Goal: Communication & Community: Answer question/provide support

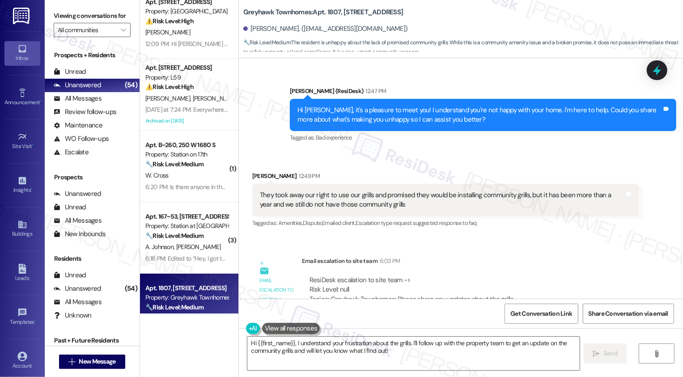
scroll to position [428, 0]
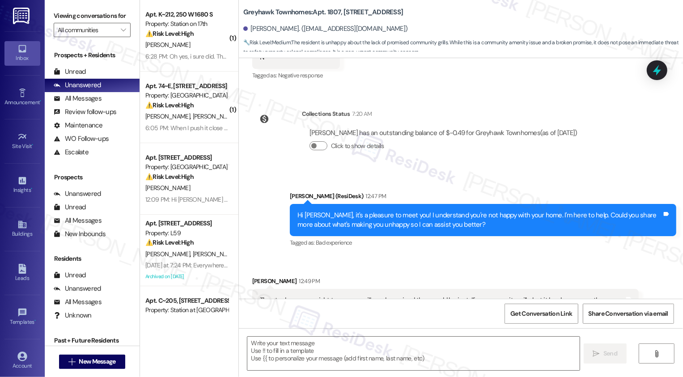
scroll to position [317, 0]
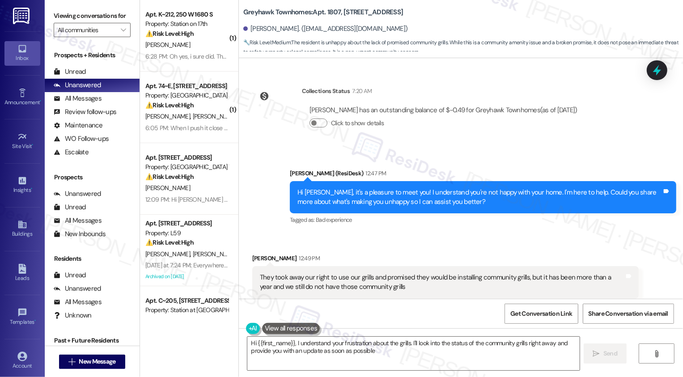
type textarea "Hi {{first_name}}, I understand your frustration about the grills. I'll look in…"
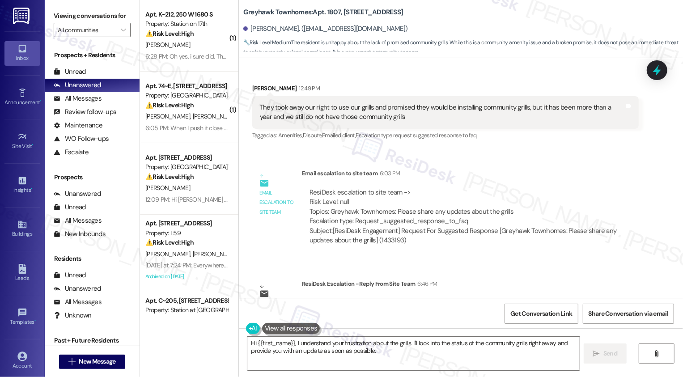
scroll to position [509, 0]
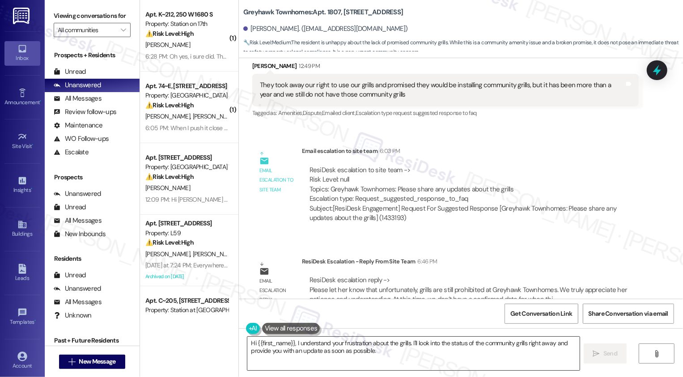
click at [323, 357] on textarea "Hi {{first_name}}, I understand your frustration about the grills. I'll look in…" at bounding box center [413, 354] width 332 height 34
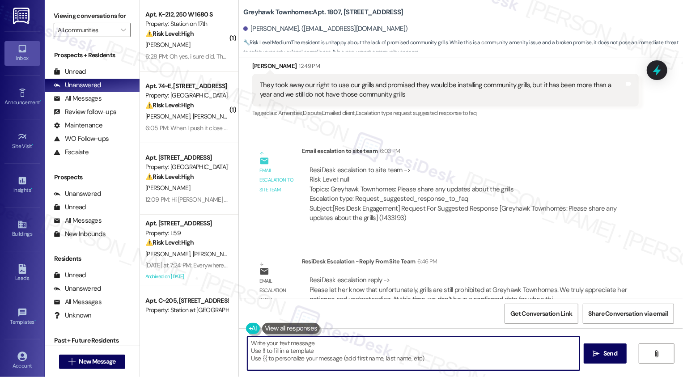
paste textarea "I wanted to let you know that unfortunately, grills are still not permitted at …"
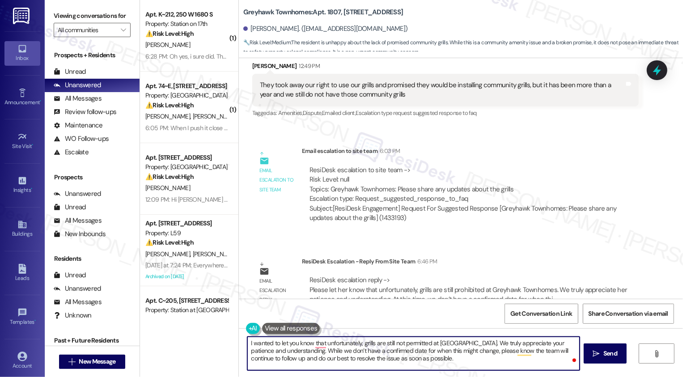
click at [267, 343] on textarea "I wanted to let you know that unfortunately, grills are still not permitted at …" at bounding box center [413, 354] width 332 height 34
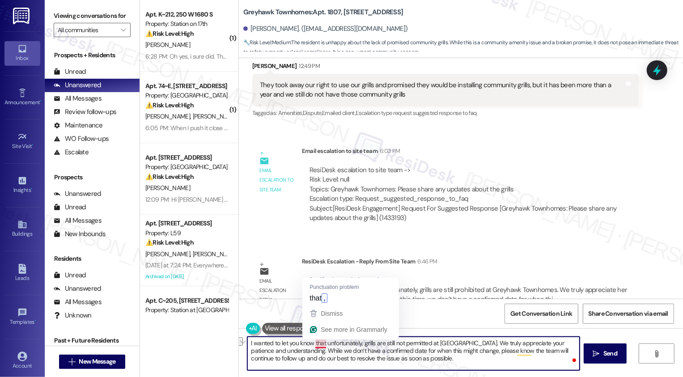
drag, startPoint x: 321, startPoint y: 344, endPoint x: 241, endPoint y: 338, distance: 79.9
click at [242, 338] on div "I wanted to let you know that unfortunately, grills are still not permitted at …" at bounding box center [408, 353] width 333 height 34
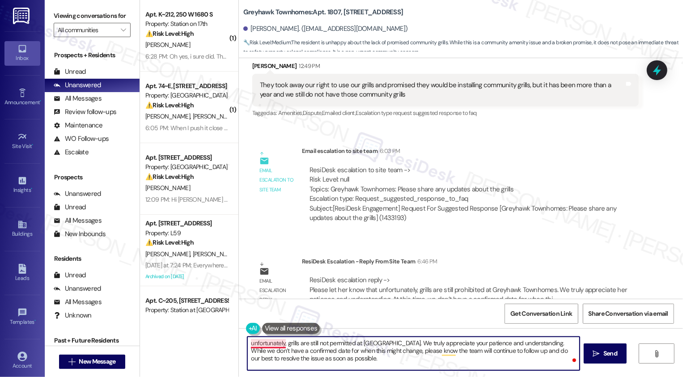
click at [247, 344] on textarea "unfortunately, grills are still not permitted at Greyhawk Townhomes. We truly a…" at bounding box center [413, 354] width 332 height 34
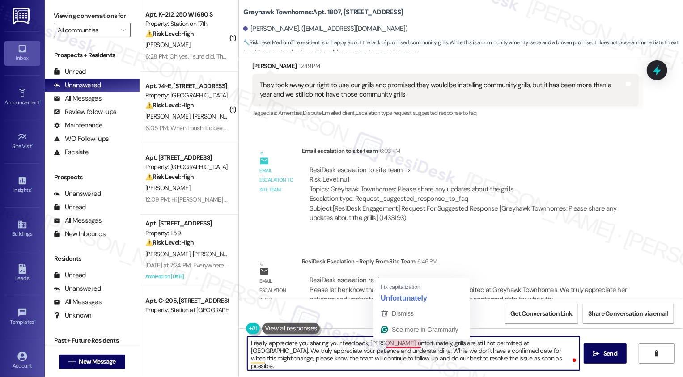
click at [381, 344] on textarea "I really appreciate you sharing your feedback, Tanya. unfortunately, grills are…" at bounding box center [413, 354] width 332 height 34
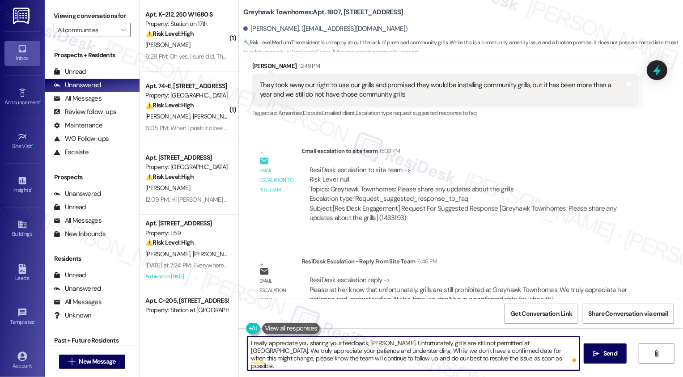
click at [510, 360] on textarea "I really appreciate you sharing your feedback, Tanya. Unfortunately, grills are…" at bounding box center [413, 354] width 332 height 34
type textarea "I really appreciate you sharing your feedback, Tanya. Unfortunately, grills are…"
click at [593, 356] on icon "" at bounding box center [596, 353] width 7 height 7
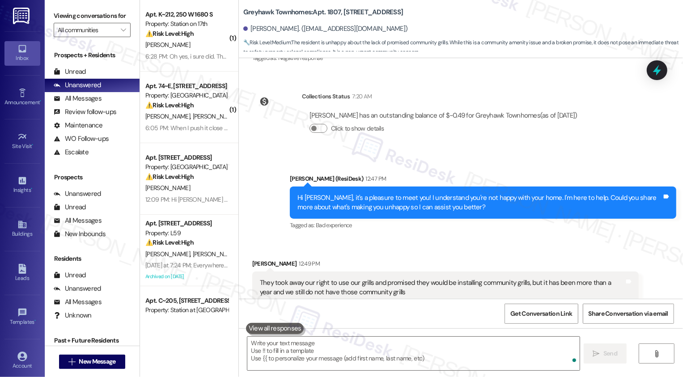
scroll to position [590, 0]
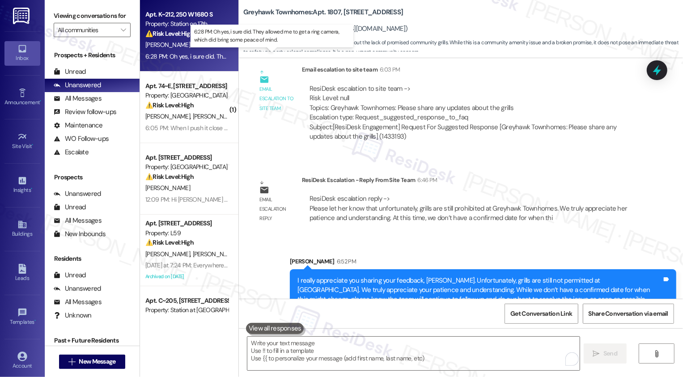
click at [190, 57] on div "6:28 PM: Oh yes, i sure did. They allowed me to get a ring camera, which did br…" at bounding box center [279, 56] width 268 height 8
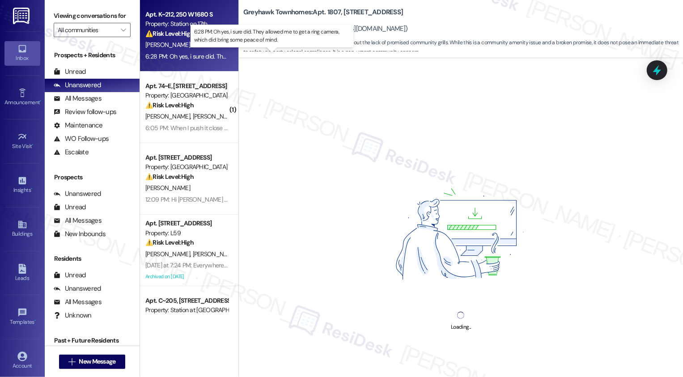
click at [190, 57] on div "6:28 PM: Oh yes, i sure did. They allowed me to get a ring camera, which did br…" at bounding box center [279, 56] width 268 height 8
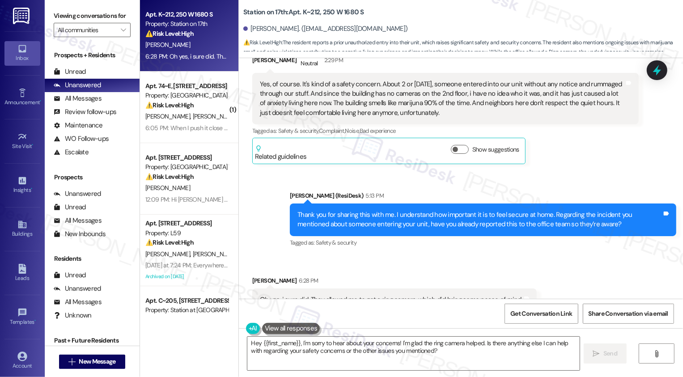
scroll to position [981, 0]
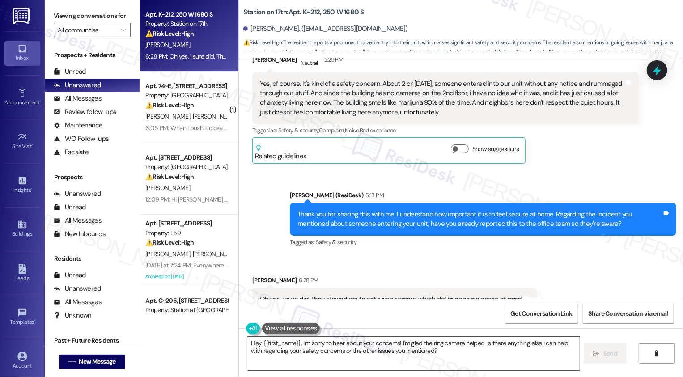
click at [315, 350] on textarea "Hey {{first_name}}, I'm sorry to hear about your concerns! I'm glad the ring ca…" at bounding box center [413, 354] width 332 height 34
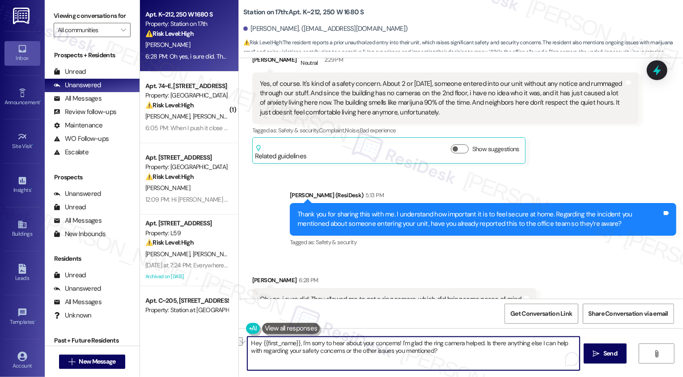
drag, startPoint x: 480, startPoint y: 344, endPoint x: 203, endPoint y: 334, distance: 276.6
click at [203, 335] on div "Apt. K~212, 250 W 1680 S Property: Station on 17th ⚠️ Risk Level: High The resi…" at bounding box center [411, 188] width 543 height 377
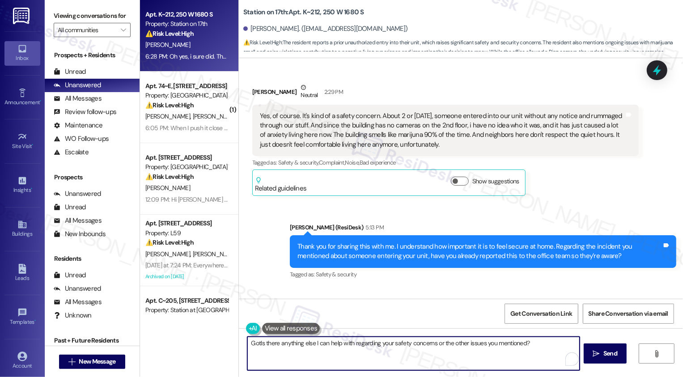
scroll to position [941, 0]
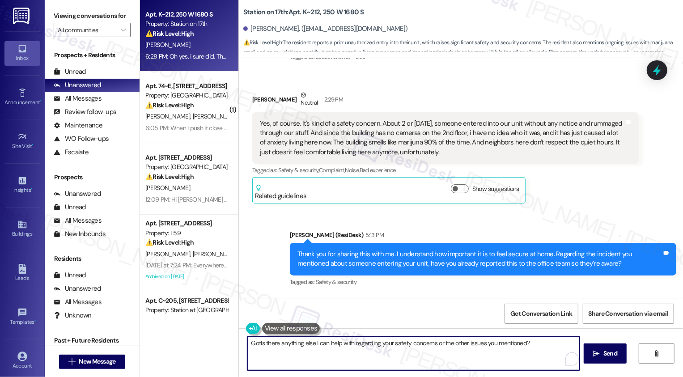
type textarea "GotIs there anything else I can help with regarding your safety concerns or the…"
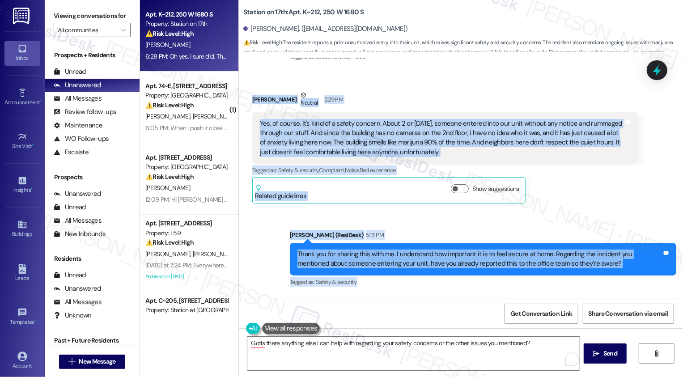
scroll to position [981, 0]
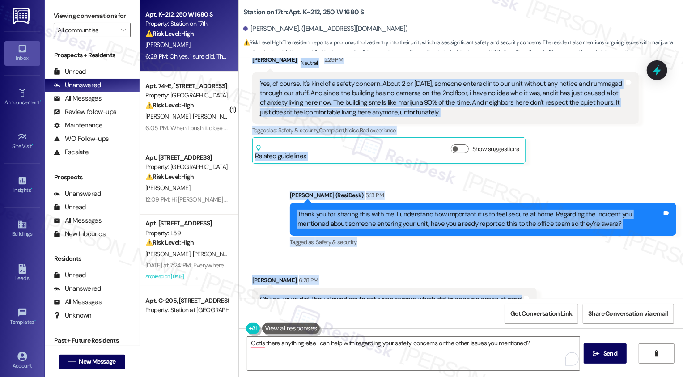
drag, startPoint x: 246, startPoint y: 80, endPoint x: 516, endPoint y: 273, distance: 331.2
click at [517, 273] on div "Lease started Dec 31, 2024 at 7:00 PM Survey, sent via SMS Residesk Automated S…" at bounding box center [461, 178] width 444 height 241
copy div "Michelle Baez Neutral 2:29 PM Yes, of course. It's kind of a safety concern. Ab…"
click at [338, 359] on textarea "GotIs there anything else I can help with regarding your safety concerns or the…" at bounding box center [413, 354] width 332 height 34
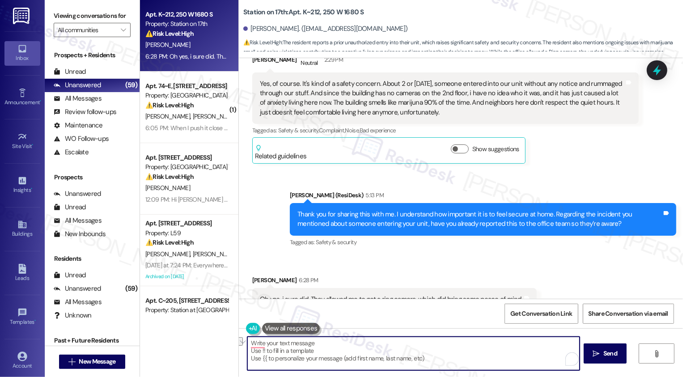
paste textarea "Hi Michelle, I’m glad to hear you were able to report it and that the team supp…"
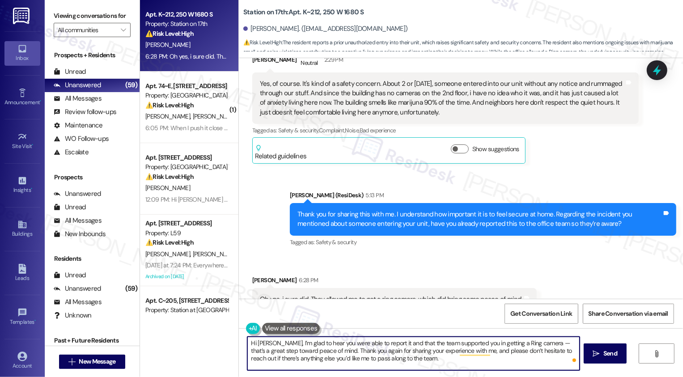
click at [543, 345] on textarea "Hi Michelle, I’m glad to hear you were able to report it and that the team supp…" at bounding box center [413, 354] width 332 height 34
drag, startPoint x: 276, startPoint y: 344, endPoint x: 209, endPoint y: 342, distance: 67.6
click at [209, 343] on div "Apt. K~212, 250 W 1680 S Property: Station on 17th ⚠️ Risk Level: High The resi…" at bounding box center [411, 188] width 543 height 377
click at [349, 353] on textarea "I’m glad to hear you were able to report it and that the team supported you in …" at bounding box center [413, 354] width 332 height 34
click at [271, 353] on textarea "I’m glad to hear you were able to report it and that the team supported you in …" at bounding box center [413, 354] width 332 height 34
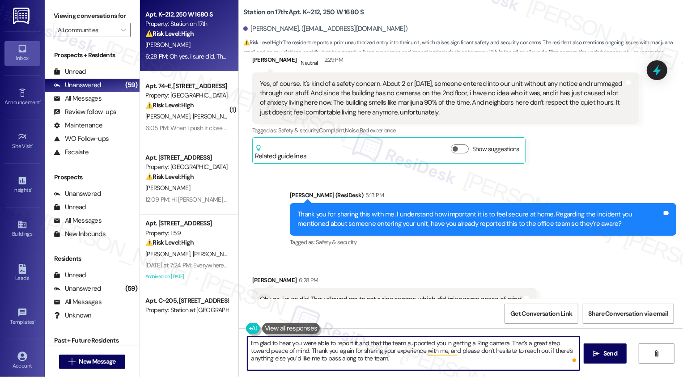
click at [436, 352] on textarea "I’m glad to hear you were able to report it and that the team supported you in …" at bounding box center [413, 354] width 332 height 34
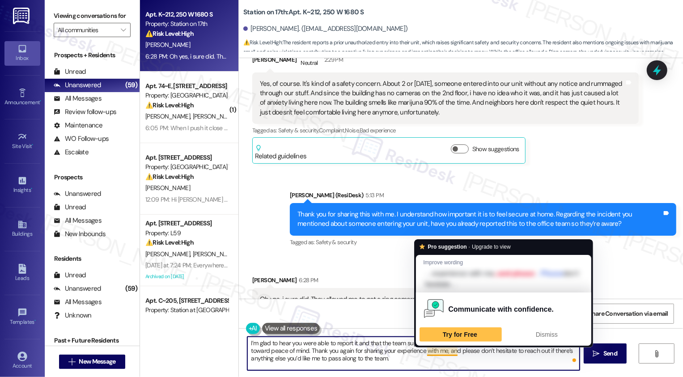
click at [452, 360] on textarea "I’m glad to hear you were able to report it and that the team supported you in …" at bounding box center [413, 354] width 332 height 34
click at [423, 350] on textarea "I’m glad to hear you were able to report it and that the team supported you in …" at bounding box center [413, 354] width 332 height 34
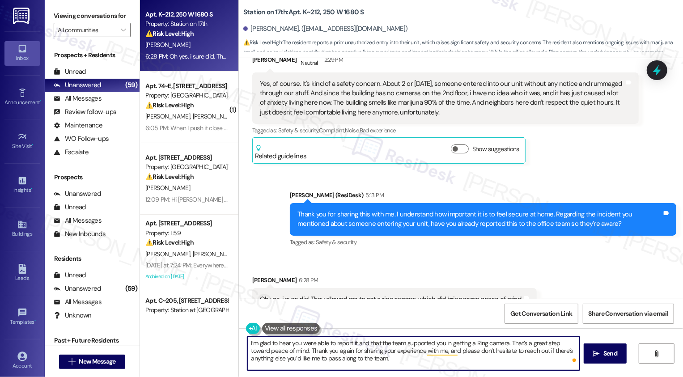
click at [434, 362] on textarea "I’m glad to hear you were able to report it and that the team supported you in …" at bounding box center [413, 354] width 332 height 34
type textarea "I’m glad to hear you were able to report it and that the team supported you in …"
click at [595, 359] on button " Send" at bounding box center [605, 353] width 43 height 20
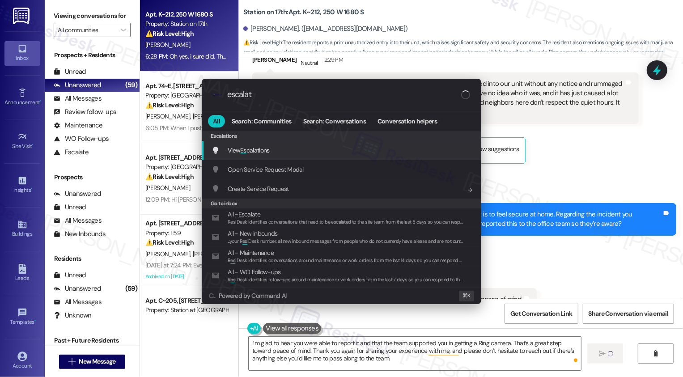
type input "escalate"
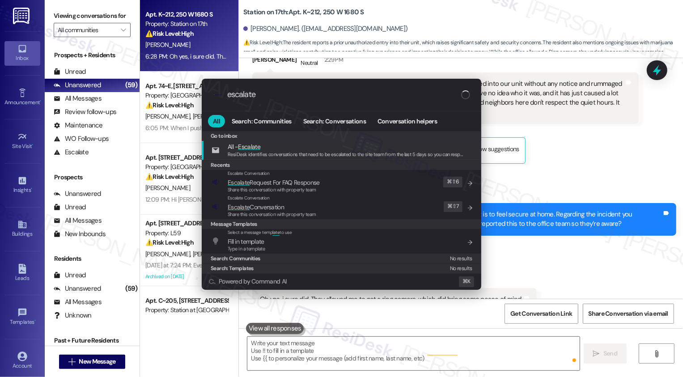
type input "escalate"
click at [584, 134] on div ".cls-1{fill:#0a055f;}.cls-2{fill:#0cc4c4;} resideskLogoBlueOrange escalate All …" at bounding box center [341, 188] width 683 height 377
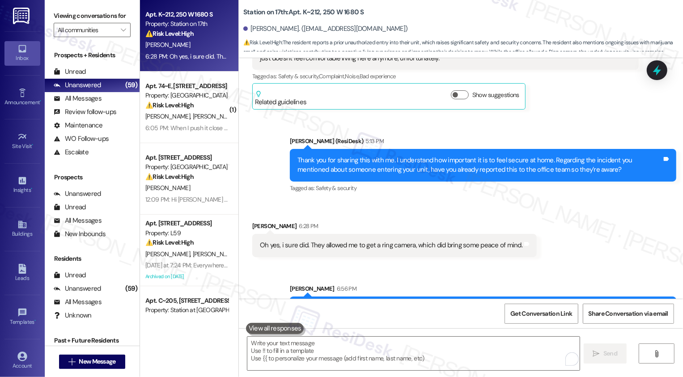
scroll to position [1063, 0]
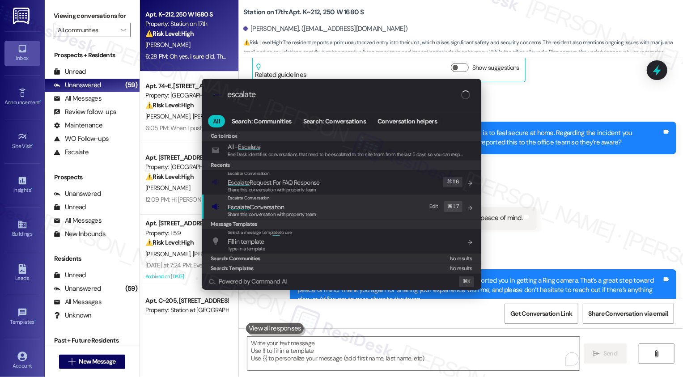
type input "escalate"
click at [286, 209] on span "Escalate Conversation" at bounding box center [272, 207] width 89 height 10
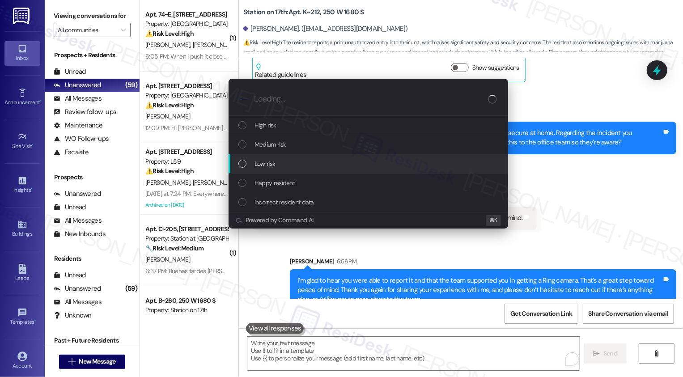
click at [257, 159] on span "Low risk" at bounding box center [264, 164] width 21 height 10
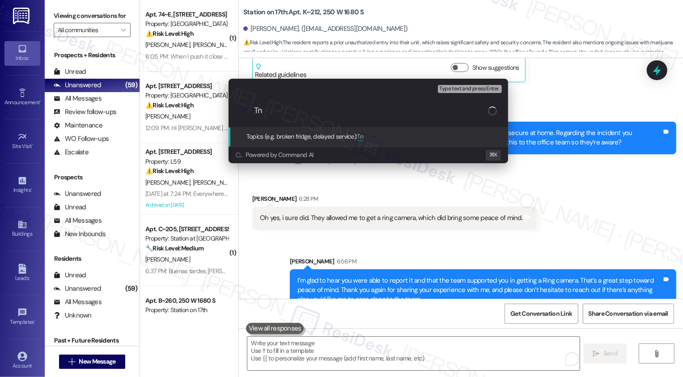
type input "T"
type input "Renewal Feedback: resident might not renew"
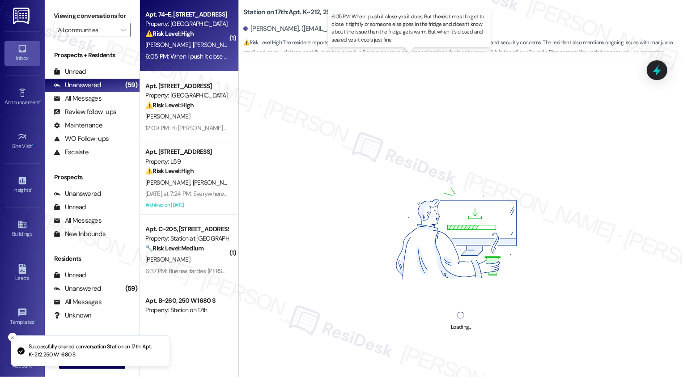
click at [186, 59] on div "6:05 PM: When I push it close yes it does. But there's times I forget to close …" at bounding box center [443, 56] width 597 height 8
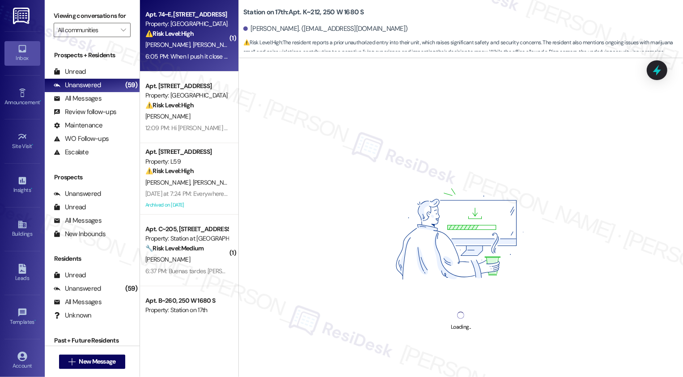
click at [186, 59] on div "6:05 PM: When I push it close yes it does. But there's times I forget to close …" at bounding box center [443, 56] width 597 height 8
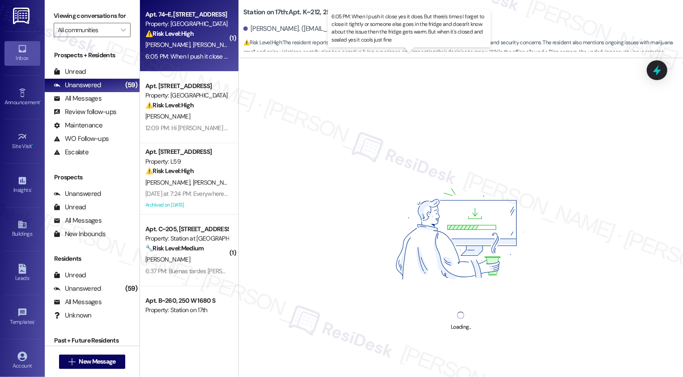
click at [186, 59] on div "6:05 PM: When I push it close yes it does. But there's times I forget to close …" at bounding box center [443, 56] width 597 height 8
click at [190, 53] on div "6:05 PM: When I push it close yes it does. But there's times I forget to close …" at bounding box center [443, 56] width 597 height 8
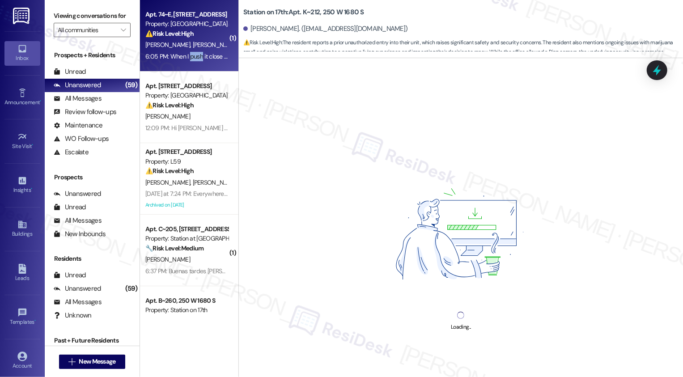
click at [201, 40] on div "L. Davis A. Davis" at bounding box center [186, 44] width 85 height 11
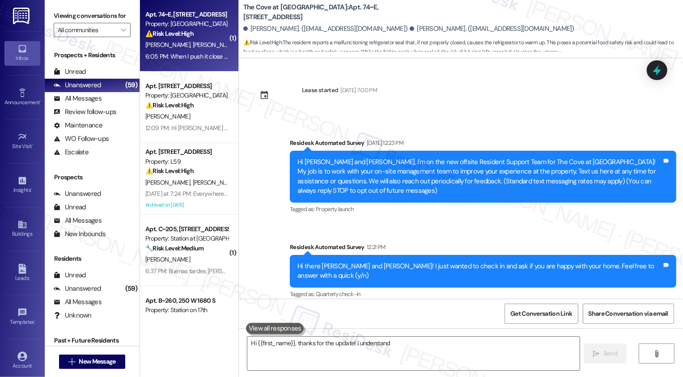
click at [201, 40] on div "L. Davis A. Davis" at bounding box center [186, 44] width 85 height 11
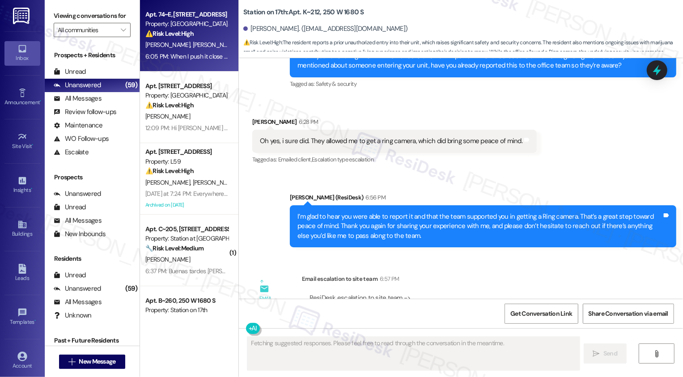
scroll to position [1186, 0]
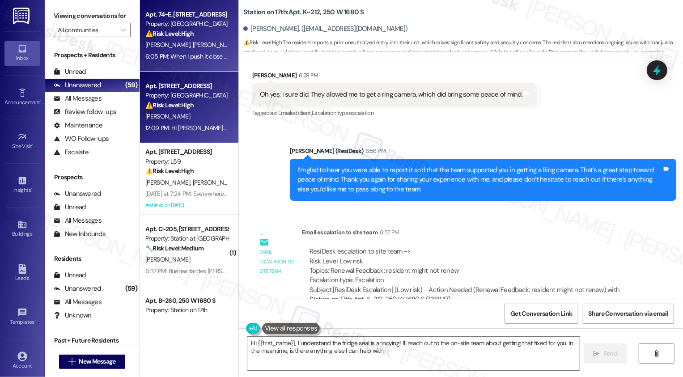
type textarea "Hi {{first_name}}, I understand the fridge seal is annoying! I'll reach out to …"
click at [195, 113] on div "T. Peterson" at bounding box center [186, 116] width 85 height 11
click at [188, 43] on div "L. Davis A. Davis" at bounding box center [186, 44] width 85 height 11
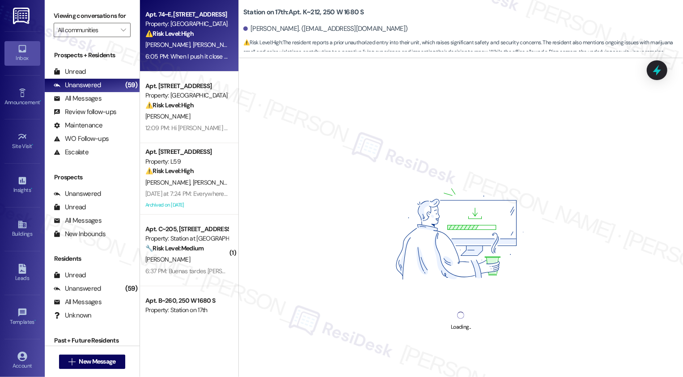
click at [188, 43] on div "L. Davis A. Davis" at bounding box center [186, 44] width 85 height 11
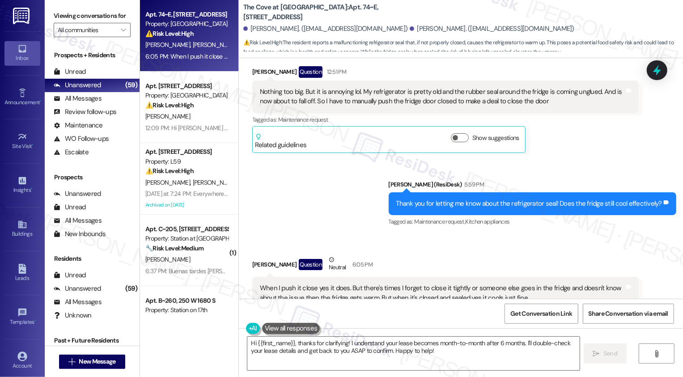
scroll to position [429, 0]
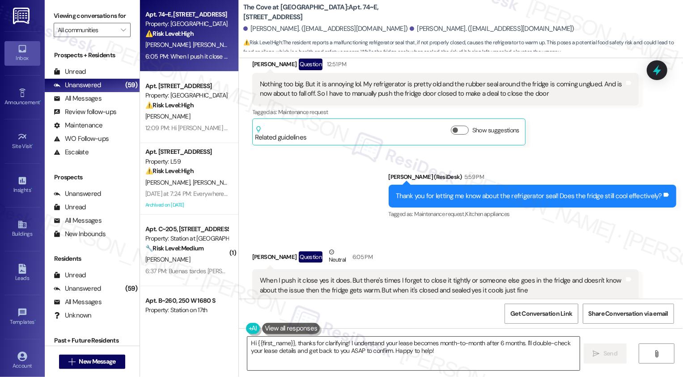
click at [290, 343] on textarea "Hi {{first_name}}, thanks for clarifying! I understand your lease becomes month…" at bounding box center [413, 354] width 332 height 34
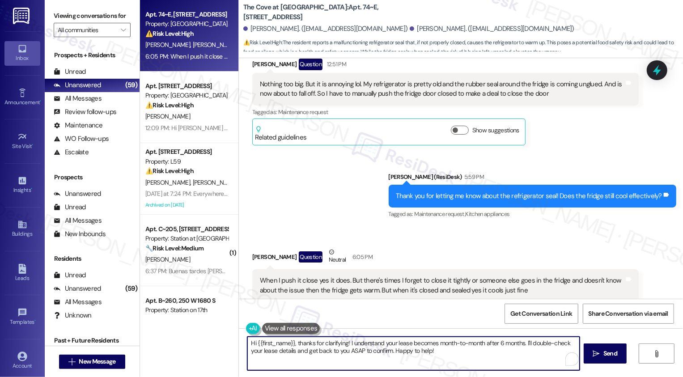
drag, startPoint x: 295, startPoint y: 343, endPoint x: 238, endPoint y: 343, distance: 56.3
click at [242, 343] on div "Hi {{first_name}}, thanks for clarifying! I understand your lease becomes month…" at bounding box center [408, 353] width 333 height 34
click at [321, 343] on textarea "Thanks for clarifying! I understand your lease becomes month-to-month after 6 m…" at bounding box center [413, 354] width 332 height 34
drag, startPoint x: 301, startPoint y: 343, endPoint x: 415, endPoint y: 370, distance: 117.6
click at [415, 371] on div "Thanks for clarifying! I understand your lease becomes month-to-month after 6 m…" at bounding box center [413, 353] width 333 height 34
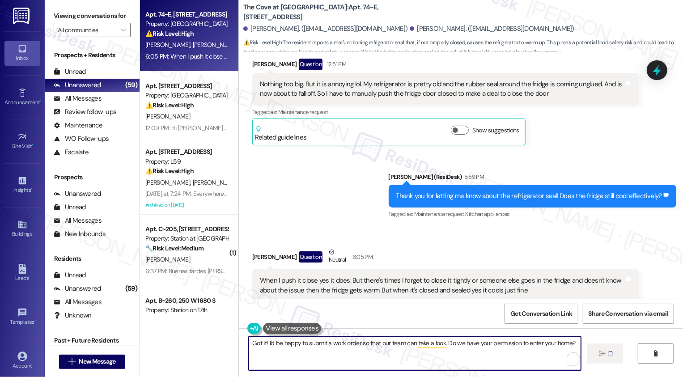
scroll to position [396, 0]
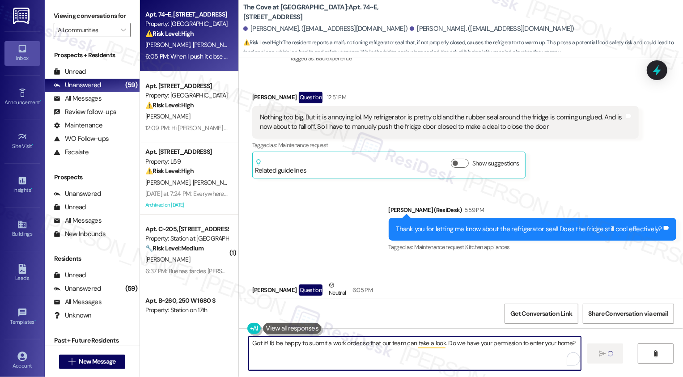
type textarea "Got it! I'd be happy to submit a work order so that our team can take a look. D…"
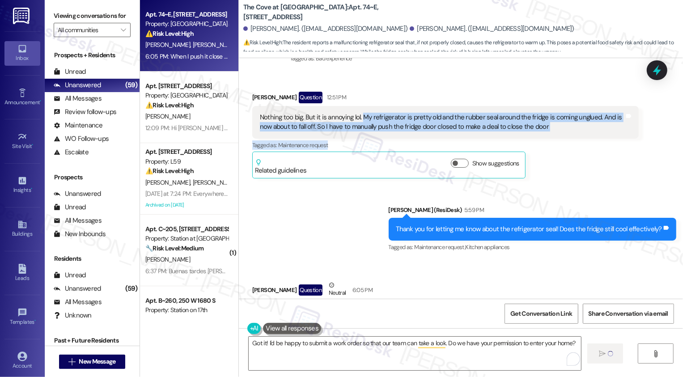
drag, startPoint x: 357, startPoint y: 107, endPoint x: 554, endPoint y: 130, distance: 198.5
click at [555, 131] on div "Lemar Davis Question 12:51 PM Nothing too big. But it is annoying lol. My refri…" at bounding box center [445, 135] width 386 height 87
click at [509, 120] on div "Nothing too big. But it is annoying lol. My refrigerator is pretty old and the …" at bounding box center [442, 122] width 364 height 19
drag, startPoint x: 357, startPoint y: 106, endPoint x: 580, endPoint y: 118, distance: 223.9
click at [580, 118] on div "Nothing too big. But it is annoying lol. My refrigerator is pretty old and the …" at bounding box center [442, 122] width 364 height 19
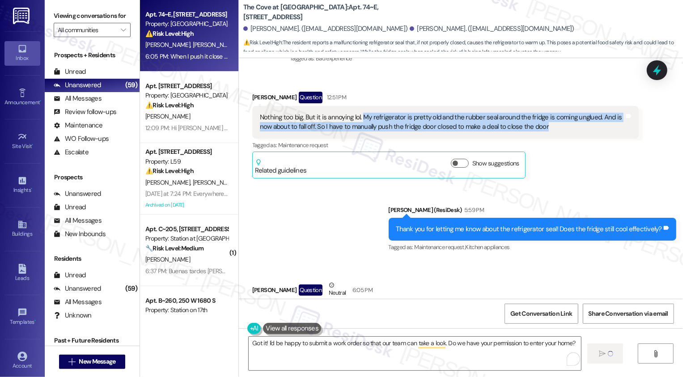
copy div "My refrigerator is pretty old and the rubber seal around the fridge is coming u…"
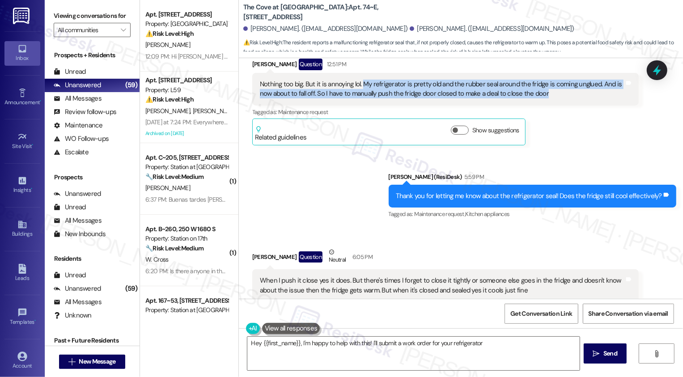
scroll to position [475, 0]
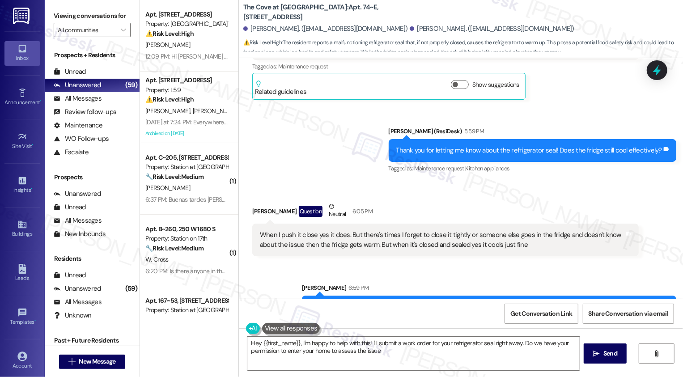
type textarea "Hey {{first_name}}, I'm happy to help with this! I'll submit a work order for y…"
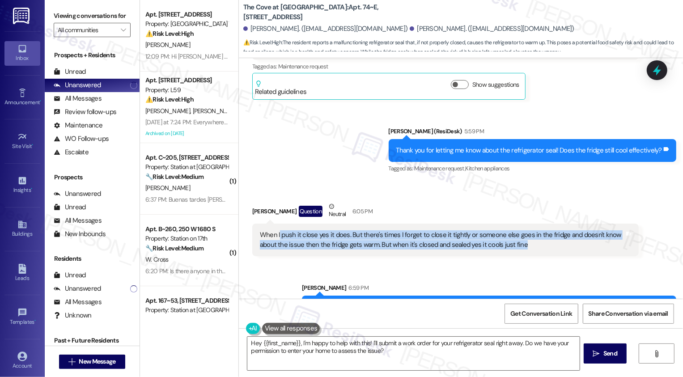
drag, startPoint x: 273, startPoint y: 225, endPoint x: 521, endPoint y: 239, distance: 247.7
click at [521, 239] on div "When I push it close yes it does. But there's times I forget to close it tightl…" at bounding box center [442, 239] width 364 height 19
copy div "push it close yes it does. But there's times I forget to close it tightly or so…"
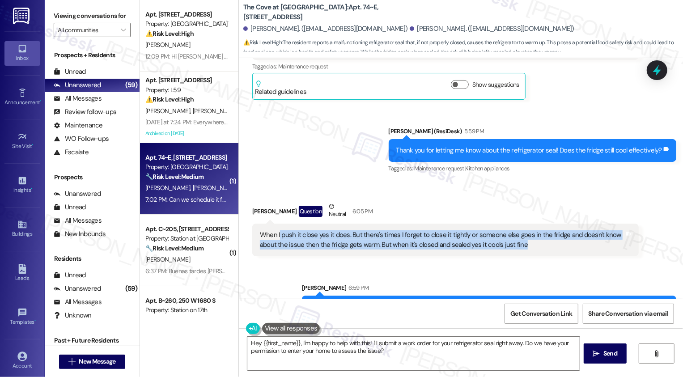
scroll to position [554, 0]
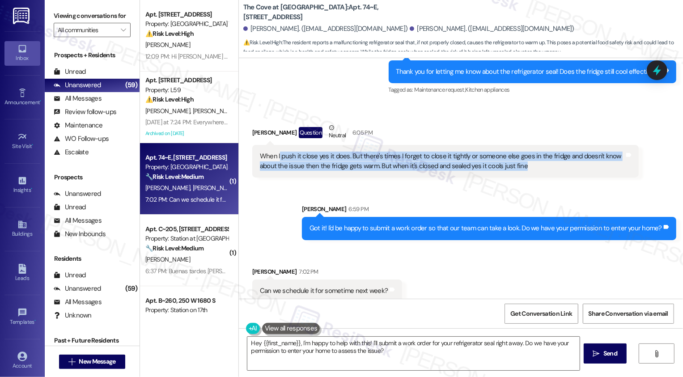
click at [375, 234] on div "Sent via SMS Sarah 6:59 PM Got it! I'd be happy to submit a work order so that …" at bounding box center [489, 222] width 388 height 49
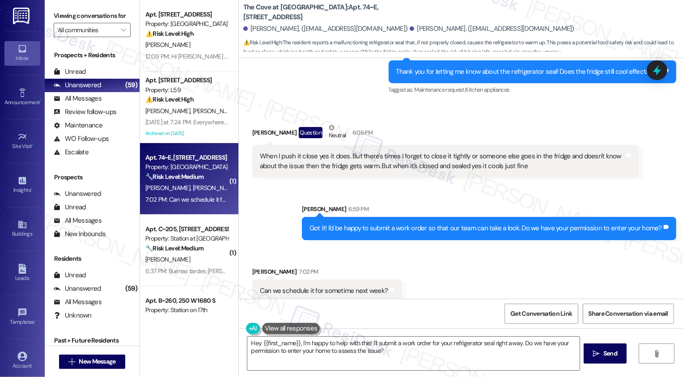
scroll to position [555, 0]
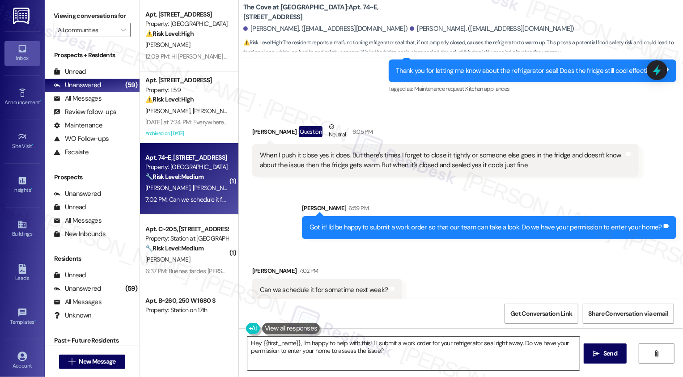
click at [335, 357] on textarea "Hey {{first_name}}, I'm happy to help with this! I'll submit a work order for y…" at bounding box center [413, 354] width 332 height 34
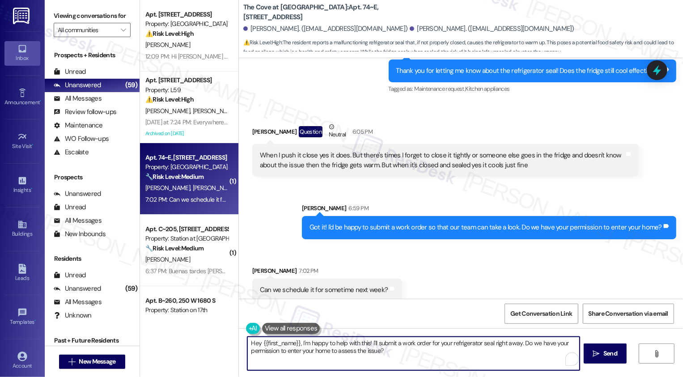
click at [351, 357] on textarea "Hey {{first_name}}, I'm happy to help with this! I'll submit a work order for y…" at bounding box center [413, 354] width 332 height 34
drag, startPoint x: 384, startPoint y: 355, endPoint x: 243, endPoint y: 336, distance: 142.6
click at [243, 336] on div "Hey {{first_name}}, I'm happy to help with this! I'll submit a work order for y…" at bounding box center [461, 361] width 444 height 67
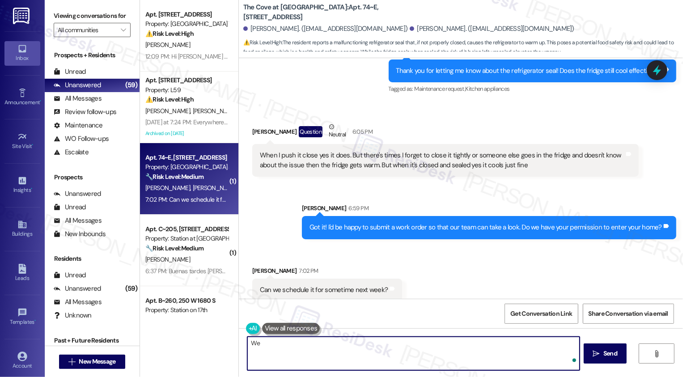
type textarea "W"
click at [249, 344] on textarea "I can note of your availability!" at bounding box center [413, 354] width 332 height 34
click at [346, 345] on textarea "I can note of your availability!" at bounding box center [413, 354] width 332 height 34
drag, startPoint x: 320, startPoint y: 343, endPoint x: 148, endPoint y: 349, distance: 172.3
click at [148, 352] on div "Apt. 37, 555 South 100 East Property: Smithfield Station Townhomes ⚠️ Risk Leve…" at bounding box center [411, 188] width 543 height 377
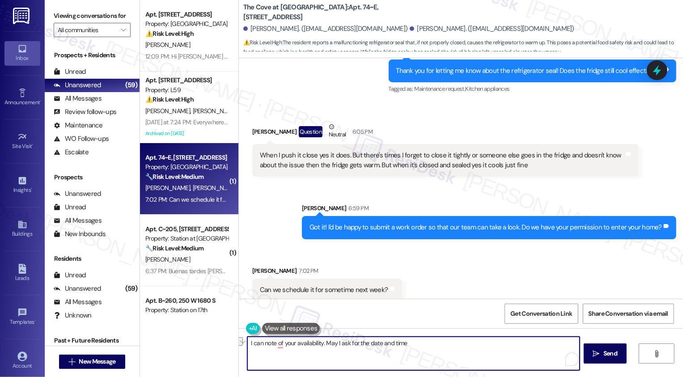
click at [293, 352] on textarea "I can note of your availability. May I ask for the date and time" at bounding box center [413, 354] width 332 height 34
drag, startPoint x: 320, startPoint y: 342, endPoint x: 212, endPoint y: 338, distance: 108.7
click at [212, 339] on div "Apt. 37, 555 South 100 East Property: Smithfield Station Townhomes ⚠️ Risk Leve…" at bounding box center [411, 188] width 543 height 377
click at [336, 350] on textarea "May I ask for the date and time" at bounding box center [413, 354] width 332 height 34
drag, startPoint x: 491, startPoint y: 344, endPoint x: 548, endPoint y: 364, distance: 60.1
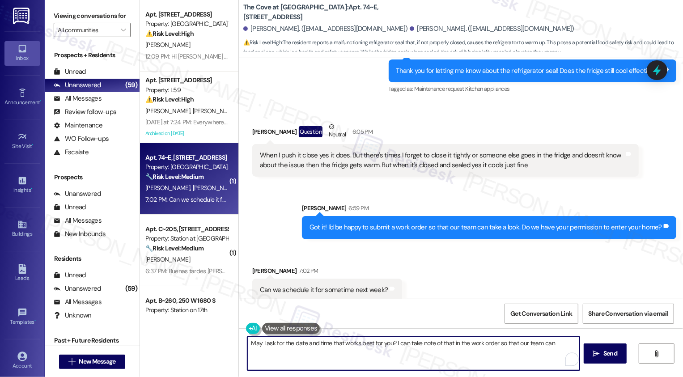
click at [548, 364] on textarea "May I ask for the date and time that works best for you? I can take note of tha…" at bounding box center [413, 354] width 332 height 34
type textarea "May I ask for the date and time that works best for you? I can take note of tha…"
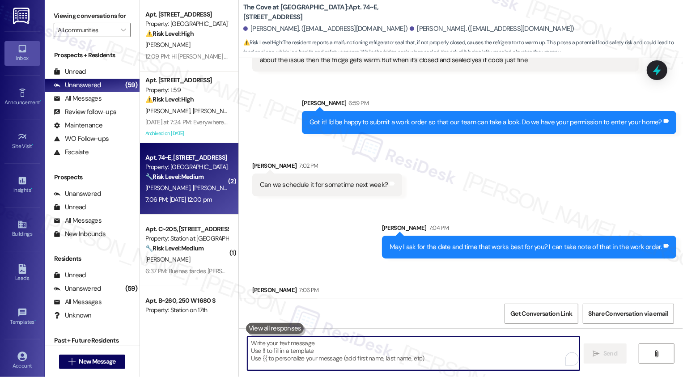
scroll to position [679, 0]
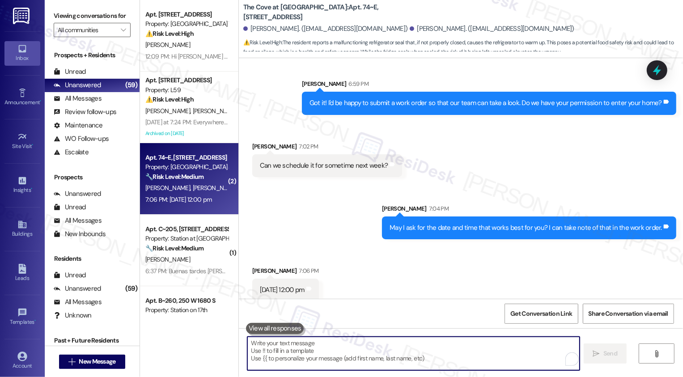
click at [301, 346] on textarea "To enrich screen reader interactions, please activate Accessibility in Grammarl…" at bounding box center [413, 354] width 332 height 34
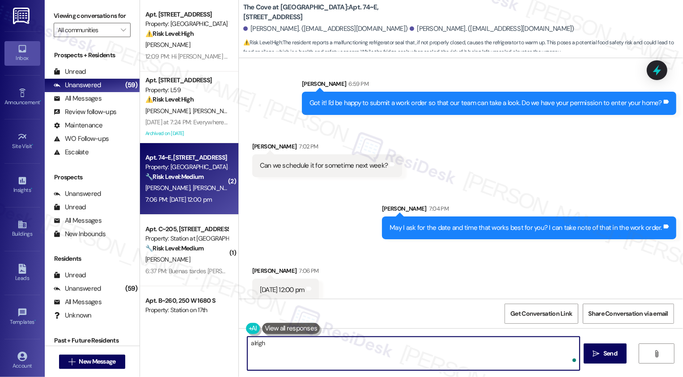
type textarea "alright"
type textarea "Alright"
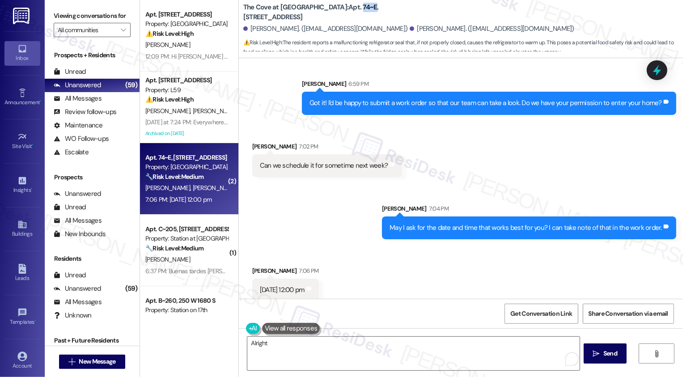
drag, startPoint x: 332, startPoint y: 13, endPoint x: 344, endPoint y: 16, distance: 12.4
click at [344, 16] on b "The Cove at Pleasant View: Apt. 74~E, 255 West 2700 North" at bounding box center [332, 12] width 179 height 19
copy b "74~E"
drag, startPoint x: 252, startPoint y: 282, endPoint x: 333, endPoint y: 282, distance: 80.5
click at [319, 282] on div "September 2, at 12:00 pm Tags and notes" at bounding box center [285, 290] width 67 height 23
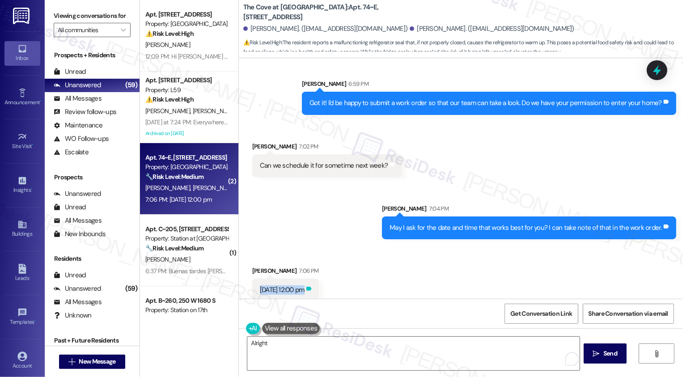
copy div "September 2, at 12:00 pm Tags and notes"
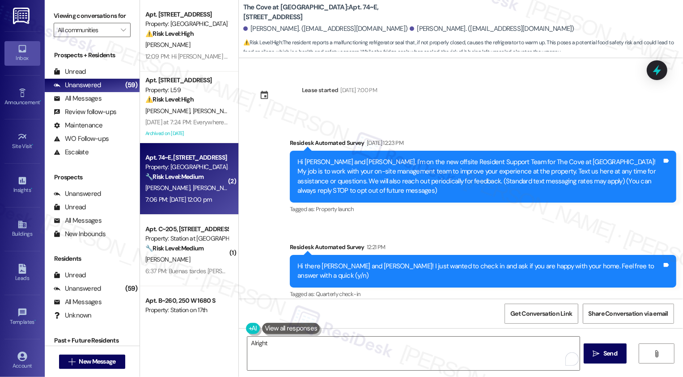
scroll to position [679, 0]
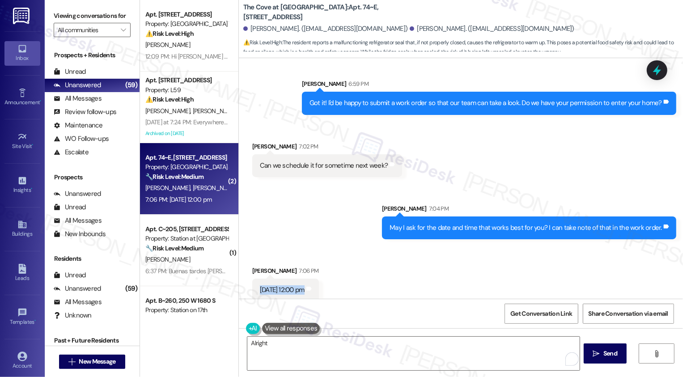
click at [323, 246] on div "Received via SMS Lemar Davis 7:06 PM September 2, at 12:00 pm Tags and notes" at bounding box center [461, 277] width 444 height 62
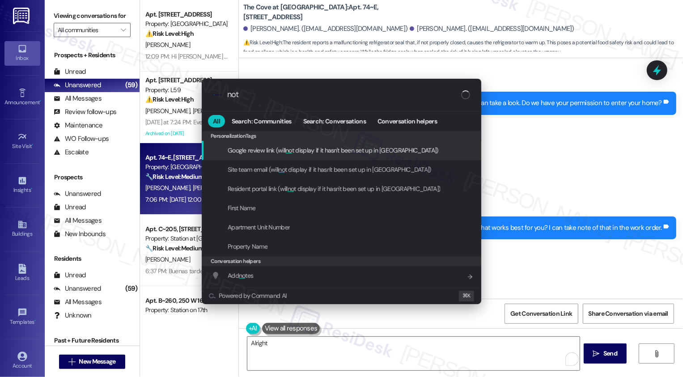
type input "note"
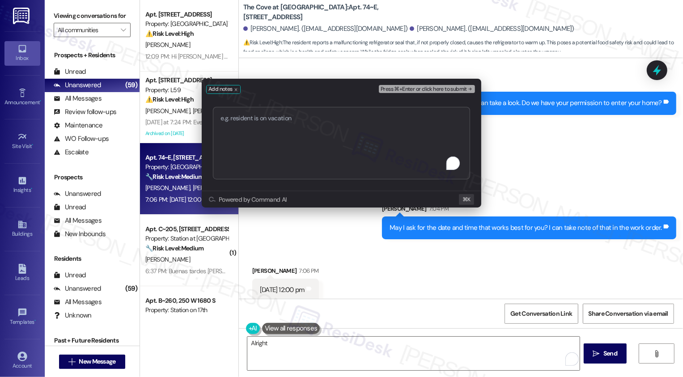
type textarea "Work order 2992 added successfully!"
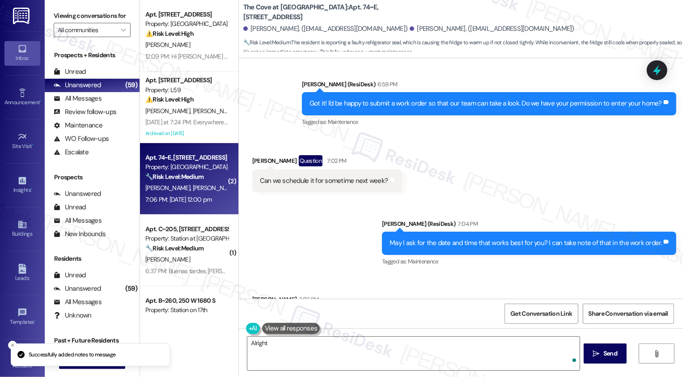
scroll to position [783, 0]
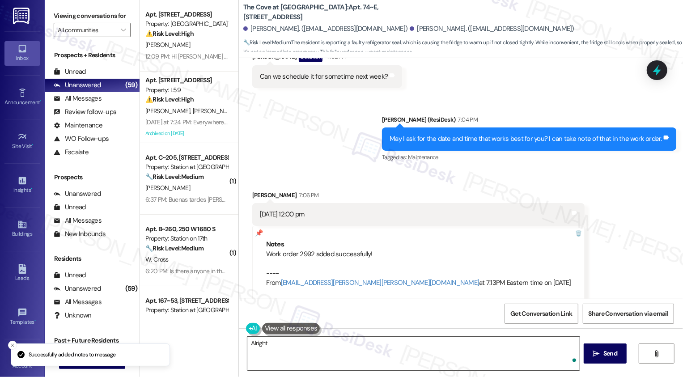
click at [304, 342] on textarea "Hey {{first_name}}, I'm happy to help with this! I'll submit a work order for y…" at bounding box center [413, 354] width 332 height 34
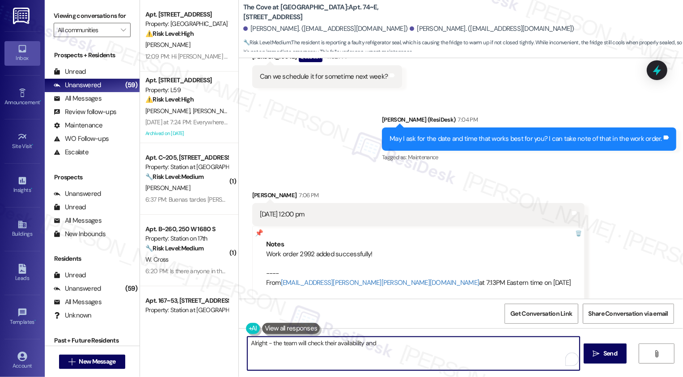
click at [269, 342] on textarea "Alright - the team will check their availability and" at bounding box center [413, 354] width 332 height 34
click at [443, 344] on textarea "Alright - this has been noted and the team will check their availability and" at bounding box center [413, 354] width 332 height 34
click at [354, 341] on textarea "Alright - this has been noted and the team will check their availability too. T…" at bounding box center [413, 354] width 332 height 34
click at [403, 347] on textarea "Alright - this has been noted and the team will check their availability too. T…" at bounding box center [413, 354] width 332 height 34
click at [430, 342] on textarea "Alright - this has been noted and the team will check their availability too. T…" at bounding box center [413, 354] width 332 height 34
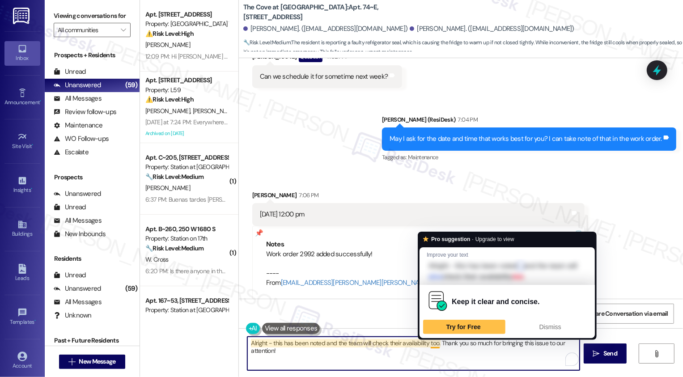
click at [424, 341] on textarea "Alright - this has been noted and the team will check their availability too. T…" at bounding box center [413, 354] width 332 height 34
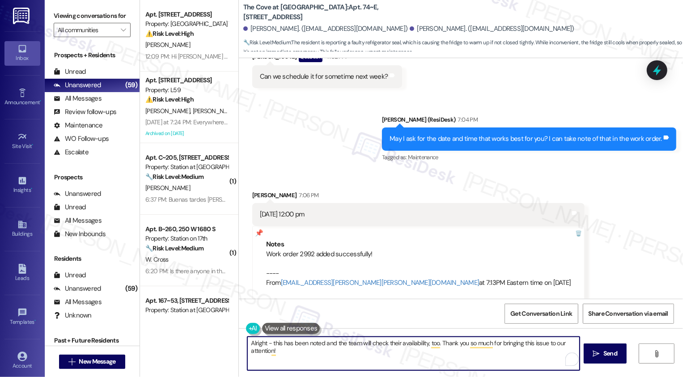
click at [438, 357] on textarea "Alright - this has been noted and the team will check their availability, too. …" at bounding box center [413, 354] width 332 height 34
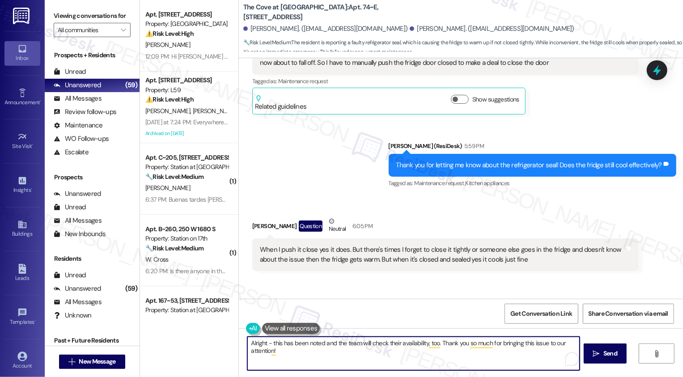
scroll to position [413, 0]
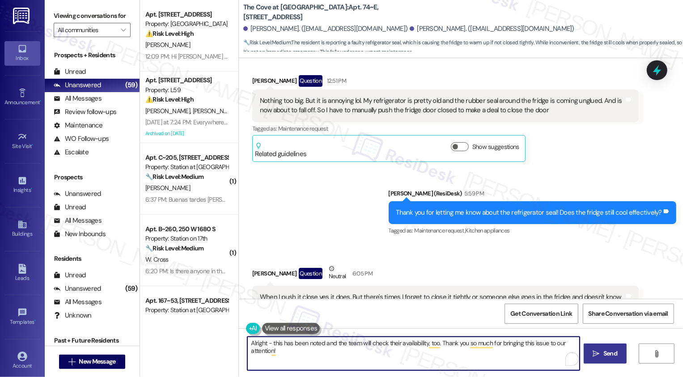
type textarea "Alright - this has been noted and the team will check their availability, too. …"
click at [603, 352] on span "Send" at bounding box center [610, 353] width 14 height 9
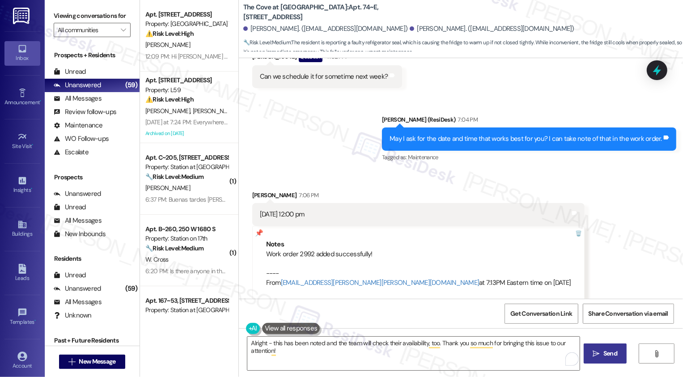
scroll to position [782, 0]
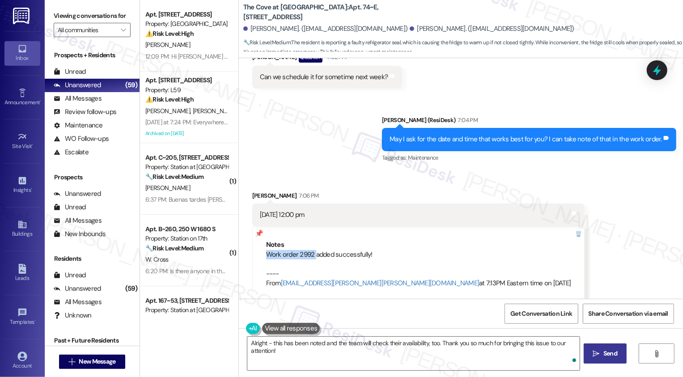
drag, startPoint x: 259, startPoint y: 244, endPoint x: 305, endPoint y: 245, distance: 45.2
click at [307, 245] on div "Notes Work order 2992 added successfully! ---- From automated-surveys-celle-cec…" at bounding box center [418, 264] width 333 height 76
copy div "Work order 2992"
click at [317, 127] on div "Sent via SMS Sarah (ResiDesk) 7:04 PM May I ask for the date and time that work…" at bounding box center [461, 133] width 444 height 76
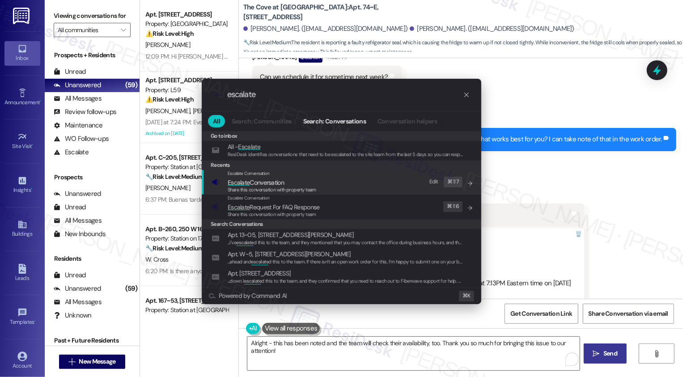
type input "escalate"
click at [247, 184] on span "Escalate" at bounding box center [239, 182] width 22 height 8
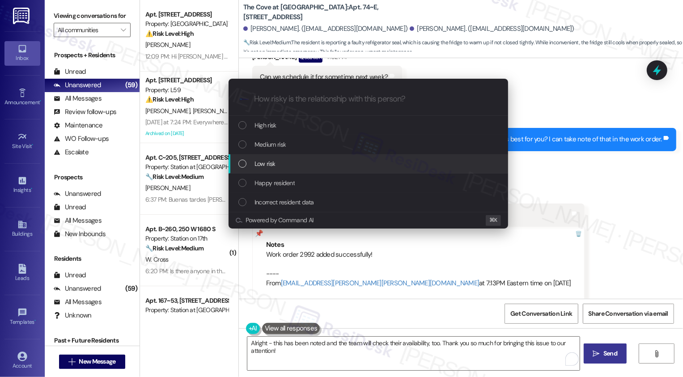
click at [259, 164] on span "Low risk" at bounding box center [264, 164] width 21 height 10
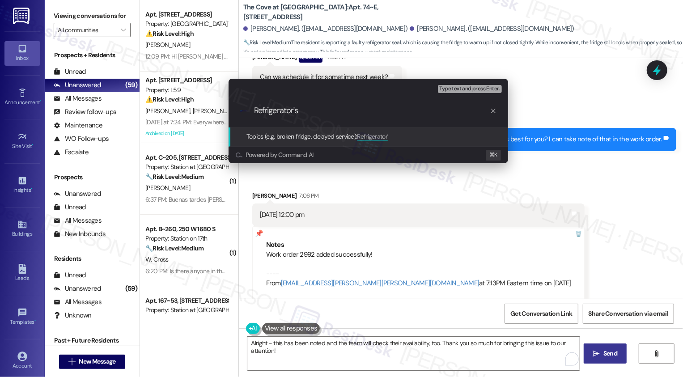
type input "Refrigerator's"
click at [569, 215] on div "Escalate Conversation Low risk Topics (e.g. broken fridge, delayed service) Any…" at bounding box center [341, 188] width 683 height 377
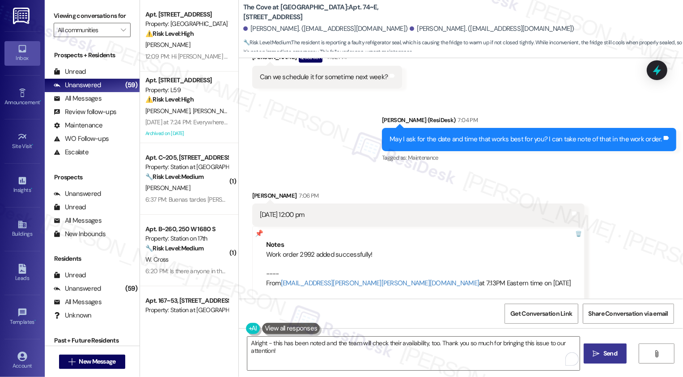
scroll to position [845, 0]
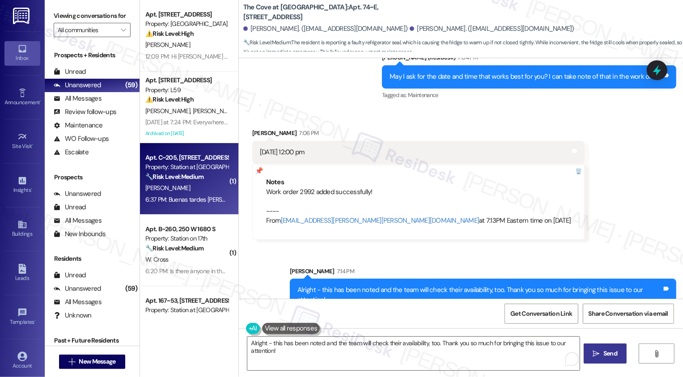
click at [195, 175] on strong "🔧 Risk Level: Medium" at bounding box center [174, 177] width 58 height 8
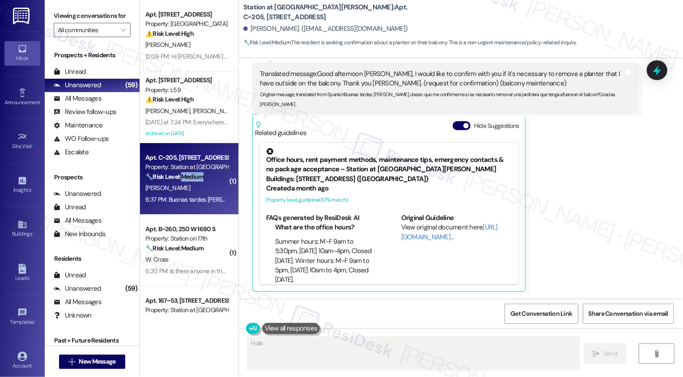
scroll to position [636, 0]
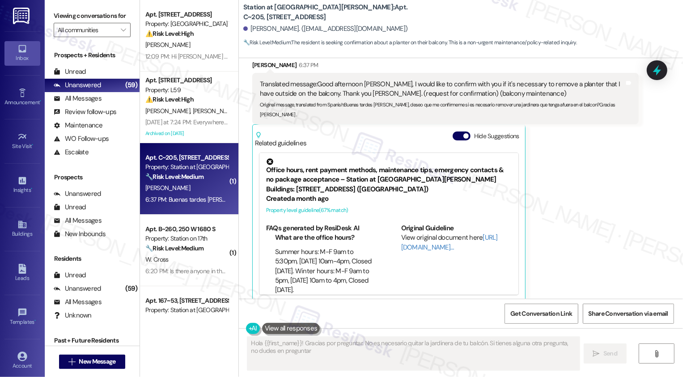
type textarea "Hola {{first_name}}! Gracias por preguntar. No es necesario quitar la jardinera…"
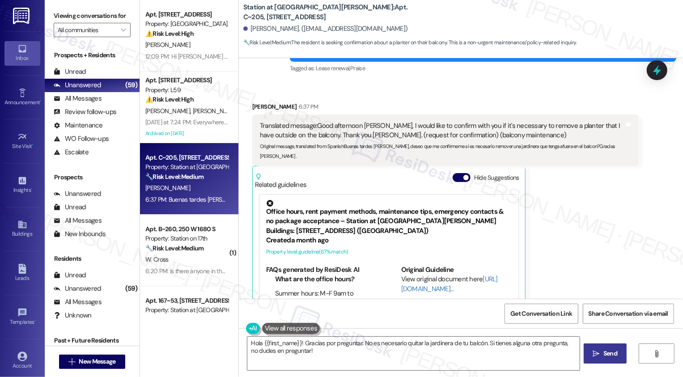
scroll to position [590, 0]
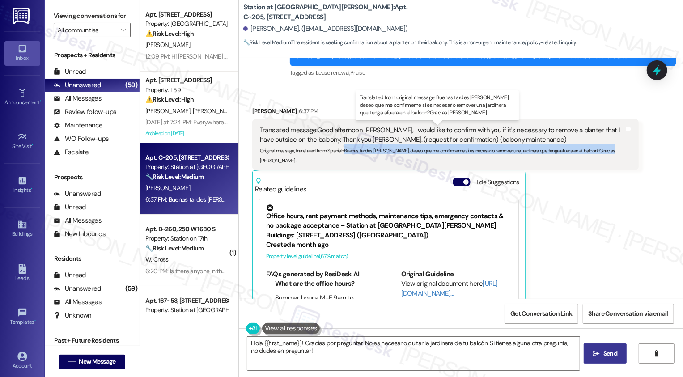
drag, startPoint x: 339, startPoint y: 153, endPoint x: 611, endPoint y: 150, distance: 271.9
click at [611, 150] on div "Original message, translated from Spanish : Buenas tardes Sarah, deseo que me c…" at bounding box center [442, 154] width 364 height 19
copy sub "Buenas tardes Sarah, deseo que me confírmeme si es necesario remover una jardin…"
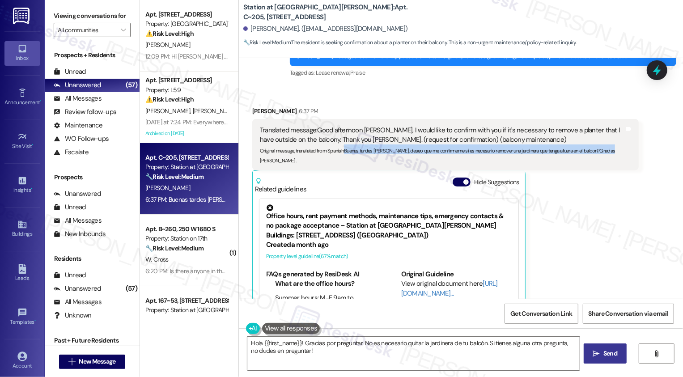
click at [607, 174] on div "Amilcar Clemente 6:37 PM Translated message: Good afternoon Sarah, I would like…" at bounding box center [445, 226] width 386 height 241
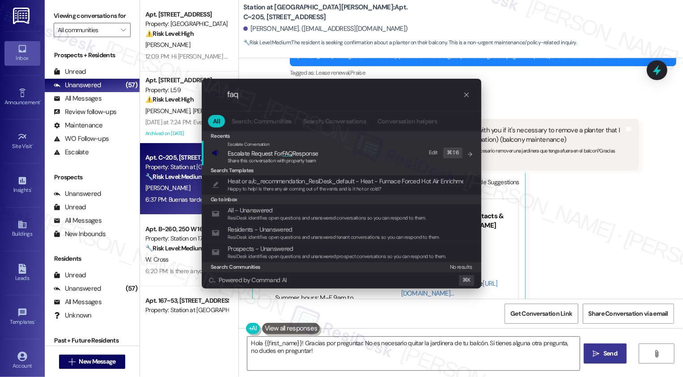
click at [312, 20] on div ".cls-1{fill:#0a055f;}.cls-2{fill:#0cc4c4;} resideskLogoBlueOrange faq All Searc…" at bounding box center [341, 188] width 683 height 377
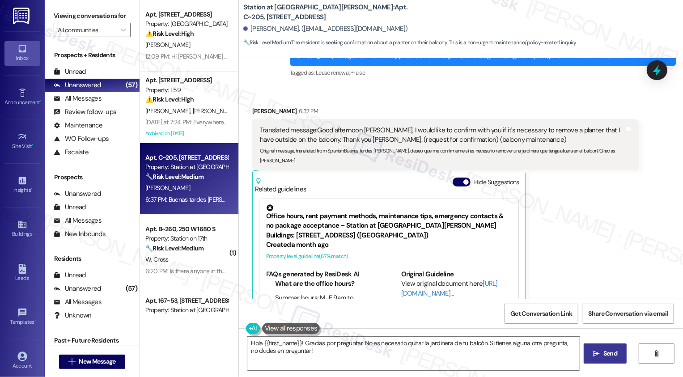
click at [260, 9] on b "Station at Park Meadows: Apt. C~205, 2229 North 100 West" at bounding box center [332, 12] width 179 height 19
drag, startPoint x: 237, startPoint y: 12, endPoint x: 310, endPoint y: 13, distance: 73.8
click at [310, 13] on div "Station at Park Meadows: Apt. C~205, 2229 North 100 West Amilcar Clemente. (lat…" at bounding box center [461, 24] width 444 height 45
copy b "Station at [GEOGRAPHIC_DATA][PERSON_NAME]"
click at [417, 96] on div "Received via SMS Amilcar Clemente 6:37 PM Translated message: Good afternoon Sa…" at bounding box center [461, 220] width 444 height 268
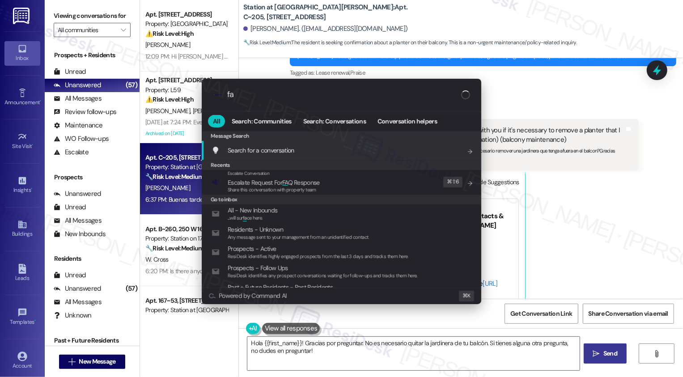
type input "faq"
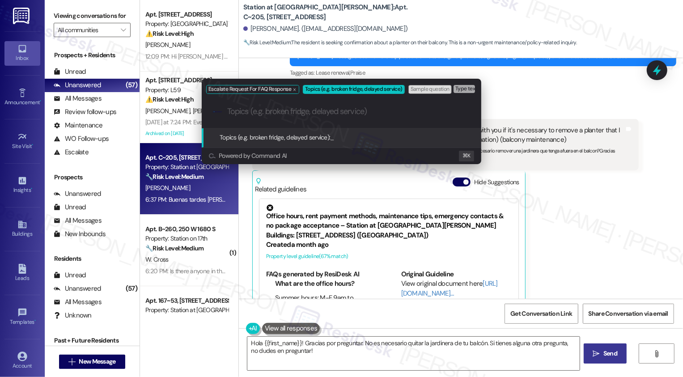
paste input "Station at [GEOGRAPHIC_DATA][PERSON_NAME]"
click at [606, 194] on div "Escalate Request For FAQ Response Topics (e.g. broken fridge, delayed service) …" at bounding box center [341, 188] width 683 height 377
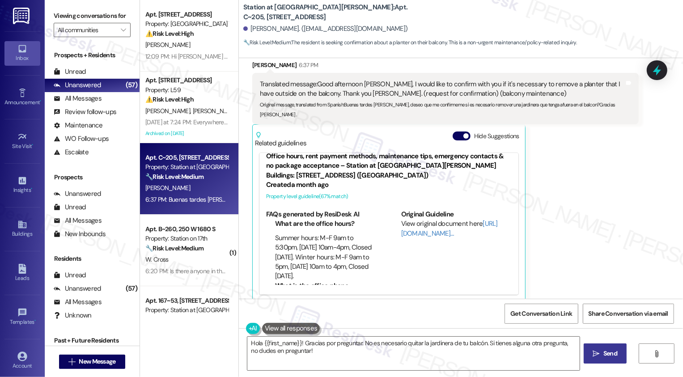
scroll to position [0, 0]
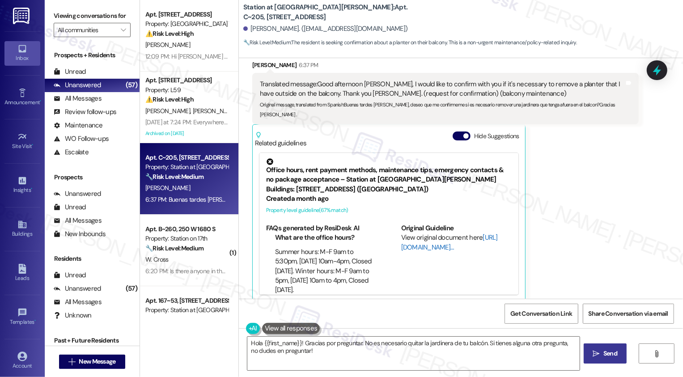
click at [418, 236] on link "[URL][DOMAIN_NAME]…" at bounding box center [449, 242] width 97 height 18
click at [265, 157] on icon at bounding box center [269, 161] width 9 height 9
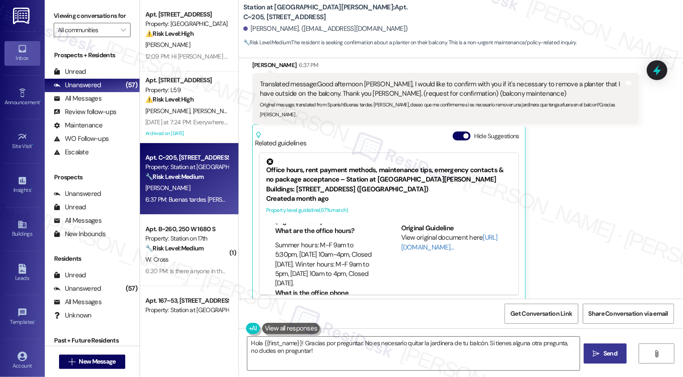
click at [577, 212] on div "Amilcar Clemente 6:37 PM Translated message: Good afternoon Sarah, I would like…" at bounding box center [445, 180] width 386 height 241
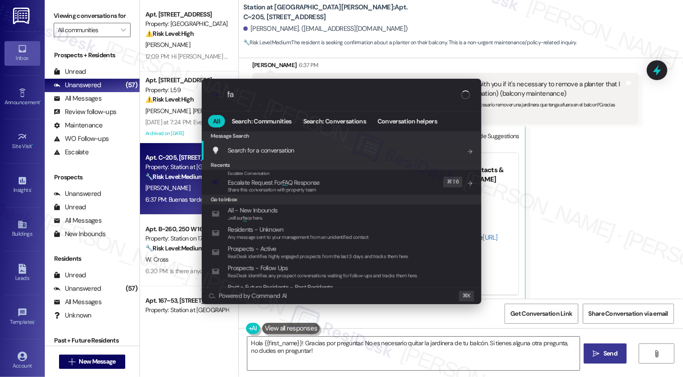
type input "faq"
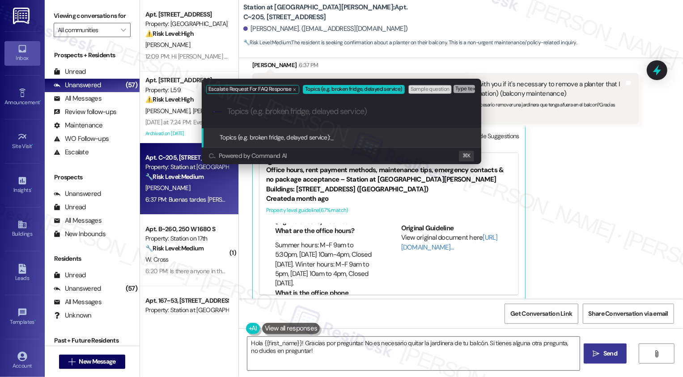
paste input "Station at Park Meadows: Plants in the balcony"
type input "Station at Park Meadows: Plants in the balcony"
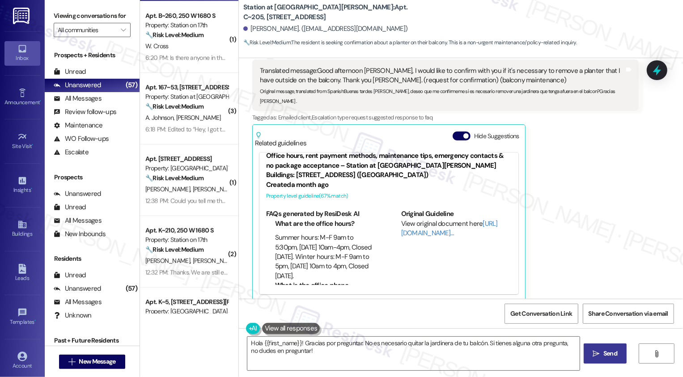
scroll to position [286, 0]
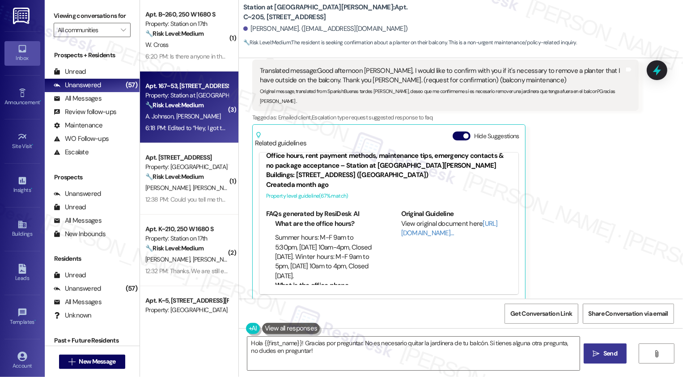
click at [198, 124] on div "6:18 PM: Edited to “Hey, I got the email for patio inspections. We are in a tow…" at bounding box center [356, 128] width 423 height 8
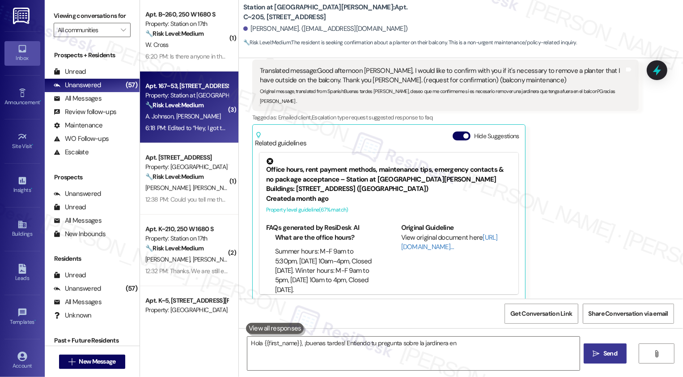
click at [198, 124] on div "6:18 PM: Edited to “Hey, I got the email for patio inspections. We are in a tow…" at bounding box center [356, 128] width 423 height 8
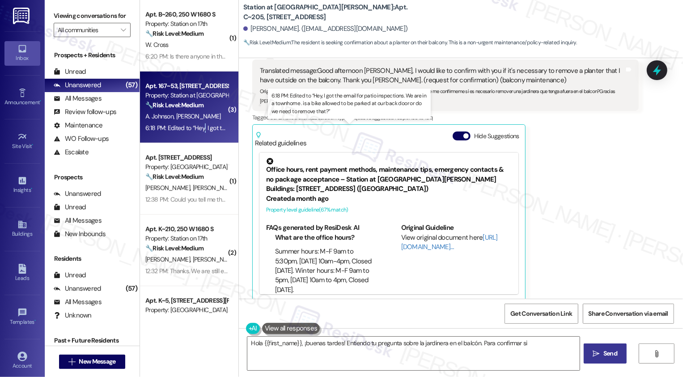
scroll to position [197, 0]
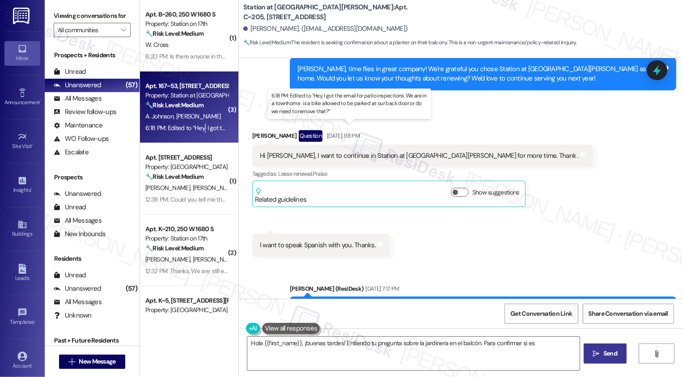
click at [198, 124] on div "6:18 PM: Edited to “Hey, I got the email for patio inspections. We are in a tow…" at bounding box center [356, 128] width 423 height 8
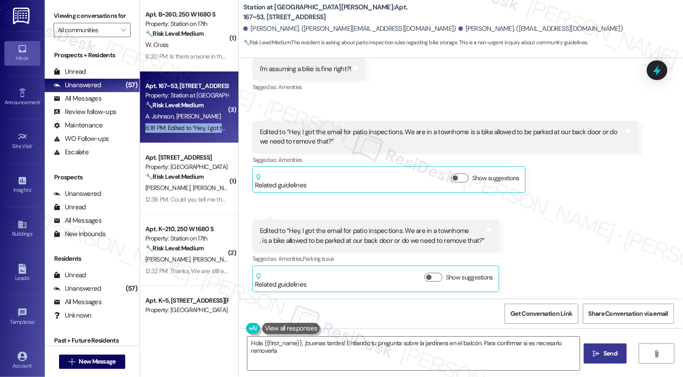
click at [198, 124] on div "6:18 PM: Edited to “Hey, I got the email for patio inspections. We are in a tow…" at bounding box center [356, 128] width 423 height 8
type textarea "Hola {{first_name}}, ¡buenas tardes! Entiendo tu pregunta sobre la jardinera en…"
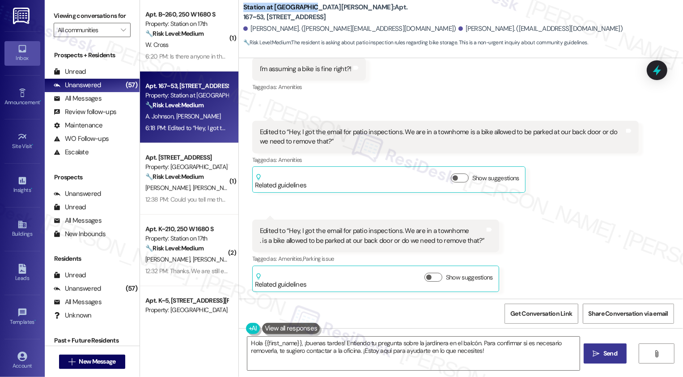
drag, startPoint x: 237, startPoint y: 12, endPoint x: 305, endPoint y: 15, distance: 68.0
click at [305, 15] on b "Station at Park Meadows: Apt. 167~53, 2229 North 100 West" at bounding box center [332, 12] width 179 height 19
drag, startPoint x: 346, startPoint y: 132, endPoint x: 392, endPoint y: 131, distance: 46.5
click at [392, 131] on div "Edited to “Hey, I got the email for patio inspections. We are in a townhome is …" at bounding box center [442, 136] width 364 height 19
copy div "patio inspections"
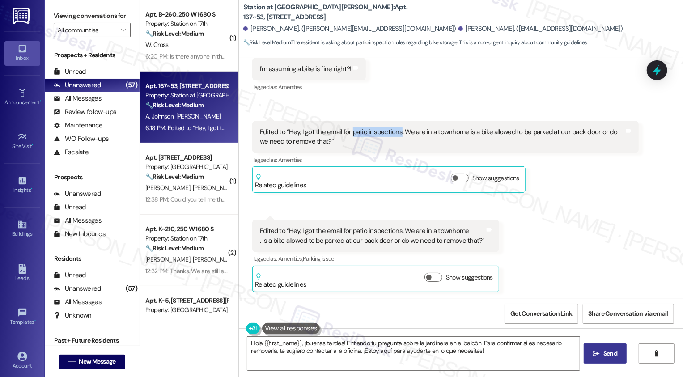
click at [594, 196] on div "Received via SMS 6:17 PM Abigail Johnson Question 6:17 PM Edited to “Hey, I got…" at bounding box center [446, 157] width 400 height 86
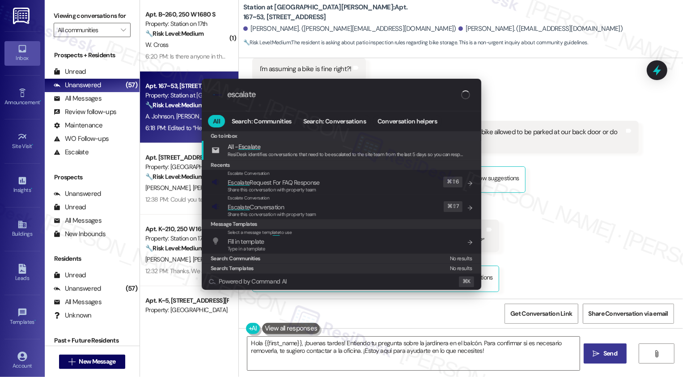
click at [603, 234] on div ".cls-1{fill:#0a055f;}.cls-2{fill:#0cc4c4;} resideskLogoBlueOrange escalate All …" at bounding box center [341, 188] width 683 height 377
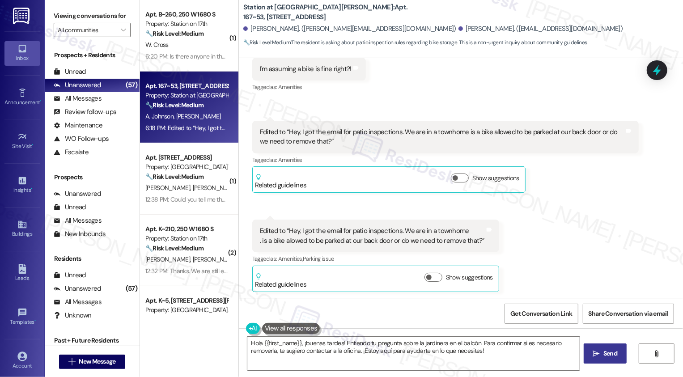
click at [575, 227] on div "Received via SMS Abigail Johnson 6:17 PM I'm assuming a bike is fine right?! Ta…" at bounding box center [461, 162] width 444 height 274
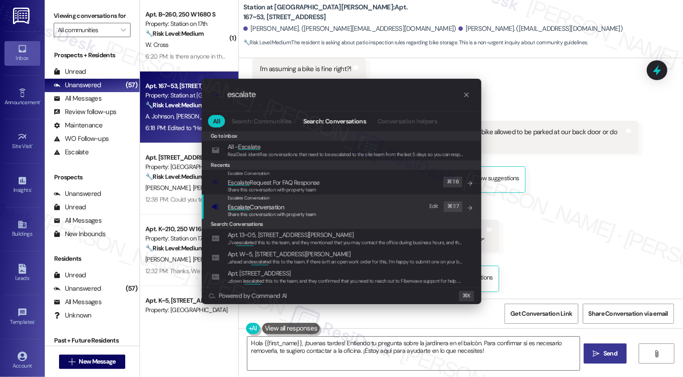
type input "escalate"
click at [273, 211] on div "Share this conversation with property team" at bounding box center [272, 215] width 89 height 8
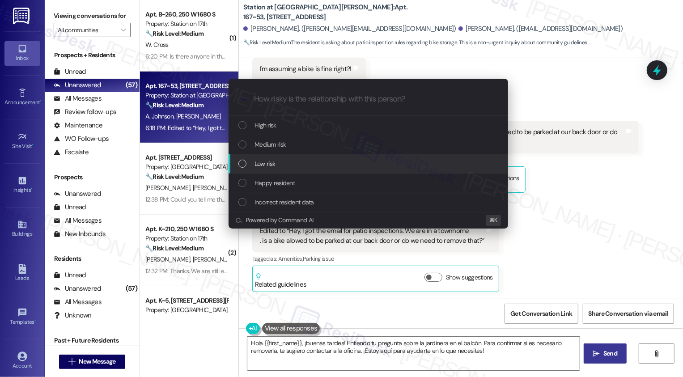
click at [271, 163] on span "Low risk" at bounding box center [264, 164] width 21 height 10
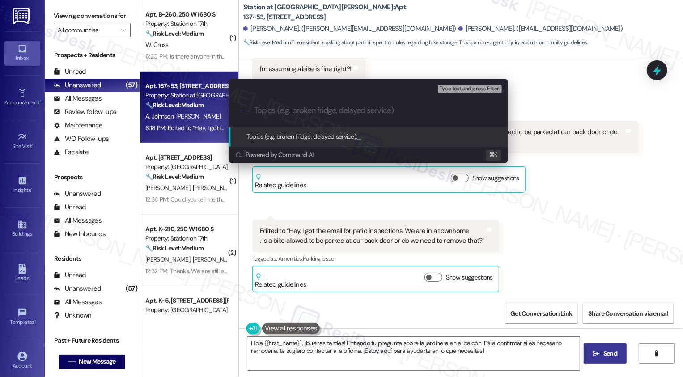
paste input "patio inspections"
type input "patio inspections: bike inquiry"
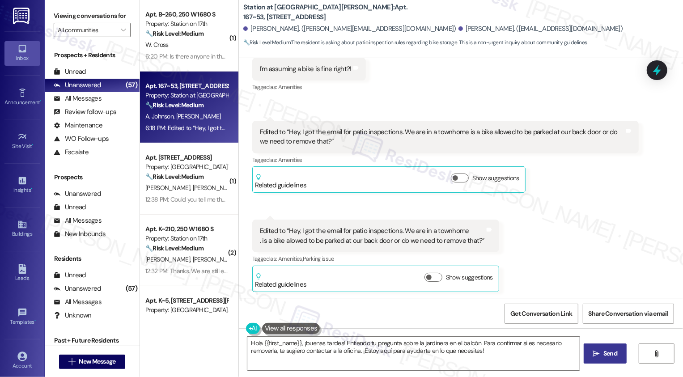
scroll to position [0, 0]
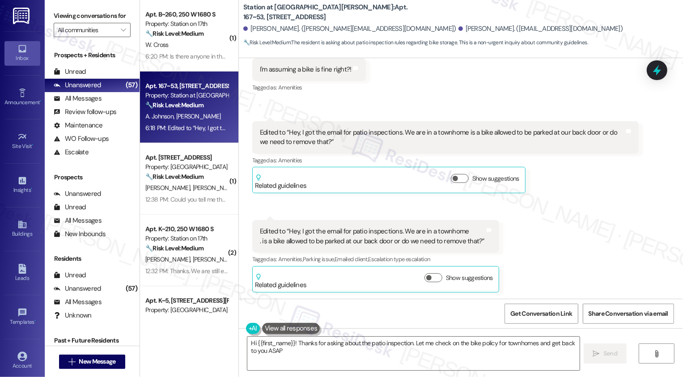
type textarea "Hi {{first_name}}! Thanks for asking about the patio inspection. Let me check o…"
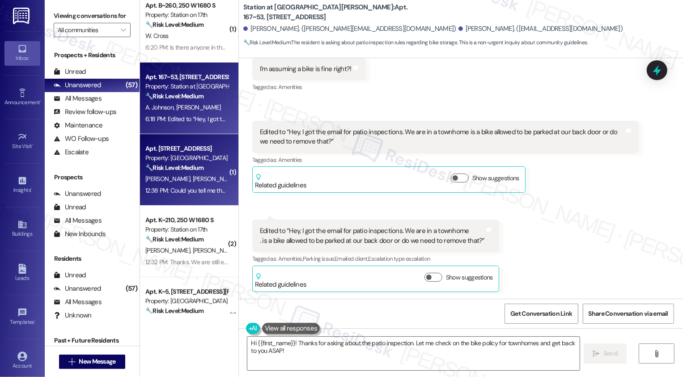
scroll to position [305, 0]
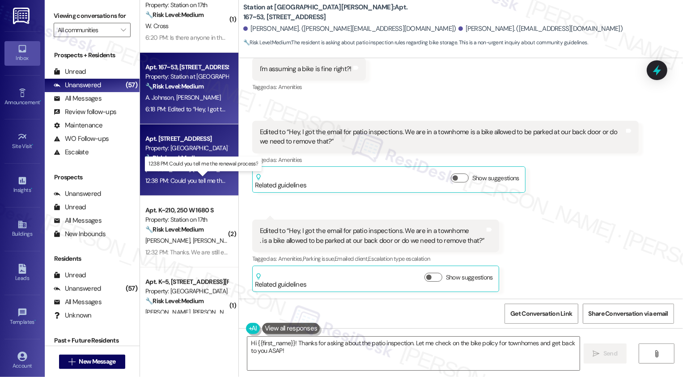
click at [187, 180] on div "12:38 PM: Could you tell me the renewal process? 12:38 PM: Could you tell me th…" at bounding box center [208, 181] width 127 height 8
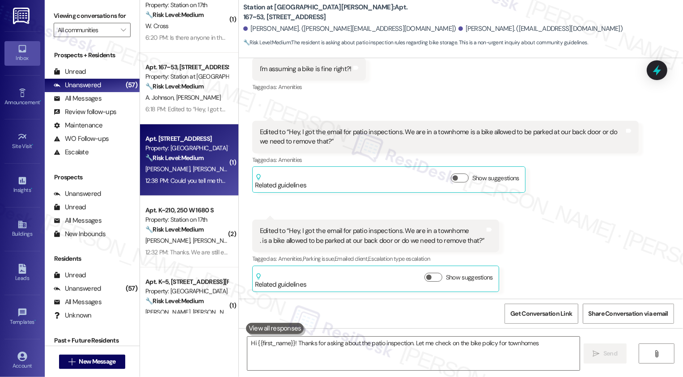
click at [187, 180] on div "12:38 PM: Could you tell me the renewal process? 12:38 PM: Could you tell me th…" at bounding box center [208, 181] width 127 height 8
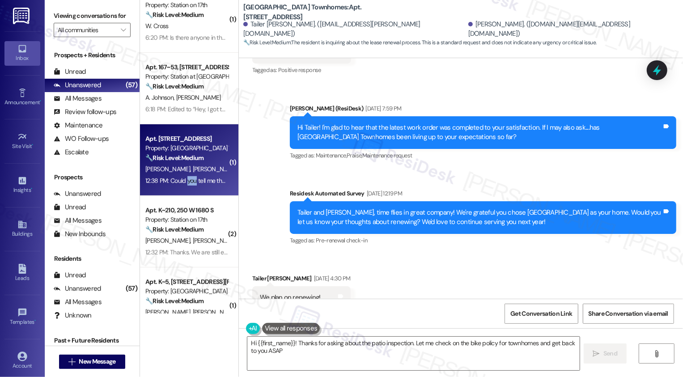
type textarea "Hi {{first_name}}! Thanks for asking about the patio inspection. Let me check o…"
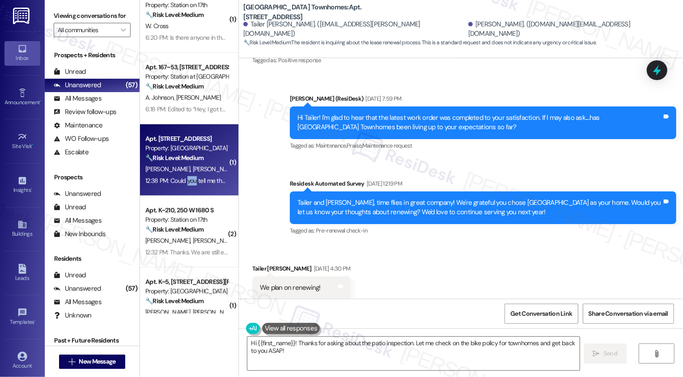
click at [187, 180] on div "12:38 PM: Could you tell me the renewal process? 12:38 PM: Could you tell me th…" at bounding box center [208, 181] width 127 height 8
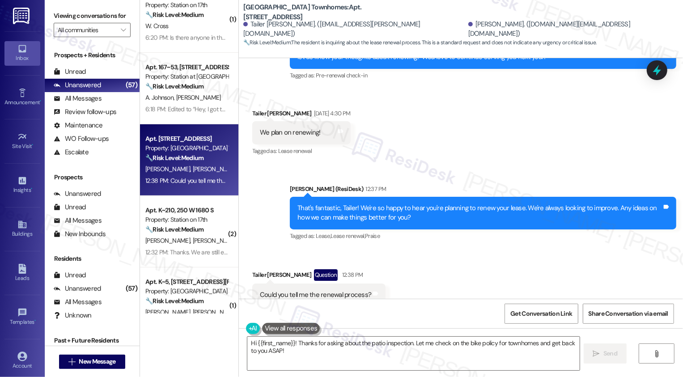
scroll to position [492, 0]
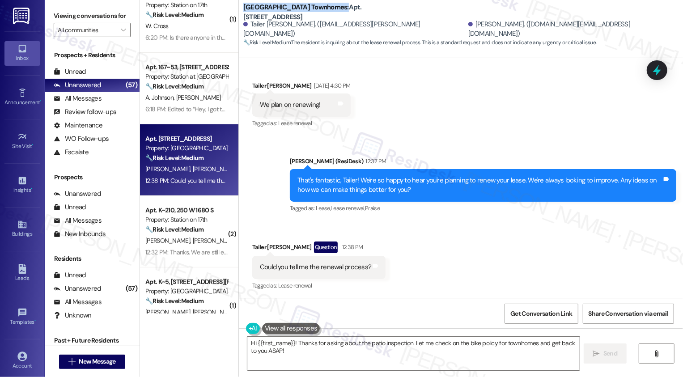
drag, startPoint x: 237, startPoint y: 11, endPoint x: 327, endPoint y: 14, distance: 90.4
click at [327, 14] on b "Smithfield Station Townhomes: Apt. 41, 555 South 100 East" at bounding box center [332, 12] width 179 height 19
copy b "[GEOGRAPHIC_DATA] Townhomes"
click at [415, 278] on div "Received via SMS Tailer Nava Question 12:38 PM Could you tell me the renewal pr…" at bounding box center [461, 259] width 444 height 77
click at [430, 266] on div "Received via SMS Tailer Nava Question 12:38 PM Could you tell me the renewal pr…" at bounding box center [461, 259] width 444 height 77
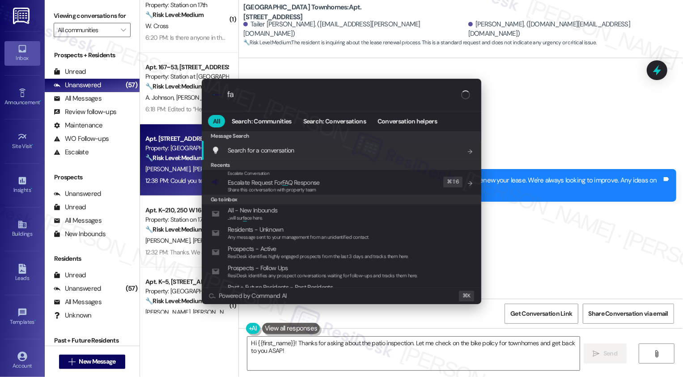
type input "faq"
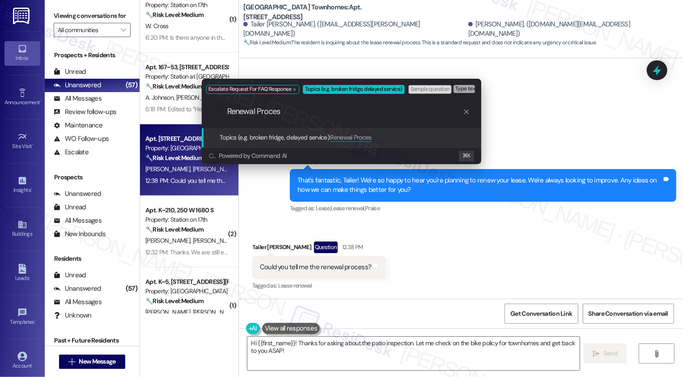
type input "Renewal Process"
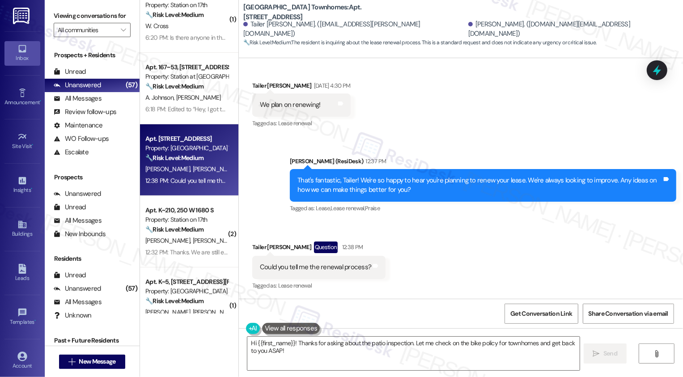
scroll to position [491, 0]
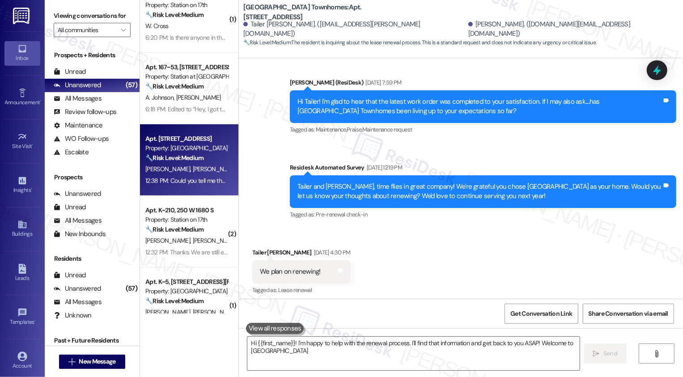
type textarea "Hi {{first_name}}! I'm happy to help with the renewal process. I'll find that i…"
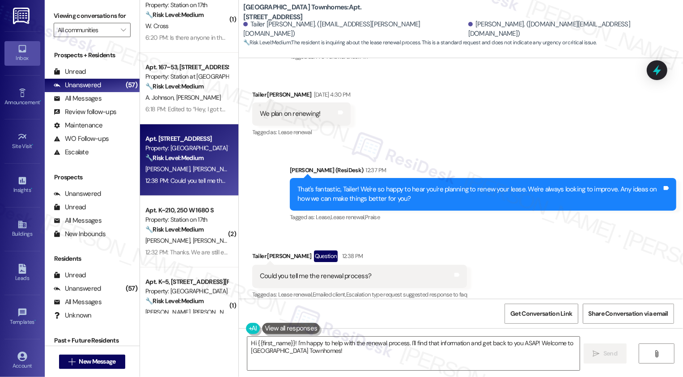
scroll to position [341, 0]
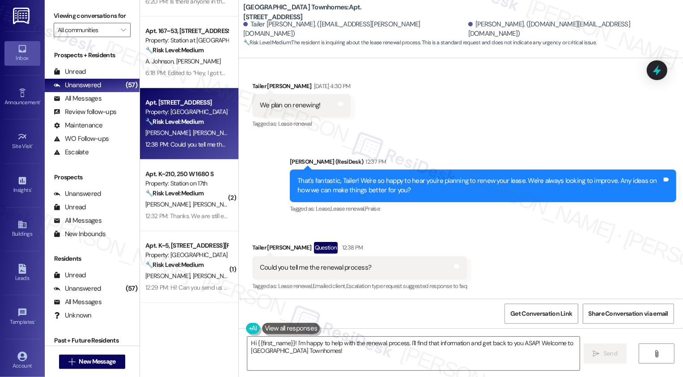
click at [172, 190] on strong "🔧 Risk Level: Medium" at bounding box center [174, 193] width 58 height 8
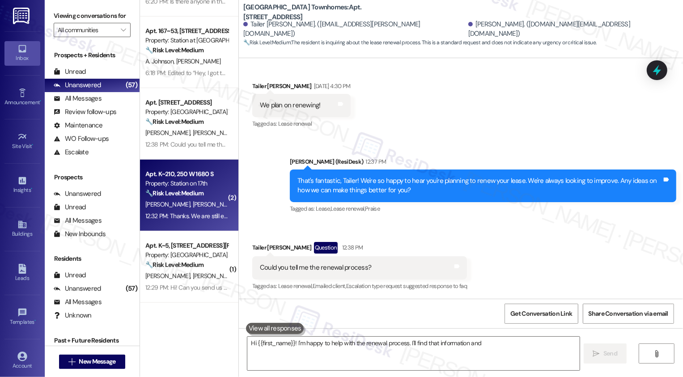
click at [172, 190] on strong "🔧 Risk Level: Medium" at bounding box center [174, 193] width 58 height 8
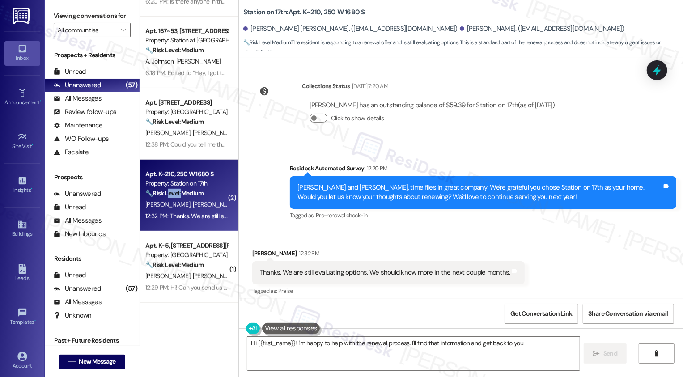
scroll to position [496, 0]
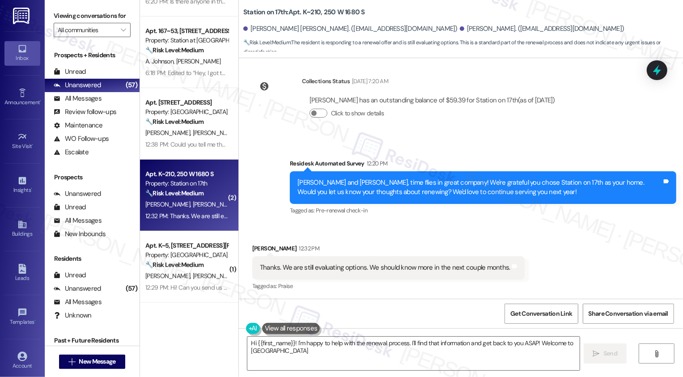
type textarea "Hi {{first_name}}! I'm happy to help with the renewal process. I'll find that i…"
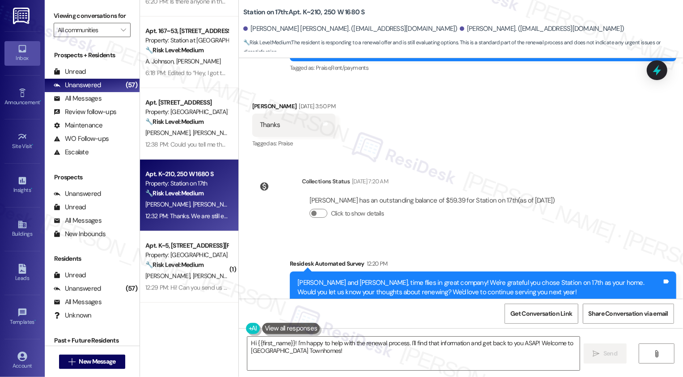
scroll to position [497, 0]
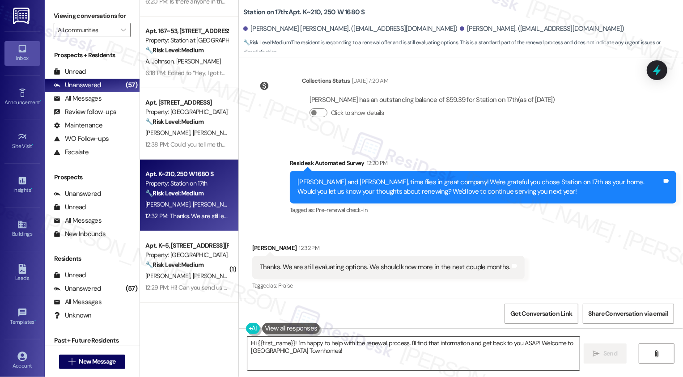
click at [370, 352] on textarea "Hi {{first_name}}! I'm happy to help with the renewal process. I'll find that i…" at bounding box center [413, 354] width 332 height 34
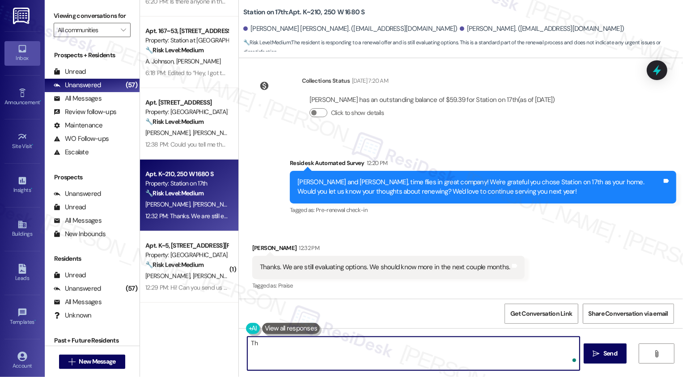
type textarea "T"
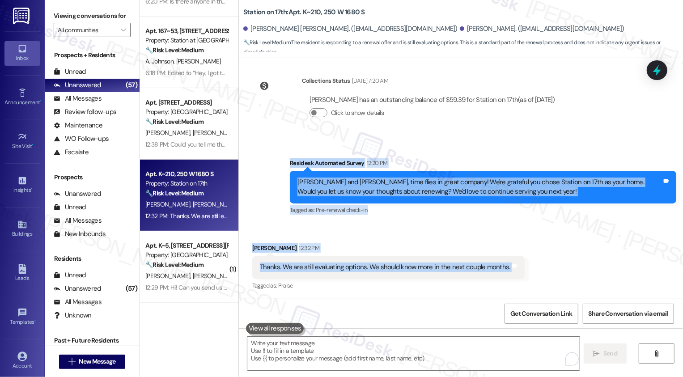
drag, startPoint x: 284, startPoint y: 163, endPoint x: 501, endPoint y: 262, distance: 238.4
click at [501, 262] on div "Lease started Jun 19, 2025 at 8:00 PM Survey, sent via SMS Residesk Automated S…" at bounding box center [461, 178] width 444 height 241
copy div "Residesk Automated Survey 12:20 PM Jackson and Tim, time flies in great company…"
click at [292, 354] on textarea "To enrich screen reader interactions, please activate Accessibility in Grammarl…" at bounding box center [413, 354] width 332 height 34
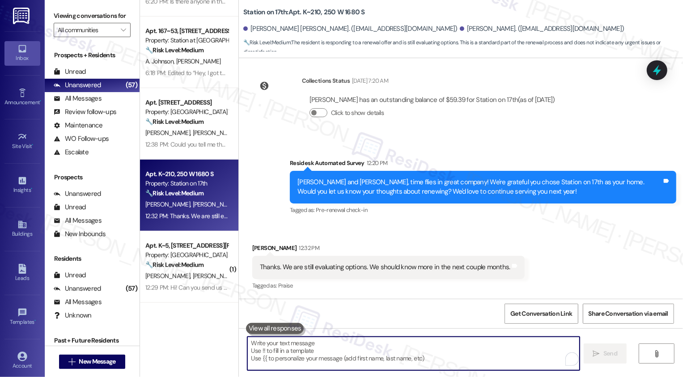
paste textarea "Hi Tim, thank you for letting me know. I completely understand — it’s a big dec…"
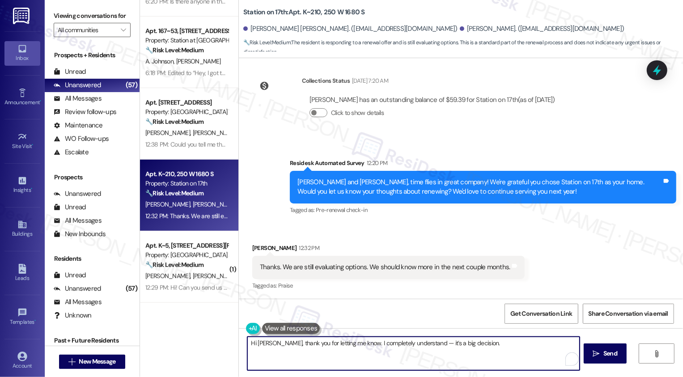
click at [411, 343] on textarea "Hi Tim, thank you for letting me know. I completely understand — it’s a big dec…" at bounding box center [413, 354] width 332 height 34
click at [468, 348] on textarea "Hi Tim, thank you for letting me know. I completely understand, it’s a big deci…" at bounding box center [413, 354] width 332 height 34
click at [466, 343] on textarea "Hi Tim, thank you for letting me know. I completely understand. It’s a big deci…" at bounding box center [413, 354] width 332 height 34
click at [379, 266] on div "Thanks. We are still evaluating options. We should know more in the next couple…" at bounding box center [385, 267] width 250 height 9
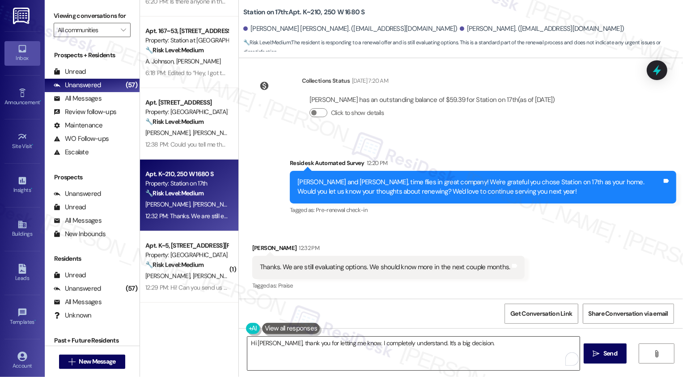
click at [467, 347] on textarea "Hi Tim, thank you for letting me know. I completely understand. It’s a big deci…" at bounding box center [413, 354] width 332 height 34
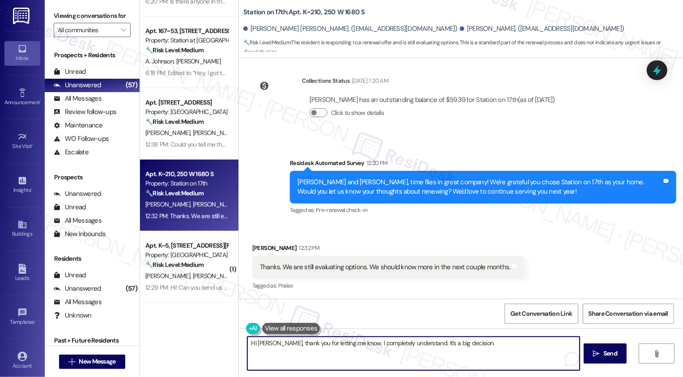
paste textarea "If you don't mind me asking, how has your experience been so far? Has the prope…"
click at [452, 343] on textarea "Hi Tim, thank you for letting me know. I completely understand. It’s a big deci…" at bounding box center [413, 354] width 332 height 34
click at [329, 356] on textarea "Hi Tim, thank you for letting me know. I completely understand. It’s a big deci…" at bounding box center [413, 354] width 332 height 34
click at [354, 359] on textarea "Hi Tim, thank you for letting me know. I completely understand. It’s a big deci…" at bounding box center [413, 354] width 332 height 34
type textarea "Hi Tim, thank you for letting me know. I completely understand. It’s a big deci…"
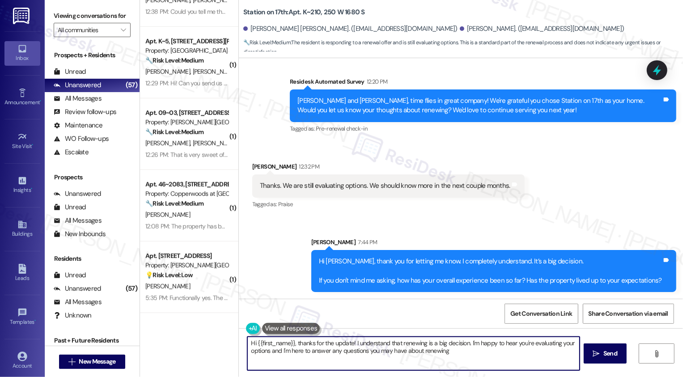
scroll to position [474, 0]
type textarea "Hi {{first_name}}, thanks for the update! I understand that renewing is a big d…"
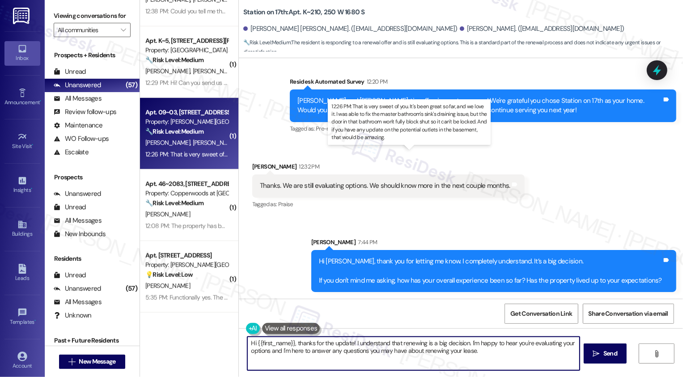
click at [189, 154] on div "12:26 PM: That is very sweet of you. It's been great so far, and we love it. I …" at bounding box center [528, 154] width 766 height 8
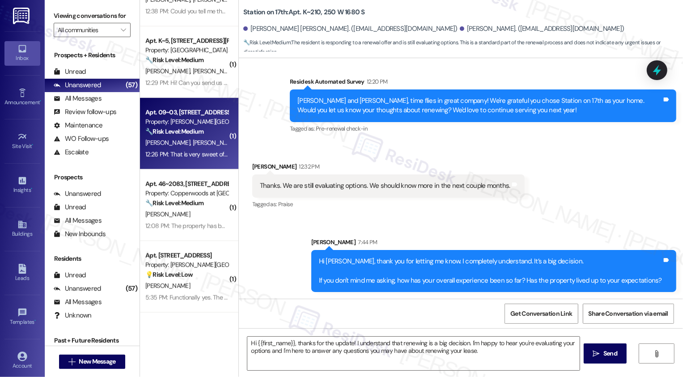
type textarea "Fetching suggested responses. Please feel free to read through the conversation…"
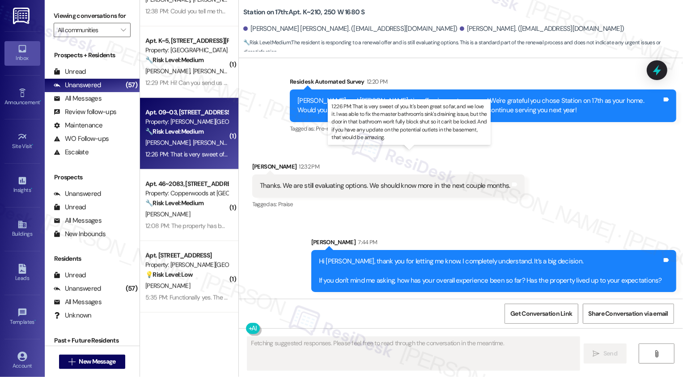
click at [189, 154] on div "12:26 PM: That is very sweet of you. It's been great so far, and we love it. I …" at bounding box center [528, 154] width 766 height 8
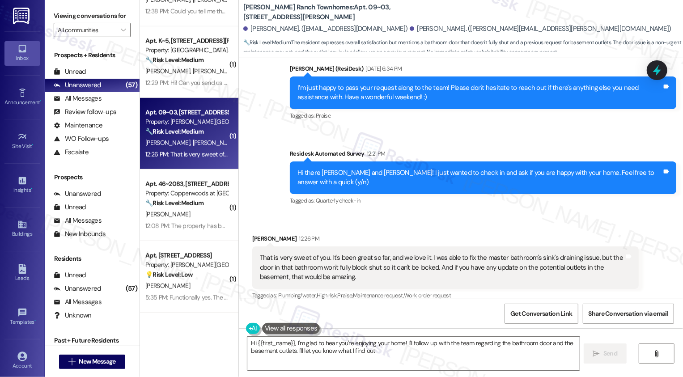
type textarea "Hi {{first_name}}, I'm glad to hear you're enjoying your home! I'll follow up w…"
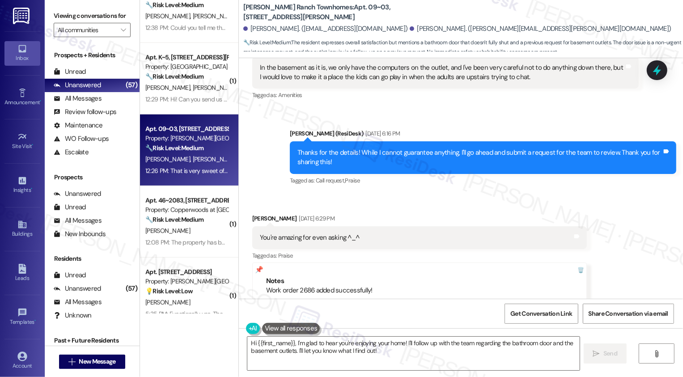
scroll to position [523, 0]
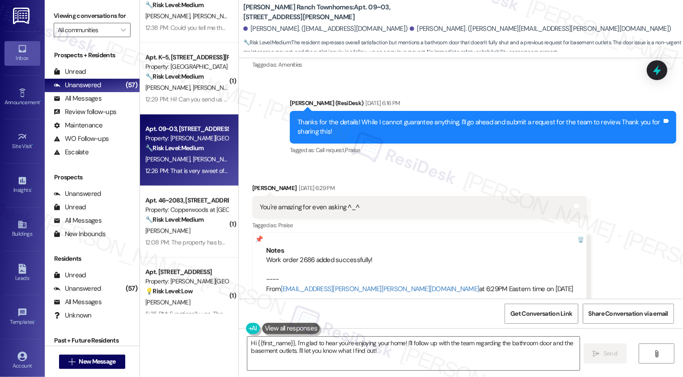
click at [301, 260] on div "Work order 2686 added successfully! ---- From automated-surveys-celle-cecille.t…" at bounding box center [419, 274] width 307 height 38
copy div "2686"
drag, startPoint x: 330, startPoint y: 8, endPoint x: 349, endPoint y: 8, distance: 19.2
click at [349, 8] on b "Porter Ranch Townhomes: Apt. 09~03, 3931 East Cardon Lane" at bounding box center [332, 12] width 179 height 19
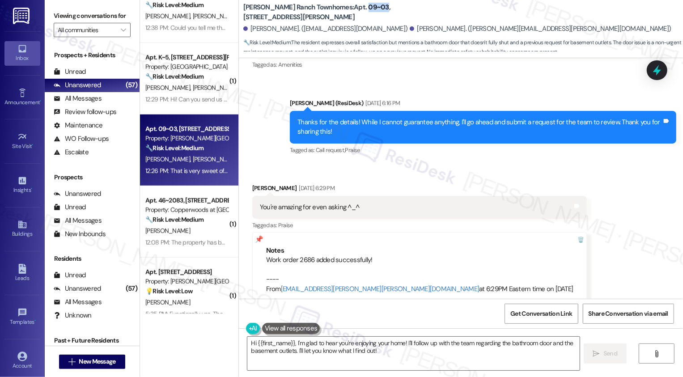
copy b "09~03"
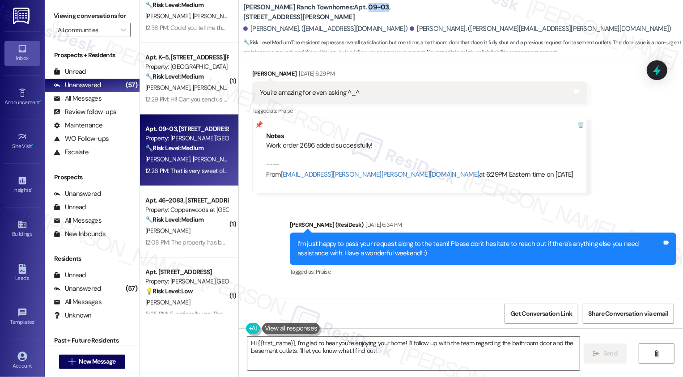
scroll to position [794, 0]
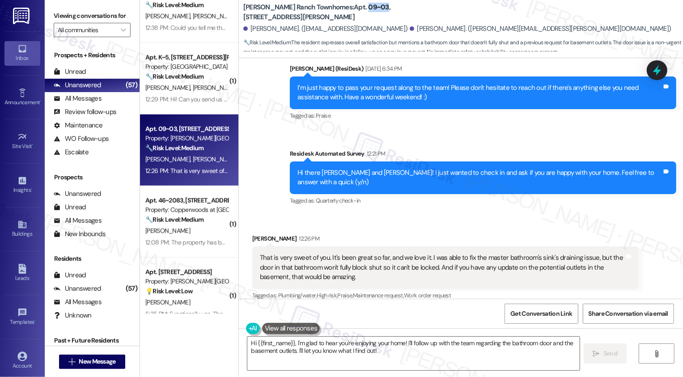
click at [424, 216] on div "Received via SMS David Swartz 12:26 PM That is very sweet of you. It's been gre…" at bounding box center [461, 261] width 444 height 95
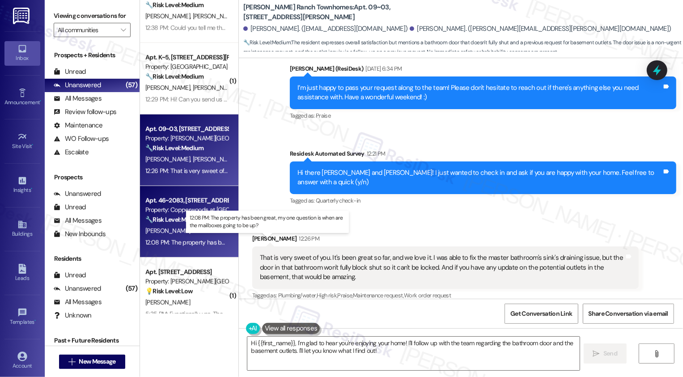
click at [183, 241] on div "12:08 PM: The property has been great, my one question is when are the mailboxe…" at bounding box center [274, 242] width 258 height 8
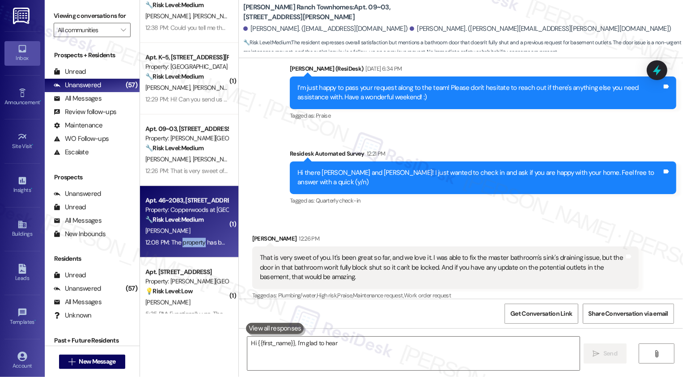
click at [183, 241] on div "12:08 PM: The property has been great, my one question is when are the mailboxe…" at bounding box center [274, 242] width 258 height 8
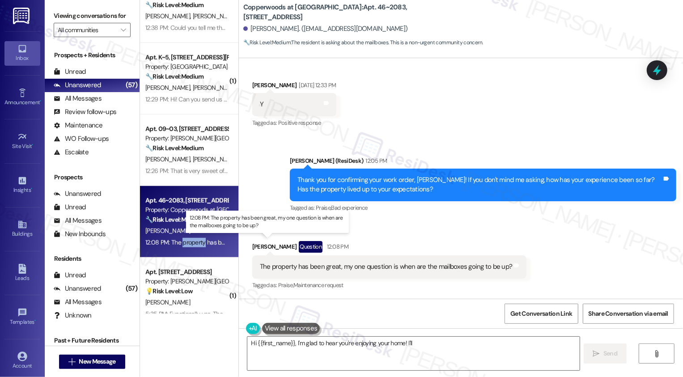
scroll to position [641, 0]
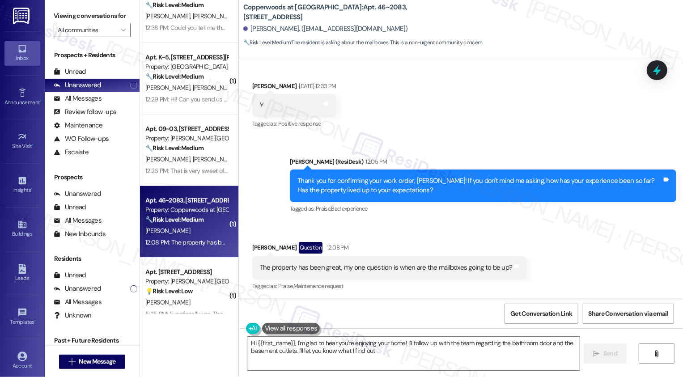
type textarea "Hi {{first_name}}, I'm glad to hear you're enjoying your home! I'll follow up w…"
drag, startPoint x: 237, startPoint y: 5, endPoint x: 317, endPoint y: 8, distance: 79.2
click at [317, 8] on b "Copperwoods at Harrisville: Apt. 46~2083, 2100 North 89 Hwy" at bounding box center [332, 12] width 179 height 19
copy b "Copperwoods at Harrisville"
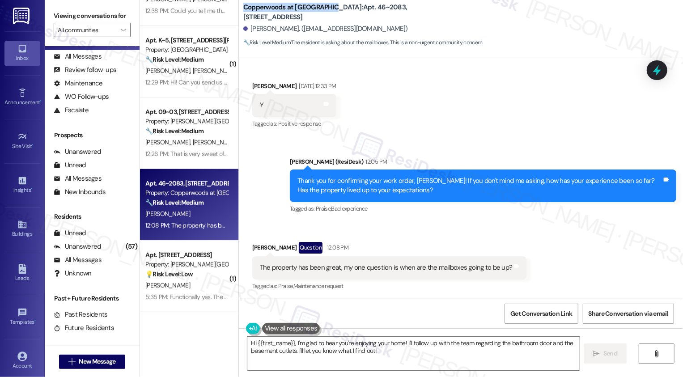
scroll to position [498, 0]
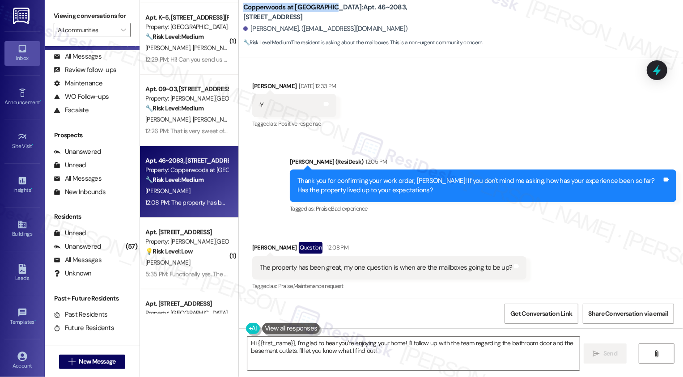
click at [384, 251] on div "Gerrit Kay Question 12:08 PM" at bounding box center [389, 249] width 275 height 14
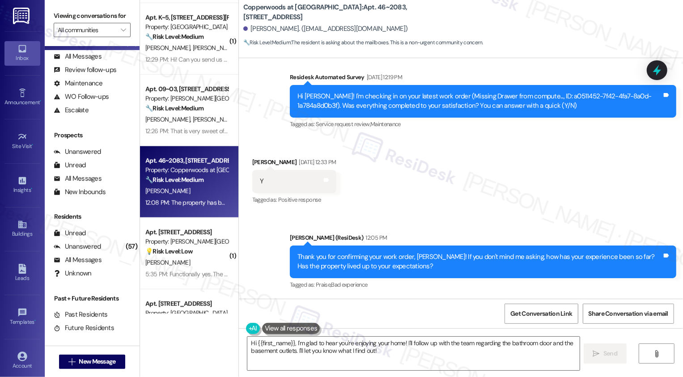
scroll to position [642, 0]
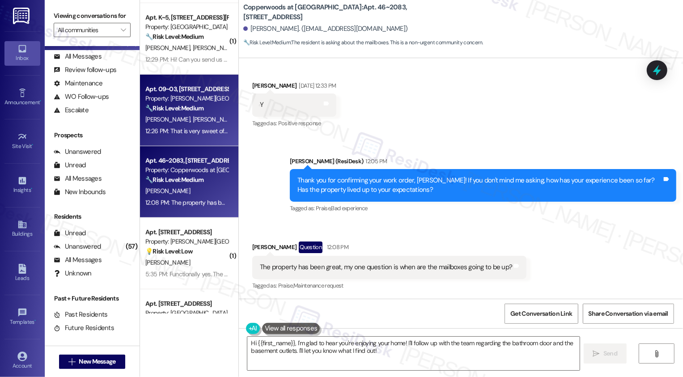
click at [191, 120] on div "A. Swartz D. Swartz" at bounding box center [186, 119] width 85 height 11
type textarea "Hi {{first_name}}! I'm glad to hear you're enjoying the property. I'll check"
click at [190, 175] on div "🔧 Risk Level: Medium The resident is asking about the mailboxes. This is a non-…" at bounding box center [186, 179] width 83 height 9
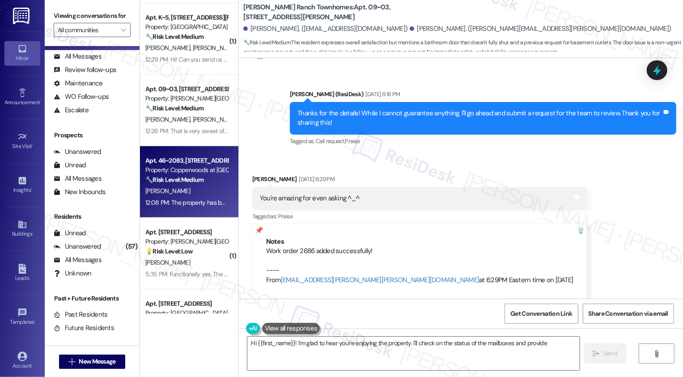
scroll to position [641, 0]
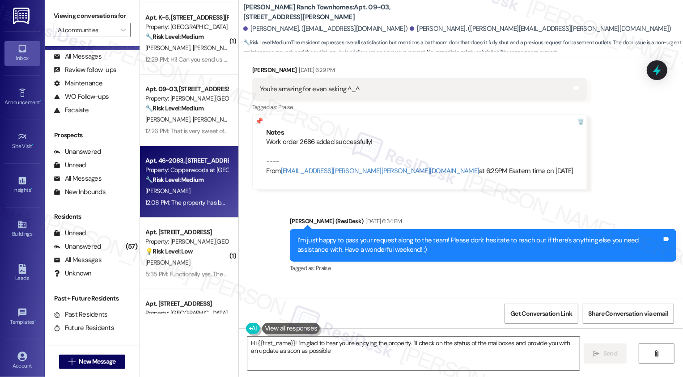
type textarea "Hi {{first_name}}! I'm glad to hear you're enjoying the property. I'll check on…"
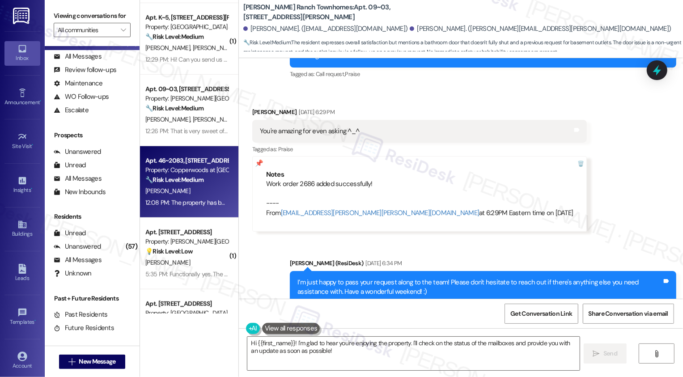
scroll to position [590, 0]
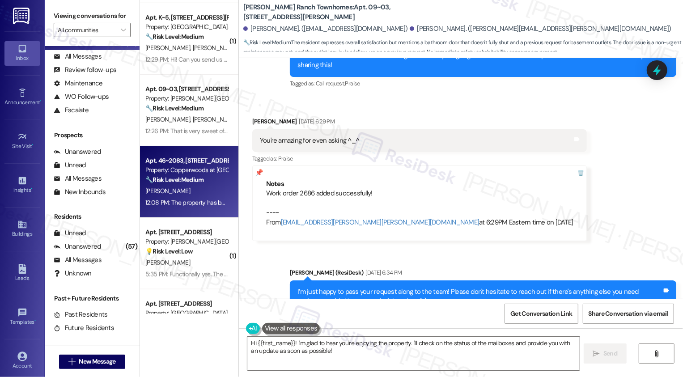
click at [203, 184] on div "Apt. 46~2083, 2100 North 89 Hwy Property: Copperwoods at Harrisville 🔧 Risk Lev…" at bounding box center [186, 170] width 85 height 30
click at [170, 190] on div "[PERSON_NAME]" at bounding box center [186, 191] width 85 height 11
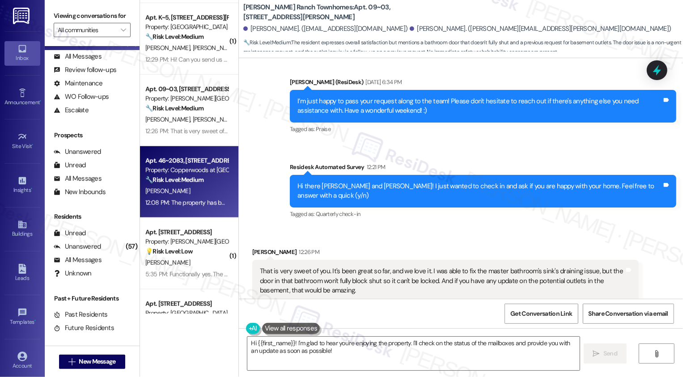
scroll to position [794, 0]
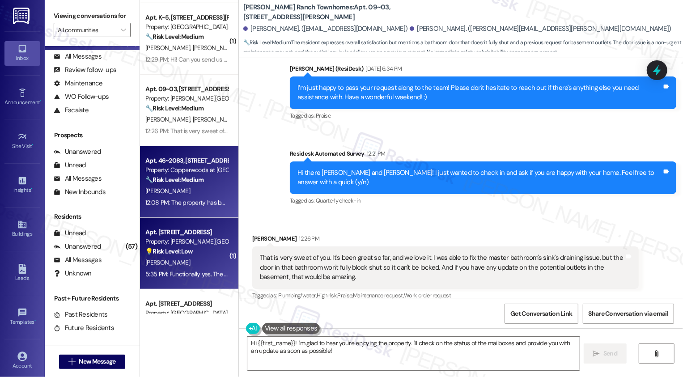
click at [174, 257] on div "[PERSON_NAME]" at bounding box center [186, 262] width 85 height 11
type textarea "Hi {{first_name}}, thanks for the update! I'm glad you're enjoying your home. I…"
click at [179, 169] on div "Property: Copperwoods at [GEOGRAPHIC_DATA]" at bounding box center [186, 169] width 83 height 9
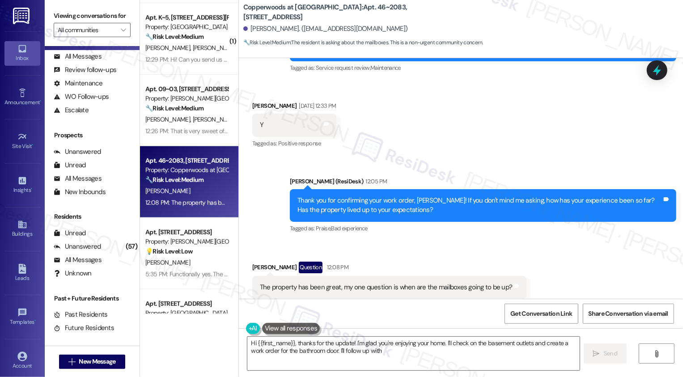
scroll to position [641, 0]
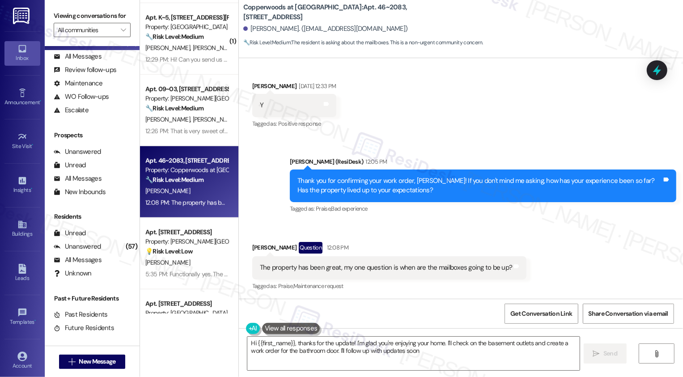
type textarea "Hi {{first_name}}, thanks for the update! I'm glad you're enjoying your home. I…"
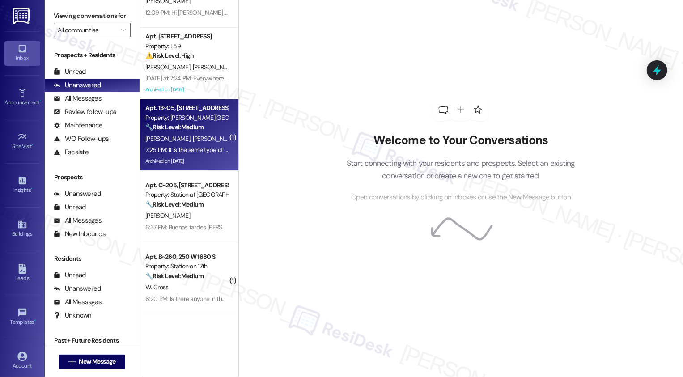
scroll to position [51, 0]
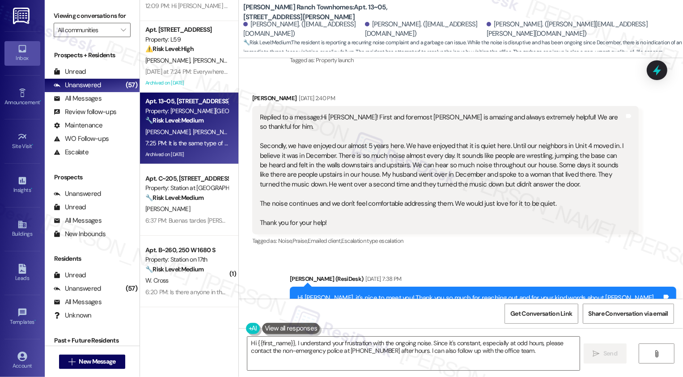
scroll to position [148, 0]
drag, startPoint x: 559, startPoint y: 136, endPoint x: 579, endPoint y: 138, distance: 19.4
click at [579, 138] on div "Replied to a message:Hi Sarah! First and foremost Kevin is amazing and always e…" at bounding box center [442, 170] width 364 height 115
copy div "Unit 4"
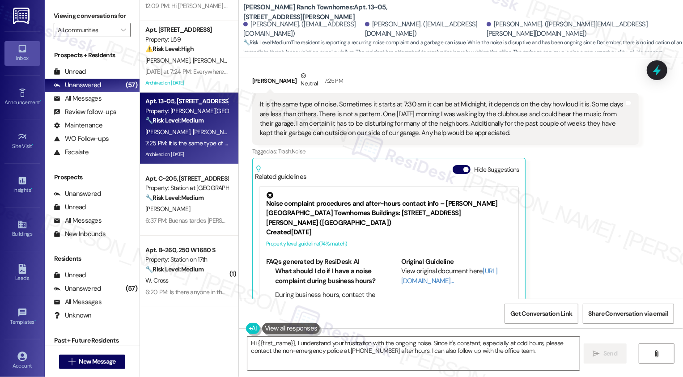
scroll to position [1651, 0]
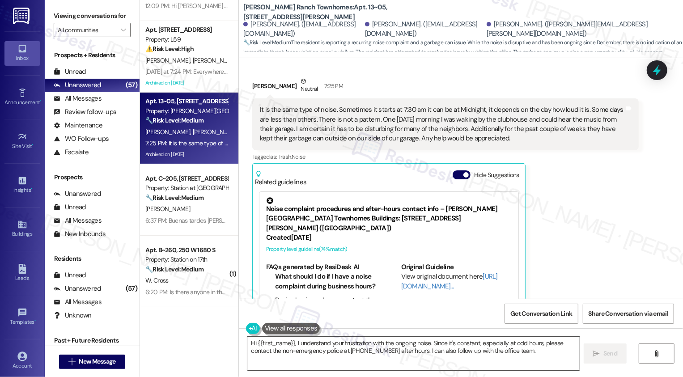
click at [373, 347] on textarea "Hi {{first_name}}, I understand your frustration with the ongoing noise. Since …" at bounding box center [413, 354] width 332 height 34
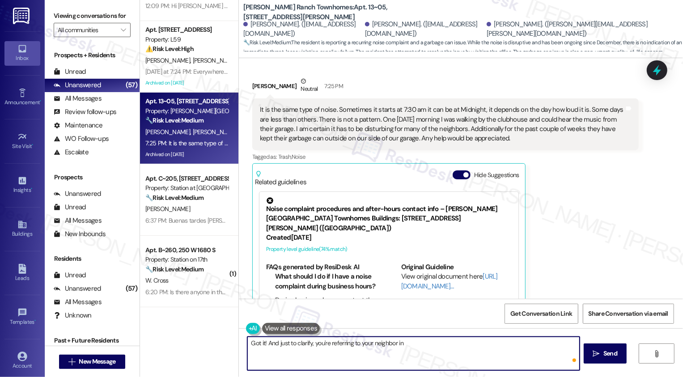
paste textarea "Unit 4"
click at [401, 342] on textarea "Got it! And just to clarify, you're referring to your neighbor in Unit 4" at bounding box center [413, 354] width 332 height 34
paste textarea "Just to clarify, you’re referring to your neighbor in Unit 4, correct?"
click at [380, 343] on textarea "Got it! Just to clarify, you’re referring to your neighbor in Unit 4, correct?" at bounding box center [413, 354] width 332 height 34
type textarea "Got it! Just to clarify, you’re referring to your neighbors in Unit 4, correct?"
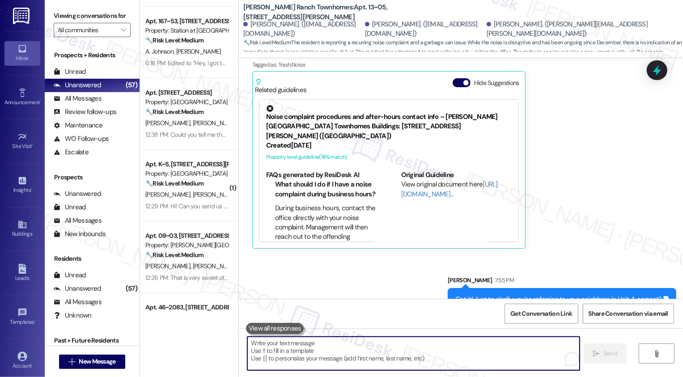
scroll to position [308, 0]
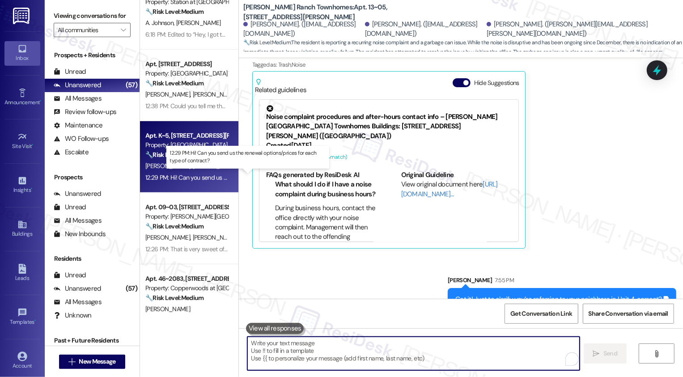
click at [196, 177] on div "12:29 PM: Hi! Can you send us the renewal options/prices for each type of contr…" at bounding box center [253, 178] width 217 height 8
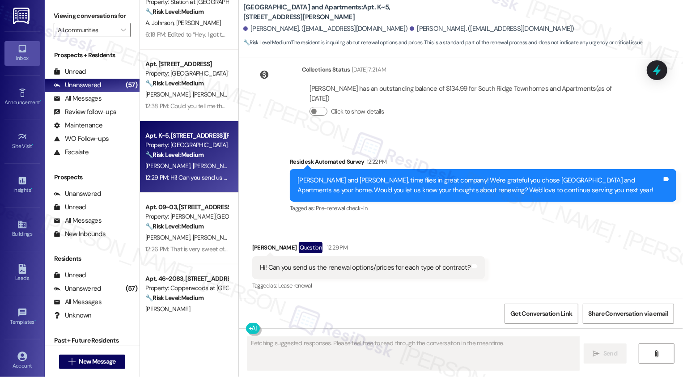
scroll to position [613, 0]
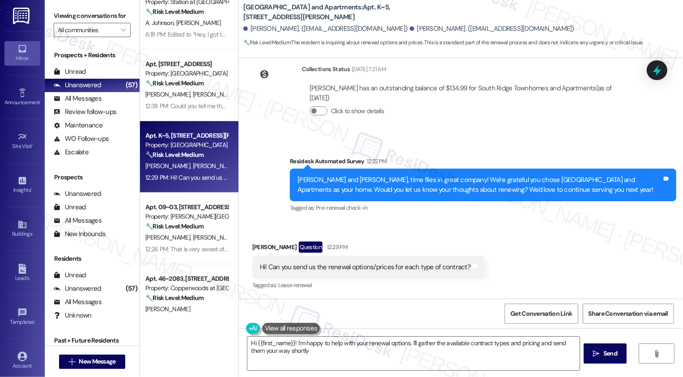
type textarea "Hi {{first_name}}! I'm happy to help with your renewal options. I'll gather the…"
drag, startPoint x: 237, startPoint y: 8, endPoint x: 360, endPoint y: 9, distance: 122.1
click at [360, 9] on b "South Ridge Townhomes and Apartments: Apt. K~5, 10668 TH Monica Ridge Way" at bounding box center [332, 12] width 179 height 19
copy b "[GEOGRAPHIC_DATA] and Apartments"
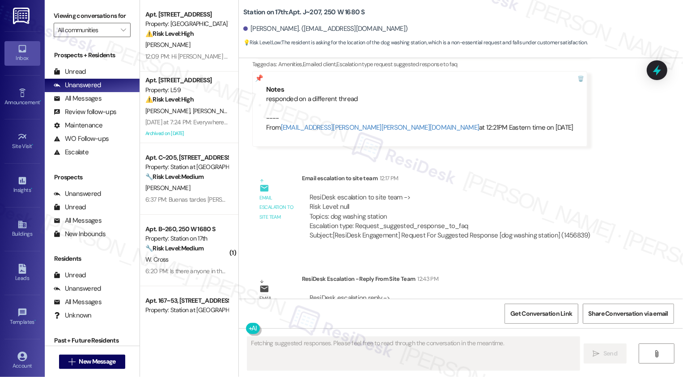
scroll to position [154, 0]
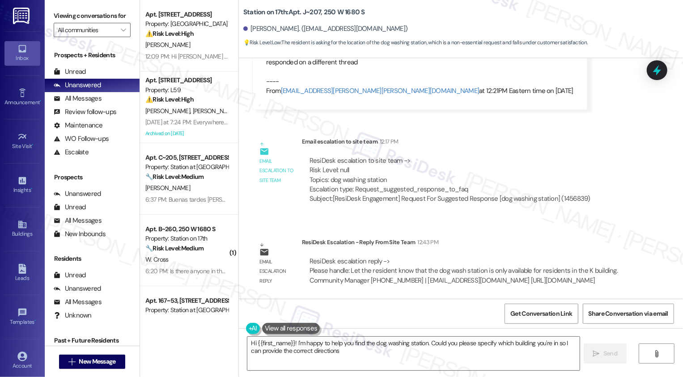
type textarea "Hi {{first_name}}! I'm happy to help you find the dog washing station. Could yo…"
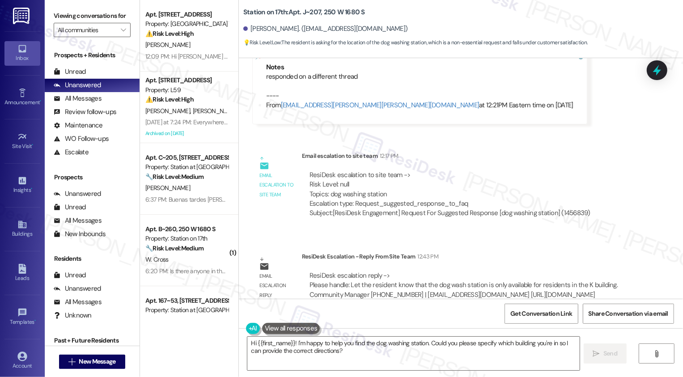
scroll to position [123, 0]
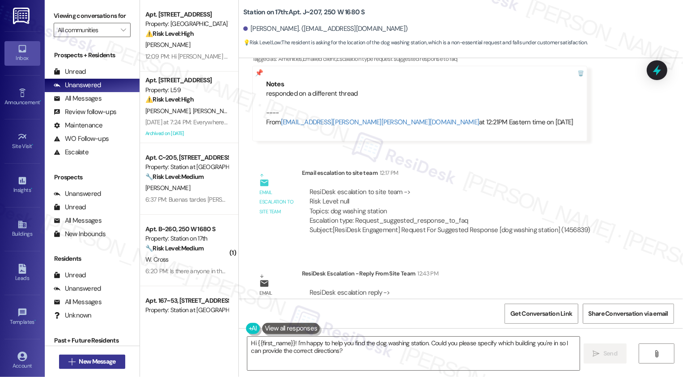
click at [100, 363] on span "New Message" at bounding box center [97, 361] width 37 height 9
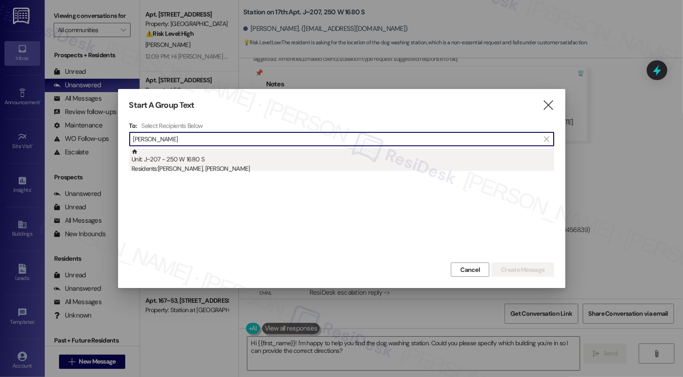
type input "[PERSON_NAME]"
click at [191, 169] on div "Residents: [PERSON_NAME], [PERSON_NAME]" at bounding box center [342, 168] width 423 height 9
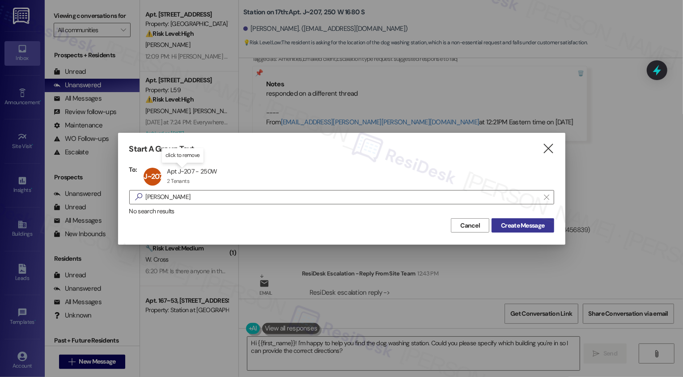
click at [511, 224] on span "Create Message" at bounding box center [522, 225] width 43 height 9
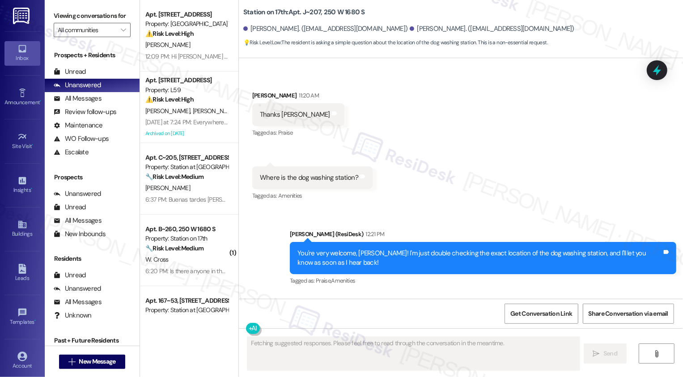
scroll to position [818, 0]
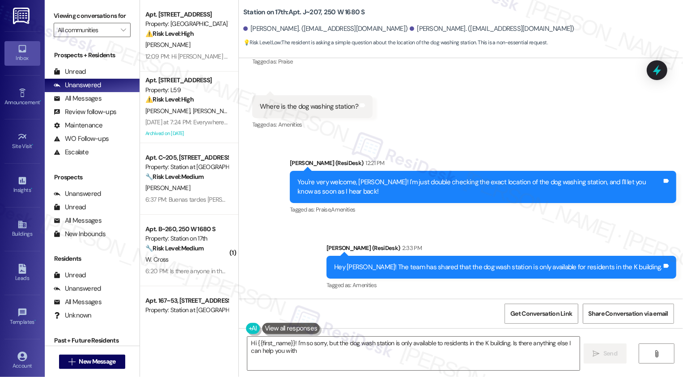
type textarea "Hi {{first_name}}! I'm so sorry, but the dog wash station is only available to …"
click at [530, 312] on span "Get Conversation Link" at bounding box center [541, 313] width 62 height 9
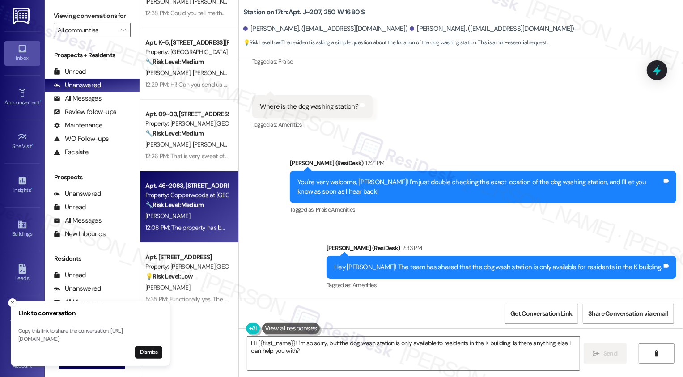
scroll to position [253, 0]
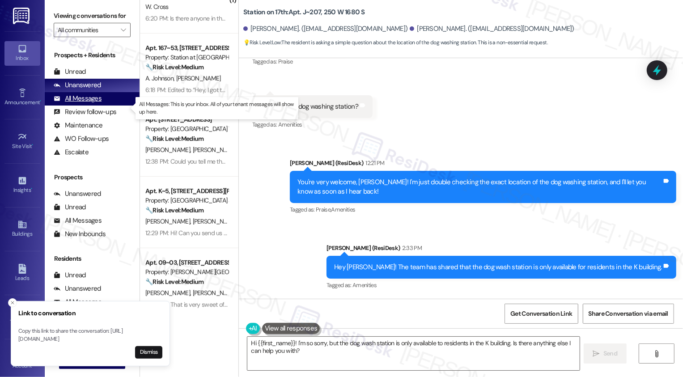
click at [98, 103] on div "All Messages" at bounding box center [78, 98] width 48 height 9
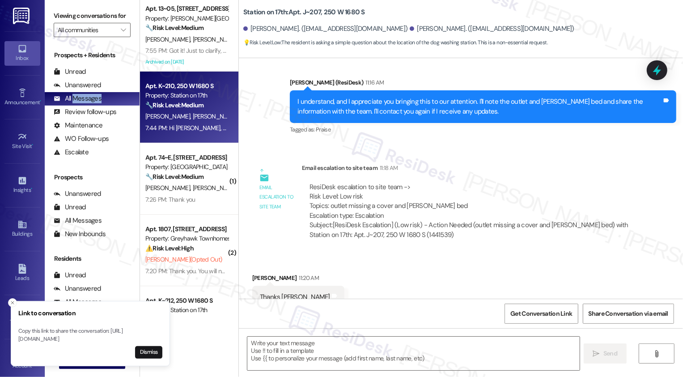
type textarea "Fetching suggested responses. Please feel free to read through the conversation…"
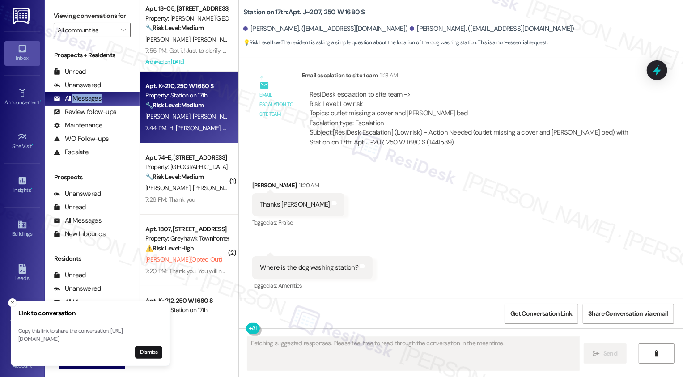
scroll to position [21, 0]
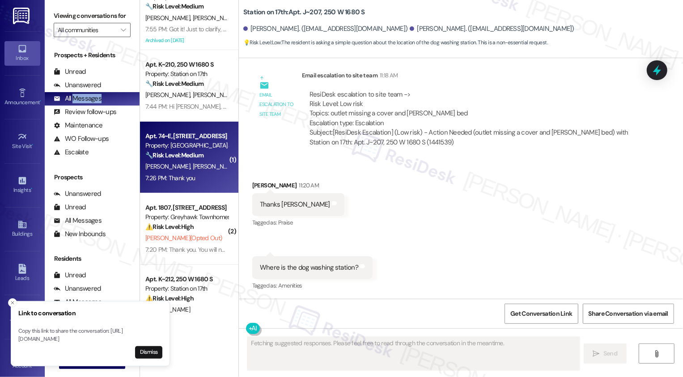
click at [209, 168] on div "L. Davis A. Davis" at bounding box center [186, 166] width 85 height 11
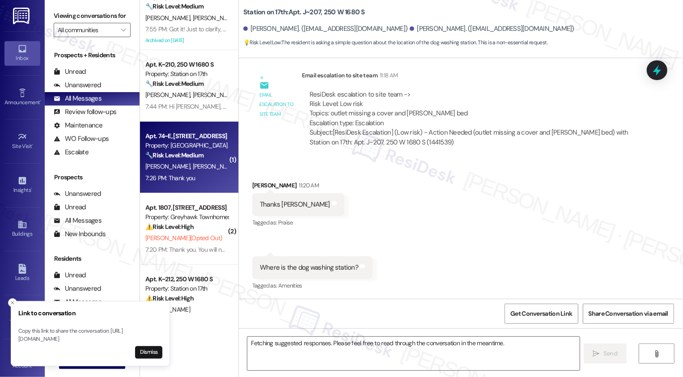
click at [209, 168] on div "L. Davis A. Davis" at bounding box center [186, 166] width 85 height 11
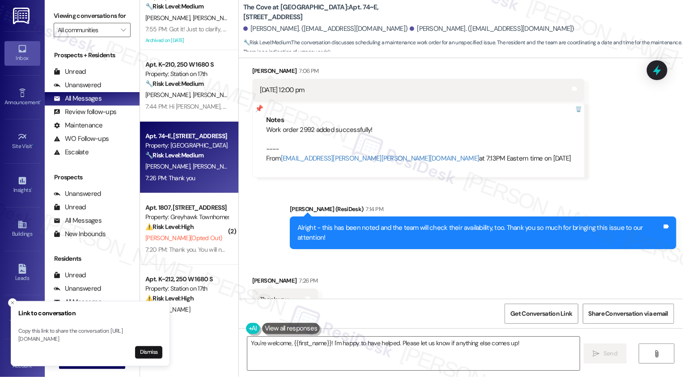
scroll to position [907, 0]
click at [340, 358] on textarea "You're welcome, {{first_name}}! I'm happy to have helped. Please let us know if…" at bounding box center [413, 354] width 332 height 34
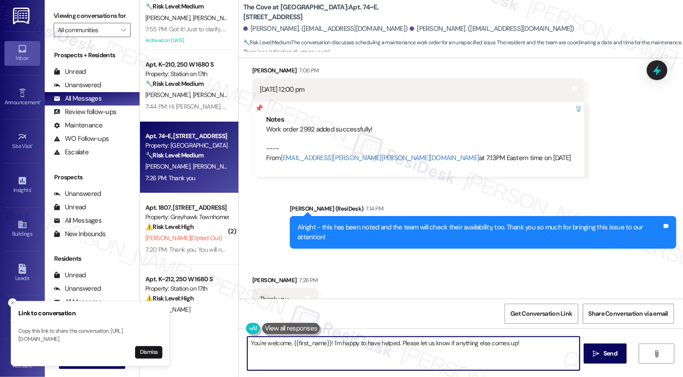
click at [319, 347] on textarea "You're welcome, {{first_name}}! I'm happy to have helped. Please let us know if…" at bounding box center [413, 354] width 332 height 34
drag, startPoint x: 267, startPoint y: 343, endPoint x: 305, endPoint y: 369, distance: 46.9
click at [305, 369] on textarea "You're welcome, {{first_name}}! I'm happy to have helped. Please let us know if…" at bounding box center [413, 354] width 332 height 34
type textarea "You're very welcome!"
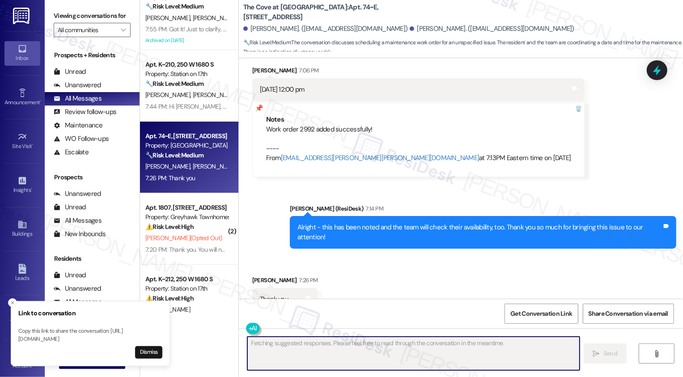
scroll to position [907, 0]
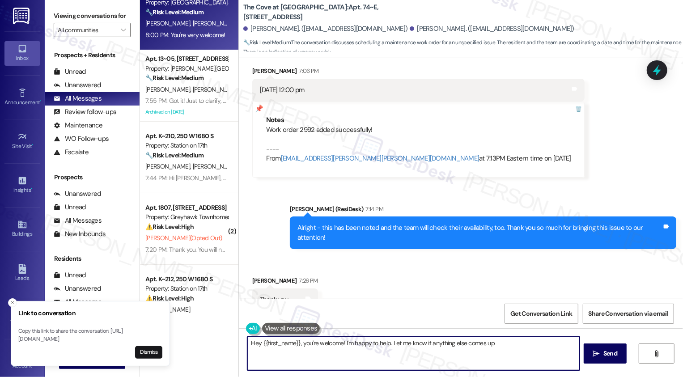
type textarea "Hey {{first_name}}, you're welcome! I'm happy to help. Let me know if anything …"
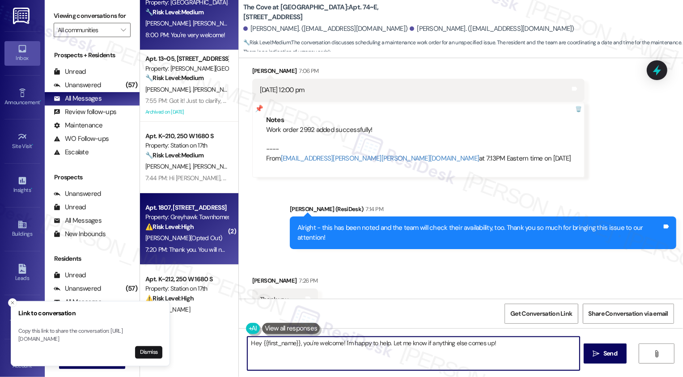
click at [207, 223] on div "⚠️ Risk Level: High The resident replied 'STOP' which indicates they want to op…" at bounding box center [186, 226] width 83 height 9
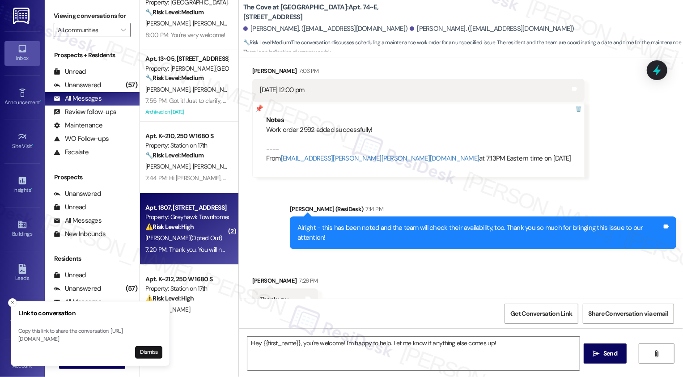
type textarea "Fetching suggested responses. Please feel free to read through the conversation…"
click at [207, 223] on div "⚠️ Risk Level: High The resident replied 'STOP' which indicates they want to op…" at bounding box center [186, 226] width 83 height 9
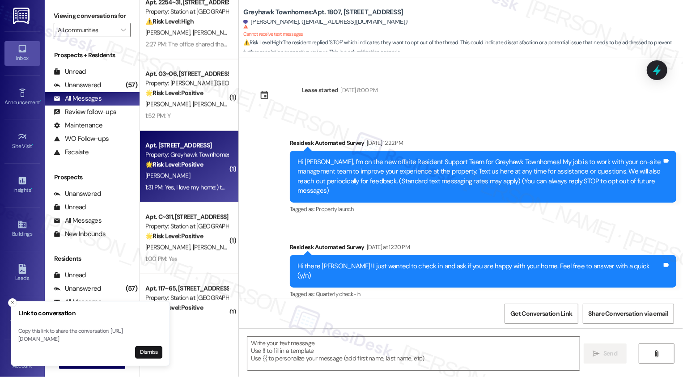
scroll to position [966, 0]
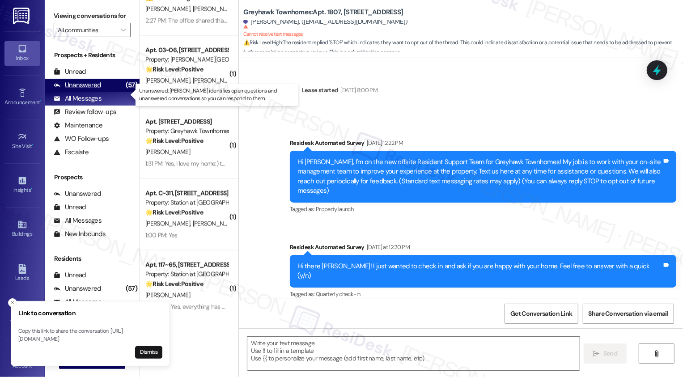
click at [108, 92] on div "Unanswered (57)" at bounding box center [92, 85] width 95 height 13
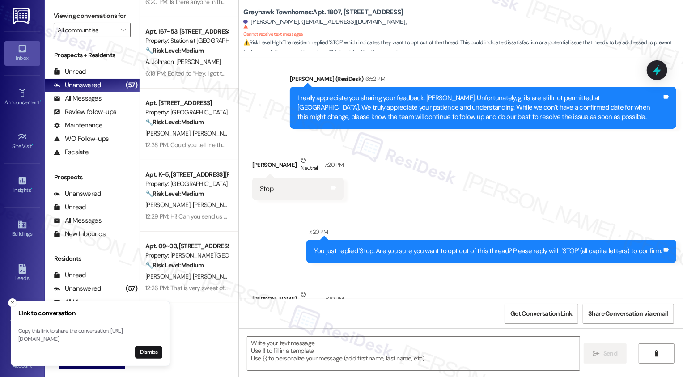
scroll to position [796, 0]
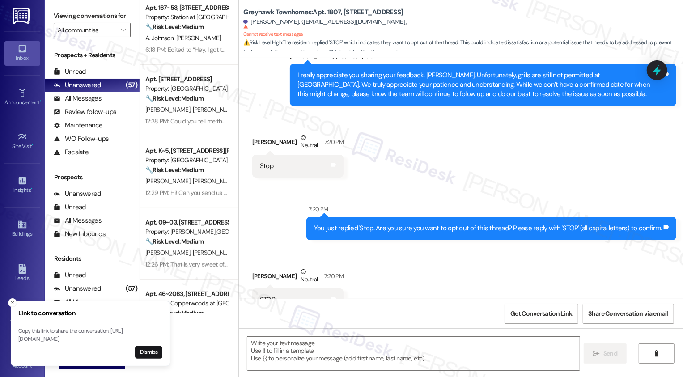
type textarea "Fetching suggested responses. Please feel free to read through the conversation…"
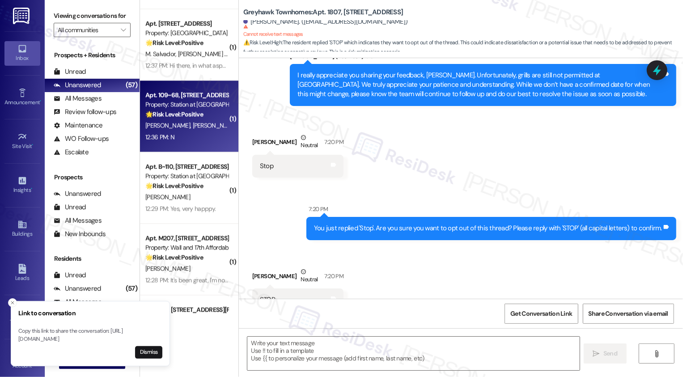
scroll to position [1351, 0]
click at [188, 138] on div "12:36 PM: N 12:36 PM: N" at bounding box center [186, 136] width 85 height 11
type textarea "Fetching suggested responses. Please feel free to read through the conversation…"
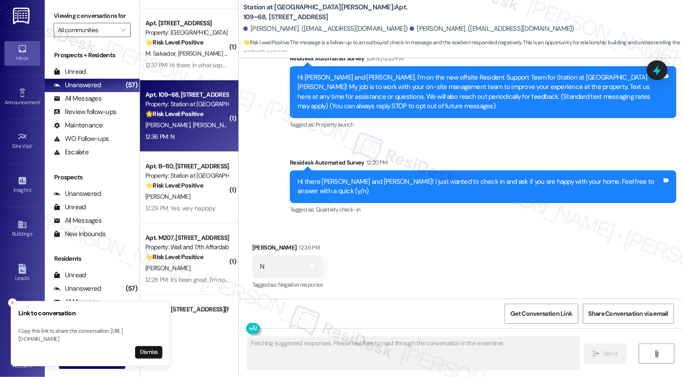
scroll to position [84, 0]
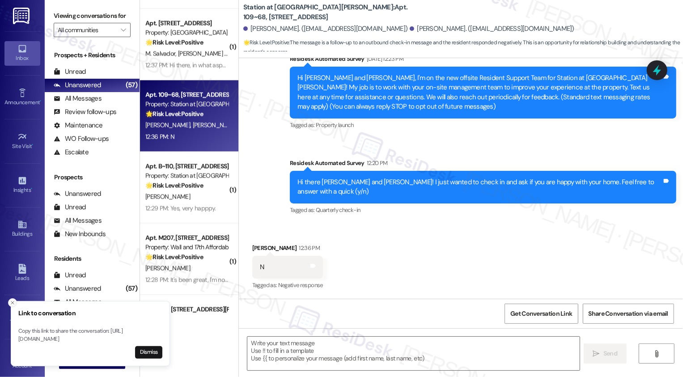
click at [11, 300] on icon "Close toast" at bounding box center [12, 302] width 5 height 5
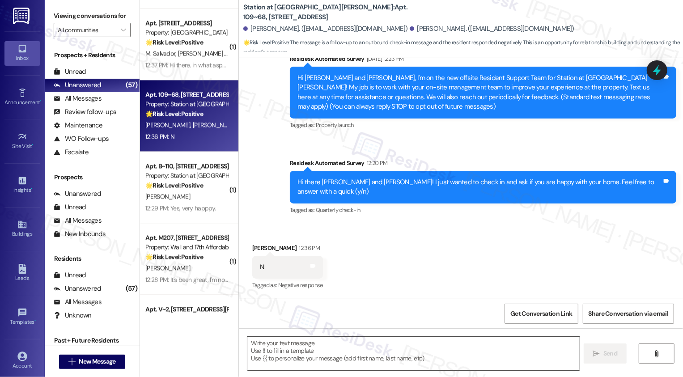
click at [312, 357] on textarea at bounding box center [413, 354] width 332 height 34
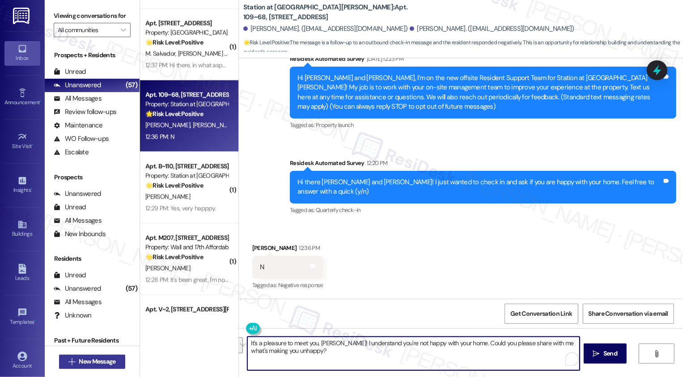
type textarea "It's a pleasure to meet you, [PERSON_NAME]! I understand you're not happy with …"
click at [91, 360] on span "New Message" at bounding box center [97, 361] width 37 height 9
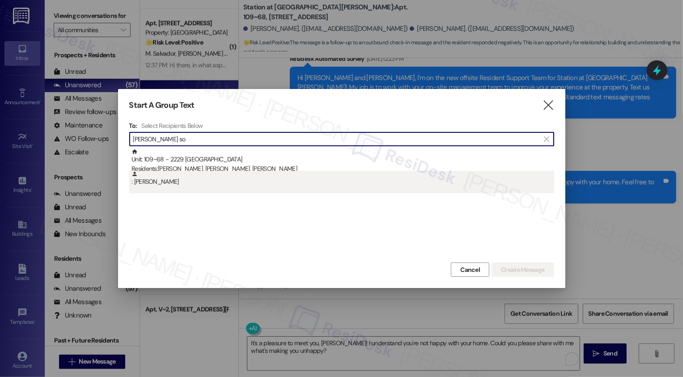
type input "meghan so"
click at [177, 178] on div ": Meghan Sorenson" at bounding box center [342, 179] width 423 height 16
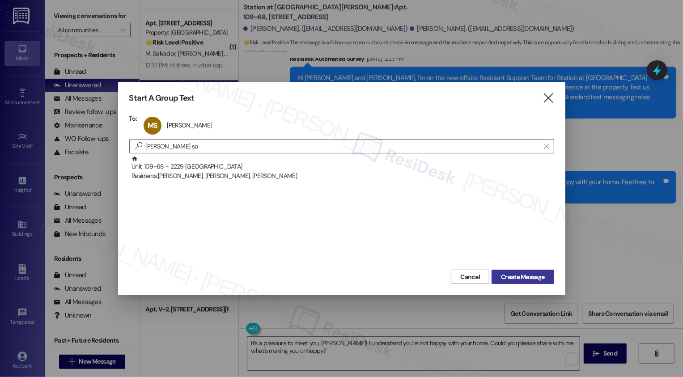
click at [506, 278] on span "Create Message" at bounding box center [522, 276] width 43 height 9
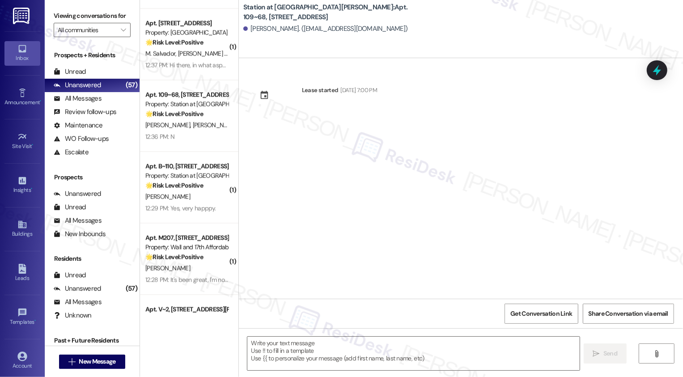
type textarea "Fetching suggested responses. Please feel free to read through the conversation…"
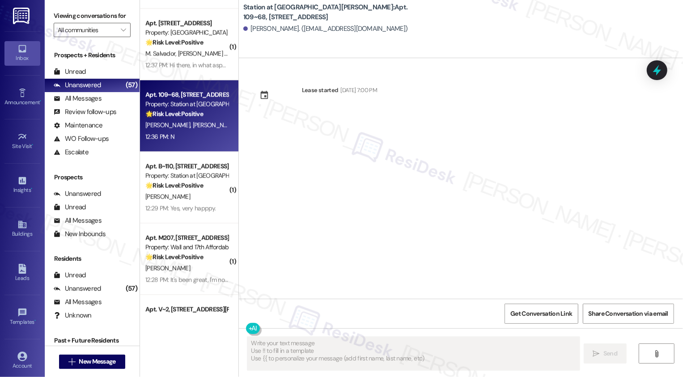
click at [190, 119] on div "Apt. 109~68, 2229 North 100 West Property: Station at Park Meadows 🌟 Risk Level…" at bounding box center [186, 104] width 85 height 30
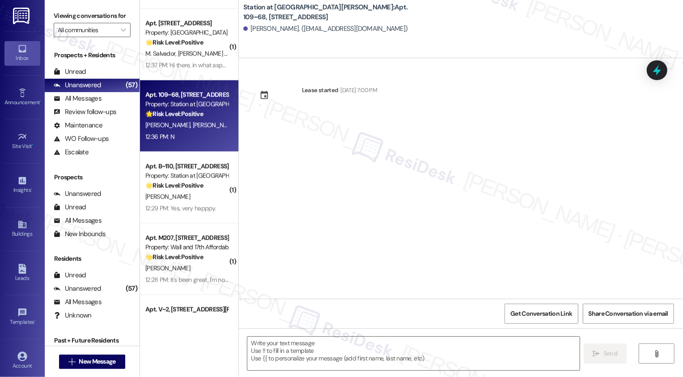
type textarea "Fetching suggested responses. Please feel free to read through the conversation…"
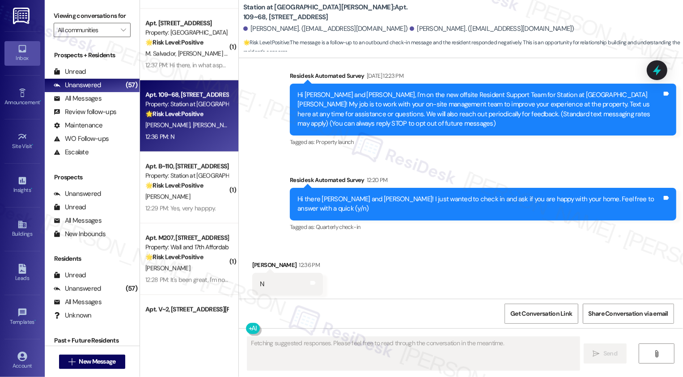
scroll to position [84, 0]
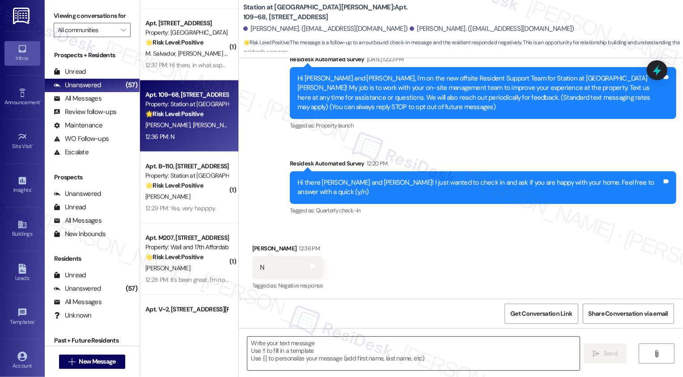
click at [335, 348] on textarea at bounding box center [413, 354] width 332 height 34
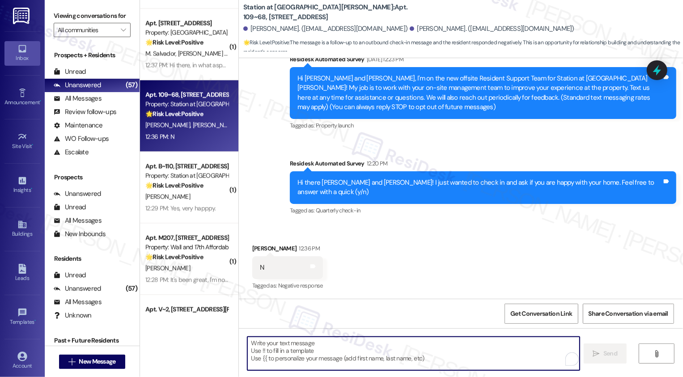
paste textarea "It's a pleasure to meet you, [PERSON_NAME]! I understand you're not happy with …"
type textarea "It's a pleasure to meet you, [PERSON_NAME]! I understand you're not happy with …"
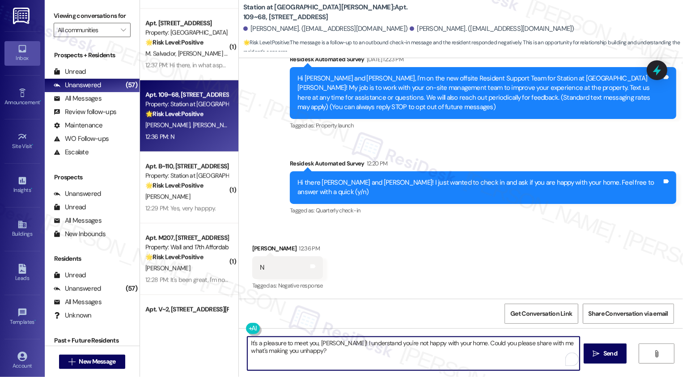
click at [353, 350] on textarea "It's a pleasure to meet you, [PERSON_NAME]! I understand you're not happy with …" at bounding box center [413, 354] width 332 height 34
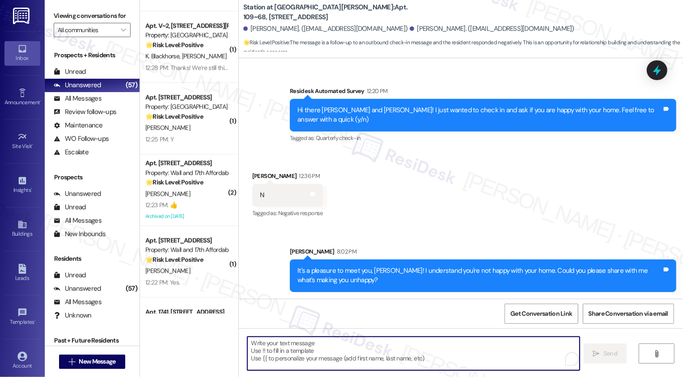
scroll to position [1563, 0]
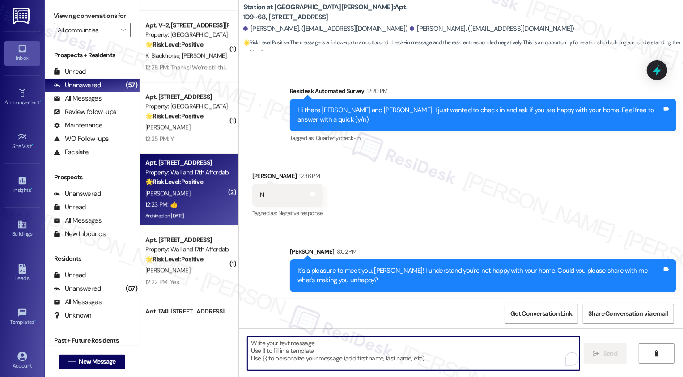
click at [201, 202] on div "12:23 PM: 👍 12:23 PM: 👍" at bounding box center [186, 204] width 85 height 11
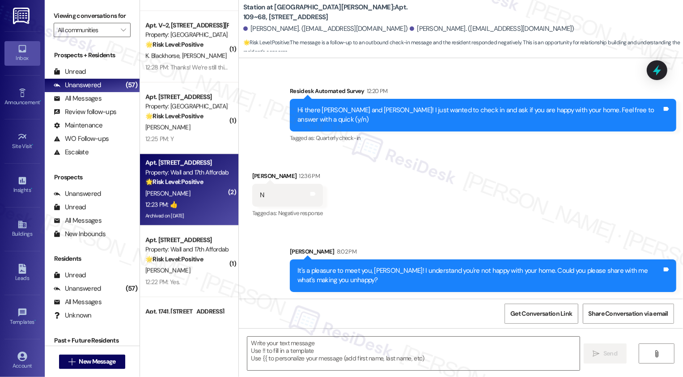
type textarea "Fetching suggested responses. Please feel free to read through the conversation…"
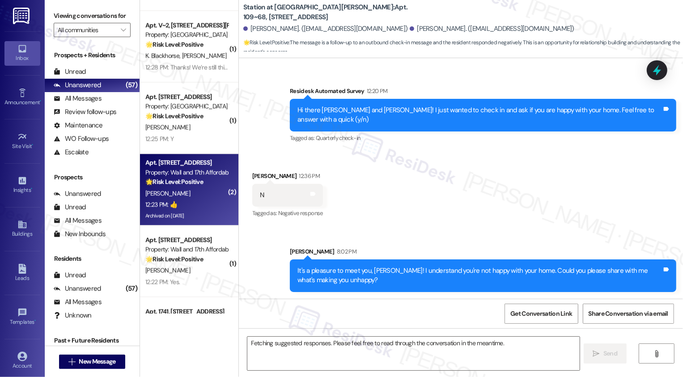
click at [201, 202] on div "12:23 PM: 👍 12:23 PM: 👍" at bounding box center [186, 204] width 85 height 11
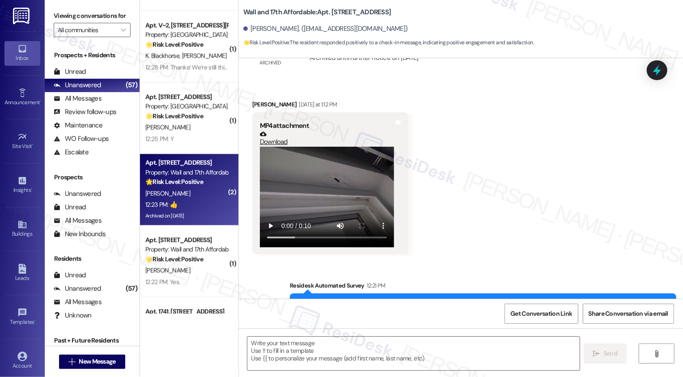
scroll to position [585, 0]
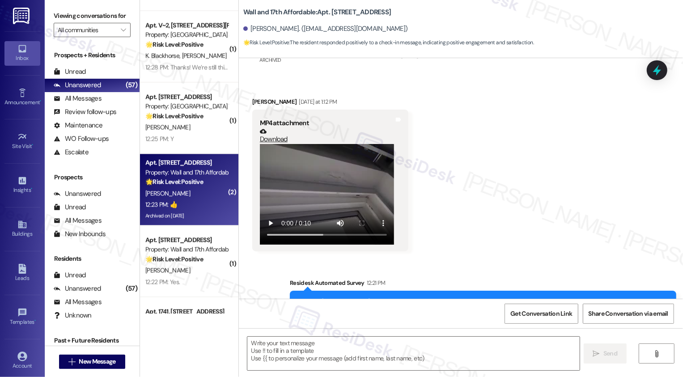
type textarea "Fetching suggested responses. Please feel free to read through the conversation…"
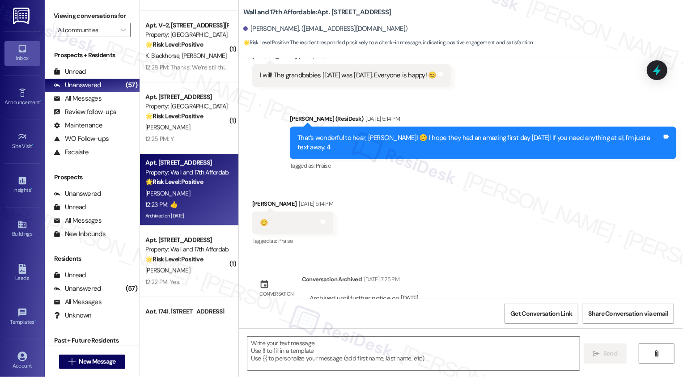
scroll to position [405, 0]
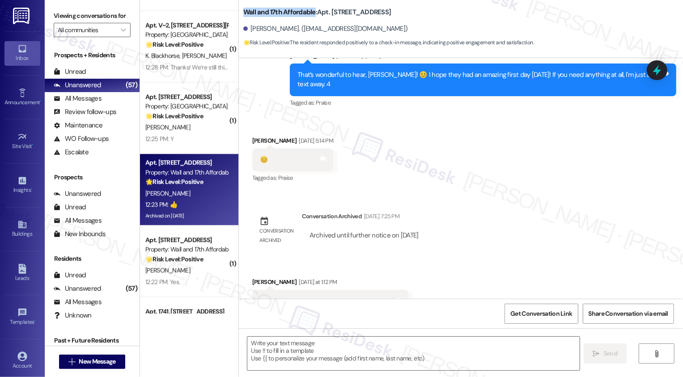
drag, startPoint x: 237, startPoint y: 13, endPoint x: 306, endPoint y: 13, distance: 68.9
click at [308, 13] on b "Wall and 17th Affordable: Apt. L403, 1685 Wall Ave" at bounding box center [317, 12] width 148 height 9
click at [332, 13] on b "Wall and 17th Affordable: Apt. L403, 1685 Wall Ave" at bounding box center [317, 12] width 148 height 9
copy b "L403"
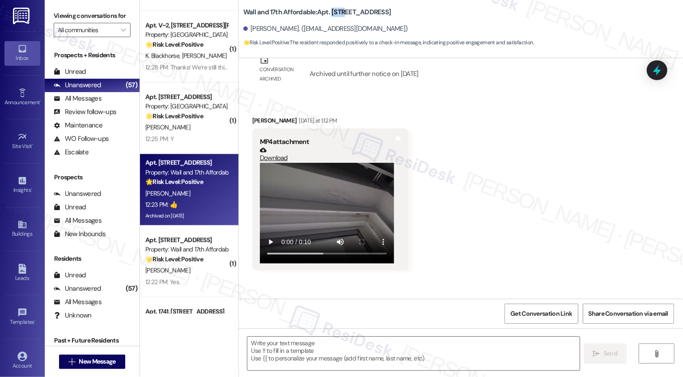
scroll to position [570, 0]
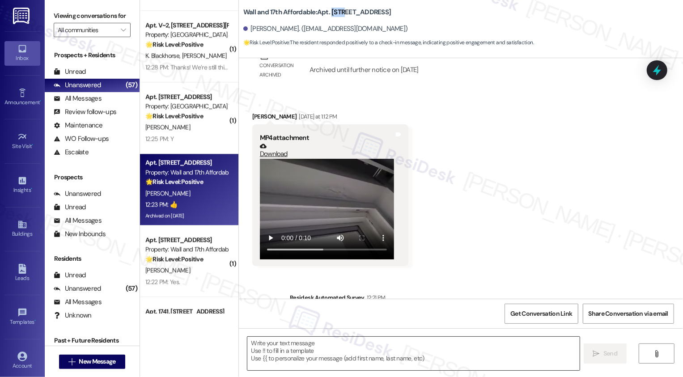
click at [302, 364] on textarea at bounding box center [413, 354] width 332 height 34
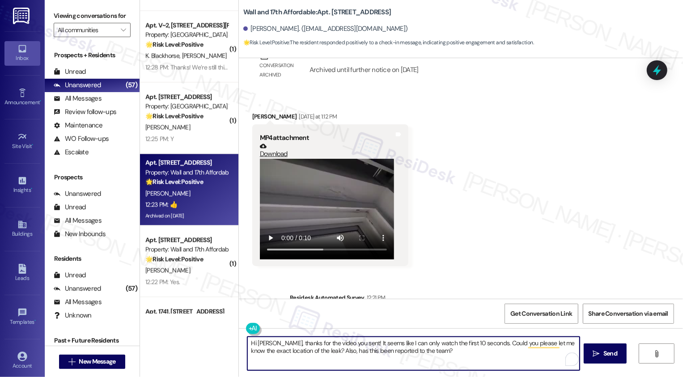
click at [346, 343] on textarea "Hi Trisha, thanks for the video you sent! It seems like I can only watch the fi…" at bounding box center [413, 354] width 332 height 34
paste textarea "you for sending the video—I really appreciate it. It looks like I’m only able t…"
click at [286, 354] on textarea "Hi Trisha, thank you for sending the video—I really appreciate it. It looks lik…" at bounding box center [413, 354] width 332 height 34
click at [354, 346] on textarea "Hi Trisha, thank you for sending the video—I really appreciate it. It looks lik…" at bounding box center [413, 354] width 332 height 34
click at [374, 356] on textarea "Hi Trisha, thank you for sending the video. I really appreciate it. It looks li…" at bounding box center [413, 354] width 332 height 34
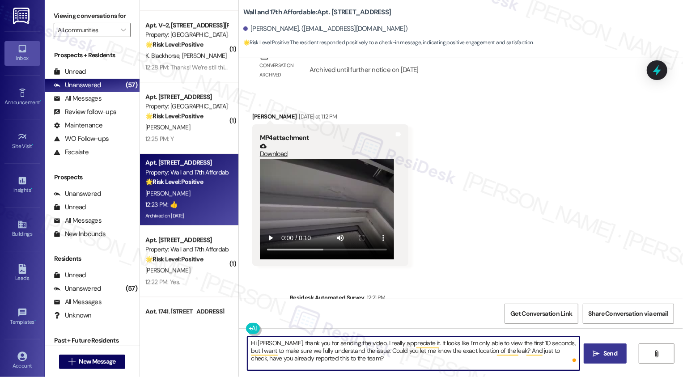
type textarea "Hi Trisha, thank you for sending the video. I really appreciate it. It looks li…"
click at [602, 358] on span "Send" at bounding box center [610, 353] width 17 height 9
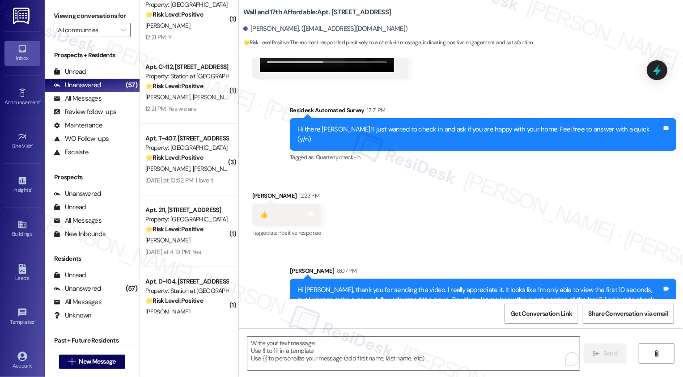
scroll to position [2141, 0]
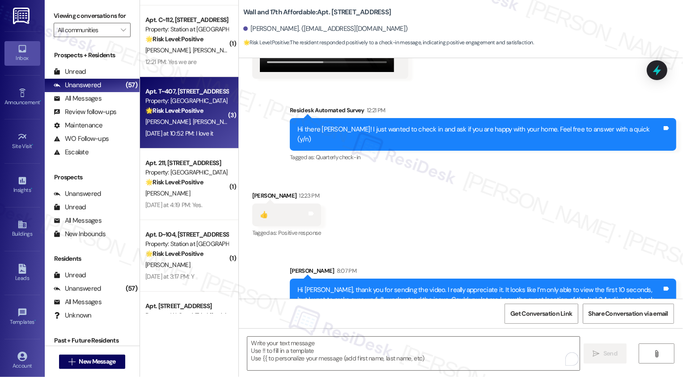
click at [196, 138] on div "Yesterday at 10:52 PM: I love it Yesterday at 10:52 PM: I love it" at bounding box center [186, 133] width 85 height 11
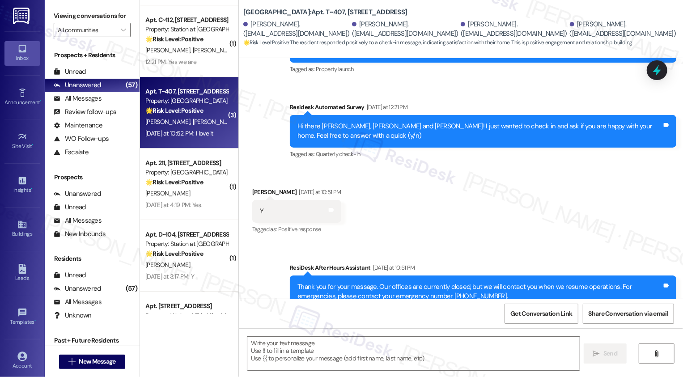
type textarea "Fetching suggested responses. Please feel free to read through the conversation…"
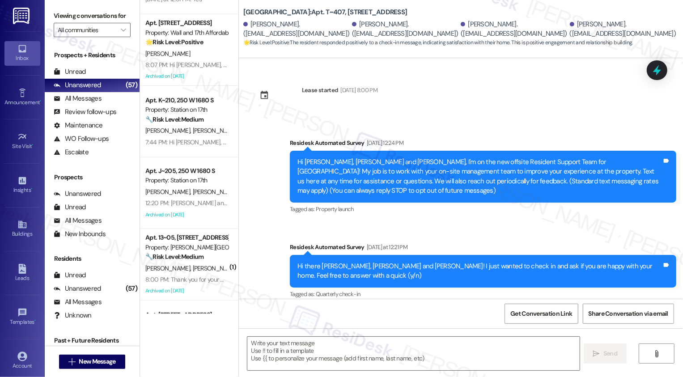
scroll to position [2897, 0]
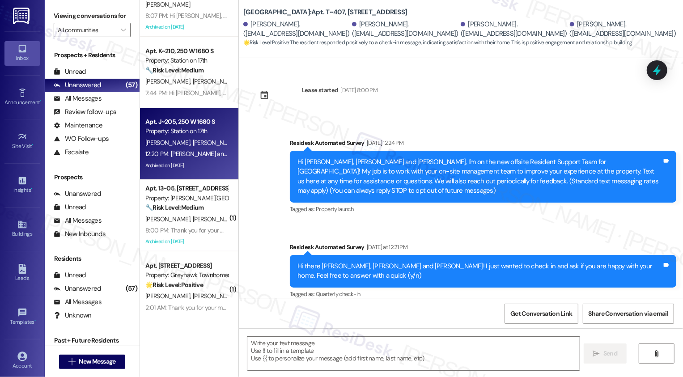
click at [203, 163] on div "Archived on 08/15/2025" at bounding box center [186, 165] width 85 height 11
type textarea "Fetching suggested responses. Please feel free to read through the conversation…"
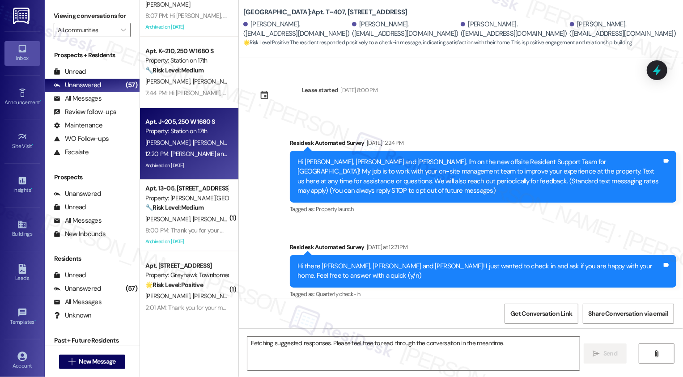
click at [203, 163] on div "Archived on 08/15/2025" at bounding box center [186, 165] width 85 height 11
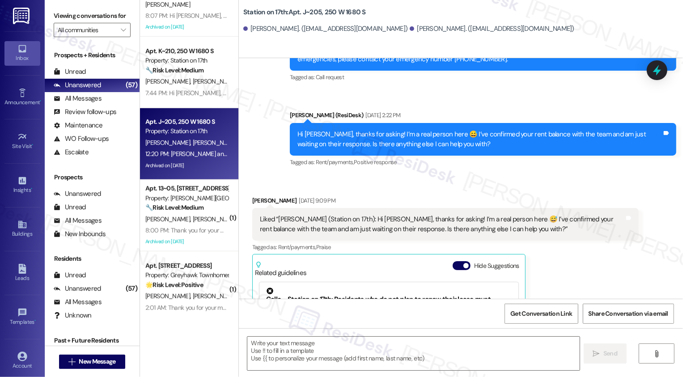
type textarea "Fetching suggested responses. Please feel free to read through the conversation…"
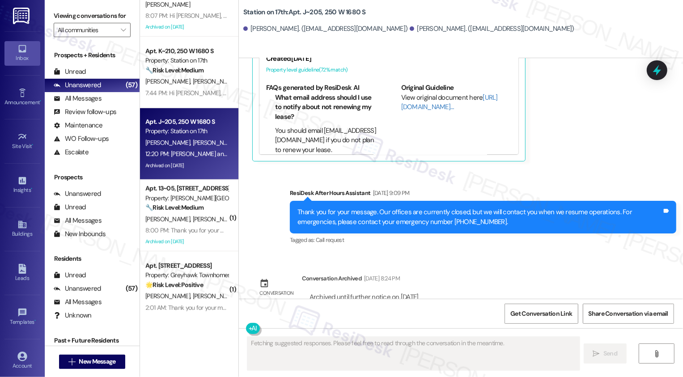
scroll to position [2234, 0]
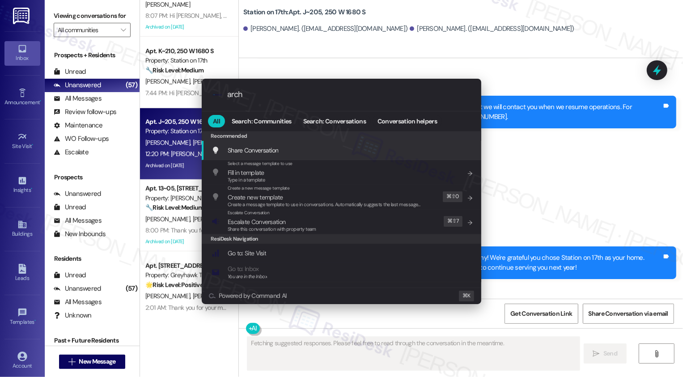
type input "archi"
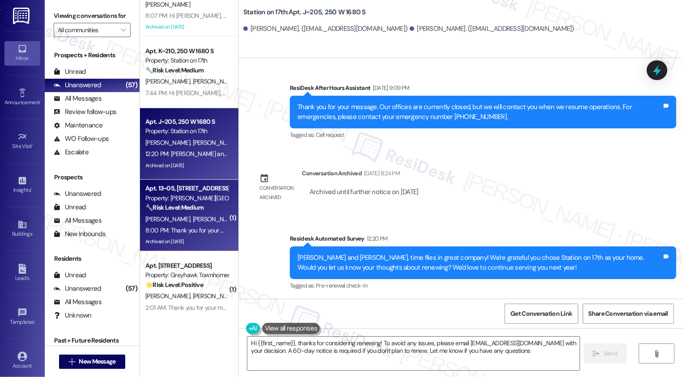
type textarea "Hi {{first_name}}, thanks for considering renewing! To avoid any issues, please…"
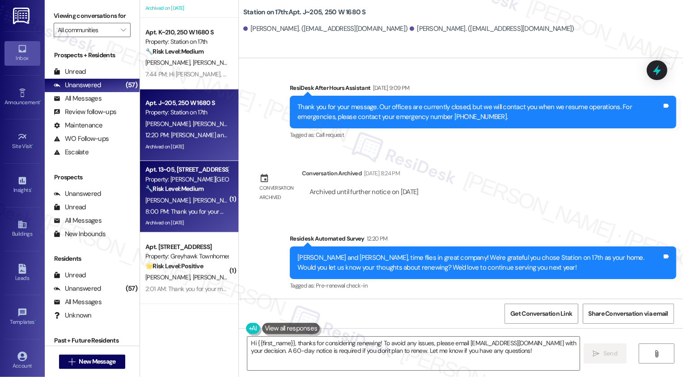
click at [197, 215] on div "8:00 PM: Thank you for your message. Our offices are currently closed, but we w…" at bounding box center [407, 212] width 525 height 8
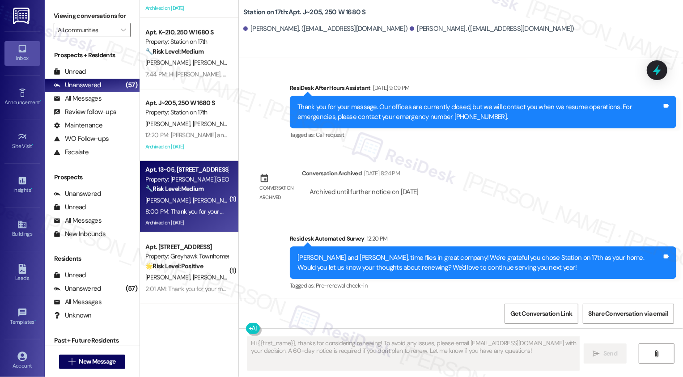
click at [197, 215] on div "8:00 PM: Thank you for your message. Our offices are currently closed, but we w…" at bounding box center [407, 212] width 525 height 8
type textarea "Fetching suggested responses. Please feel free to read through the conversation…"
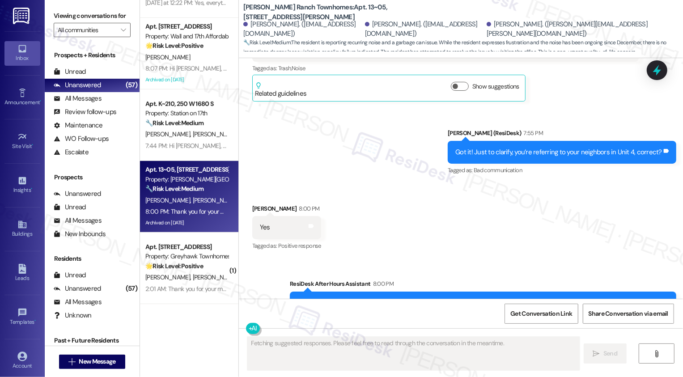
scroll to position [1766, 0]
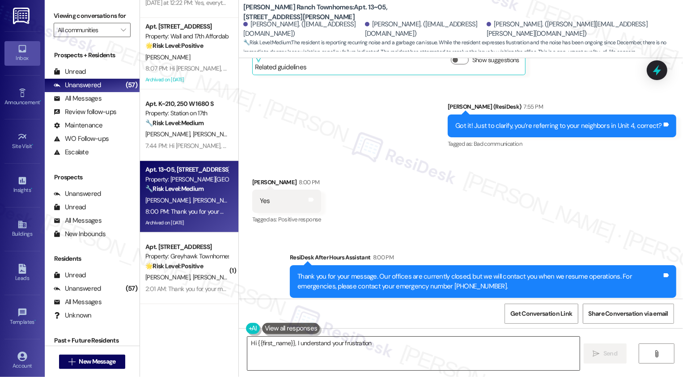
click at [380, 352] on textarea "Hi {{first_name}}, I understand" at bounding box center [413, 354] width 332 height 34
click at [393, 349] on textarea "Hi {{first_name}}, I understand" at bounding box center [413, 354] width 332 height 34
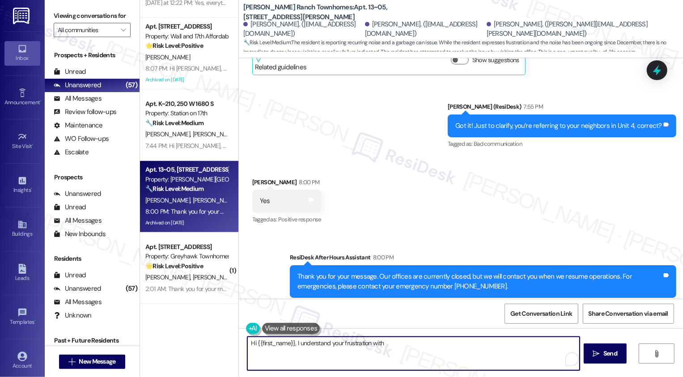
click at [369, 345] on textarea "Hi {{first_name}}, I understand your frustration with" at bounding box center [413, 354] width 332 height 34
click at [373, 346] on textarea "Hi {{first_name}}, I understand your frustration with the ongoing" at bounding box center [413, 354] width 332 height 34
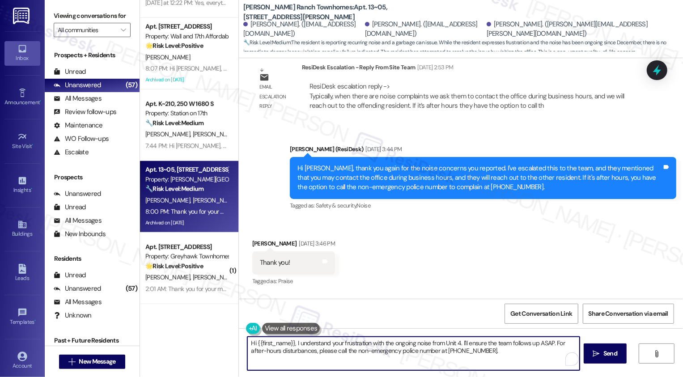
scroll to position [809, 0]
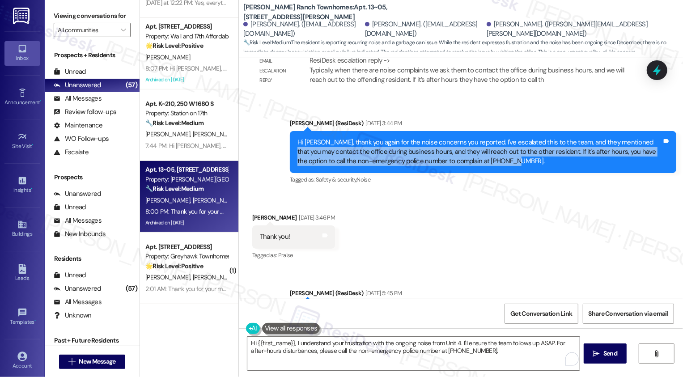
drag, startPoint x: 627, startPoint y: 132, endPoint x: 631, endPoint y: 151, distance: 19.0
click at [631, 151] on div "Hi Brittany, thank you again for the noise concerns you reported. I've escalate…" at bounding box center [479, 152] width 364 height 29
copy div "you may contact the office during business hours, and they will reach out to th…"
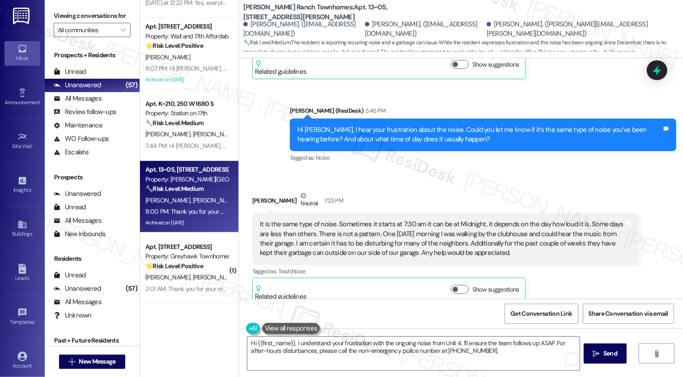
scroll to position [1766, 0]
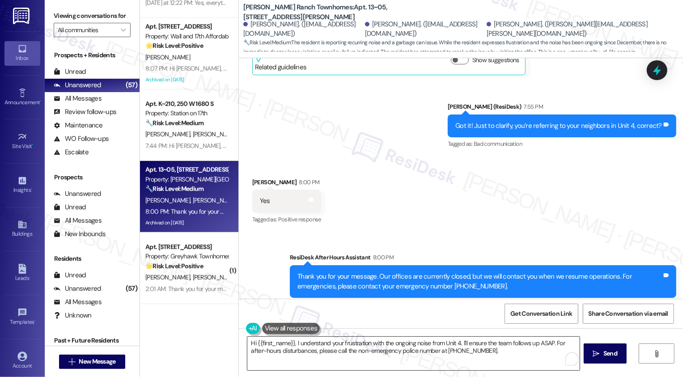
click at [389, 345] on textarea "Hi {{first_name}}, I understand your frustration with the ongoing noise from Un…" at bounding box center [413, 354] width 332 height 34
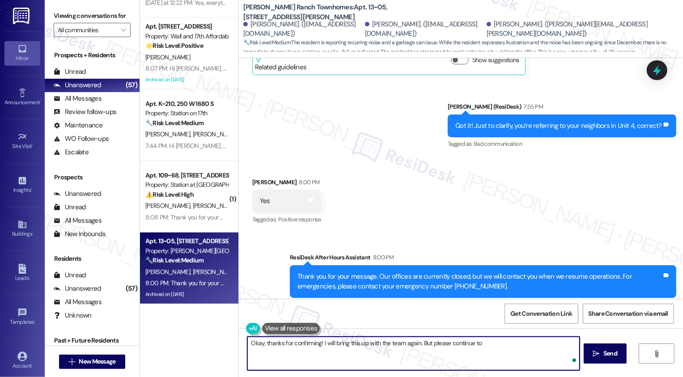
paste textarea "you may contact the office during business hours, and they will reach out to th…"
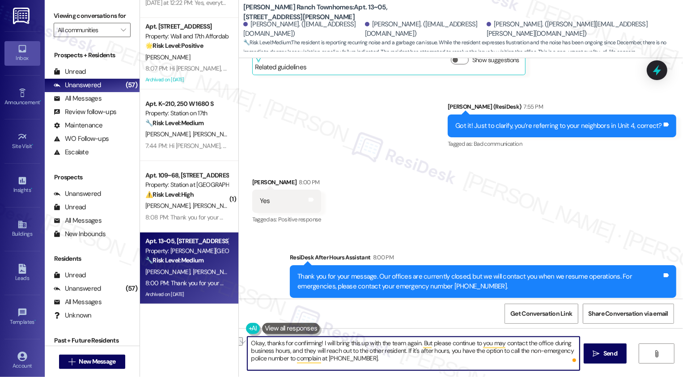
drag, startPoint x: 477, startPoint y: 343, endPoint x: 521, endPoint y: 343, distance: 44.3
click at [521, 343] on textarea "Okay, thanks for confirming! I will bring this up with the team again. But plea…" at bounding box center [413, 354] width 332 height 34
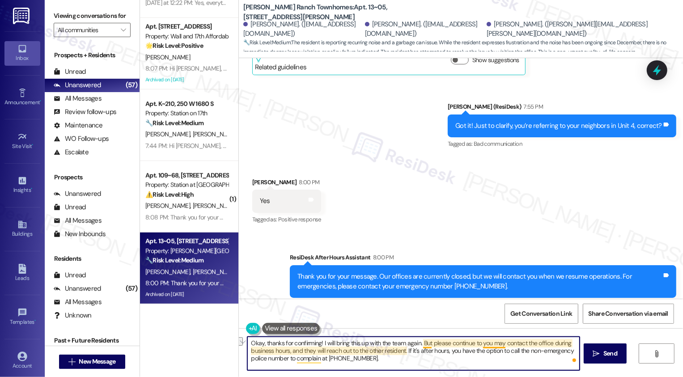
click at [495, 343] on textarea "Okay, thanks for confirming! I will bring this up with the team again. But plea…" at bounding box center [413, 354] width 332 height 34
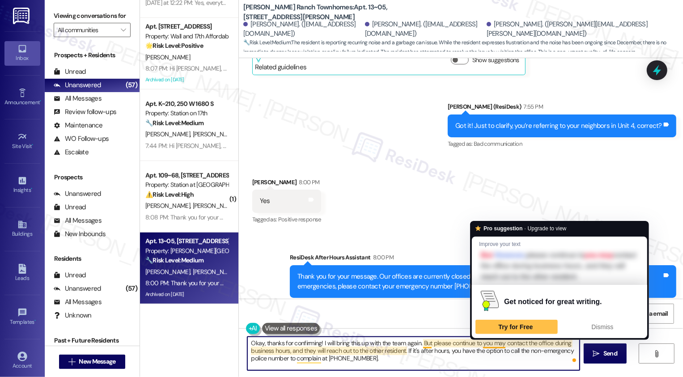
click at [497, 341] on textarea "Okay, thanks for confirming! I will bring this up with the team again. But plea…" at bounding box center [413, 354] width 332 height 34
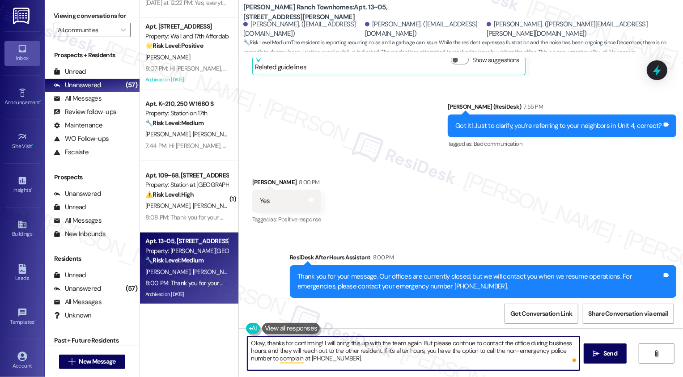
click at [269, 352] on textarea "Okay, thanks for confirming! I will bring this up with the team again. But plea…" at bounding box center [413, 354] width 332 height 34
click at [286, 350] on textarea "Okay, thanks for confirming! I will bring this up with the team again. But plea…" at bounding box center [413, 354] width 332 height 34
click at [377, 350] on textarea "Okay, thanks for confirming! I will bring this up with the team again. But plea…" at bounding box center [413, 354] width 332 height 34
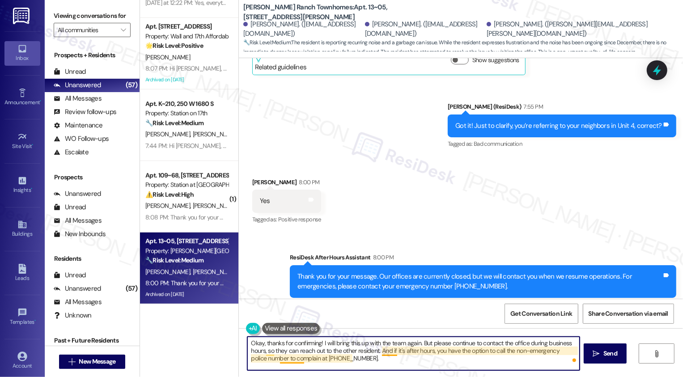
drag, startPoint x: 398, startPoint y: 351, endPoint x: 389, endPoint y: 351, distance: 9.4
click at [389, 351] on textarea "Okay, thanks for confirming! I will bring this up with the team again. But plea…" at bounding box center [413, 354] width 332 height 34
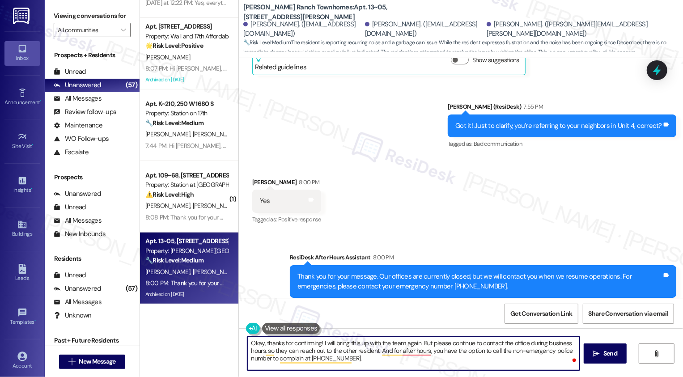
click at [436, 353] on textarea "Okay, thanks for confirming! I will bring this up with the team again. But plea…" at bounding box center [413, 354] width 332 height 34
drag, startPoint x: 428, startPoint y: 352, endPoint x: 446, endPoint y: 352, distance: 18.3
click at [446, 352] on textarea "Okay, thanks for confirming! I will bring this up with the team again. But plea…" at bounding box center [413, 354] width 332 height 34
drag, startPoint x: 486, startPoint y: 352, endPoint x: 429, endPoint y: 352, distance: 57.2
click at [429, 352] on textarea "Okay, thanks for confirming! I will bring this up with the team again. But plea…" at bounding box center [413, 354] width 332 height 34
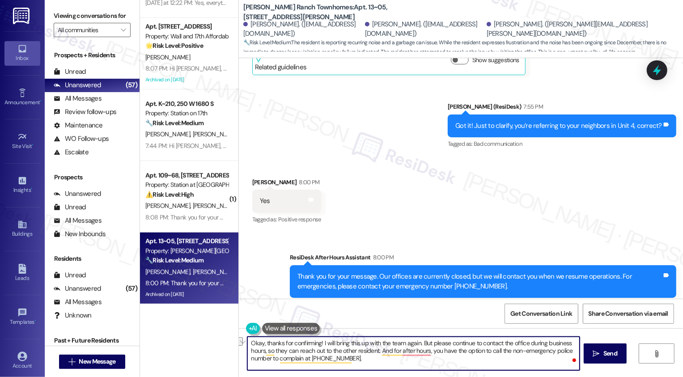
click at [440, 352] on textarea "Okay, thanks for confirming! I will bring this up with the team again. But plea…" at bounding box center [413, 354] width 332 height 34
click at [436, 353] on textarea "Okay, thanks for confirming! I will bring this up with the team again. But plea…" at bounding box center [413, 354] width 332 height 34
drag, startPoint x: 439, startPoint y: 352, endPoint x: 484, endPoint y: 352, distance: 45.2
click at [484, 352] on textarea "Okay, thanks for confirming! I will bring this up with the team again. But plea…" at bounding box center [413, 354] width 332 height 34
click at [495, 360] on textarea "Okay, thanks for confirming! I will bring this up with the team again. But plea…" at bounding box center [413, 354] width 332 height 34
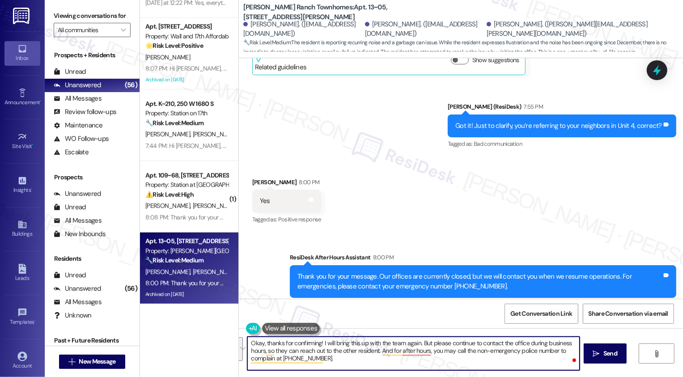
paste textarea "’ll bring this up with the team again. In the meantime, please continue reachin…"
click at [256, 178] on div "Brittany Smith 8:00 PM" at bounding box center [286, 184] width 69 height 13
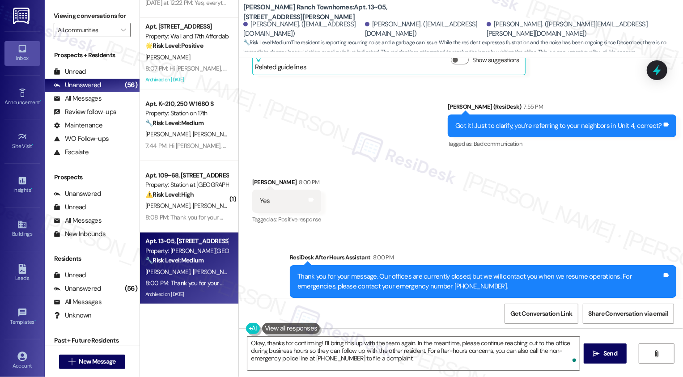
click at [256, 178] on div "Brittany Smith 8:00 PM" at bounding box center [286, 184] width 69 height 13
copy div "Brittany"
click at [315, 344] on textarea "Okay, thanks for confirming! I’ll bring this up with the team again. In the mea…" at bounding box center [413, 354] width 332 height 34
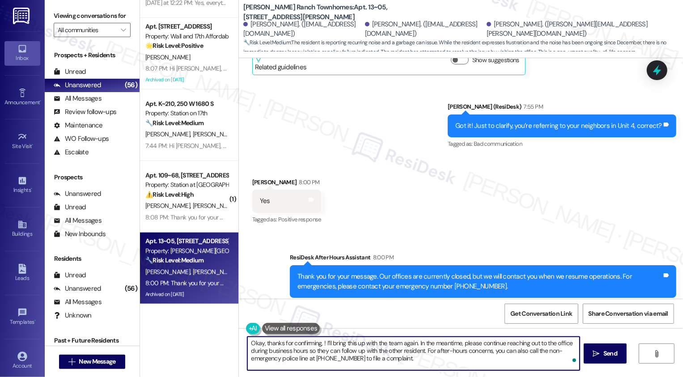
paste textarea "Brittany"
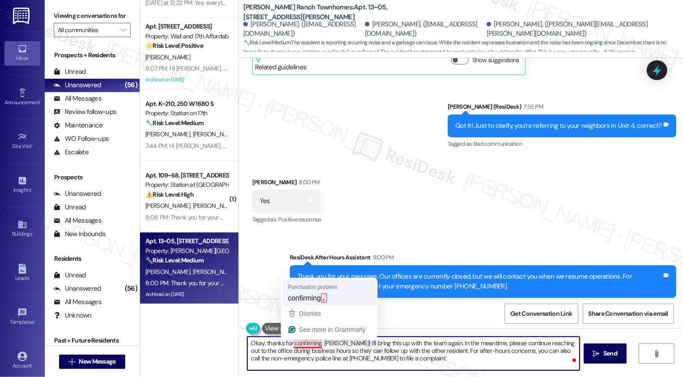
type textarea "Okay, thanks for confirming, Brittany! I’ll bring this up with the team again. …"
click at [314, 300] on div "Get Conversation Link Share Conversation via email" at bounding box center [461, 314] width 444 height 30
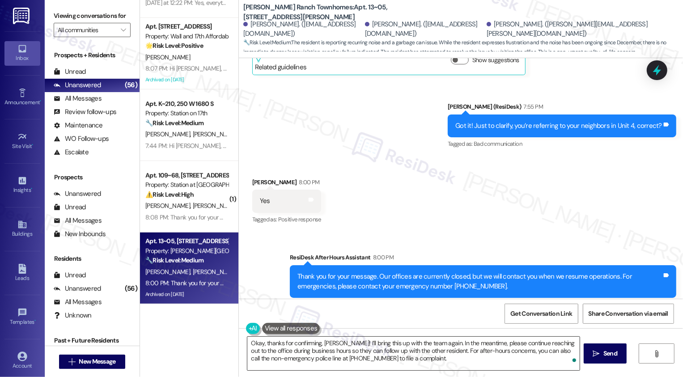
click at [424, 359] on textarea "Okay, thanks for confirming, Brittany! I’ll bring this up with the team again. …" at bounding box center [413, 354] width 332 height 34
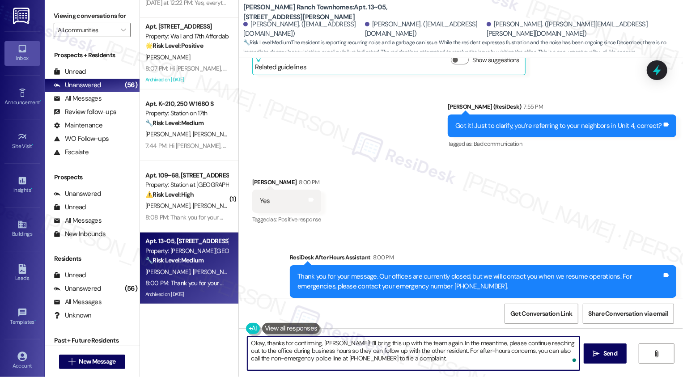
click at [424, 359] on textarea "Okay, thanks for confirming, Brittany! I’ll bring this up with the team again. …" at bounding box center [413, 354] width 332 height 34
click at [602, 355] on span "Send" at bounding box center [610, 353] width 17 height 9
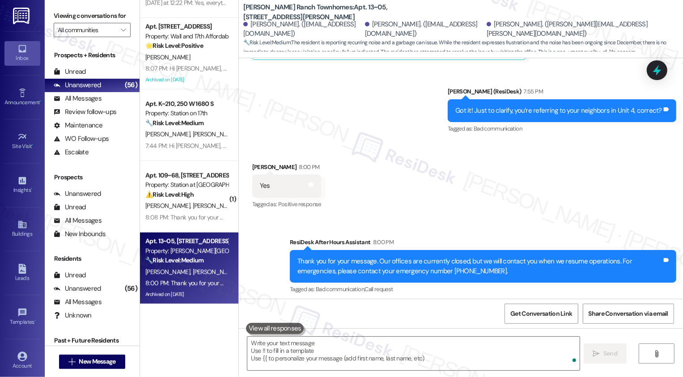
scroll to position [1847, 0]
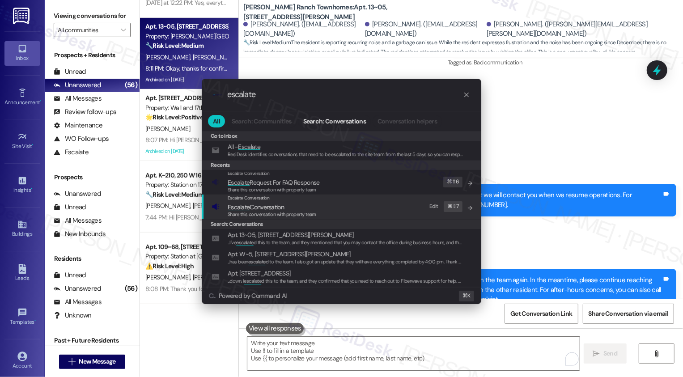
type input "escalate"
click at [286, 206] on span "Escalate Conversation" at bounding box center [272, 207] width 89 height 10
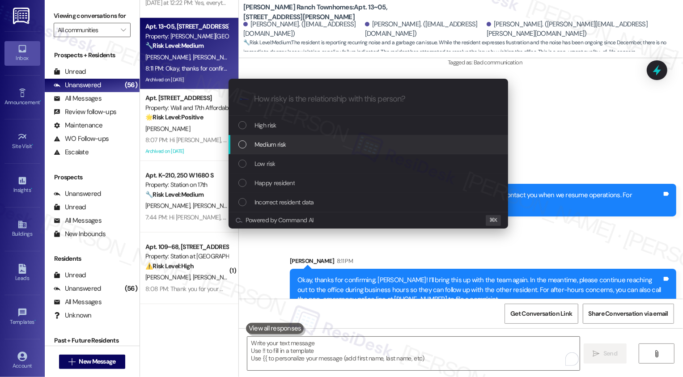
click at [271, 139] on div "Medium risk" at bounding box center [369, 144] width 280 height 19
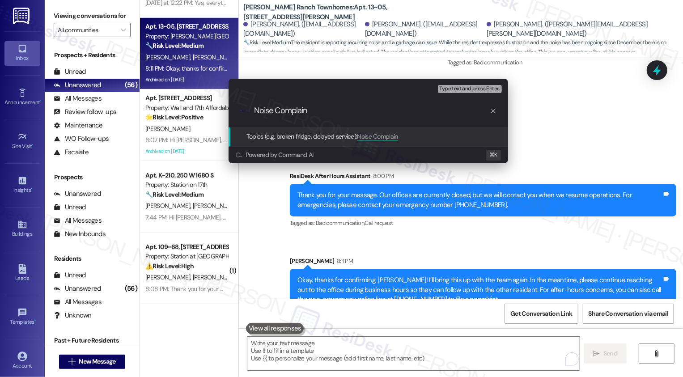
type input "Noise Complaint"
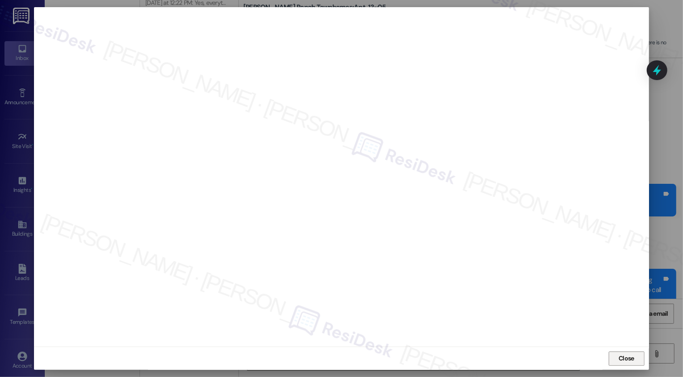
click at [619, 360] on button "Close" at bounding box center [627, 359] width 36 height 14
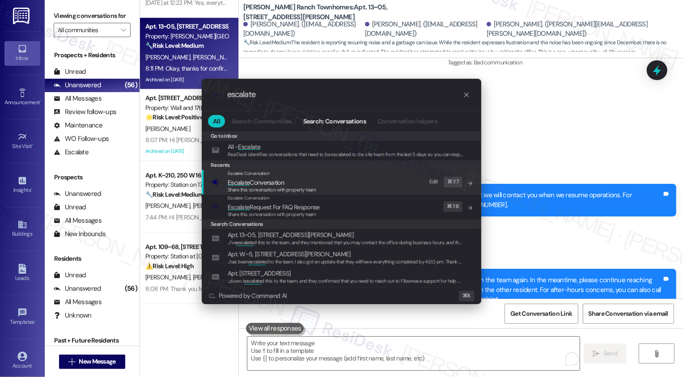
type input "escalate"
click at [269, 182] on span "Escalate Conversation" at bounding box center [256, 182] width 56 height 8
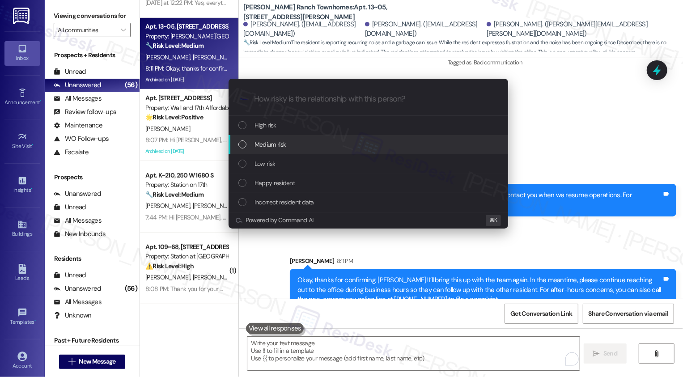
click at [275, 146] on span "Medium risk" at bounding box center [269, 145] width 31 height 10
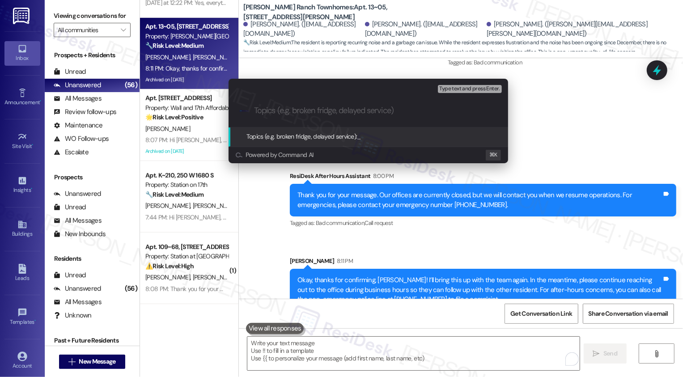
paste input "Noise Complaint"
click at [253, 110] on div ".cls-1{fill:#0a055f;}.cls-2{fill:#0cc4c4;} resideskLogoBlueOrange Noise Complai…" at bounding box center [369, 111] width 280 height 32
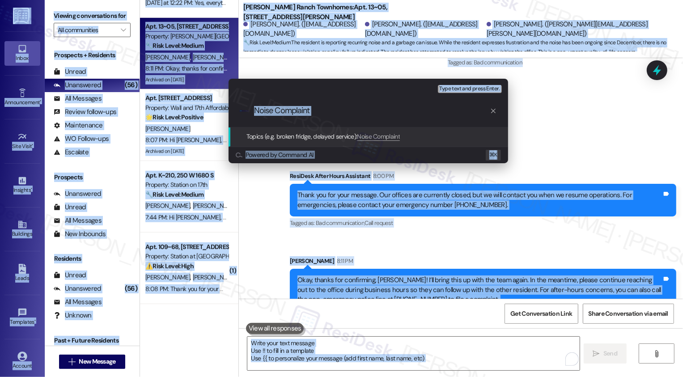
click at [295, 106] on input "Noise Complaint" at bounding box center [372, 110] width 236 height 9
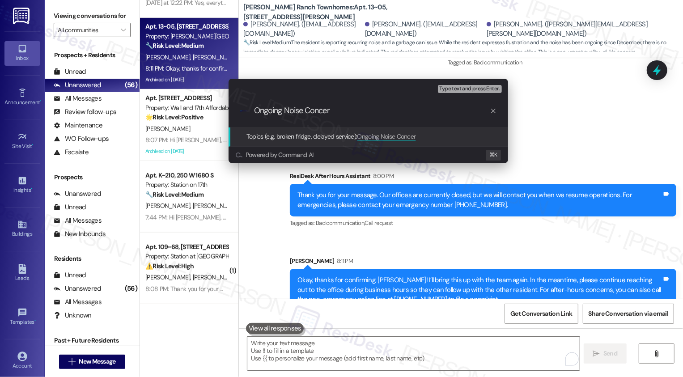
type input "Ongoing Noise Concern"
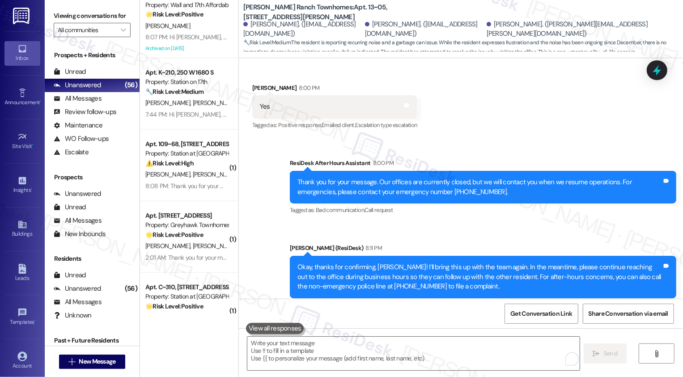
scroll to position [3020, 0]
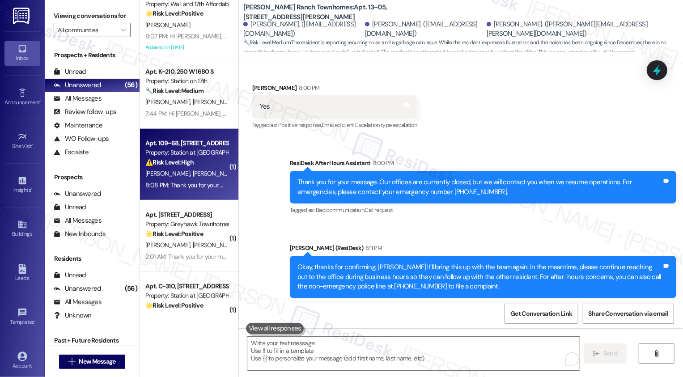
click at [193, 181] on div "8:08 PM: Thank you for your message. Our offices are currently closed, but we w…" at bounding box center [407, 185] width 525 height 8
type textarea "Fetching suggested responses. Please feel free to read through the conversation…"
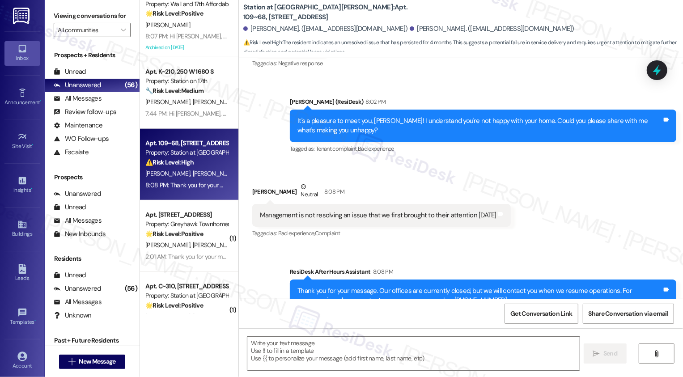
scroll to position [339, 0]
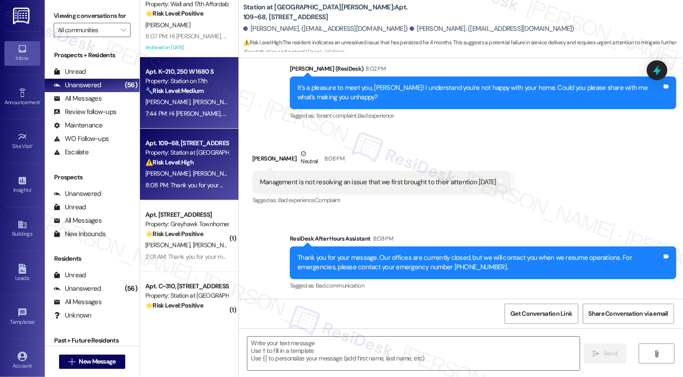
click at [202, 114] on div "7:44 PM: Hi Tim, thank you for letting me know. I completely understand. It’s a…" at bounding box center [437, 114] width 584 height 8
type textarea "Fetching suggested responses. Please feel free to read through the conversation…"
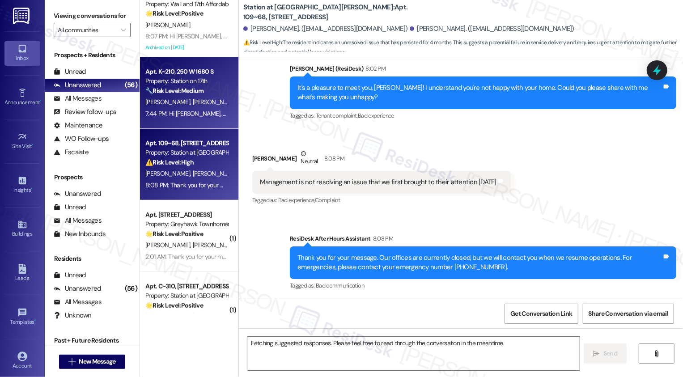
click at [203, 161] on div "⚠️ Risk Level: High The resident indicates an unresolved issue that has persist…" at bounding box center [186, 162] width 83 height 9
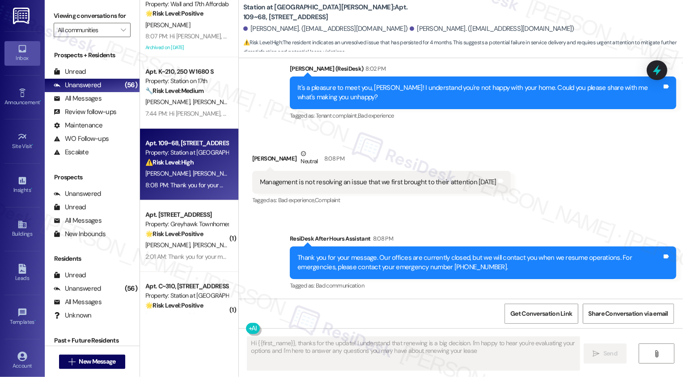
type textarea "Hi {{first_name}}, thanks for the update! I understand that renewing is a big d…"
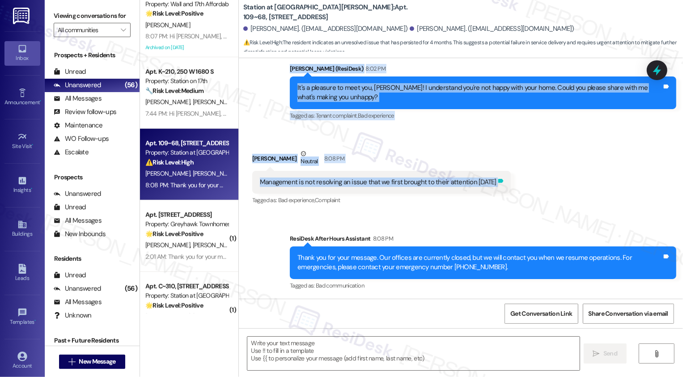
drag, startPoint x: 284, startPoint y: 69, endPoint x: 508, endPoint y: 185, distance: 251.8
click at [508, 185] on div "Lease started Feb 28, 2025 at 7:00 PM Survey, sent via SMS Residesk Automated S…" at bounding box center [461, 178] width 444 height 241
copy div "Sarah (ResiDesk) 8:02 PM It's a pleasure to meet you, Meghan! I understand you'…"
click at [314, 343] on textarea at bounding box center [413, 354] width 332 height 34
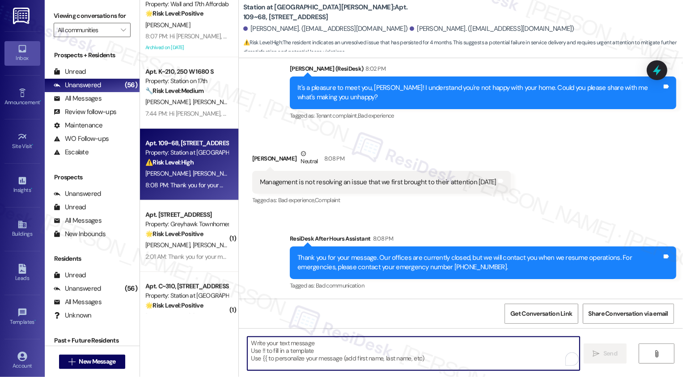
paste textarea "Hi Meghan, thank you for sharing that with me. I’m really sorry to hear it’s be…"
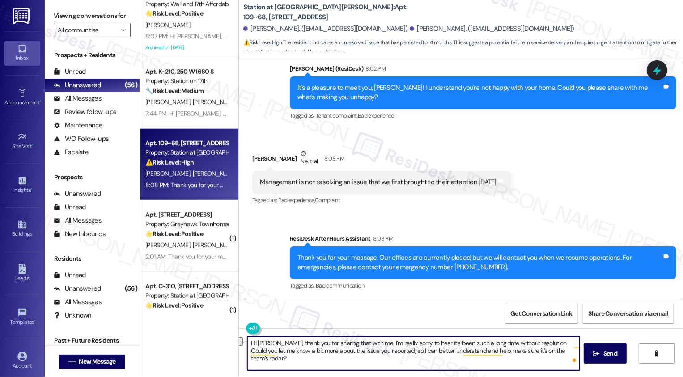
drag, startPoint x: 277, startPoint y: 342, endPoint x: 240, endPoint y: 341, distance: 37.1
click at [240, 341] on div "Hi Meghan, thank you for sharing that with me. I’m really sorry to hear it’s be…" at bounding box center [461, 361] width 444 height 67
type textarea "Thank you for sharing that with me. I’m really sorry to hear it’s been such a l…"
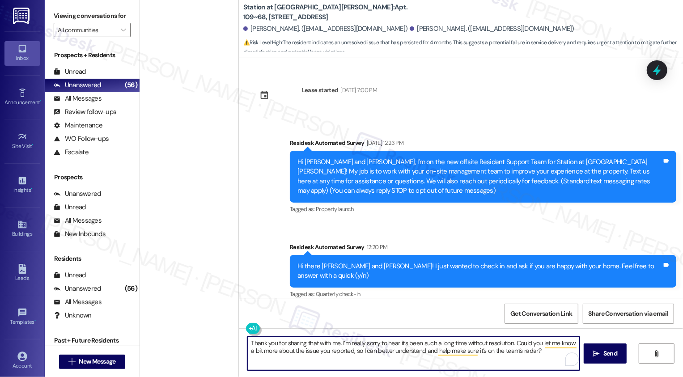
scroll to position [339, 0]
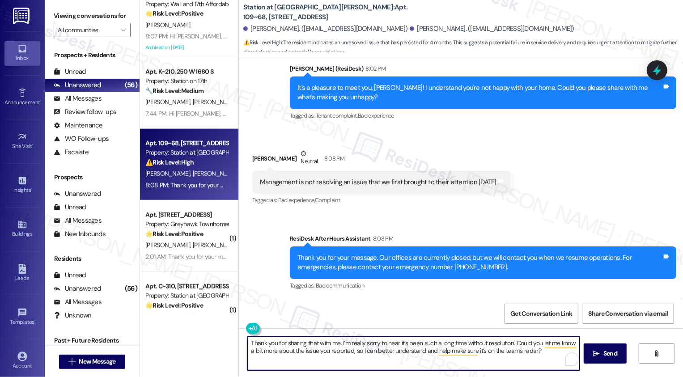
click at [361, 351] on textarea "Thank you for sharing that with me. I’m really sorry to hear it’s been such a l…" at bounding box center [413, 354] width 332 height 34
drag, startPoint x: 510, startPoint y: 343, endPoint x: 339, endPoint y: 344, distance: 171.3
click at [339, 344] on textarea "Thank you for sharing that with me. I’m really sorry to hear it’s been such a l…" at bounding box center [413, 354] width 332 height 34
click at [338, 356] on textarea "Thank you for sharing that with me. Could you let me know a bit more about the …" at bounding box center [413, 354] width 332 height 34
click at [384, 360] on textarea "Thank you for sharing that with me. Could you let me know a bit more about the …" at bounding box center [413, 354] width 332 height 34
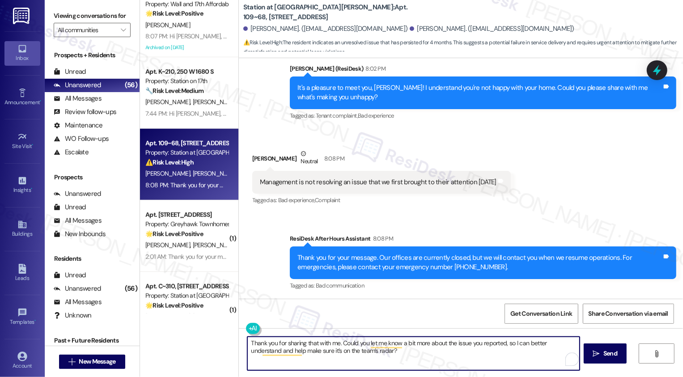
click at [404, 354] on textarea "Thank you for sharing that with me. Could you let me know a bit more about the …" at bounding box center [413, 354] width 332 height 34
type textarea "Thank you for sharing that with me. Could you let me know a bit more about the …"
click at [602, 355] on span "Send" at bounding box center [610, 353] width 17 height 9
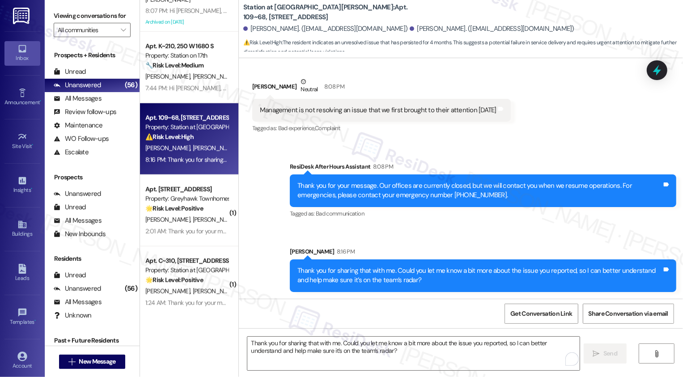
scroll to position [3075, 0]
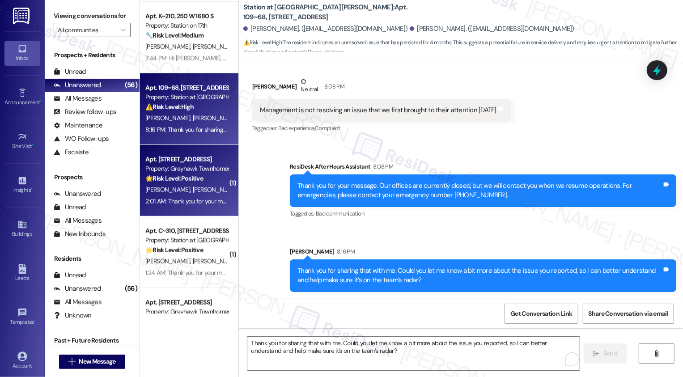
click at [201, 200] on div "2:01 AM: Thank you for your message. Our offices are currently closed, but we w…" at bounding box center [406, 201] width 523 height 8
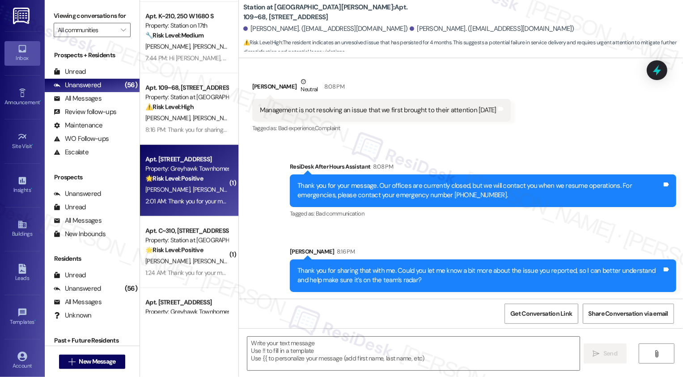
click at [201, 200] on div "2:01 AM: Thank you for your message. Our offices are currently closed, but we w…" at bounding box center [406, 201] width 523 height 8
type textarea "Fetching suggested responses. Please feel free to read through the conversation…"
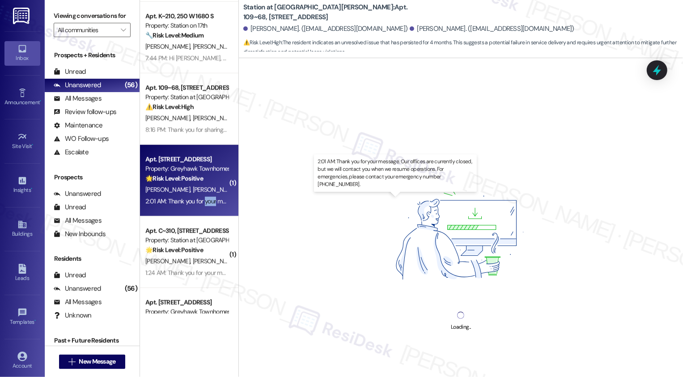
click at [201, 200] on div "2:01 AM: Thank you for your message. Our offices are currently closed, but we w…" at bounding box center [406, 201] width 523 height 8
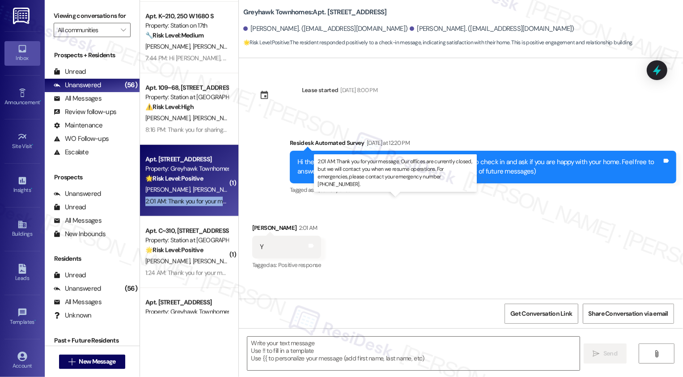
click at [201, 200] on div "2:01 AM: Thank you for your message. Our offices are currently closed, but we w…" at bounding box center [406, 201] width 523 height 8
type textarea "Fetching suggested responses. Please feel free to read through the conversation…"
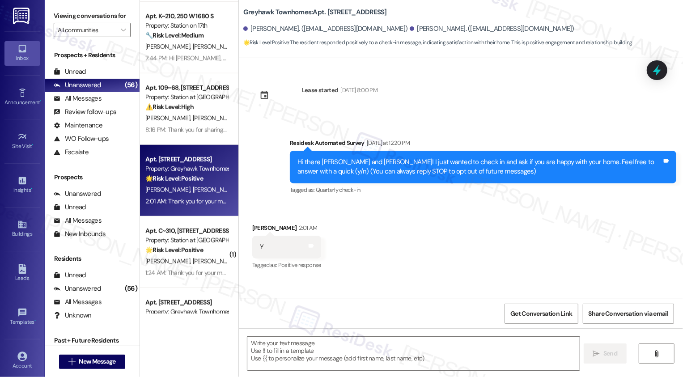
scroll to position [65, 0]
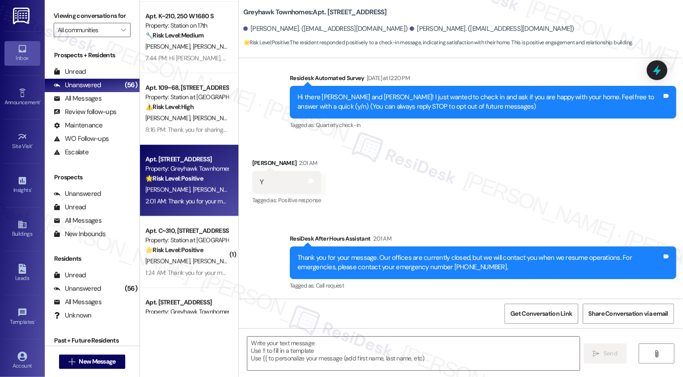
click at [256, 30] on div "[PERSON_NAME]. ([EMAIL_ADDRESS][DOMAIN_NAME])" at bounding box center [325, 28] width 165 height 9
copy div "[PERSON_NAME]"
click at [277, 360] on textarea at bounding box center [413, 354] width 332 height 34
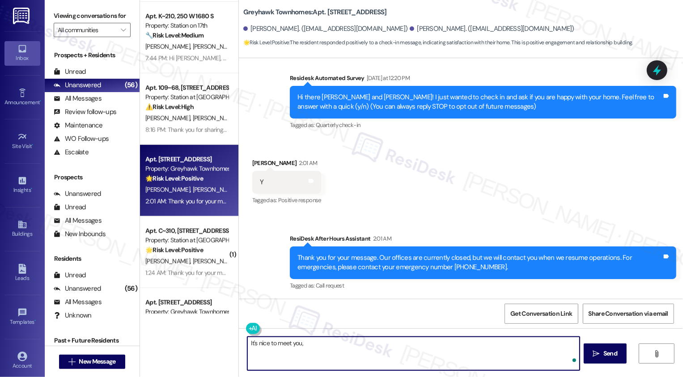
paste textarea "[PERSON_NAME]"
paste textarea "We're always looking to improve. Any ideas on how we can make things better for…"
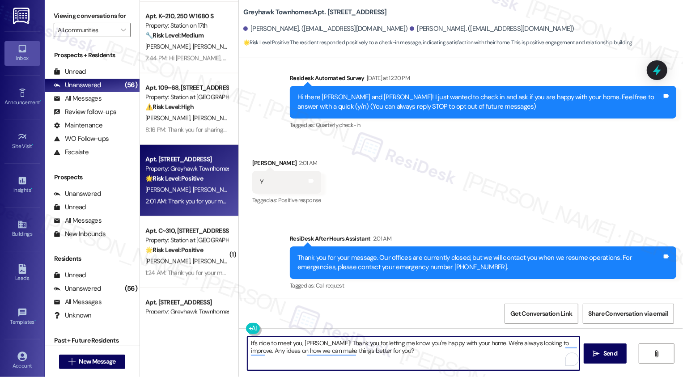
click at [416, 354] on textarea "It's nice to meet you, [PERSON_NAME]! Thank you for letting me know you're happ…" at bounding box center [413, 354] width 332 height 34
click at [471, 341] on textarea "It's nice to meet you, [PERSON_NAME]! Thank you for letting me know you're happ…" at bounding box center [413, 354] width 332 height 34
type textarea "It's nice to meet you, [PERSON_NAME]! Thank you for letting me know you're happ…"
click at [613, 353] on span "Send" at bounding box center [610, 353] width 14 height 9
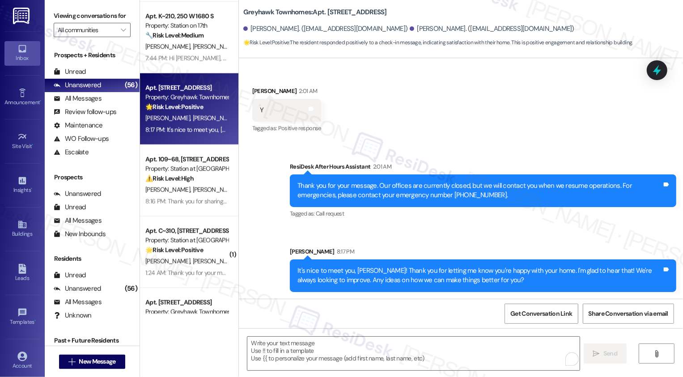
scroll to position [3118, 0]
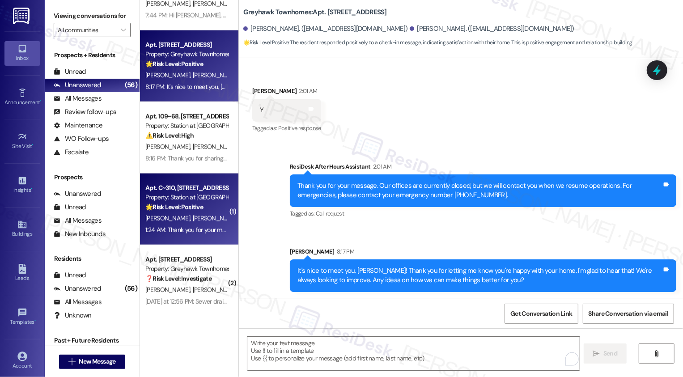
click at [194, 206] on strong "🌟 Risk Level: Positive" at bounding box center [174, 207] width 58 height 8
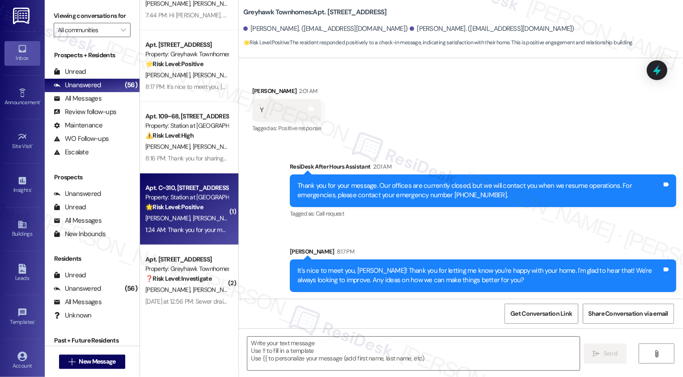
click at [194, 206] on strong "🌟 Risk Level: Positive" at bounding box center [174, 207] width 58 height 8
type textarea "Fetching suggested responses. Please feel free to read through the conversation…"
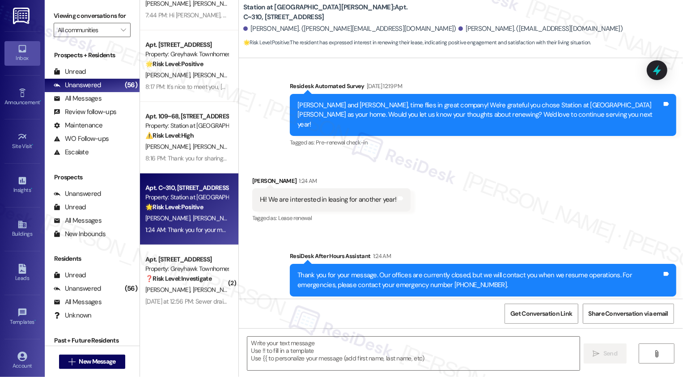
scroll to position [169, 0]
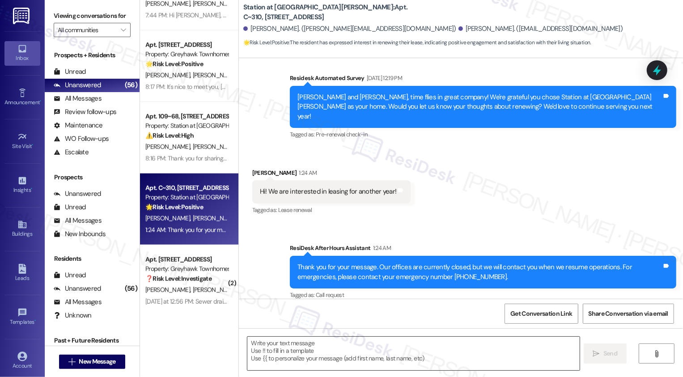
click at [295, 349] on textarea at bounding box center [413, 354] width 332 height 34
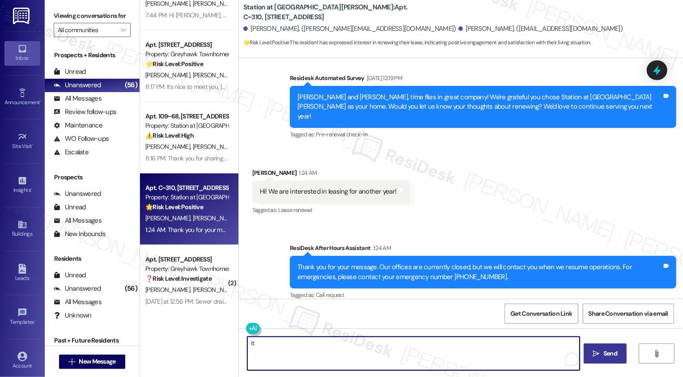
type textarea "i"
click at [255, 168] on div "[PERSON_NAME] 1:24 AM" at bounding box center [331, 174] width 159 height 13
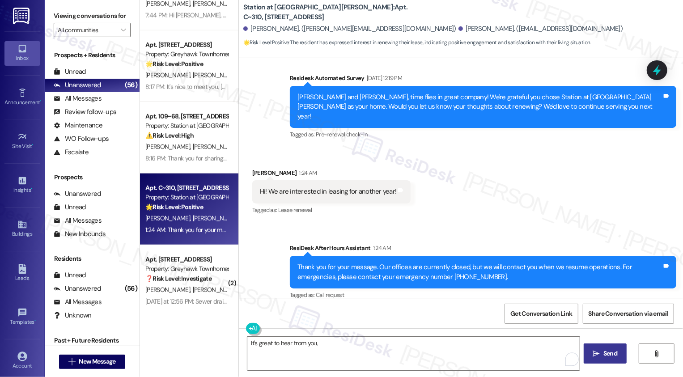
click at [255, 168] on div "[PERSON_NAME] 1:24 AM" at bounding box center [331, 174] width 159 height 13
copy div "[PERSON_NAME]"
click at [345, 352] on textarea "It's great to hear from you," at bounding box center [413, 354] width 332 height 34
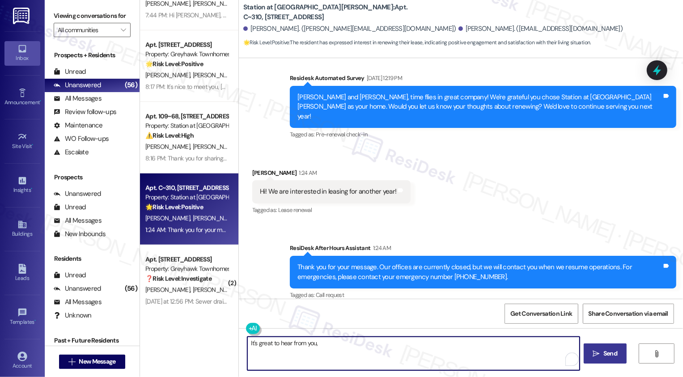
paste textarea "[PERSON_NAME]"
paste textarea "If you don't mind me asking, how has your experience been so far? Has the prope…"
type textarea "It's great to hear from you, [PERSON_NAME]! Thank you for your interest in rene…"
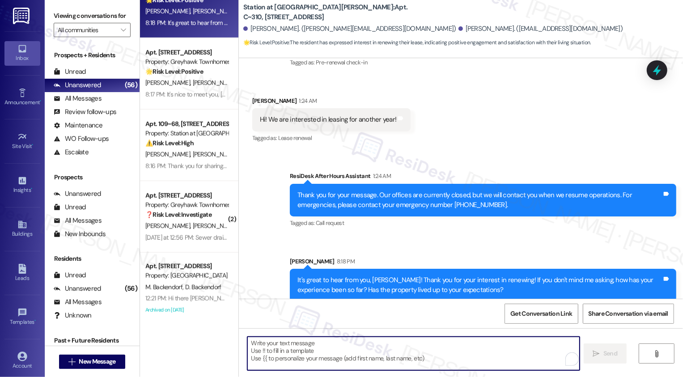
scroll to position [3193, 0]
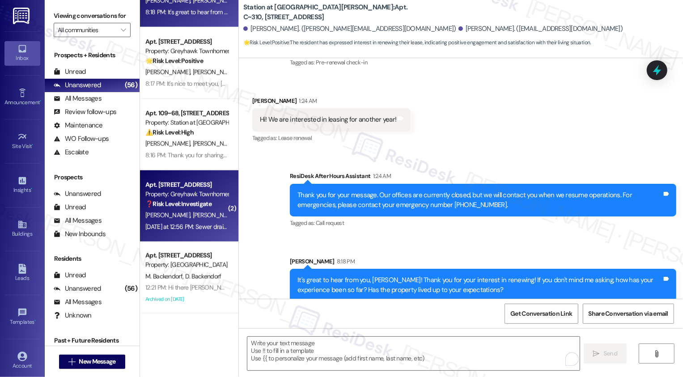
click at [201, 215] on span "[PERSON_NAME]" at bounding box center [214, 215] width 45 height 8
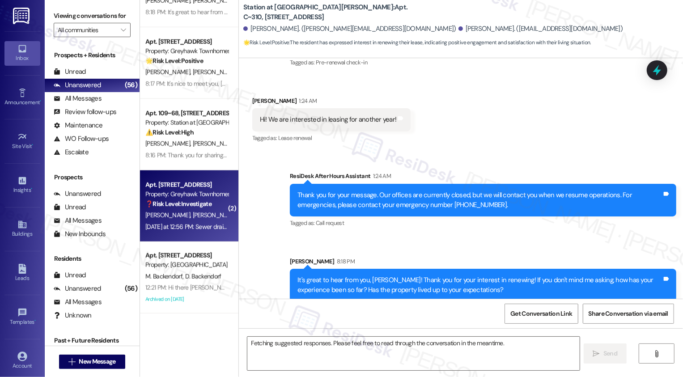
click at [201, 215] on span "[PERSON_NAME]" at bounding box center [214, 215] width 45 height 8
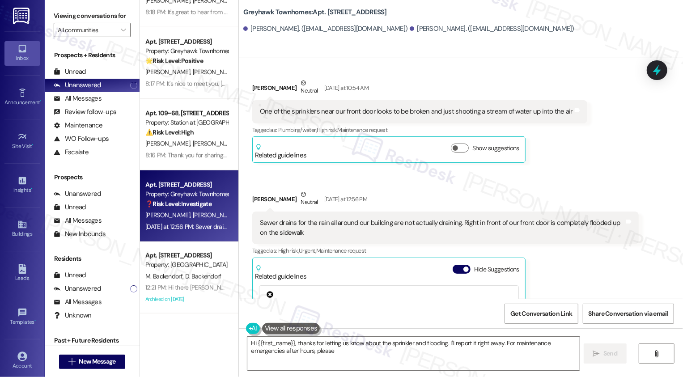
scroll to position [1946, 0]
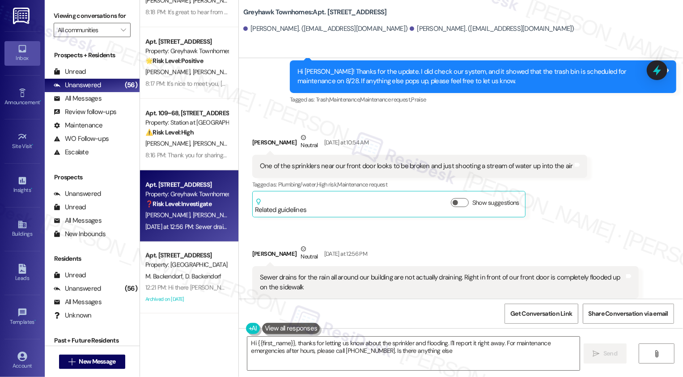
type textarea "Hi {{first_name}}, thanks for letting us know about the sprinkler and flooding.…"
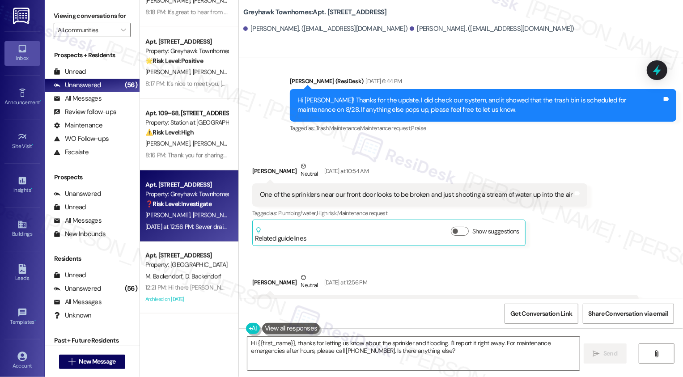
scroll to position [1923, 0]
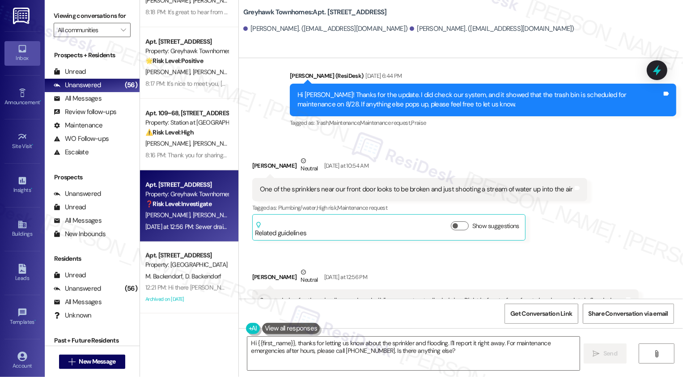
click at [330, 13] on b "Greyhawk Townhomes: Apt. [STREET_ADDRESS]" at bounding box center [315, 12] width 144 height 9
copy b "3342"
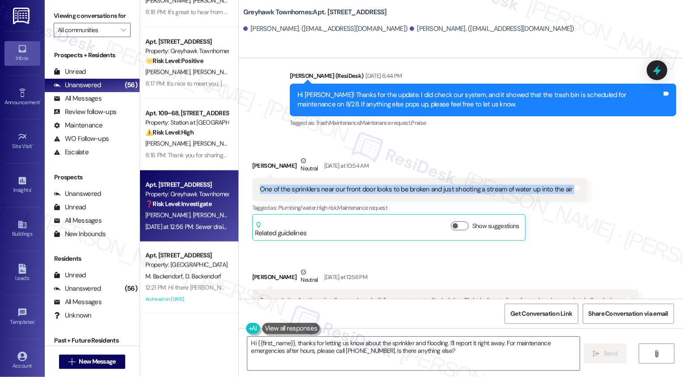
drag, startPoint x: 253, startPoint y: 180, endPoint x: 567, endPoint y: 182, distance: 314.0
click at [568, 183] on div "One of the sprinklers near our front door looks to be broken and just shooting …" at bounding box center [419, 189] width 335 height 23
copy div "One of the sprinklers near our front door looks to be broken and just shooting …"
click at [606, 206] on div "Received via SMS [PERSON_NAME] Neutral [DATE] at 10:54 AM One of the sprinklers…" at bounding box center [461, 327] width 444 height 383
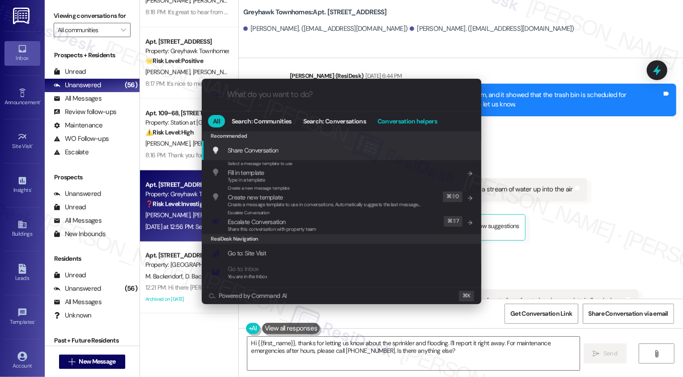
click at [417, 124] on span "Conversation helpers" at bounding box center [406, 121] width 59 height 6
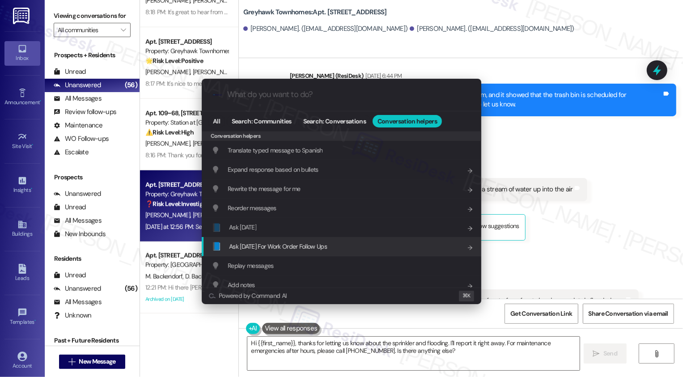
click at [279, 248] on span "Ask [DATE] For Work Order Follow Ups" at bounding box center [278, 246] width 98 height 8
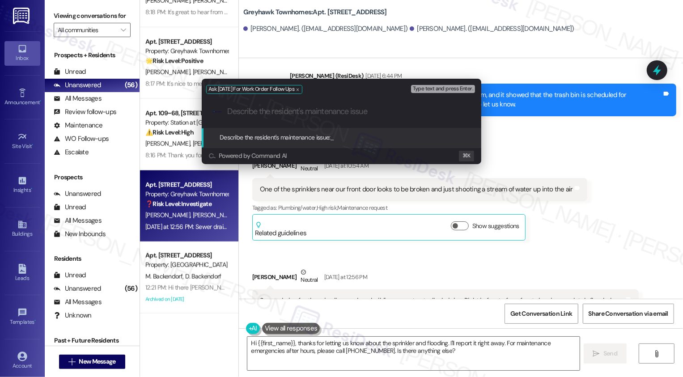
paste input "One of the sprinklers near our front door looks to be broken and just shooting …"
type input "One of the sprinklers near our front door looks to be broken and just shooting …"
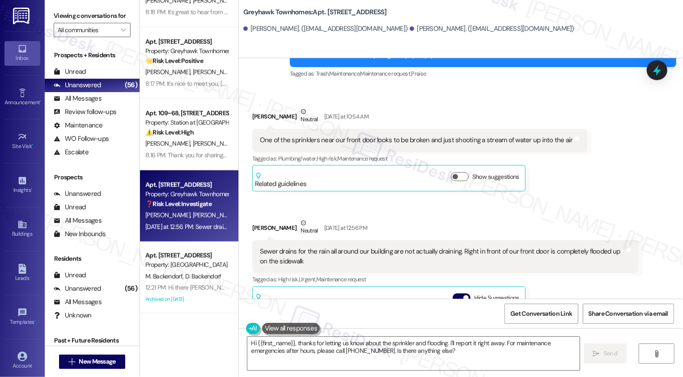
scroll to position [1981, 0]
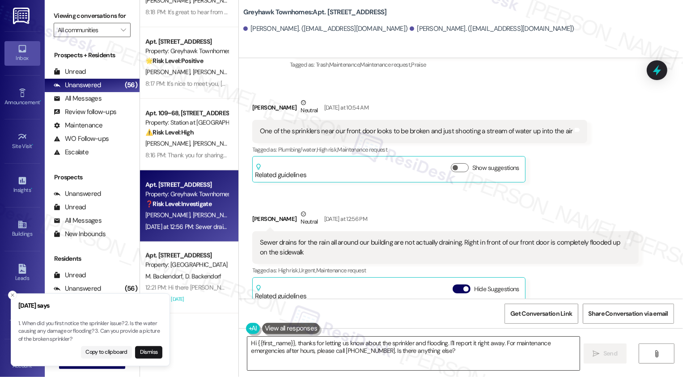
click at [308, 341] on textarea "Hi {{first_name}}, thanks for letting us know about the sprinkler and flooding.…" at bounding box center [413, 354] width 332 height 34
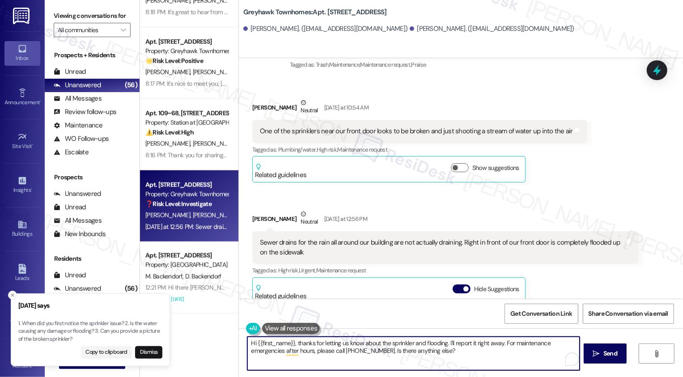
click at [8, 294] on button "Close toast" at bounding box center [12, 295] width 9 height 9
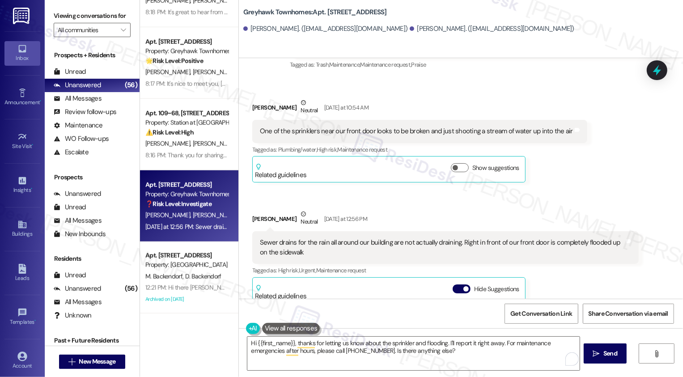
click at [258, 209] on div "[PERSON_NAME] Neutral [DATE] at 12:56 PM" at bounding box center [445, 220] width 386 height 22
copy div "[PERSON_NAME]"
click at [278, 343] on textarea "Hi {{first_name}}, thanks for letting us know about the sprinkler and flooding.…" at bounding box center [413, 354] width 332 height 34
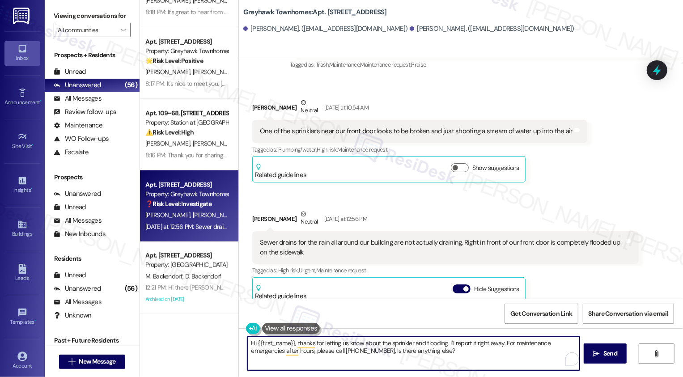
click at [278, 343] on textarea "Hi {{first_name}}, thanks for letting us know about the sprinkler and flooding.…" at bounding box center [413, 354] width 332 height 34
paste textarea "[PERSON_NAME]"
click at [320, 346] on textarea "Hi [PERSON_NAME], thanks for letting us know about the sprinkler and flooding. …" at bounding box center [413, 354] width 332 height 34
click at [414, 343] on textarea "Hi [PERSON_NAME], thanks for letting me know about the sprinkler and flooding. …" at bounding box center [413, 354] width 332 height 34
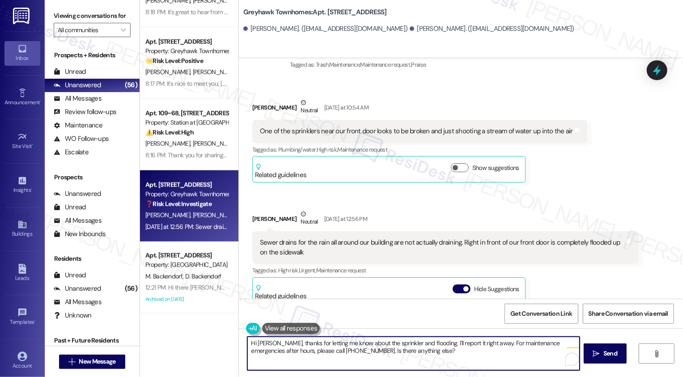
click at [414, 343] on textarea "Hi [PERSON_NAME], thanks for letting me know about the sprinkler and flooding. …" at bounding box center [413, 354] width 332 height 34
drag, startPoint x: 438, startPoint y: 342, endPoint x: 445, endPoint y: 359, distance: 18.2
click at [445, 359] on textarea "Hi [PERSON_NAME], thanks for letting me know about the sprinkler and sewer drai…" at bounding box center [413, 354] width 332 height 34
click at [297, 127] on div "One of the sprinklers near our front door looks to be broken and just shooting …" at bounding box center [416, 131] width 313 height 9
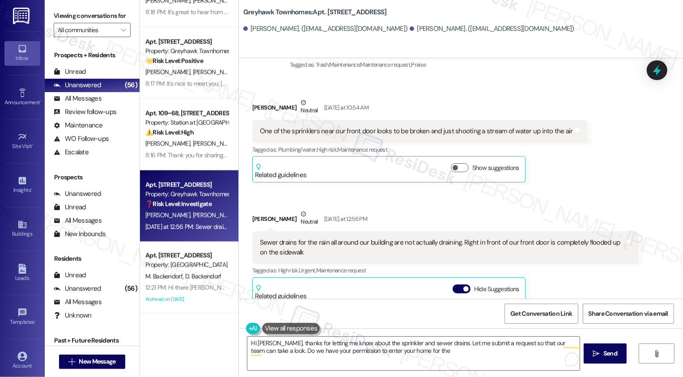
click at [297, 127] on div "One of the sprinklers near our front door looks to be broken and just shooting …" at bounding box center [416, 131] width 313 height 9
copy div "sprinklers"
click at [448, 363] on textarea "Hi [PERSON_NAME], thanks for letting me know about the sprinkler and sewer drai…" at bounding box center [413, 354] width 332 height 34
paste textarea "sprinklers"
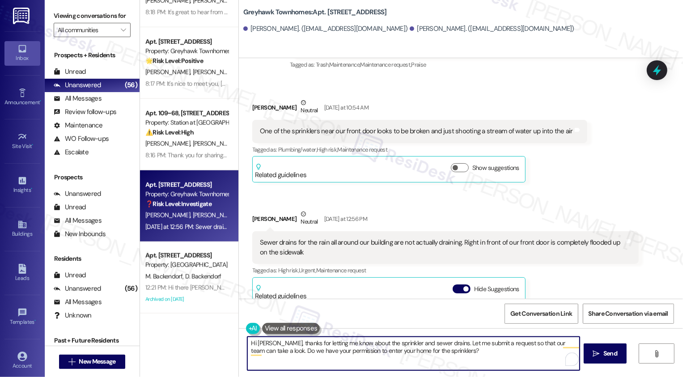
click at [426, 351] on textarea "Hi [PERSON_NAME], thanks for letting me know about the sprinkler and sewer drai…" at bounding box center [413, 354] width 332 height 34
paste textarea "you for letting me know about the issues with the sprinkler and sewer drains—I’…"
click at [487, 344] on textarea "Hi [PERSON_NAME], thank you for letting me know about the issues with the sprin…" at bounding box center [413, 354] width 332 height 34
click at [323, 353] on textarea "Hi [PERSON_NAME], thank you for letting me know about the issues with the sprin…" at bounding box center [413, 354] width 332 height 34
click at [389, 352] on textarea "Hi [PERSON_NAME], thank you for letting me know about the issues with the sprin…" at bounding box center [413, 354] width 332 height 34
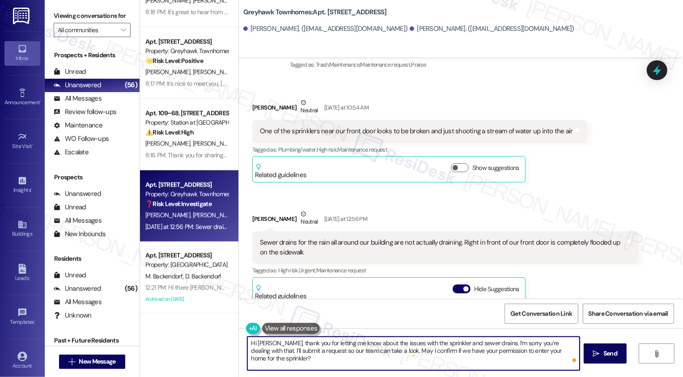
click at [437, 352] on textarea "Hi [PERSON_NAME], thank you for letting me know about the issues with the sprin…" at bounding box center [413, 354] width 332 height 34
click at [490, 355] on textarea "Hi [PERSON_NAME], thank you for letting me know about the issues with the sprin…" at bounding box center [413, 354] width 332 height 34
click at [551, 355] on textarea "Hi [PERSON_NAME], thank you for letting me know about the issues with the sprin…" at bounding box center [413, 354] width 332 height 34
type textarea "Hi [PERSON_NAME], thank you for letting me know about the issues with the sprin…"
click at [615, 358] on span "Send" at bounding box center [610, 353] width 14 height 9
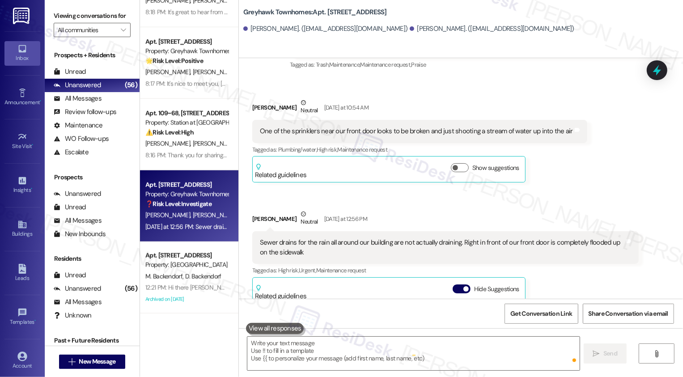
drag, startPoint x: 255, startPoint y: 123, endPoint x: 517, endPoint y: 135, distance: 261.4
click at [517, 135] on div "Received via SMS [PERSON_NAME] Neutral [DATE] at 10:54 AM One of the sprinklers…" at bounding box center [461, 269] width 444 height 383
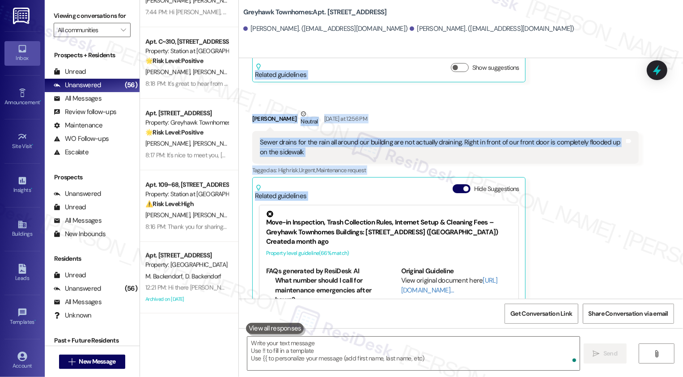
scroll to position [1998, 0]
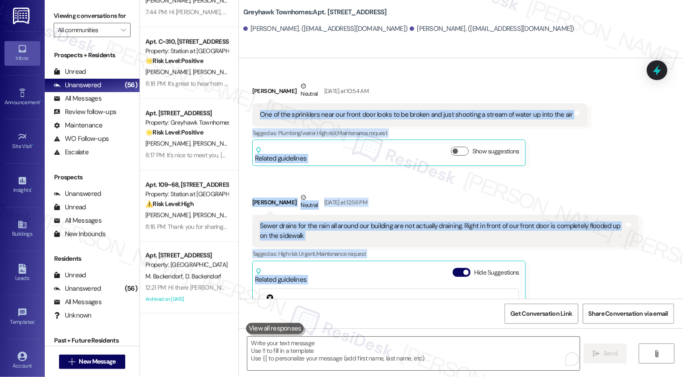
click at [315, 110] on div "One of the sprinklers near our front door looks to be broken and just shooting …" at bounding box center [416, 114] width 313 height 9
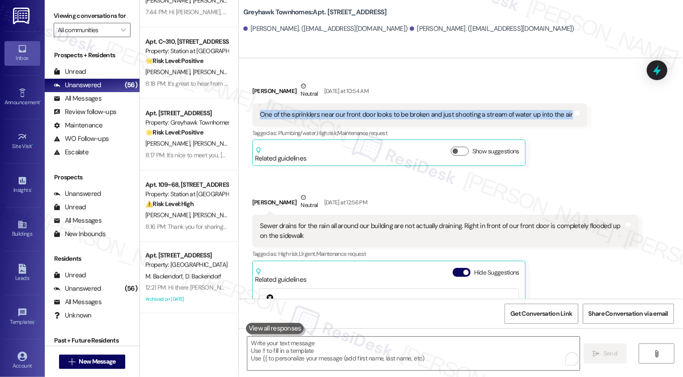
drag, startPoint x: 256, startPoint y: 105, endPoint x: 518, endPoint y: 115, distance: 262.7
click at [519, 115] on div "One of the sprinklers near our front door looks to be broken and just shooting …" at bounding box center [419, 114] width 335 height 23
copy div "One of the sprinklers near our front door looks to be broken and just shooting …"
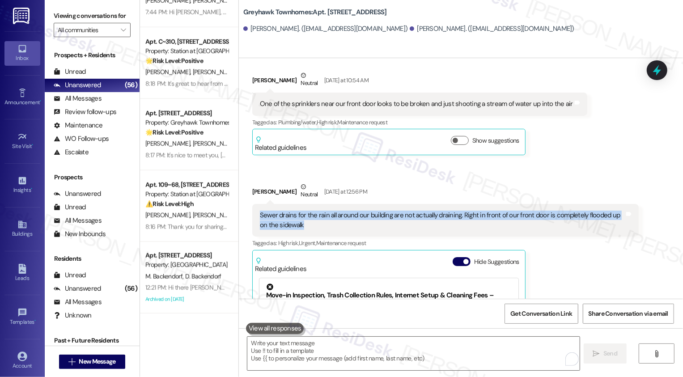
drag, startPoint x: 255, startPoint y: 204, endPoint x: 291, endPoint y: 212, distance: 37.2
click at [291, 212] on div "Sewer drains for the rain all around our building are not actually draining. Ri…" at bounding box center [442, 220] width 364 height 19
copy div "Sewer drains for the rain all around our building are not actually draining. Ri…"
click at [304, 356] on textarea "To enrich screen reader interactions, please activate Accessibility in Grammarl…" at bounding box center [413, 354] width 332 height 34
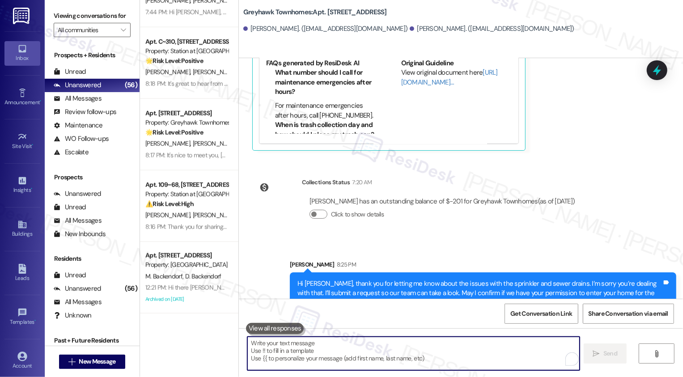
scroll to position [2288, 0]
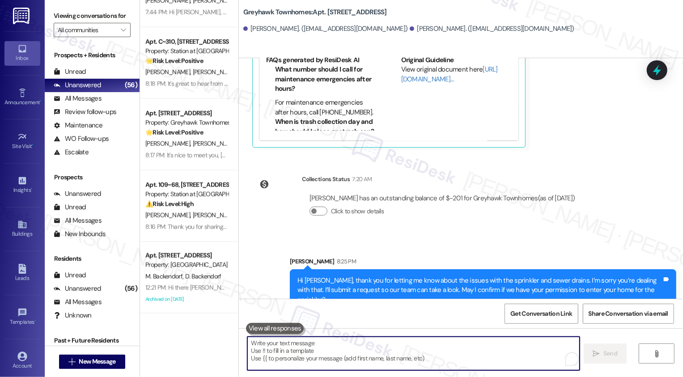
click at [330, 13] on b "Greyhawk Townhomes: Apt. 3342, 3310 North 1750 East" at bounding box center [315, 12] width 144 height 9
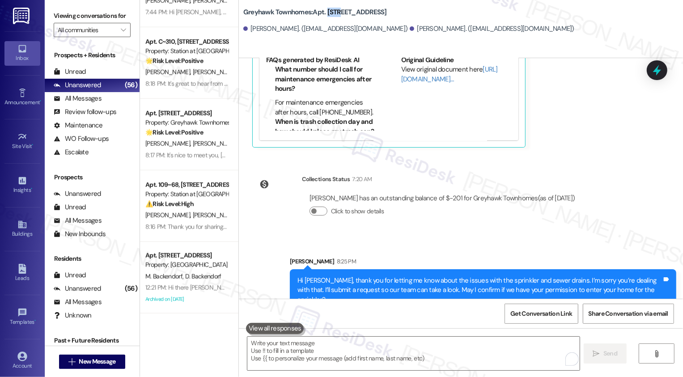
copy b "3342"
click at [583, 187] on div "Mikeal Malmstedt has an outstanding balance of $-201 for Greyhawk Townhomes (as…" at bounding box center [442, 208] width 281 height 43
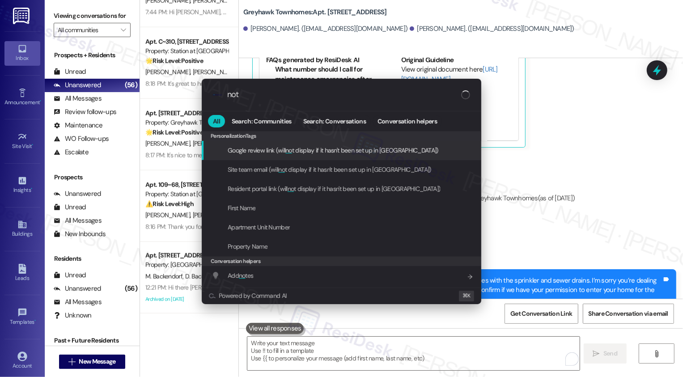
type input "note"
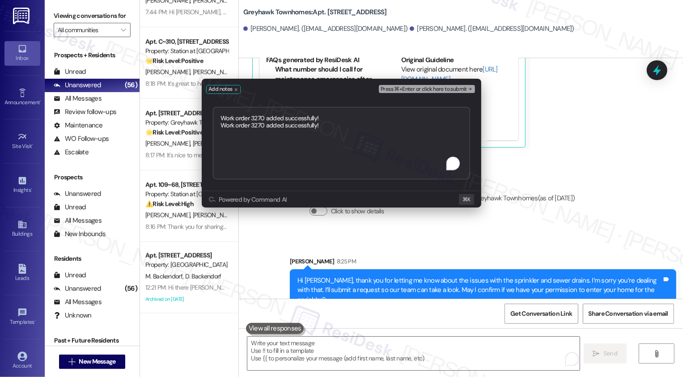
type textarea "Work order 3270 added successfully!"
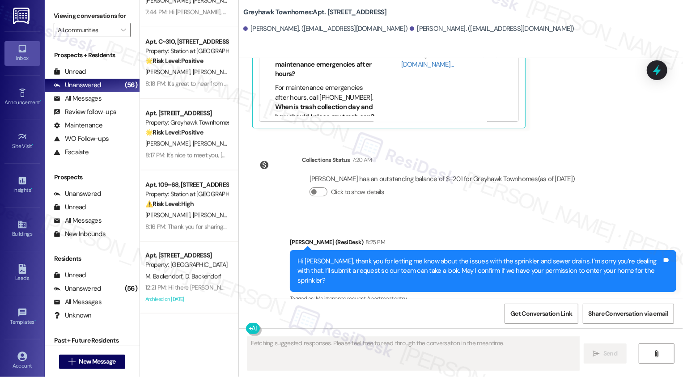
scroll to position [2377, 0]
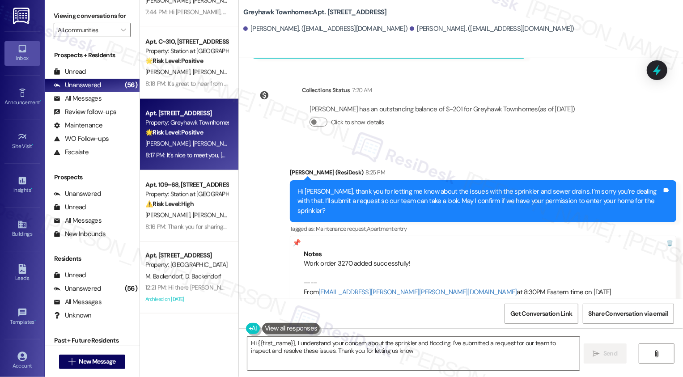
type textarea "Hi {{first_name}}, I understand your concern about the sprinkler and flooding. …"
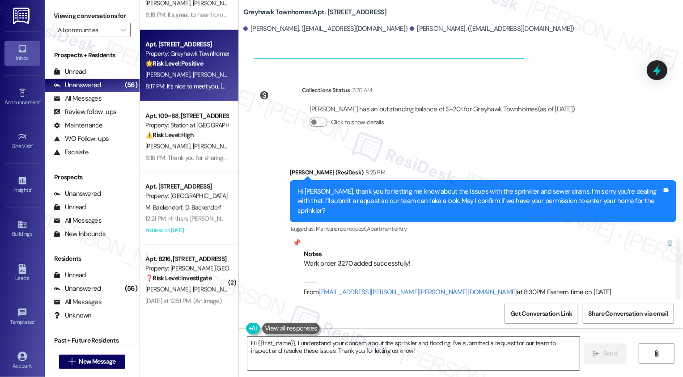
scroll to position [3264, 0]
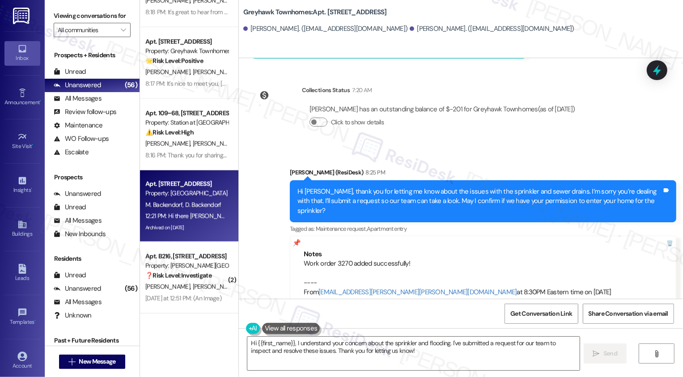
click at [197, 215] on div "12:21 PM: Hi there Daysiane and Marcus! I just wanted to check in and ask if yo…" at bounding box center [354, 216] width 418 height 8
type textarea "Fetching suggested responses. Please feel free to read through the conversation…"
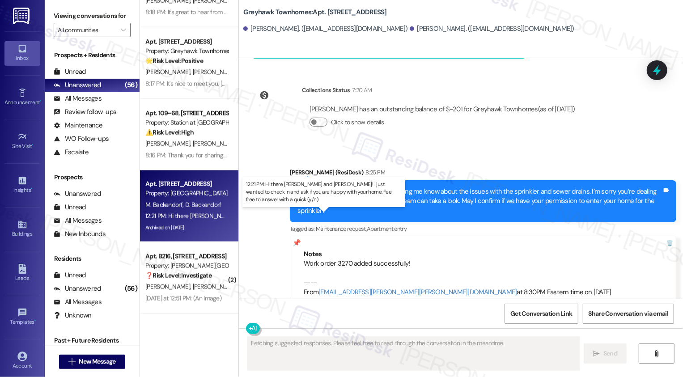
click at [197, 215] on div "12:21 PM: Hi there Daysiane and Marcus! I just wanted to check in and ask if yo…" at bounding box center [354, 216] width 418 height 8
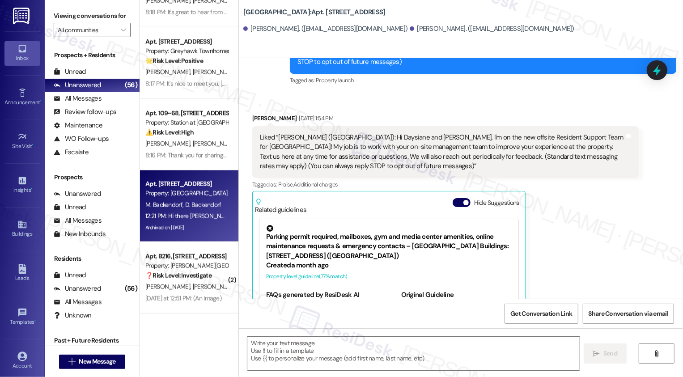
scroll to position [45, 0]
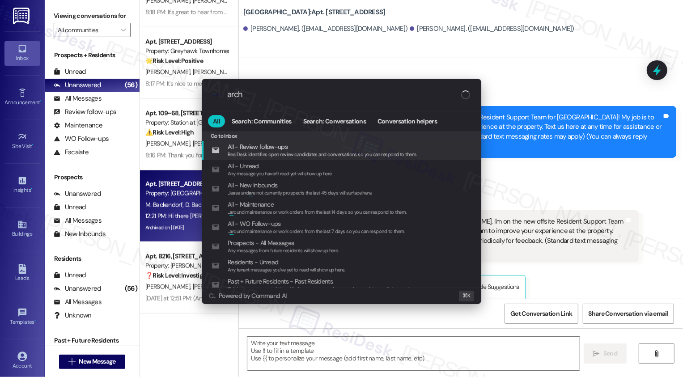
type input "archi"
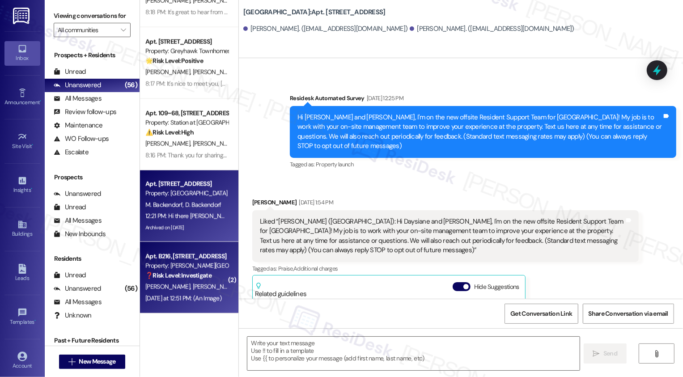
click at [198, 296] on div "Yesterday at 12:51 PM: (An Image) Yesterday at 12:51 PM: (An Image)" at bounding box center [183, 298] width 76 height 8
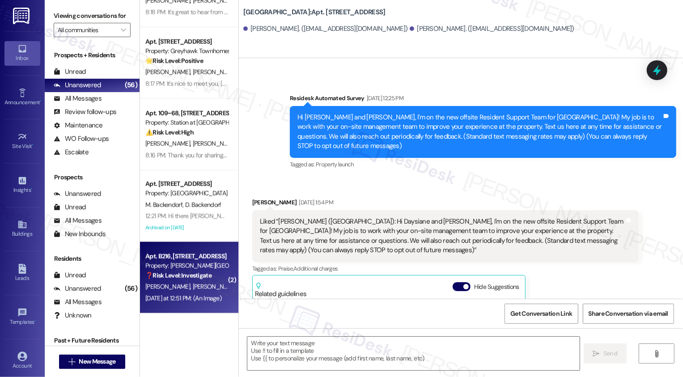
click at [198, 296] on div "Yesterday at 12:51 PM: (An Image) Yesterday at 12:51 PM: (An Image)" at bounding box center [183, 298] width 76 height 8
type textarea "Fetching suggested responses. Please feel free to read through the conversation…"
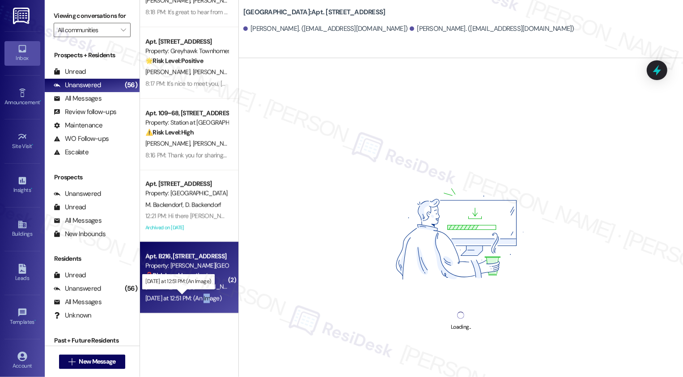
click at [198, 296] on div "Yesterday at 12:51 PM: (An Image) Yesterday at 12:51 PM: (An Image)" at bounding box center [183, 298] width 76 height 8
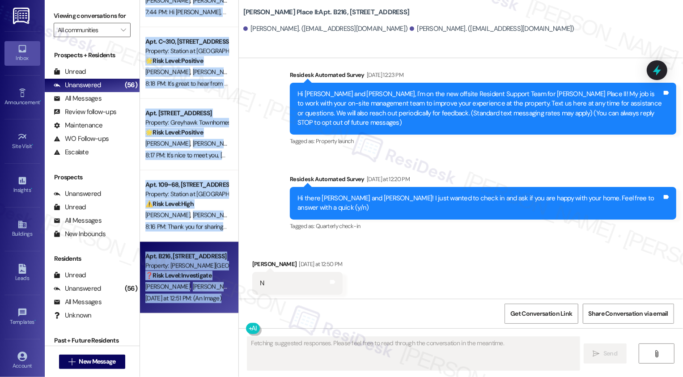
scroll to position [0, 0]
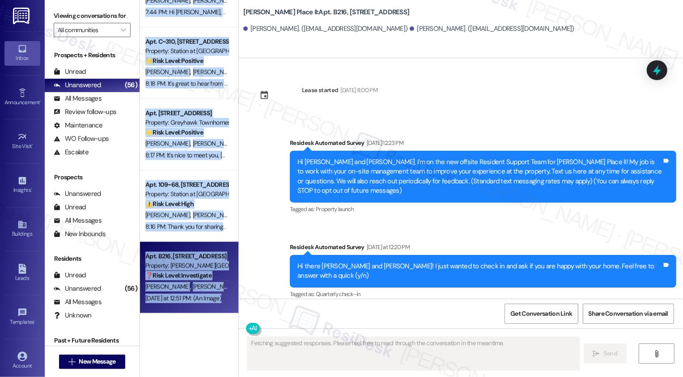
click at [269, 201] on div "Survey, sent via SMS Residesk Automated Survey Aug 07, 2025 at 12:23 PM Hi Deen…" at bounding box center [461, 212] width 444 height 189
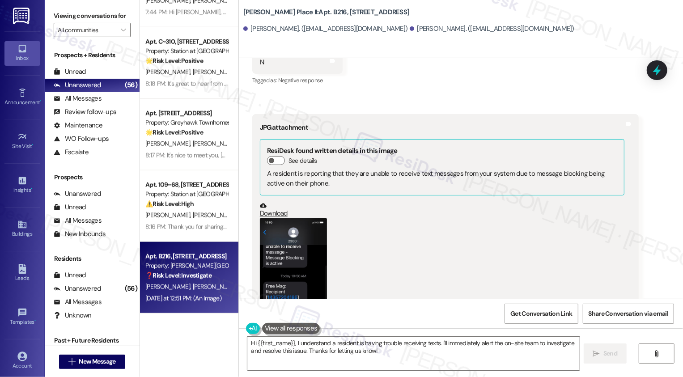
scroll to position [325, 0]
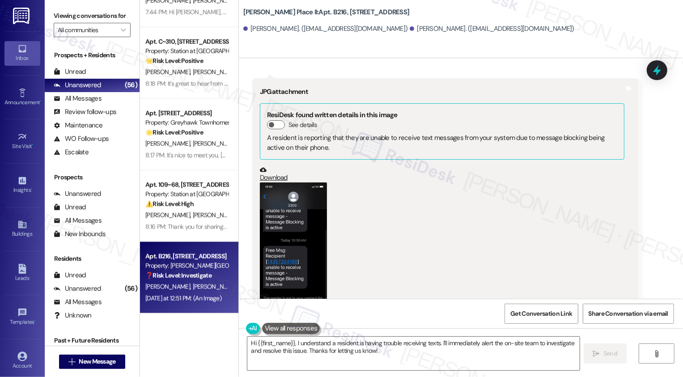
click at [295, 203] on button "Zoom image" at bounding box center [293, 254] width 67 height 145
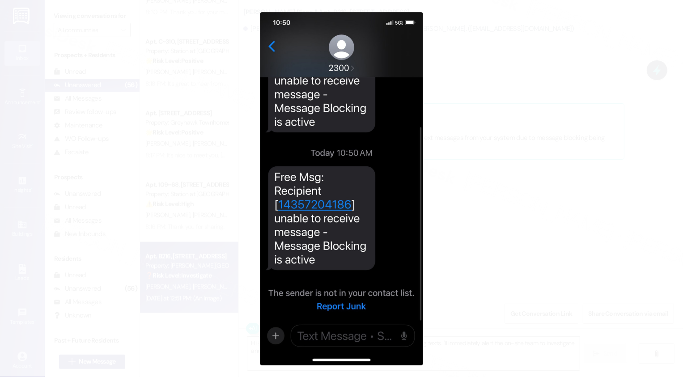
click at [440, 229] on button "Unzoom image" at bounding box center [341, 188] width 683 height 377
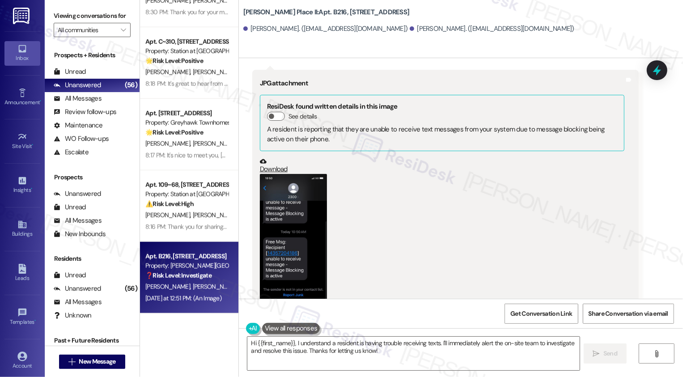
scroll to position [343, 0]
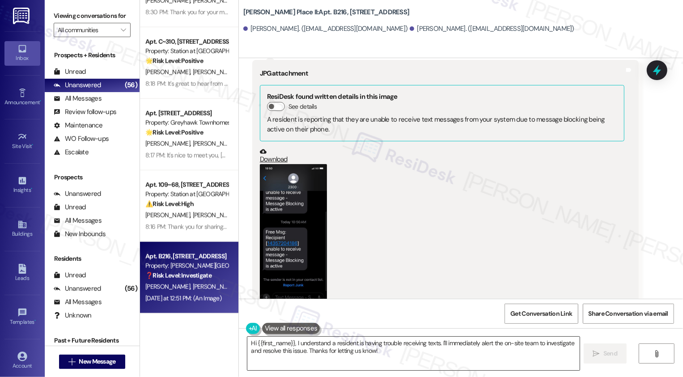
click at [330, 357] on textarea "Hi {{first_name}}, I understand a resident is having trouble receiving texts. I…" at bounding box center [413, 354] width 332 height 34
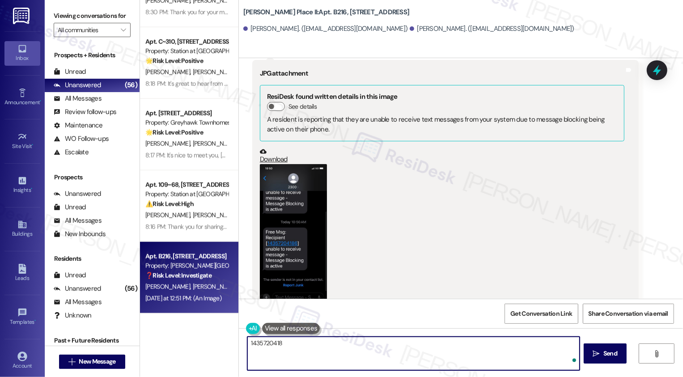
type textarea "14357204186"
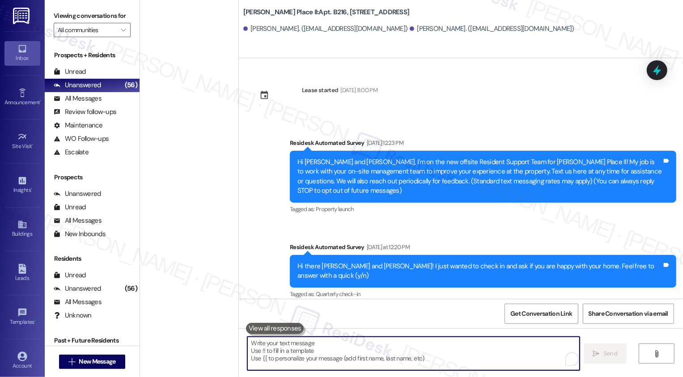
scroll to position [343, 0]
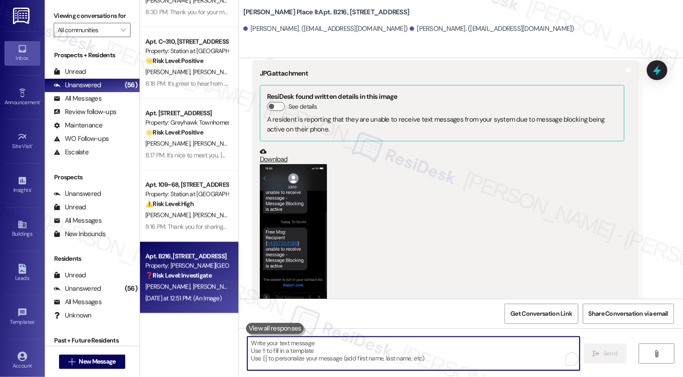
click at [390, 227] on div "(Click to zoom)" at bounding box center [442, 243] width 364 height 158
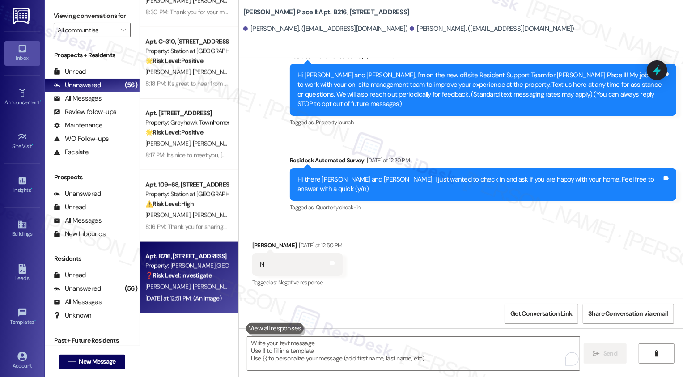
scroll to position [86, 0]
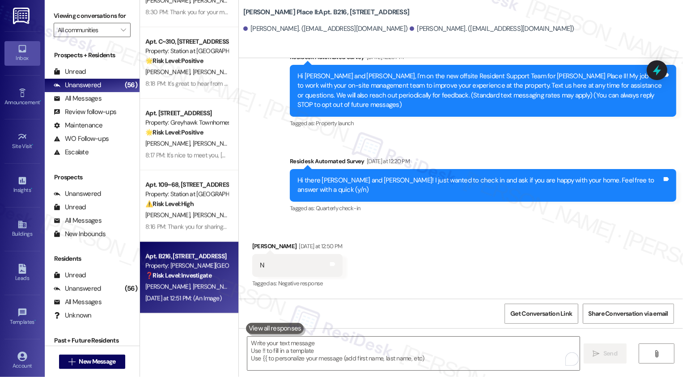
click at [257, 241] on div "[PERSON_NAME] [DATE] at 12:50 PM" at bounding box center [297, 247] width 90 height 13
copy div "[PERSON_NAME]"
click at [315, 356] on textarea "To enrich screen reader interactions, please activate Accessibility in Grammarl…" at bounding box center [413, 354] width 332 height 34
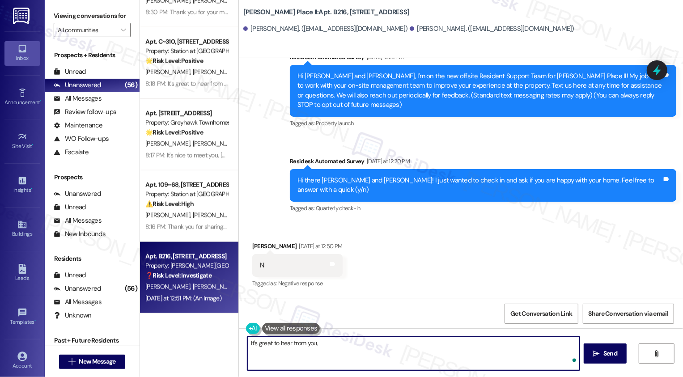
paste textarea "[PERSON_NAME]"
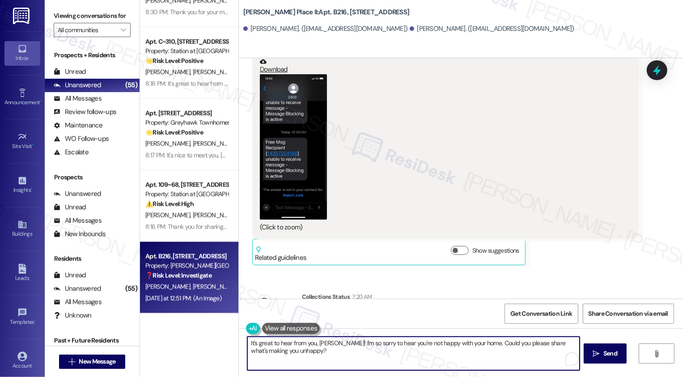
scroll to position [479, 0]
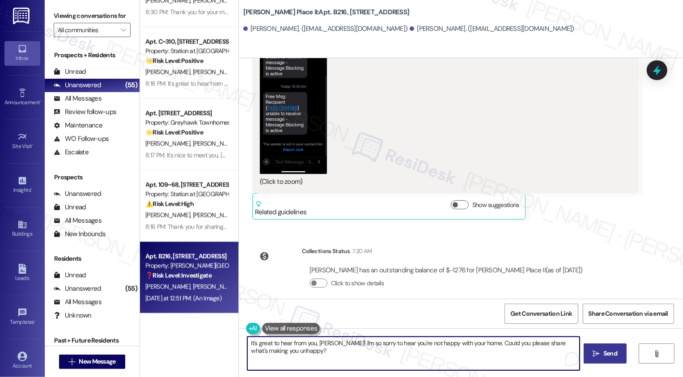
type textarea "It's great to hear from you, [PERSON_NAME]! I'm so sorry to hear you're not hap…"
click at [602, 358] on span "Send" at bounding box center [610, 353] width 17 height 9
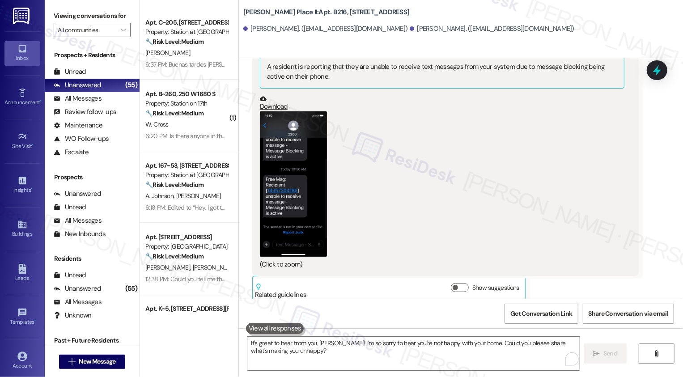
scroll to position [0, 0]
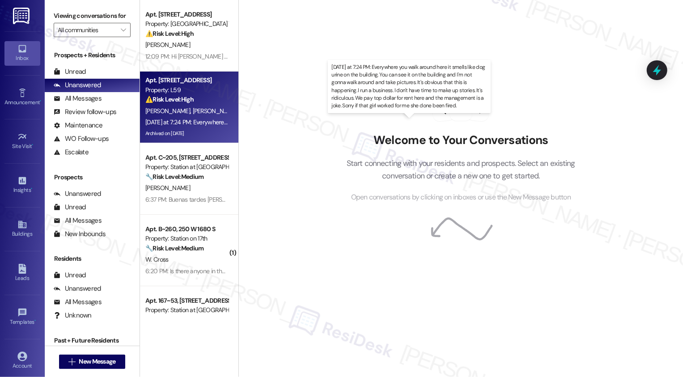
click at [208, 124] on div "[DATE] at 7:24 PM: Everywhere you walk around here it smells like dog urine on …" at bounding box center [642, 122] width 994 height 8
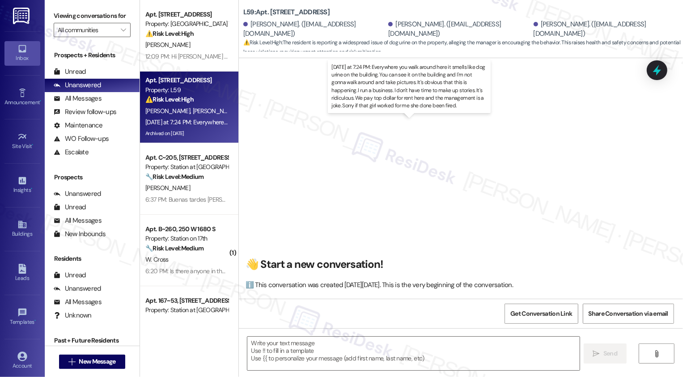
click at [208, 124] on div "[DATE] at 7:24 PM: Everywhere you walk around here it smells like dog urine on …" at bounding box center [642, 122] width 994 height 8
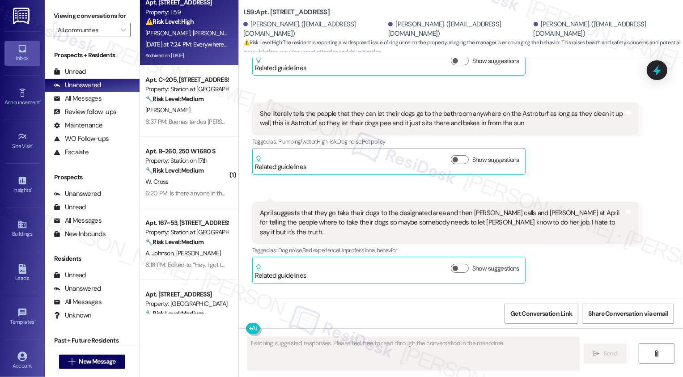
scroll to position [83, 0]
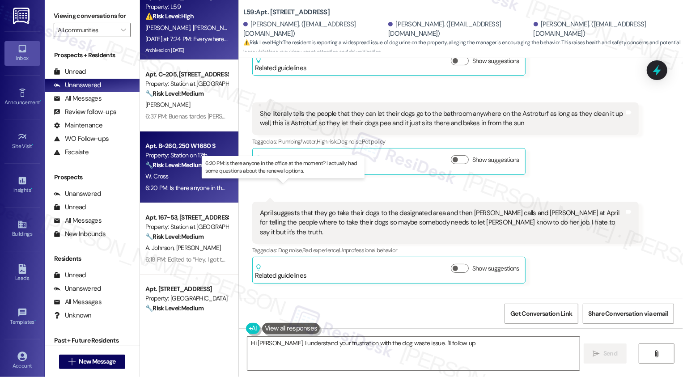
type textarea "Hi [PERSON_NAME], I understand your frustration with the dog waste issue. I'll …"
click at [188, 189] on div "6:20 PM: Is there anyone in the office at the moment? I actually had some quest…" at bounding box center [289, 188] width 288 height 8
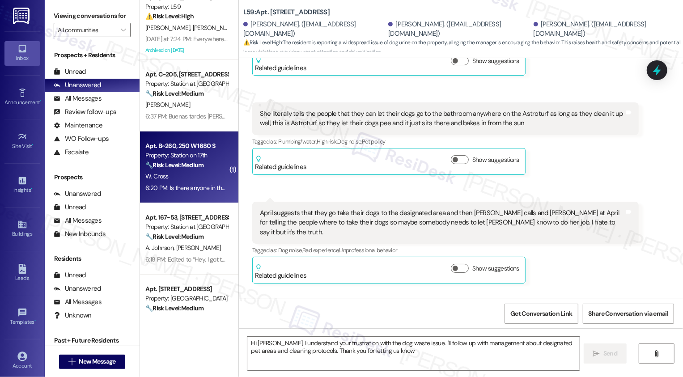
type textarea "Hi [PERSON_NAME], I understand your frustration with the dog waste issue. I'll …"
click at [188, 189] on div "6:20 PM: Is there anyone in the office at the moment? I actually had some quest…" at bounding box center [289, 188] width 288 height 8
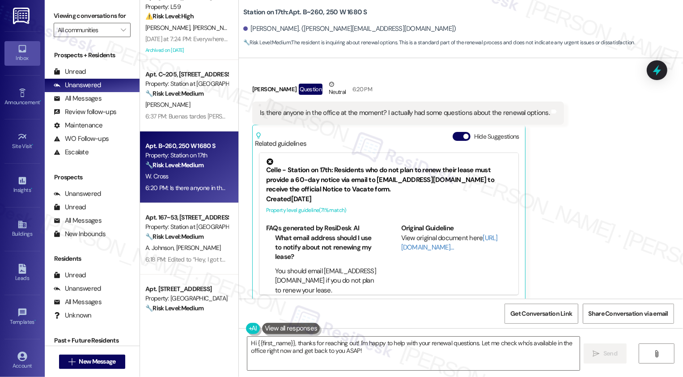
scroll to position [756, 0]
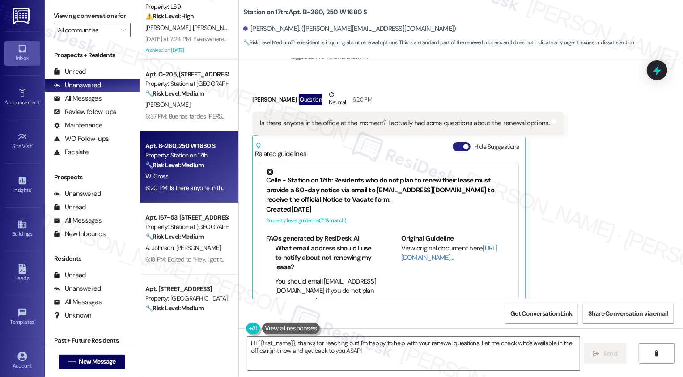
click at [460, 142] on button "Hide Suggestions" at bounding box center [462, 146] width 18 height 9
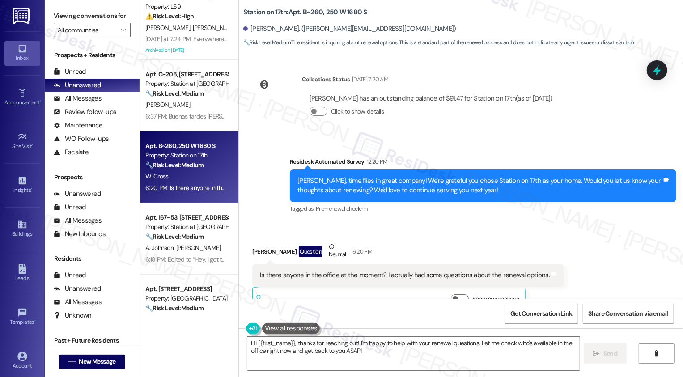
scroll to position [616, 0]
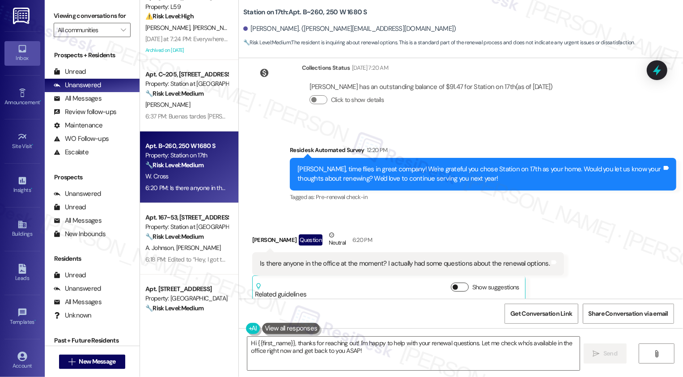
click at [459, 283] on button "Show suggestions" at bounding box center [460, 287] width 18 height 9
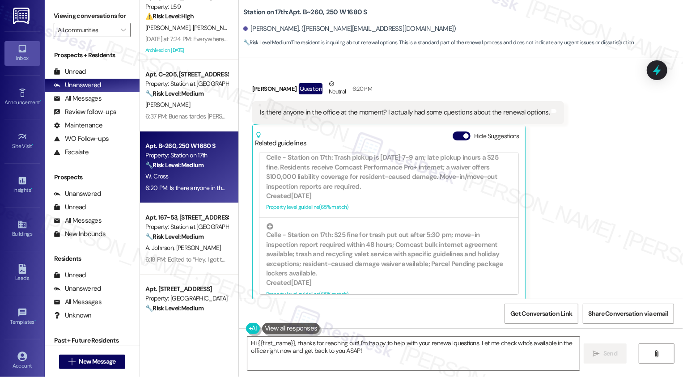
scroll to position [198, 0]
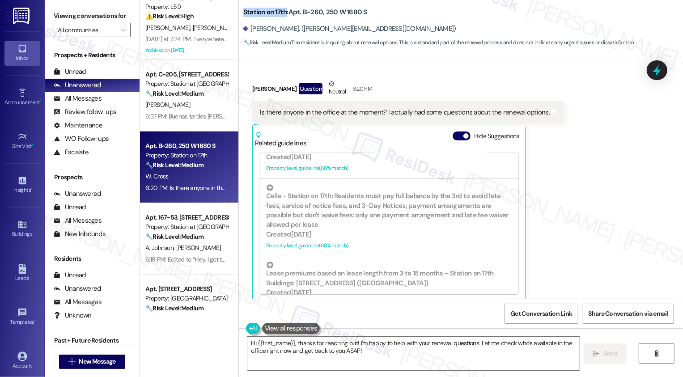
drag, startPoint x: 238, startPoint y: 10, endPoint x: 279, endPoint y: 10, distance: 40.7
click at [279, 10] on b "Station on 17th: Apt. B~260, 250 W 1680 S" at bounding box center [305, 12] width 124 height 9
copy b "Station on 17th"
click at [549, 142] on div "William Cross Question Neutral 6:20 PM Is there anyone in the office at the mom…" at bounding box center [408, 190] width 312 height 222
click at [332, 349] on textarea "Hi {{first_name}}, thanks for reaching out! I'm happy to help with your renewal…" at bounding box center [413, 354] width 332 height 34
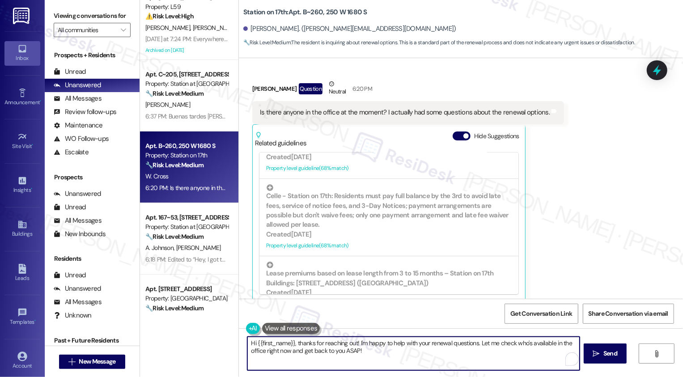
click at [255, 80] on div "William Cross Question Neutral 6:20 PM" at bounding box center [408, 90] width 312 height 22
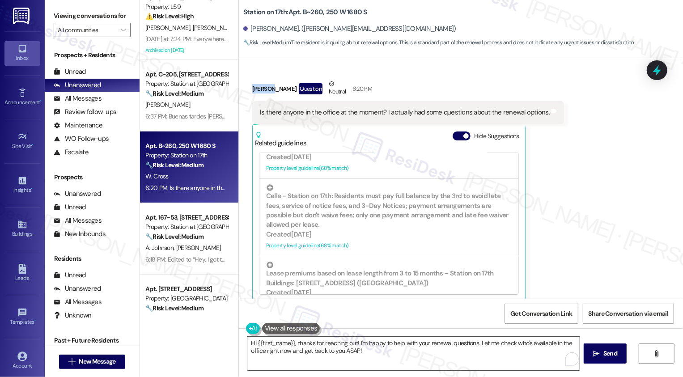
click at [293, 344] on textarea "Hi {{first_name}}, thanks for reaching out! I'm happy to help with your renewal…" at bounding box center [413, 354] width 332 height 34
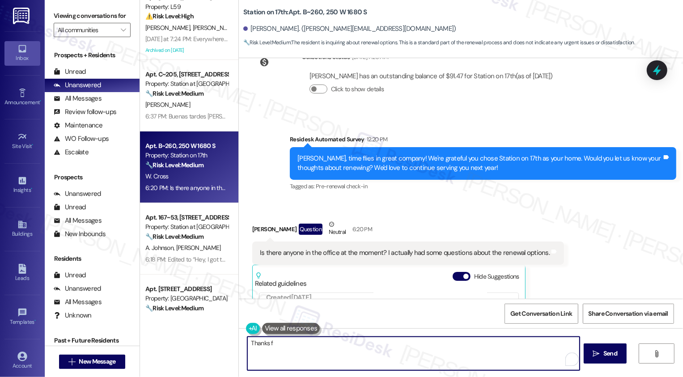
scroll to position [767, 0]
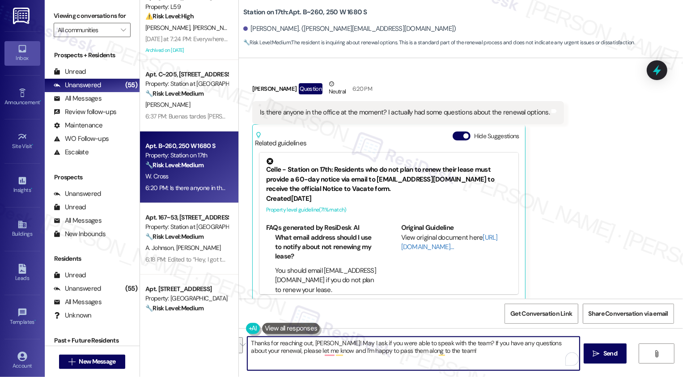
paste textarea "’ve already had a chance to speak with the team? If you have any questions abou…"
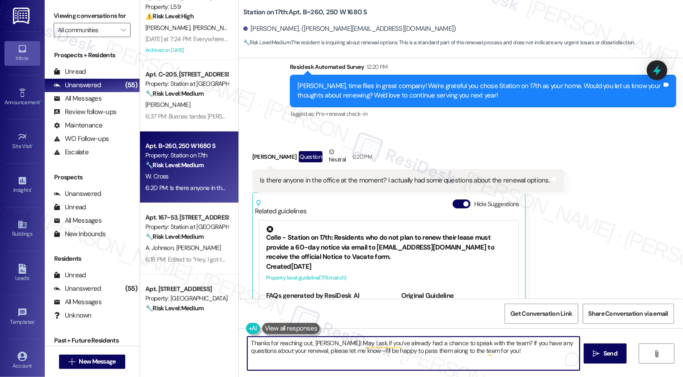
scroll to position [703, 0]
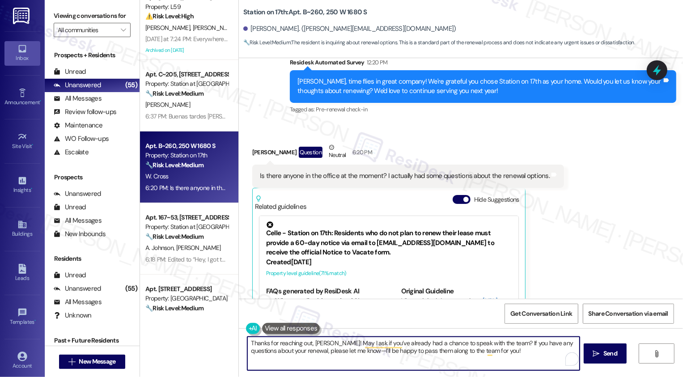
click at [501, 353] on textarea "Thanks for reaching out, William! May I ask if you’ve already had a chance to s…" at bounding box center [413, 354] width 332 height 34
click at [350, 351] on textarea "Thanks for reaching out, William! May I ask if you’ve already had a chance to s…" at bounding box center [413, 354] width 332 height 34
click at [497, 356] on textarea "Thanks for reaching out, William! May I ask if you’ve already had a chance to s…" at bounding box center [413, 354] width 332 height 34
type textarea "Thanks for reaching out, William! May I ask if you’ve already had a chance to s…"
click at [605, 356] on span "Send" at bounding box center [610, 353] width 14 height 9
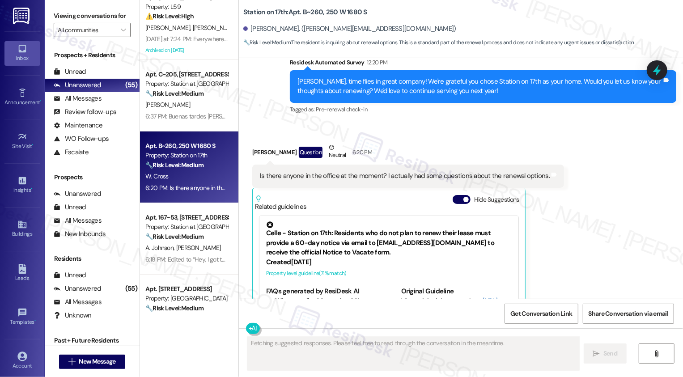
scroll to position [767, 0]
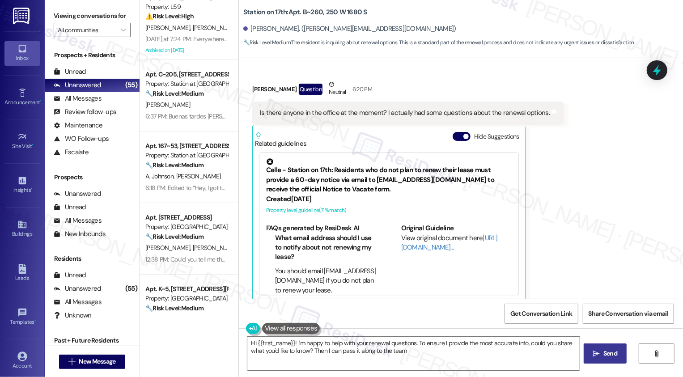
type textarea "Hi {{first_name}}! I'm happy to help with your renewal questions. To ensure I p…"
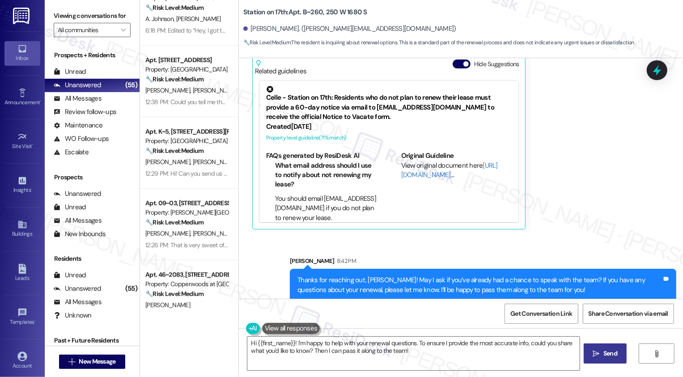
scroll to position [240, 0]
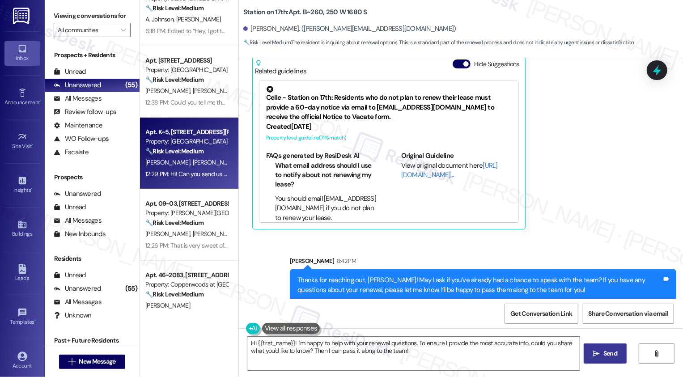
click at [203, 147] on div "🔧 Risk Level: Medium The resident is inquiring about renewal options and prices…" at bounding box center [186, 151] width 83 height 9
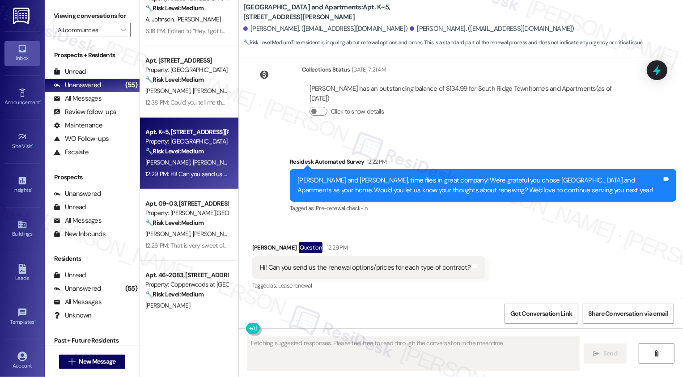
scroll to position [613, 0]
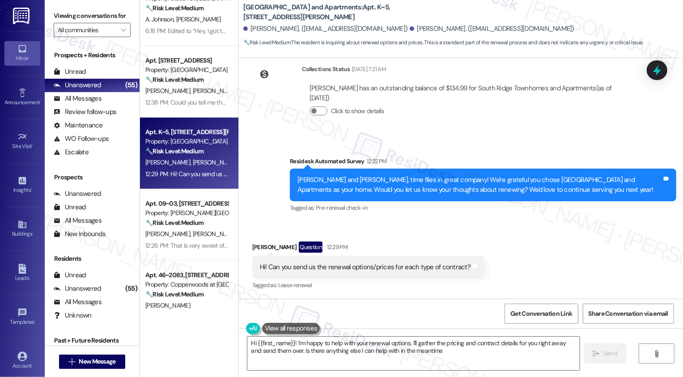
type textarea "Hi {{first_name}}! I'm happy to help with your renewal options. I'll gather the…"
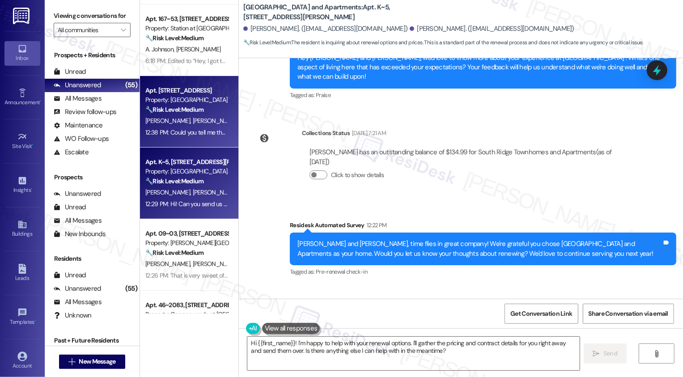
scroll to position [178, 0]
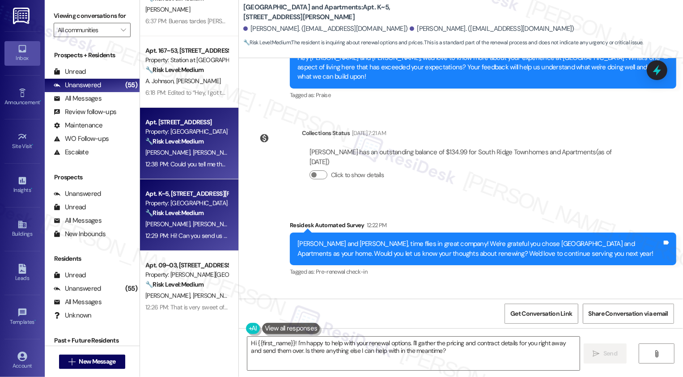
click at [201, 141] on div "🔧 Risk Level: Medium The resident is inquiring about the lease renewal process.…" at bounding box center [186, 141] width 83 height 9
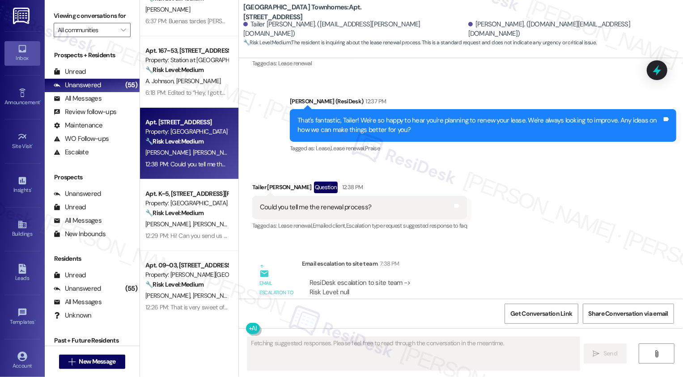
scroll to position [593, 0]
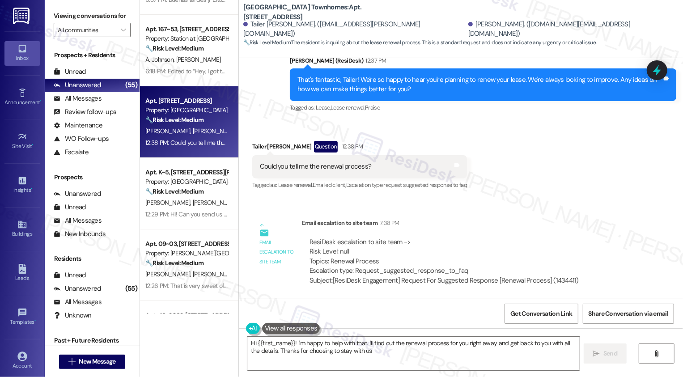
type textarea "Hi {{first_name}}! I'm happy to help with that. I'll find out the renewal proce…"
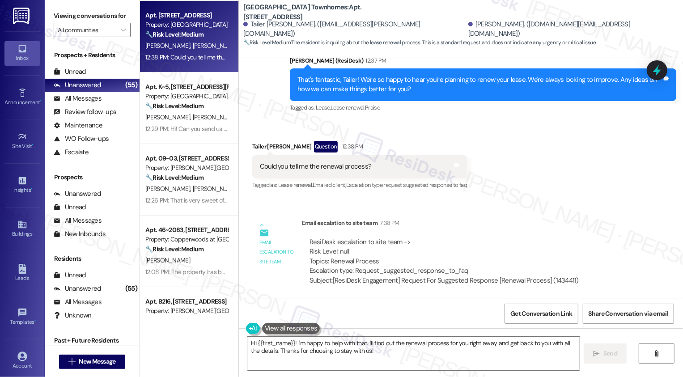
scroll to position [289, 0]
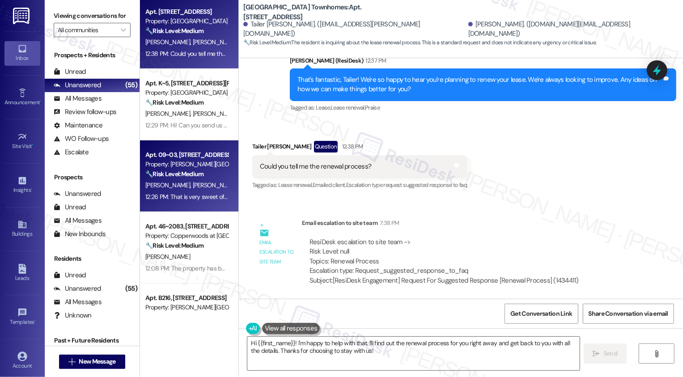
click at [209, 179] on div "Apt. 09~03, 3931 East Cardon Lane Property: Porter Ranch Townhomes 🔧 Risk Level…" at bounding box center [186, 164] width 85 height 30
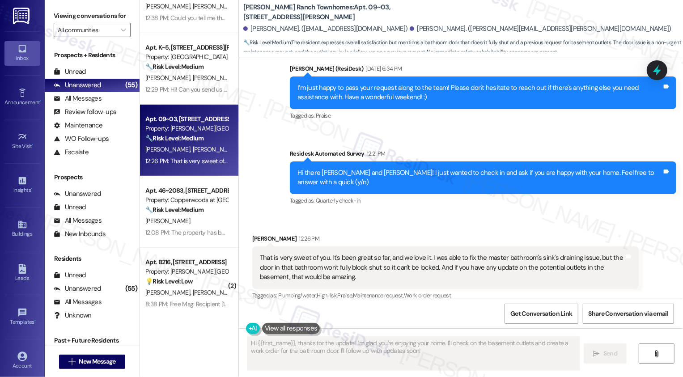
scroll to position [794, 0]
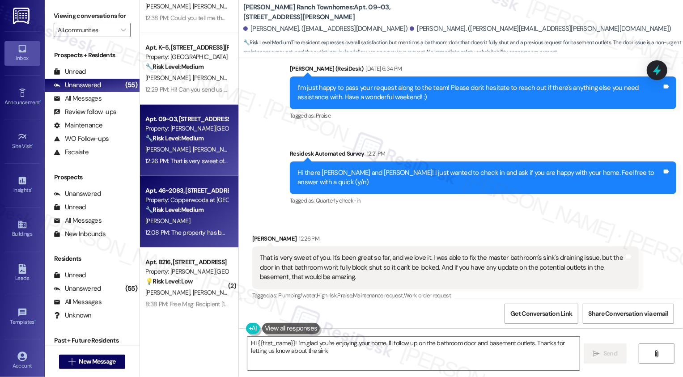
type textarea "Hi {{first_name}}! I'm glad you're enjoying your home. I'll follow up on the ba…"
click at [209, 214] on div "🔧 Risk Level: Medium The resident is asking about the mailboxes. This is a non-…" at bounding box center [186, 209] width 83 height 9
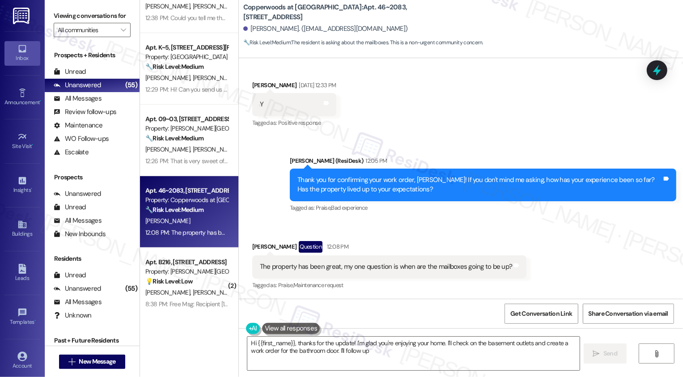
click at [209, 214] on div "🔧 Risk Level: Medium The resident is asking about the mailboxes. This is a non-…" at bounding box center [186, 209] width 83 height 9
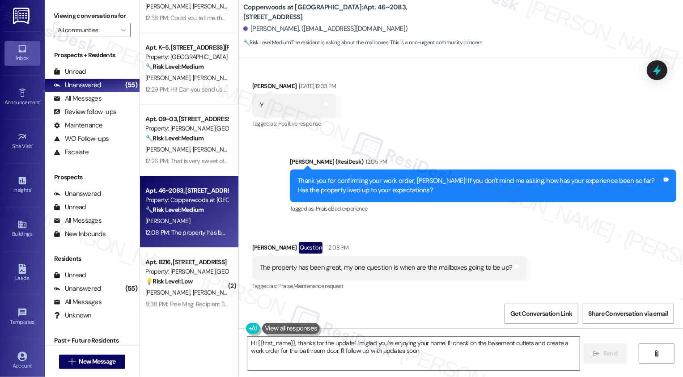
type textarea "Hi {{first_name}}, thanks for the update! I'm glad you're enjoying your home. I…"
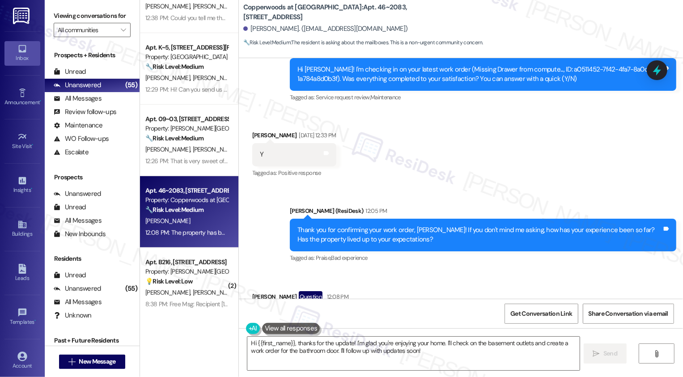
scroll to position [642, 0]
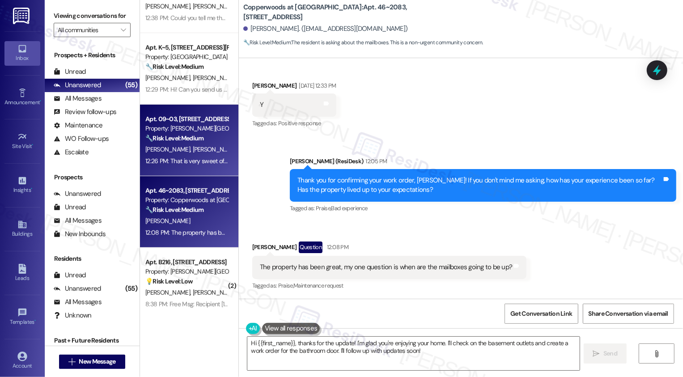
click at [220, 148] on div "Apt. 09~03, 3931 East Cardon Lane Property: Porter Ranch Townhomes 🔧 Risk Level…" at bounding box center [189, 141] width 98 height 72
type textarea "Hi {{first_name}}! I'm glad to hear you're enjoying the property. I'll check on…"
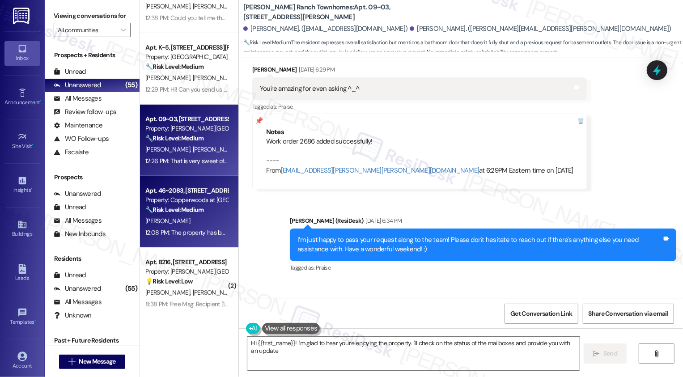
click at [210, 212] on div "🔧 Risk Level: Medium The resident is asking about the mailboxes. This is a non-…" at bounding box center [186, 209] width 83 height 9
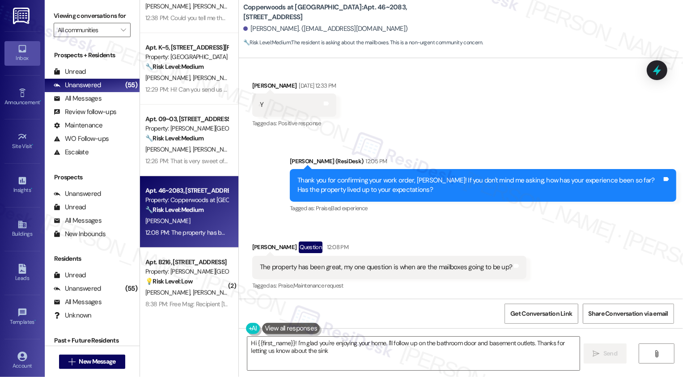
type textarea "Hi {{first_name}}! I'm glad you're enjoying your home. I'll follow up on the ba…"
click at [210, 212] on div "🔧 Risk Level: Medium The resident is asking about the mailboxes. This is a non-…" at bounding box center [186, 209] width 83 height 9
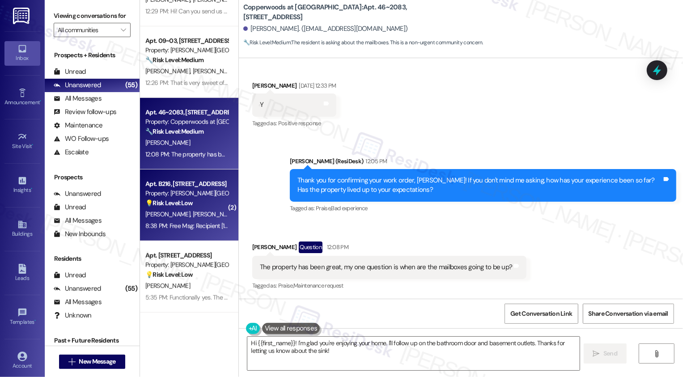
click at [214, 215] on div "R. Johnson D. Johnson" at bounding box center [186, 214] width 85 height 11
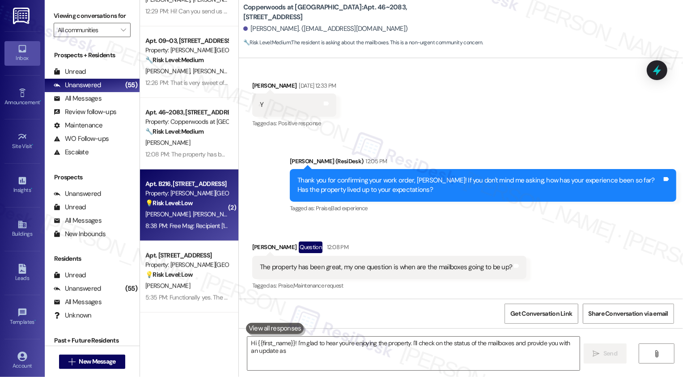
type textarea "Hi {{first_name}}! I'm glad to hear you're enjoying the property. I'll check on…"
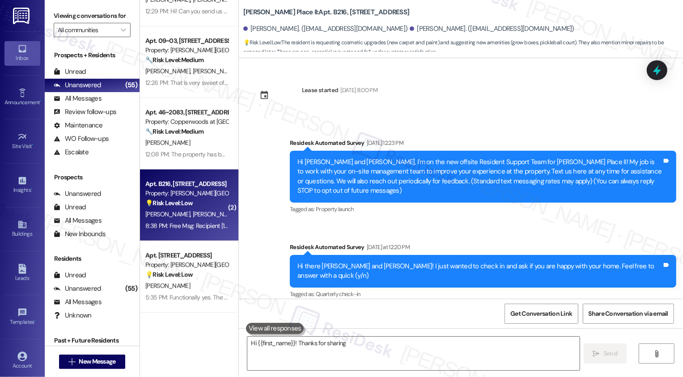
click at [214, 215] on div "R. Johnson D. Johnson" at bounding box center [186, 214] width 85 height 11
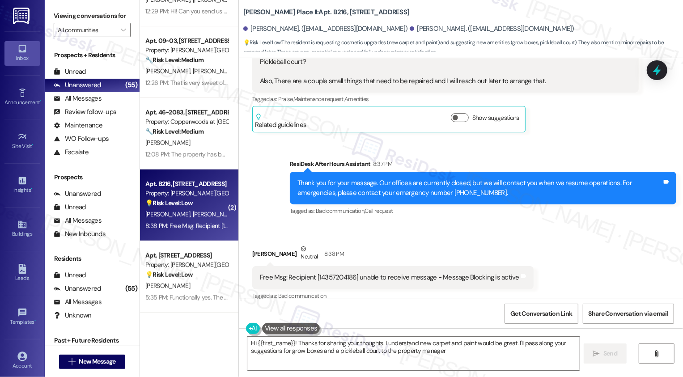
type textarea "Hi {{first_name}}! Thanks for sharing your thoughts. I understand new carpet an…"
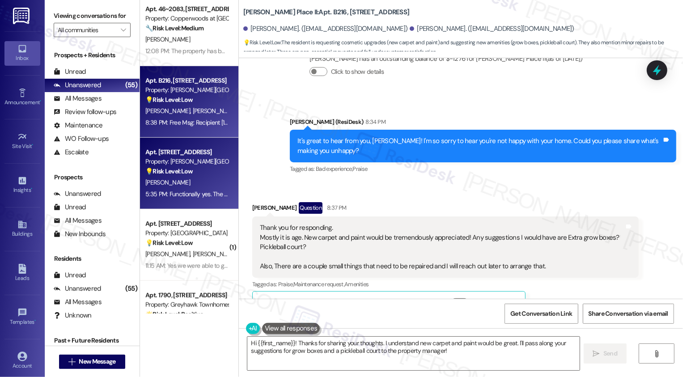
scroll to position [519, 0]
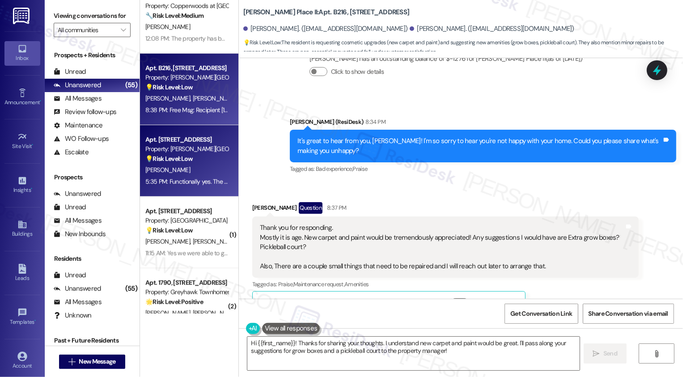
click at [205, 172] on div "[PERSON_NAME]" at bounding box center [186, 170] width 85 height 11
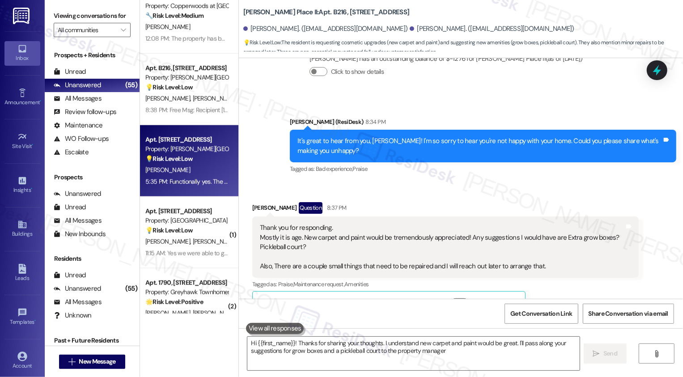
type textarea "Hi {{first_name}}! Thanks for sharing your thoughts. I understand new carpet an…"
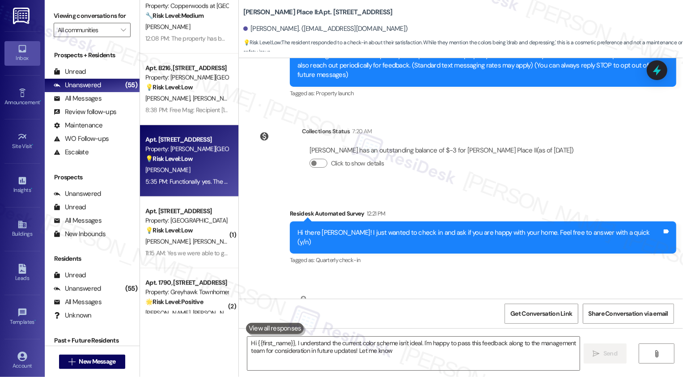
scroll to position [156, 0]
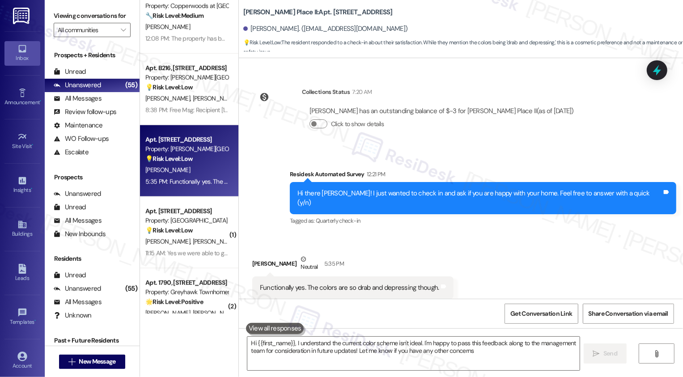
type textarea "Hi {{first_name}}, I understand the current color scheme isn't ideal. I'm happy…"
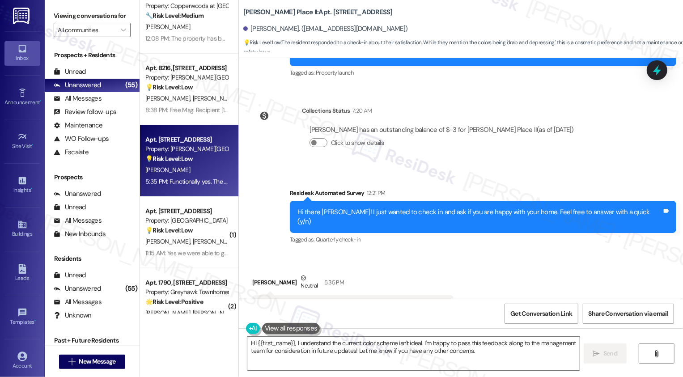
scroll to position [157, 0]
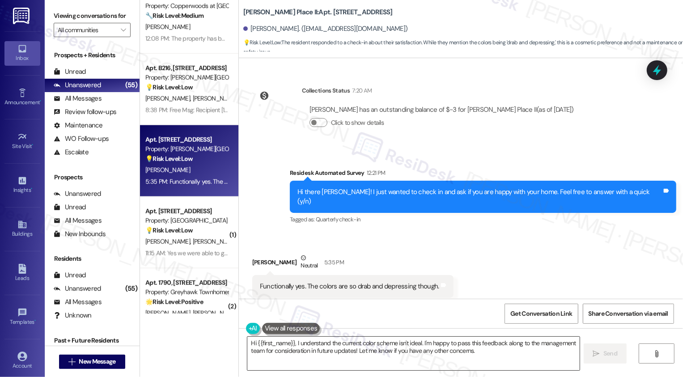
click at [296, 352] on textarea "Hi {{first_name}}, I understand the current color scheme isn't ideal. I'm happy…" at bounding box center [413, 354] width 332 height 34
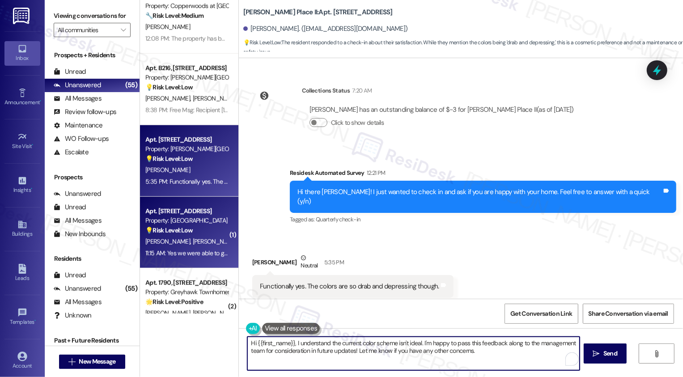
scroll to position [539, 0]
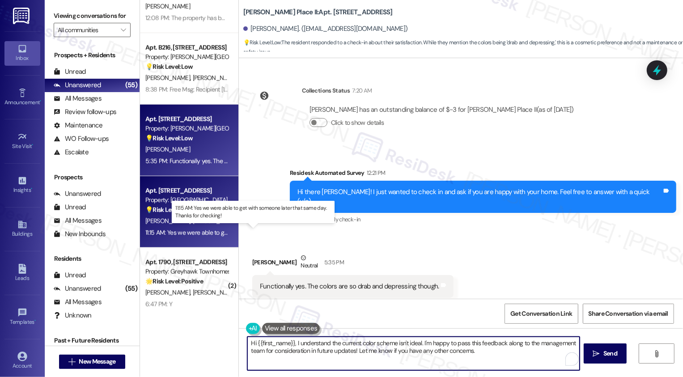
click at [197, 233] on div "11:15 AM: Yes we were able to get with someone later that same day. Thanks for …" at bounding box center [260, 233] width 230 height 8
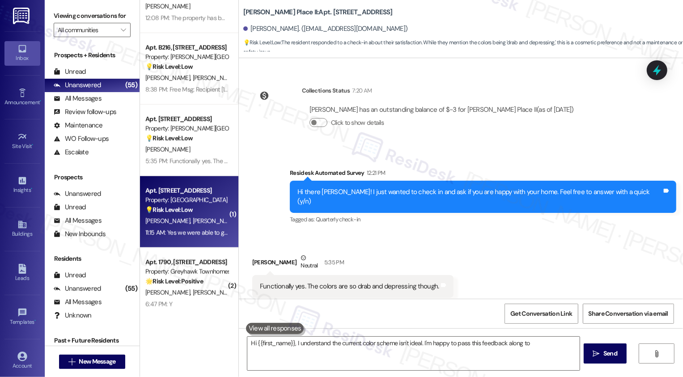
click at [197, 233] on div "11:15 AM: Yes we were able to get with someone later that same day. Thanks for …" at bounding box center [260, 233] width 230 height 8
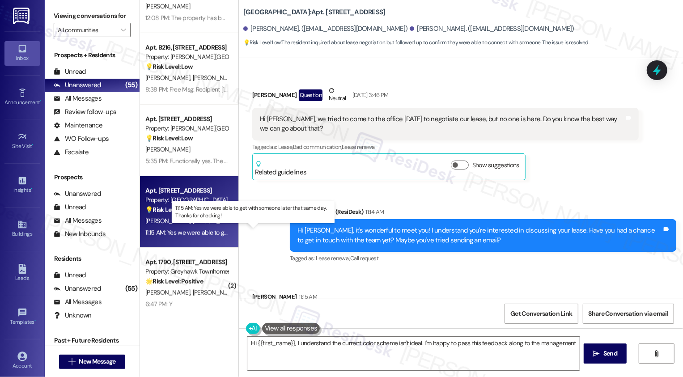
scroll to position [204, 0]
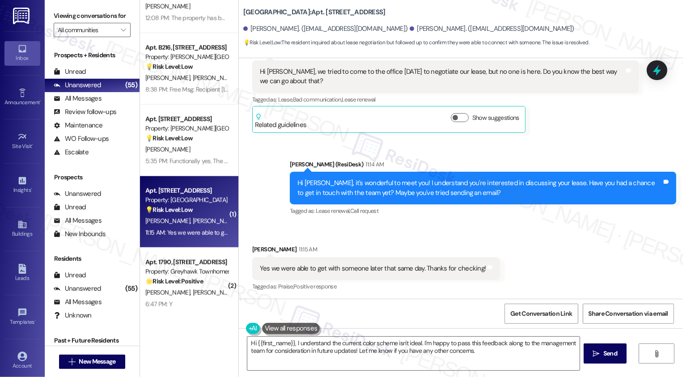
click at [197, 233] on div "11:15 AM: Yes we were able to get with someone later that same day. Thanks for …" at bounding box center [260, 233] width 230 height 8
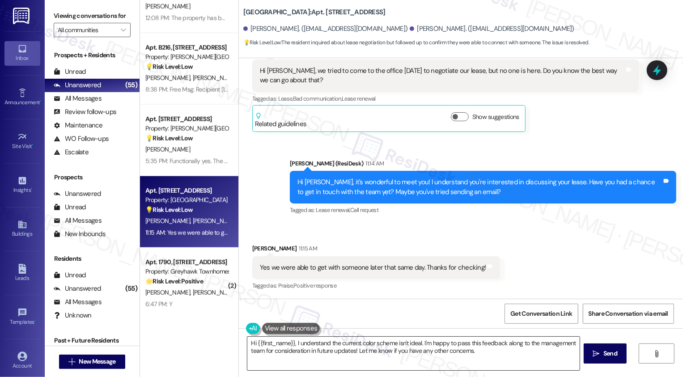
click at [325, 351] on textarea "Hi {{first_name}}, I understand the current color scheme isn't ideal. I'm happy…" at bounding box center [413, 354] width 332 height 34
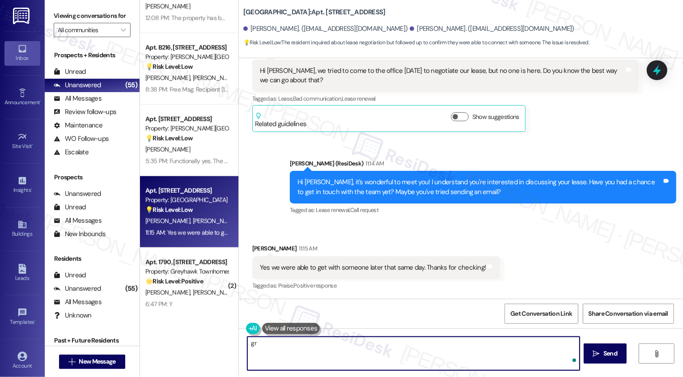
type textarea "g"
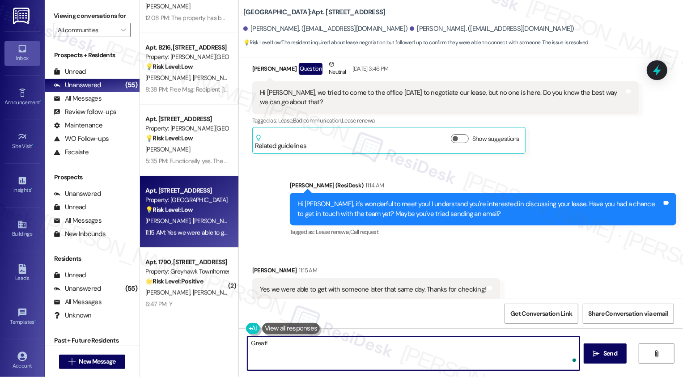
scroll to position [159, 0]
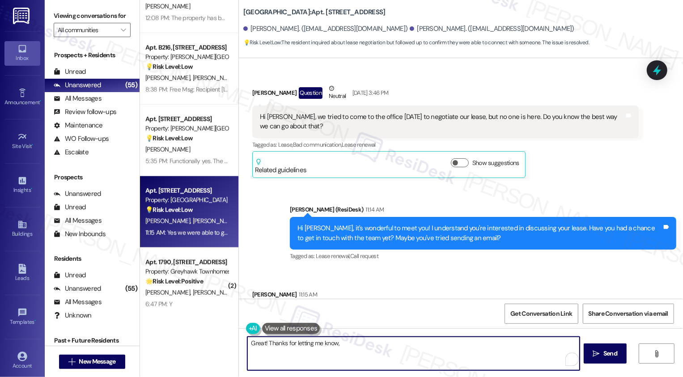
click at [259, 92] on div "Anthony Lilly Question Neutral Aug 26, 2025 at 3:46 PM" at bounding box center [445, 95] width 386 height 22
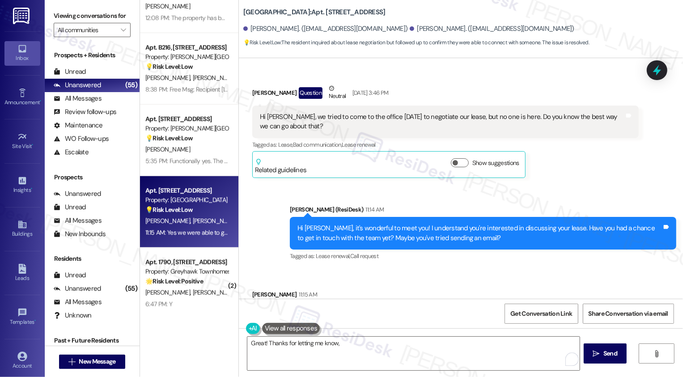
click at [259, 92] on div "Anthony Lilly Question Neutral Aug 26, 2025 at 3:46 PM" at bounding box center [445, 95] width 386 height 22
copy div "Anthony"
click at [355, 352] on textarea "Great! Thanks for letting me know," at bounding box center [413, 354] width 332 height 34
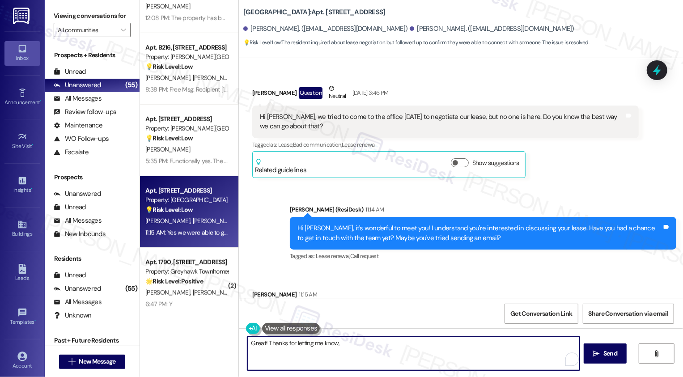
paste textarea "Anthony"
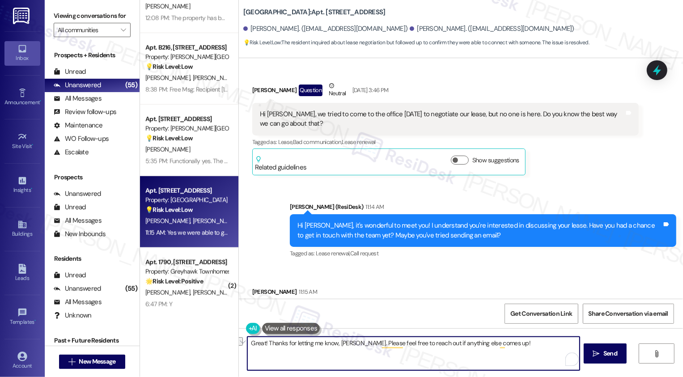
scroll to position [205, 0]
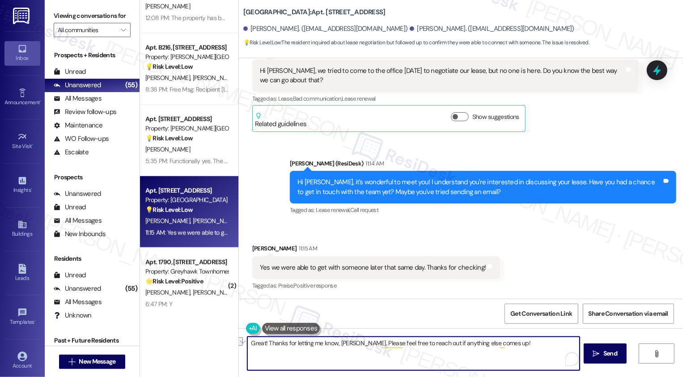
paste textarea ", thanks for letting me know, Anthony! Please don’t hesitate to reach out if an…"
type textarea "Great, thanks for letting me know, Anthony! Please don’t hesitate to reach out …"
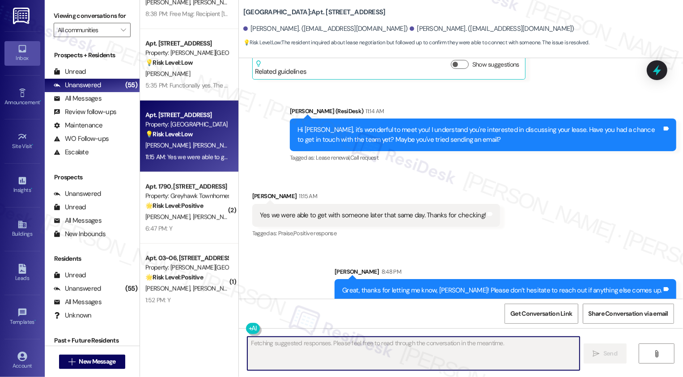
scroll to position [267, 0]
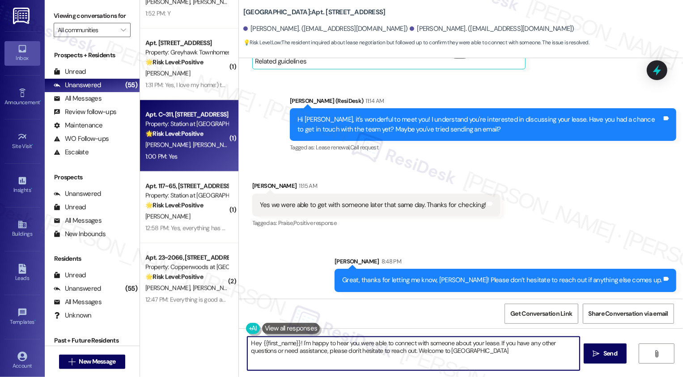
type textarea "Hey {{first_name}}! I'm happy to hear you were able to connect with someone abo…"
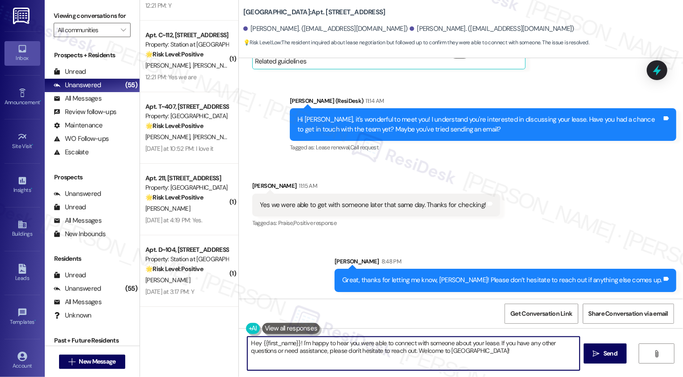
scroll to position [2119, 0]
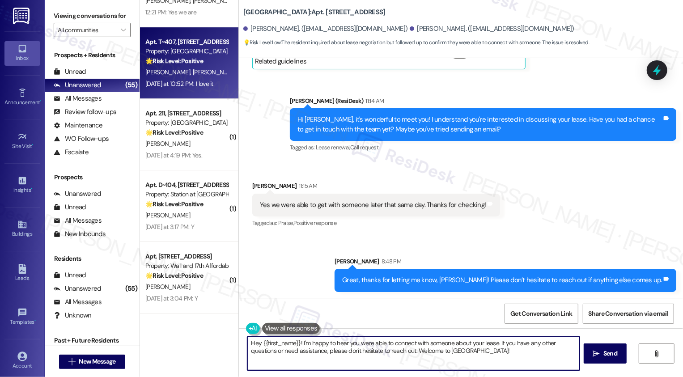
click at [190, 83] on div "Yesterday at 10:52 PM: I love it Yesterday at 10:52 PM: I love it" at bounding box center [179, 84] width 68 height 8
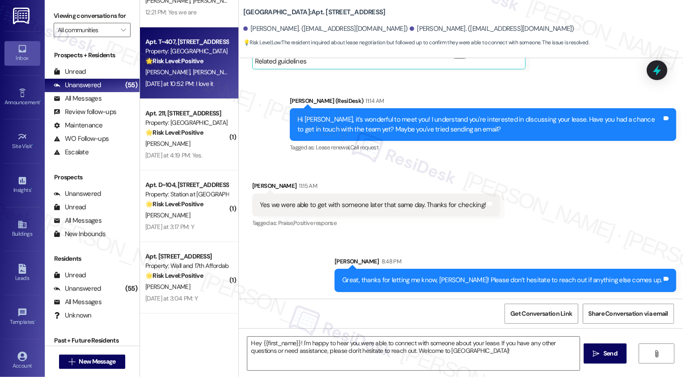
click at [190, 83] on div "Yesterday at 10:52 PM: I love it Yesterday at 10:52 PM: I love it" at bounding box center [179, 84] width 68 height 8
type textarea "Fetching suggested responses. Please feel free to read through the conversation…"
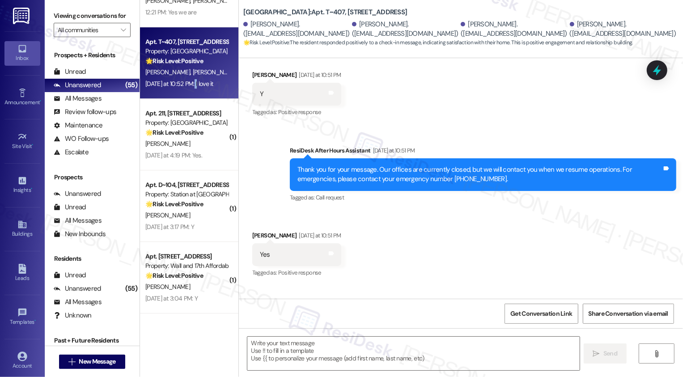
type textarea "Fetching suggested responses. Please feel free to read through the conversation…"
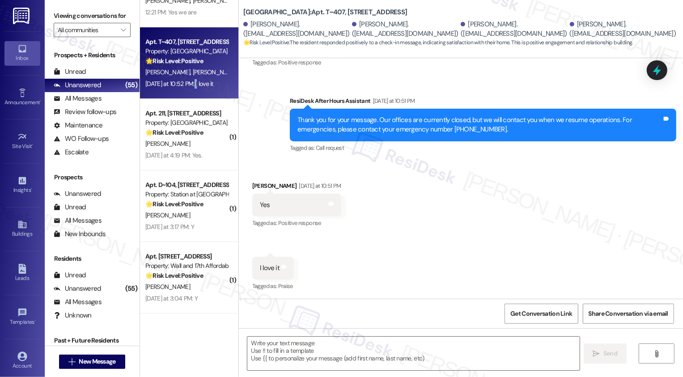
scroll to position [308, 0]
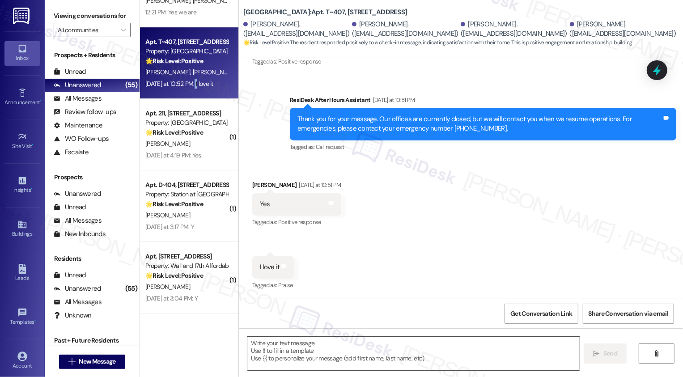
click at [309, 352] on textarea at bounding box center [413, 354] width 332 height 34
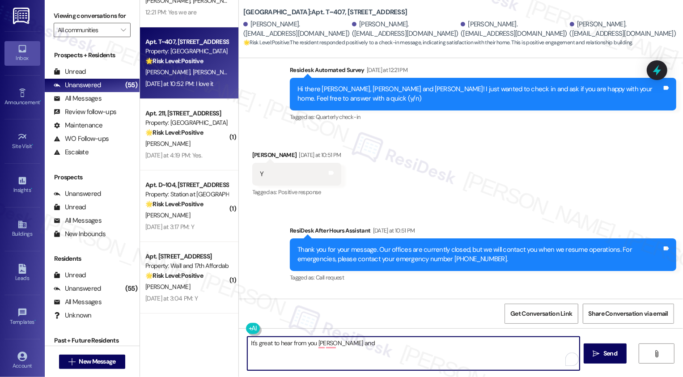
scroll to position [187, 0]
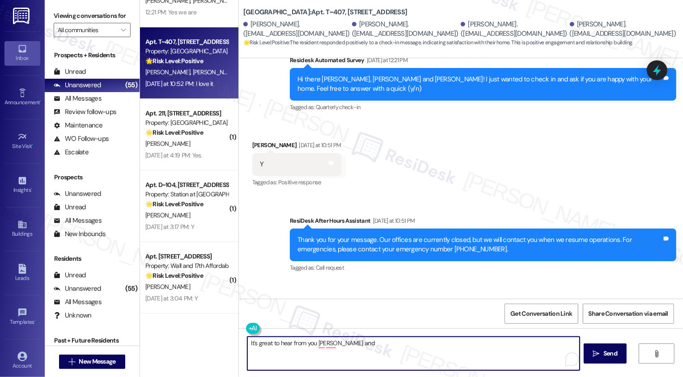
click at [309, 343] on textarea "It's great to hear from you Ty and" at bounding box center [413, 354] width 332 height 34
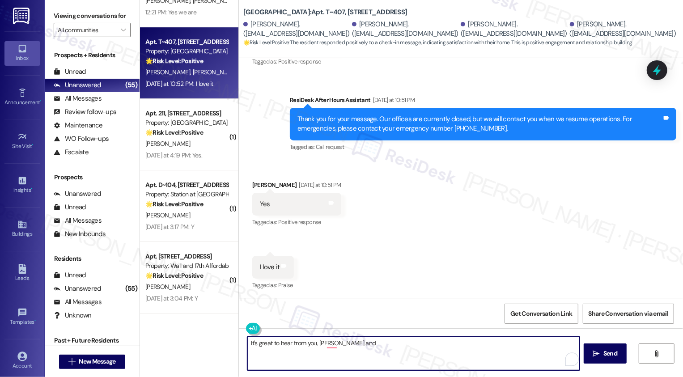
click at [254, 185] on div "Ashton Ritchie Yesterday at 10:51 PM" at bounding box center [296, 186] width 89 height 13
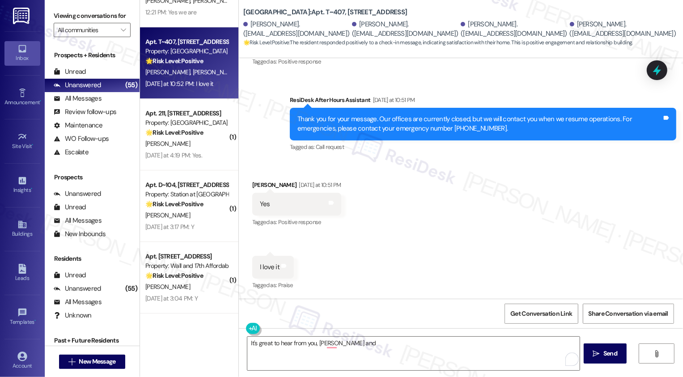
click at [254, 185] on div "Ashton Ritchie Yesterday at 10:51 PM" at bounding box center [296, 186] width 89 height 13
copy div "Ashton"
click at [358, 347] on textarea "It's great to hear from you, Ty and" at bounding box center [413, 354] width 332 height 34
paste textarea "Ashton"
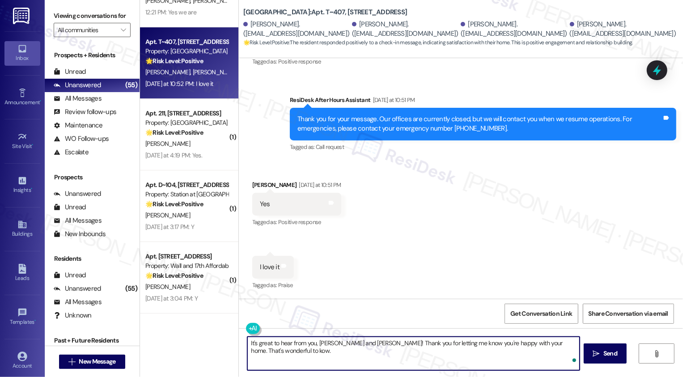
paste textarea "We're always looking to improve. Any ideas on how we can make things better for…"
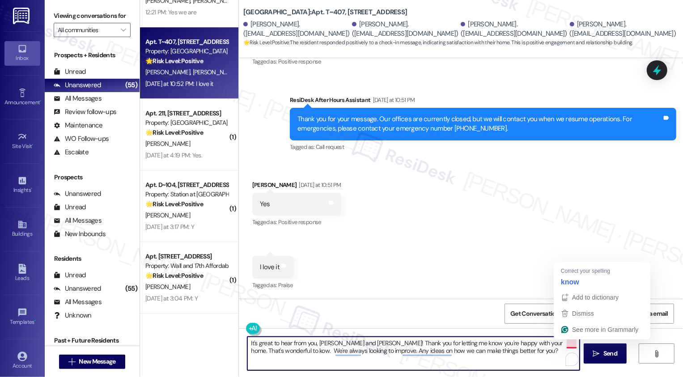
click at [563, 343] on textarea "It's great to hear from you, Ty and Ashton! Thank you for letting me know you'r…" at bounding box center [413, 354] width 332 height 34
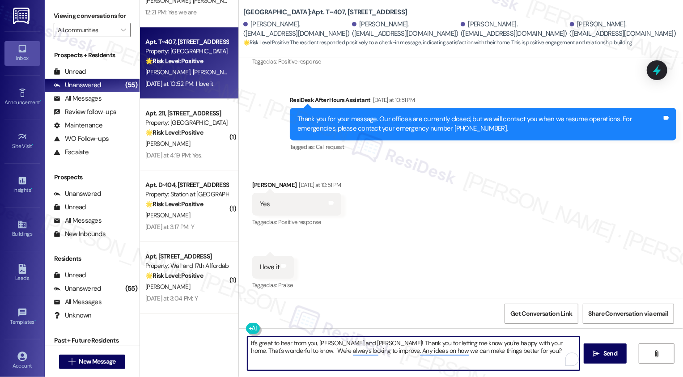
click at [263, 351] on textarea "It's great to hear from you, Ty and Ashton! Thank you for letting me know you'r…" at bounding box center [413, 354] width 332 height 34
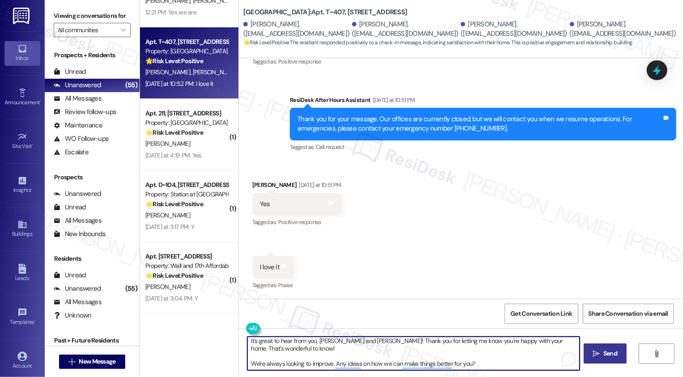
type textarea "It's great to hear from you, Ty and Ashton! Thank you for letting me know you'r…"
click at [594, 355] on icon "" at bounding box center [596, 353] width 7 height 7
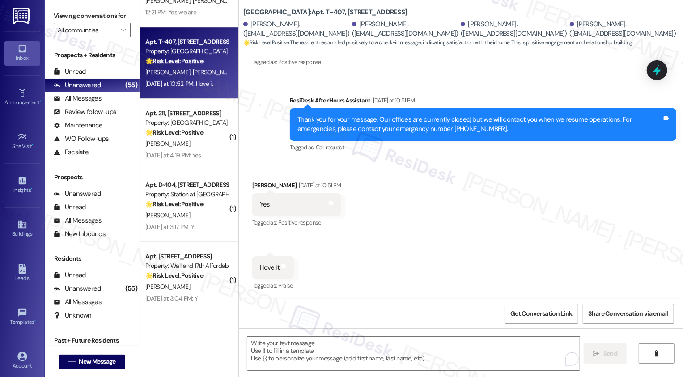
scroll to position [389, 0]
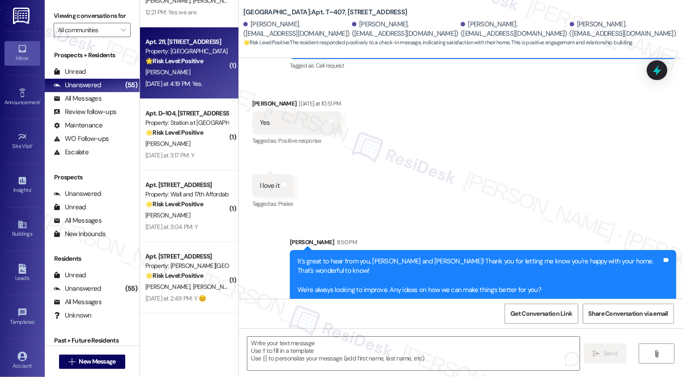
click at [189, 75] on div "C. Freeman" at bounding box center [186, 72] width 85 height 11
type textarea "Fetching suggested responses. Please feel free to read through the conversation…"
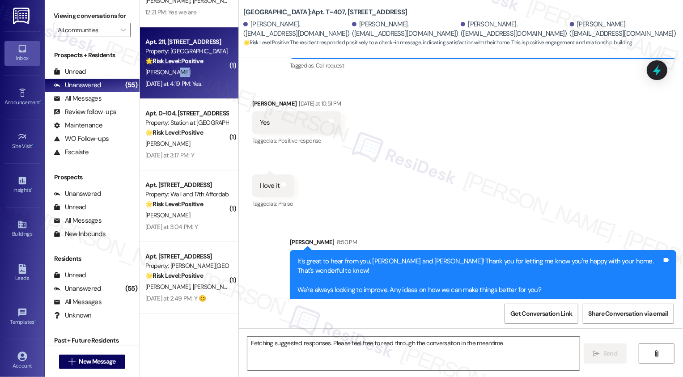
scroll to position [65, 0]
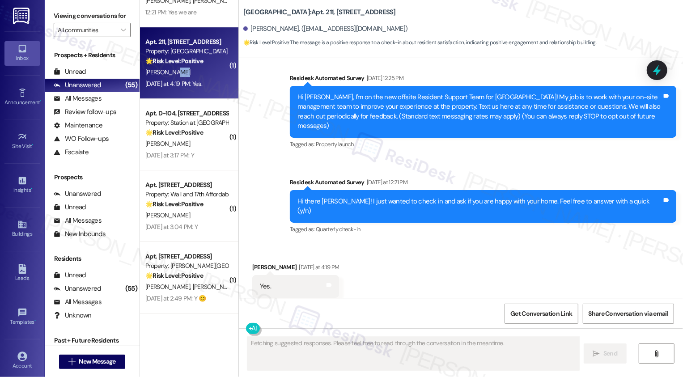
click at [189, 75] on div "C. Freeman" at bounding box center [186, 72] width 85 height 11
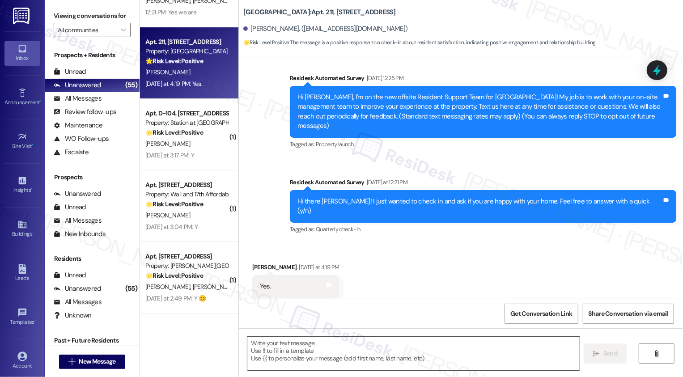
click at [321, 343] on textarea at bounding box center [413, 354] width 332 height 34
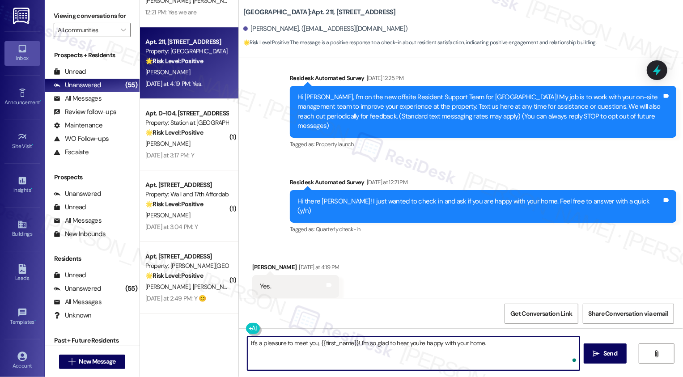
paste textarea "We're always looking to improve. Any ideas on how we can make things better for…"
click at [483, 343] on textarea "It's a pleasure to meet you, {{first_name}}! I'm so glad to hear you're happy w…" at bounding box center [413, 354] width 332 height 34
type textarea "It's a pleasure to meet you, {{first_name}}! I'm so glad to hear you're happy w…"
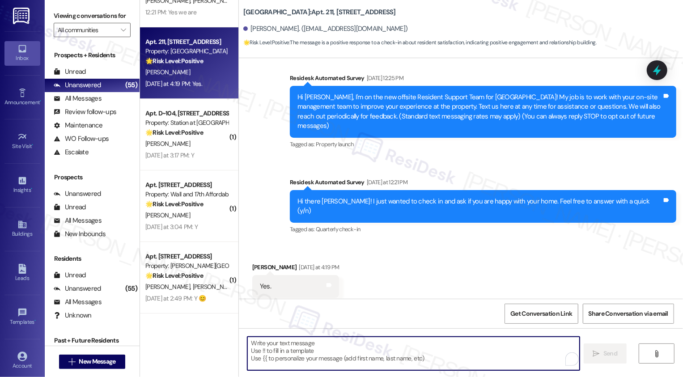
scroll to position [137, 0]
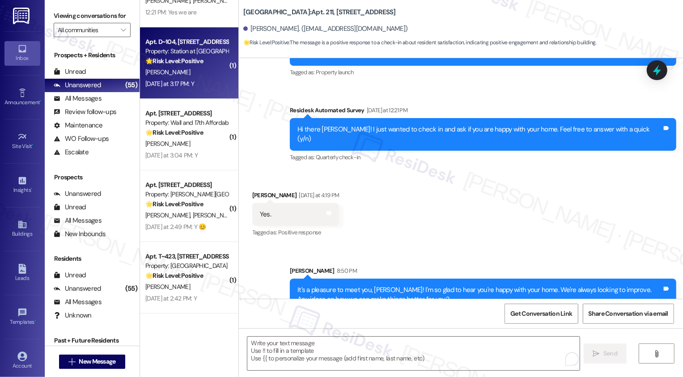
click at [187, 59] on strong "🌟 Risk Level: Positive" at bounding box center [174, 61] width 58 height 8
type textarea "Fetching suggested responses. Please feel free to read through the conversation…"
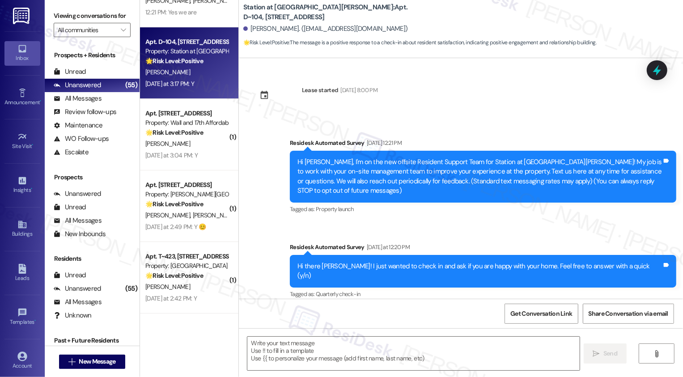
scroll to position [65, 0]
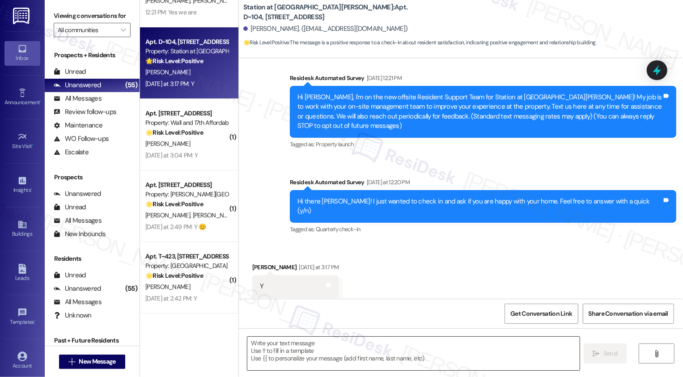
click at [318, 345] on textarea at bounding box center [413, 354] width 332 height 34
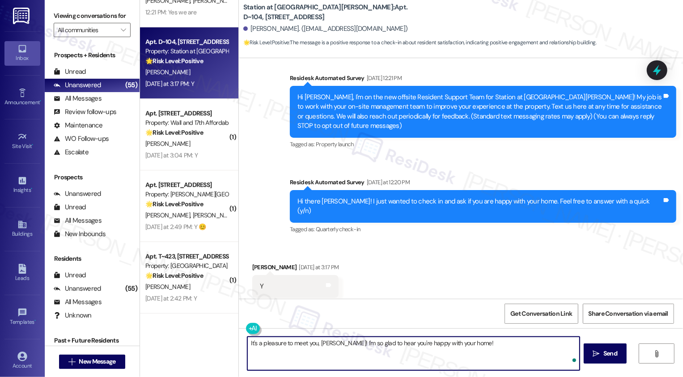
paste textarea "We're always looking to improve. Any ideas on how we can make things better for…"
click at [458, 342] on textarea "It's a pleasure to meet you, Cole! I'm so glad to hear you're happy with your h…" at bounding box center [413, 354] width 332 height 34
type textarea "It's a pleasure to meet you, Cole! I'm so glad to hear you're happy with your h…"
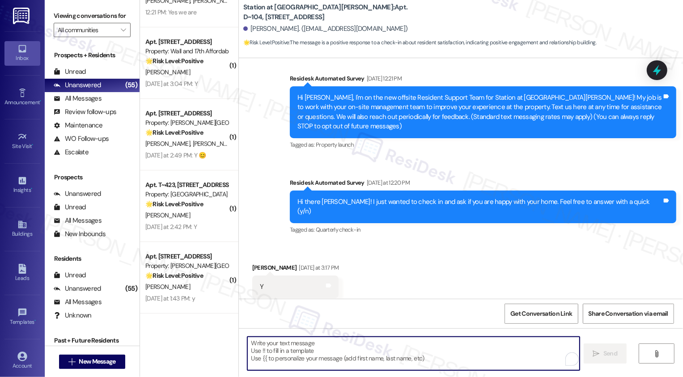
scroll to position [137, 0]
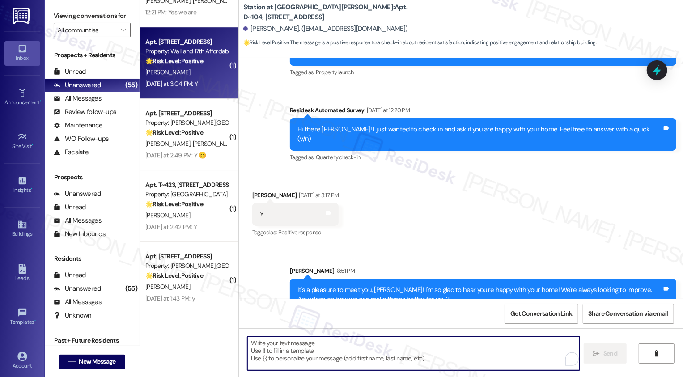
click at [200, 84] on div "Yesterday at 3:04 PM: Y Yesterday at 3:04 PM: Y" at bounding box center [186, 83] width 85 height 11
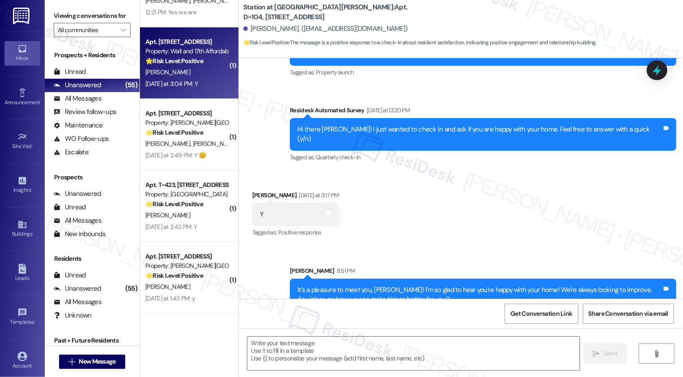
click at [200, 84] on div "Yesterday at 3:04 PM: Y Yesterday at 3:04 PM: Y" at bounding box center [186, 83] width 85 height 11
type textarea "Fetching suggested responses. Please feel free to read through the conversation…"
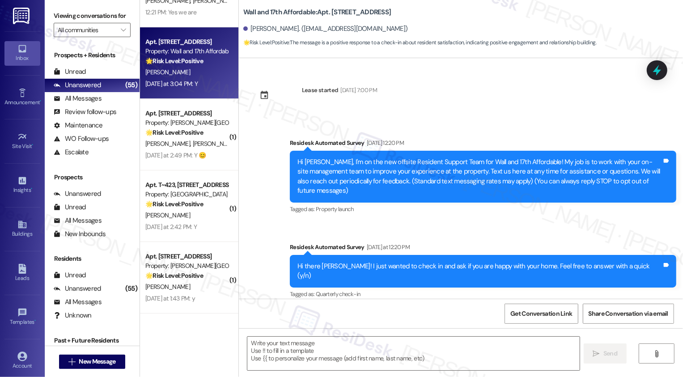
scroll to position [74, 0]
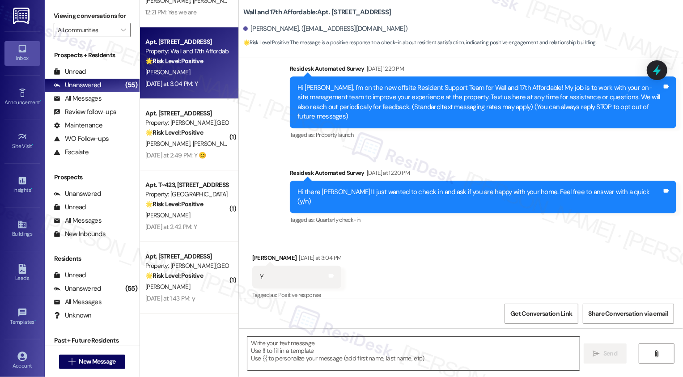
click at [316, 345] on textarea at bounding box center [413, 354] width 332 height 34
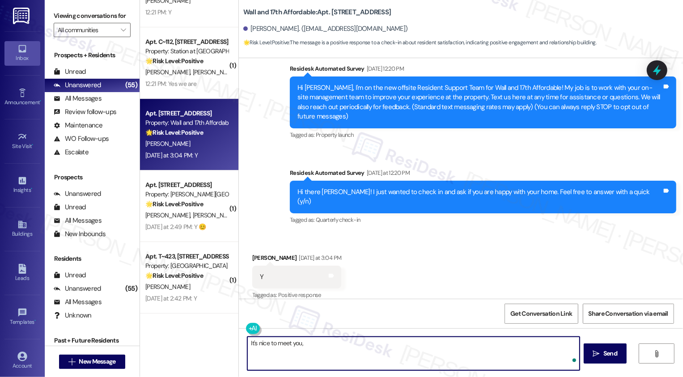
type textarea "It's nice to meet you,"
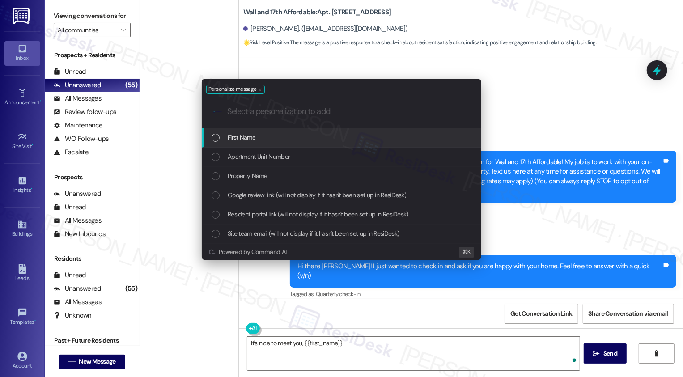
scroll to position [74, 0]
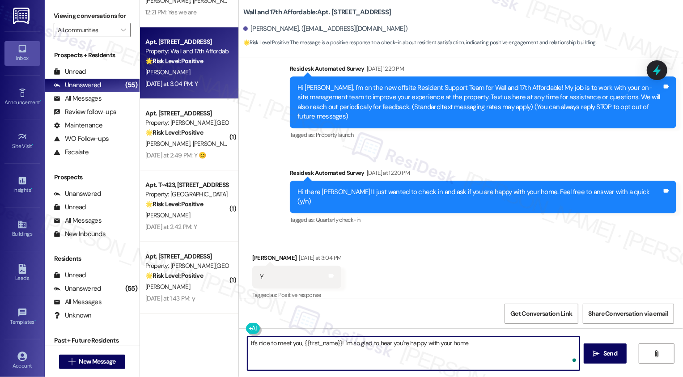
paste textarea "We're always looking to improve. Any ideas on how we can make things better for…"
click at [471, 343] on textarea "It's nice to meet you, {{first_name}}! I'm so glad to hear you're happy with yo…" at bounding box center [413, 354] width 332 height 34
type textarea "It's nice to meet you, {{first_name}}! I'm so glad to hear you're happy with yo…"
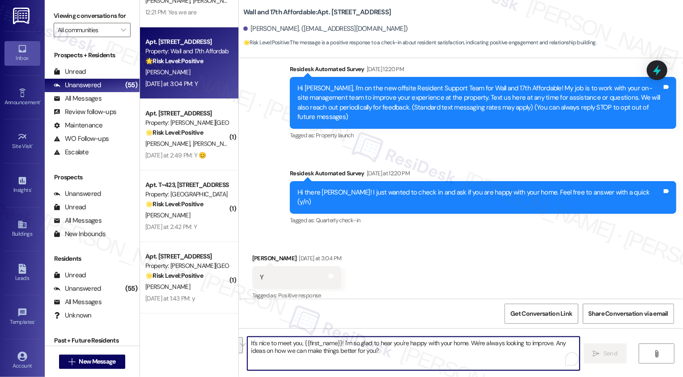
scroll to position [146, 0]
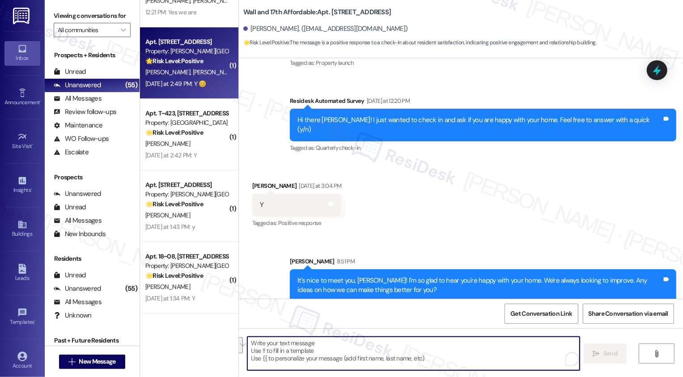
click at [205, 93] on div "Apt. C117, 160 I East 800 South Property: Brigham Place II 🌟 Risk Level: Positi…" at bounding box center [189, 63] width 98 height 72
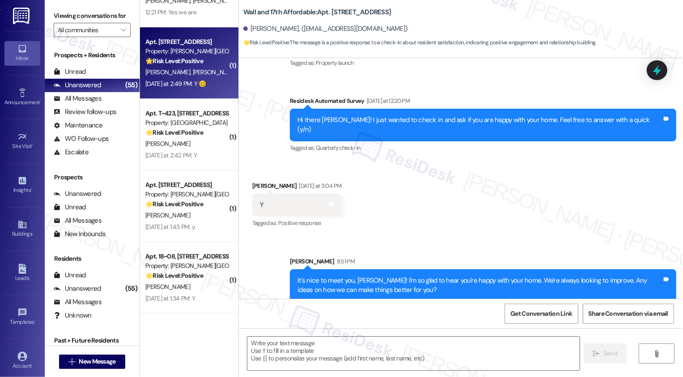
click at [205, 93] on div "Apt. C117, 160 I East 800 South Property: Brigham Place II 🌟 Risk Level: Positi…" at bounding box center [189, 63] width 98 height 72
type textarea "Fetching suggested responses. Please feel free to read through the conversation…"
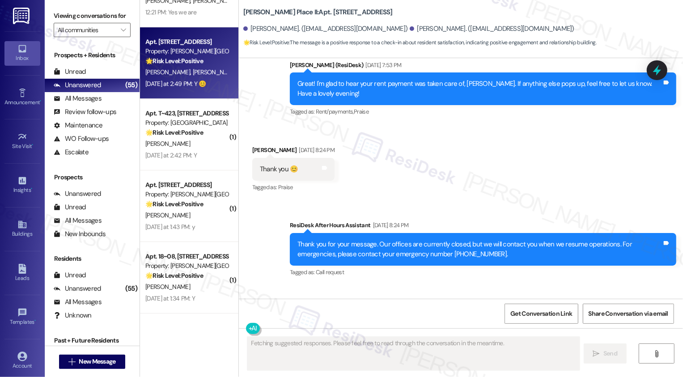
scroll to position [365, 0]
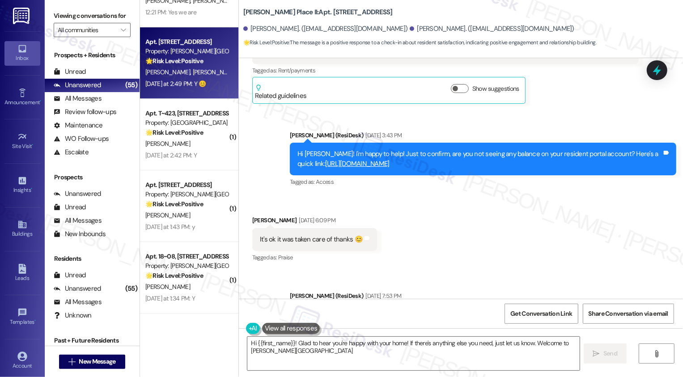
type textarea "Hi {{first_name}}! Glad to hear you're happy with your home! If there's anythin…"
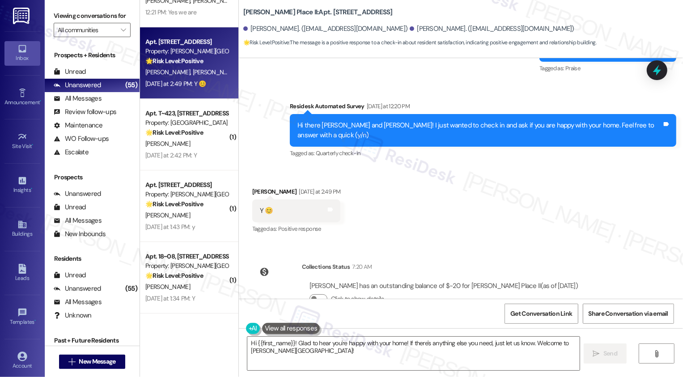
scroll to position [740, 0]
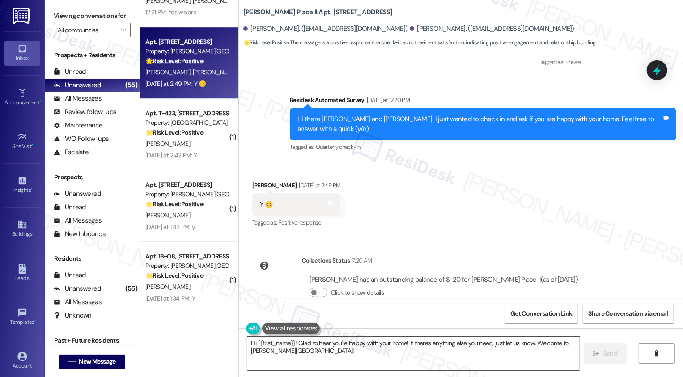
click at [318, 348] on textarea "Hi {{first_name}}! Glad to hear you're happy with your home! If there's anythin…" at bounding box center [413, 354] width 332 height 34
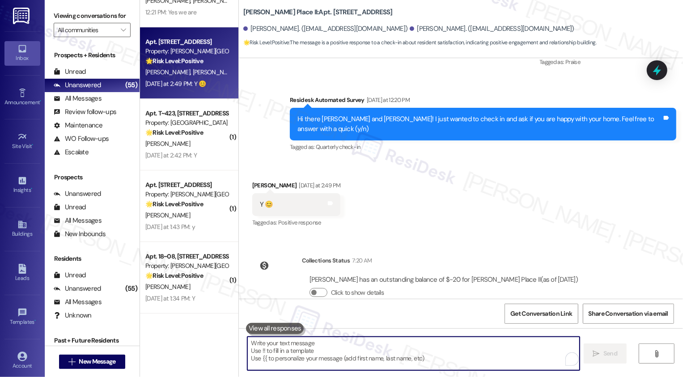
paste textarea "It's nice to meet you, {{first_name}}! I'm so glad to hear you're happy with yo…"
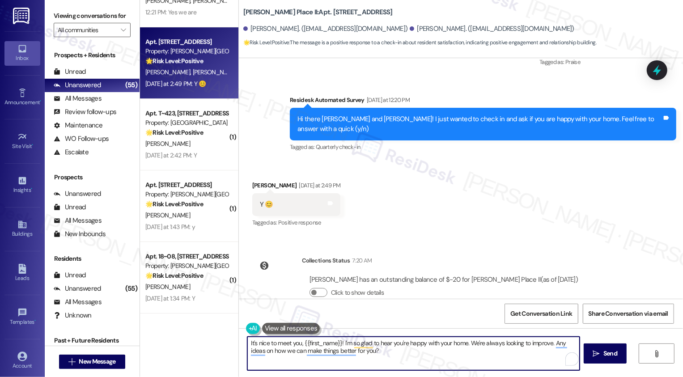
drag, startPoint x: 298, startPoint y: 343, endPoint x: 237, endPoint y: 342, distance: 61.3
click at [242, 343] on div "It's nice to meet you, {{first_name}}! I'm so glad to hear you're happy with yo…" at bounding box center [408, 353] width 333 height 34
click at [280, 344] on textarea "Hi {{first_name}}! I'm so glad to hear you're happy with your home. We're alway…" at bounding box center [413, 354] width 332 height 34
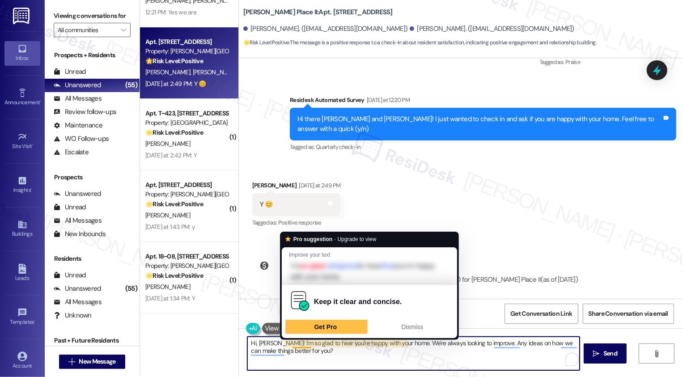
click at [322, 347] on textarea "Hi, Christine! I'm so glad to hear you're happy with your home. We're always lo…" at bounding box center [413, 354] width 332 height 34
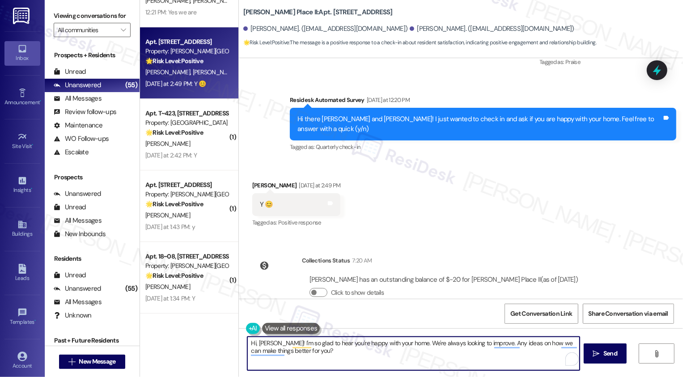
click at [468, 341] on textarea "Hi, Christine! I'm so glad to hear you're happy with your home. We're always lo…" at bounding box center [413, 354] width 332 height 34
click at [480, 344] on textarea "Hi, Christine! I'm so glad to hear you're happy with your home. We're always lo…" at bounding box center [413, 354] width 332 height 34
click at [506, 353] on textarea "Hi, Christine! I'm so glad to hear you're happy with your home. We're always lo…" at bounding box center [413, 354] width 332 height 34
type textarea "Hi, Christine! I'm so glad to hear you're happy with your home. We're always lo…"
click at [610, 352] on span "Send" at bounding box center [610, 353] width 14 height 9
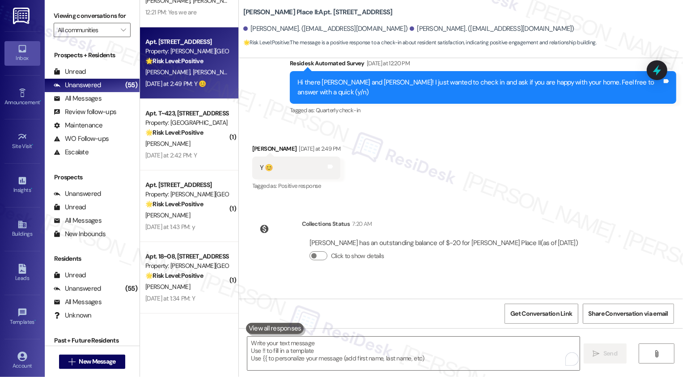
scroll to position [812, 0]
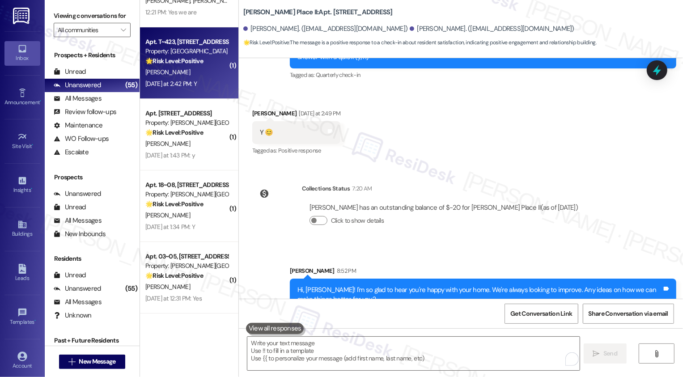
click at [175, 60] on strong "🌟 Risk Level: Positive" at bounding box center [174, 61] width 58 height 8
type textarea "Fetching suggested responses. Please feel free to read through the conversation…"
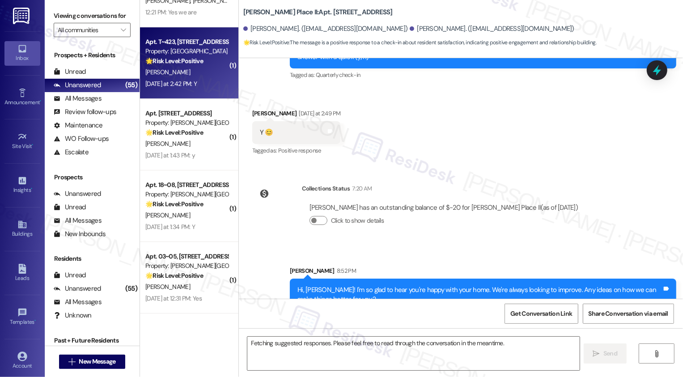
click at [175, 60] on strong "🌟 Risk Level: Positive" at bounding box center [174, 61] width 58 height 8
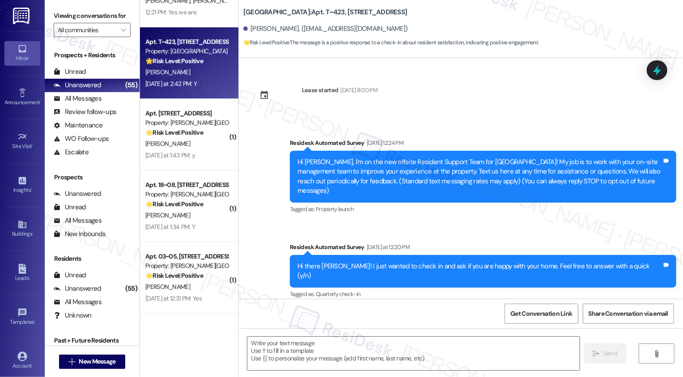
scroll to position [65, 0]
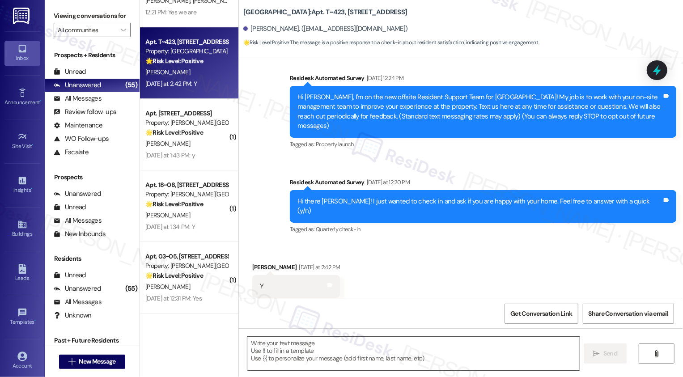
click at [279, 355] on textarea at bounding box center [413, 354] width 332 height 34
paste textarea "It's nice to meet you, {{first_name}}! I'm so glad to hear you're happy with yo…"
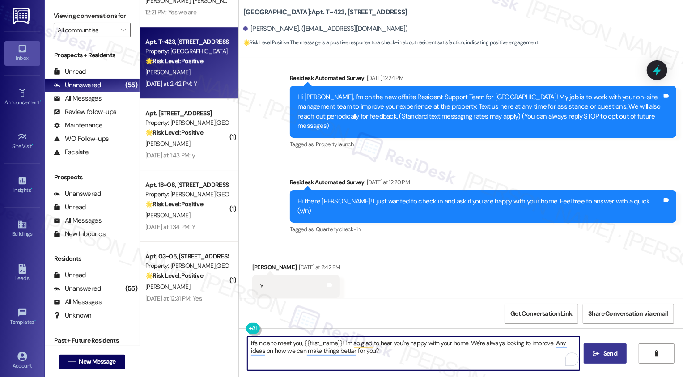
click at [425, 357] on textarea "It's nice to meet you, {{first_name}}! I'm so glad to hear you're happy with yo…" at bounding box center [413, 354] width 332 height 34
click at [450, 358] on textarea "It's nice to meet you, {{first_name}}! I'm so glad to hear you're happy with yo…" at bounding box center [413, 354] width 332 height 34
type textarea "It's nice to meet you, {{first_name}}! I'm so glad to hear you're happy with yo…"
click at [602, 352] on span "Send" at bounding box center [610, 353] width 17 height 9
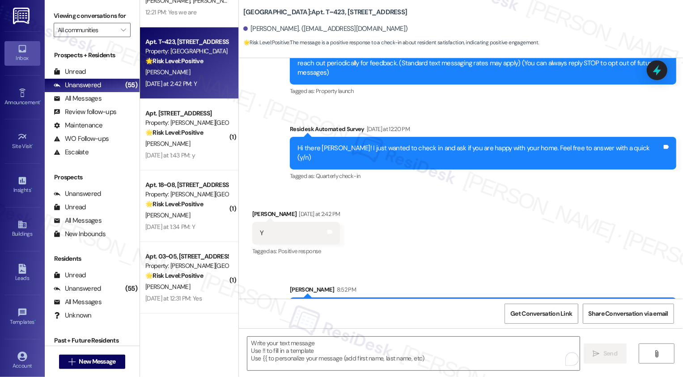
scroll to position [137, 0]
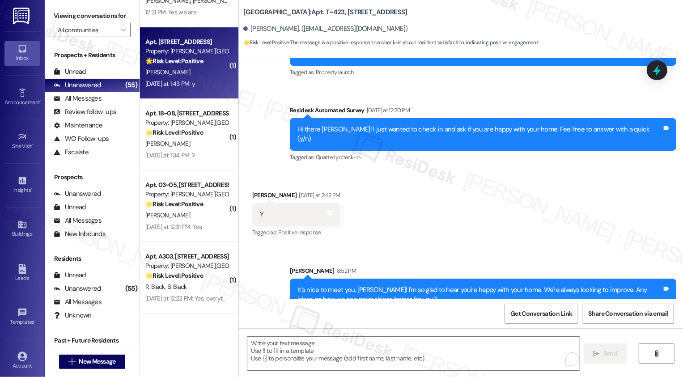
click at [209, 97] on div "Apt. B309, 160 I East 800 South Property: Brigham Place II 🌟 Risk Level: Positi…" at bounding box center [189, 63] width 98 height 72
type textarea "Fetching suggested responses. Please feel free to read through the conversation…"
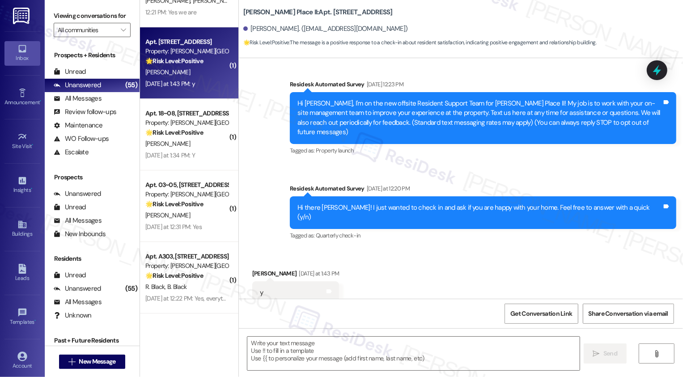
scroll to position [64, 0]
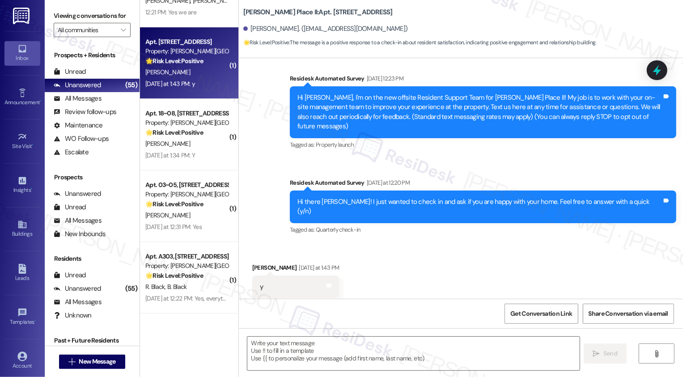
type textarea "Fetching suggested responses. Please feel free to read through the conversation…"
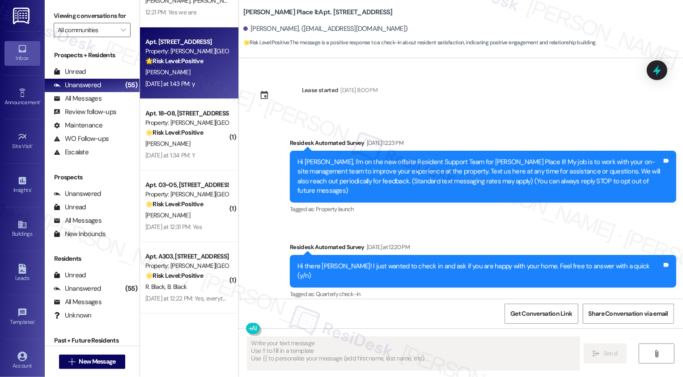
scroll to position [65, 0]
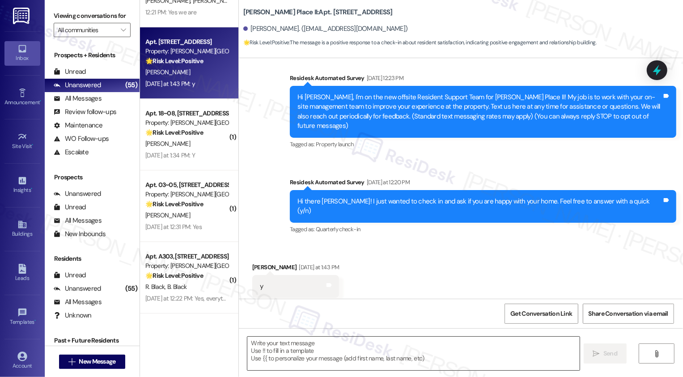
click at [287, 350] on textarea at bounding box center [413, 354] width 332 height 34
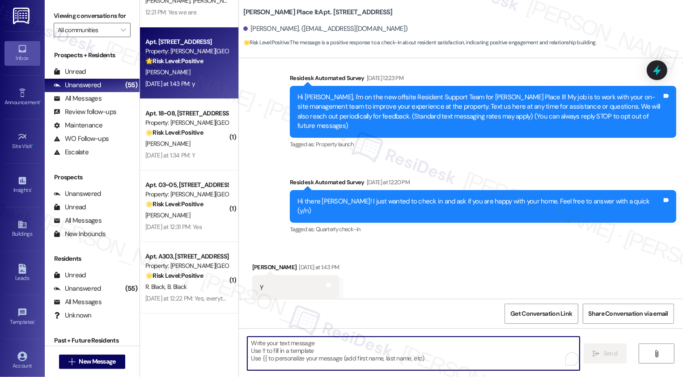
paste textarea "It's nice to meet you, {{first_name}}! I'm so glad to hear you're happy with yo…"
type textarea "It's nice to meet you, {{first_name}}! I'm so glad to hear you're happy with yo…"
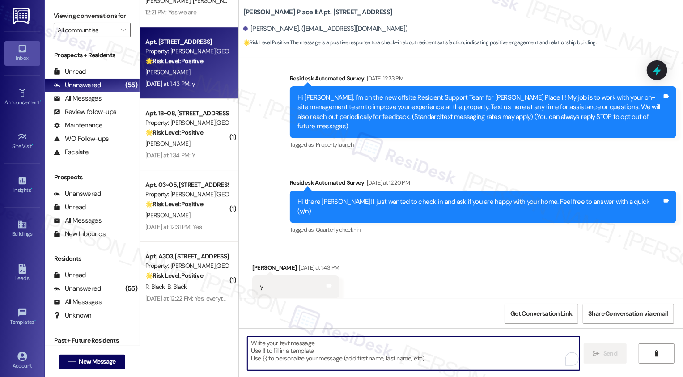
scroll to position [137, 0]
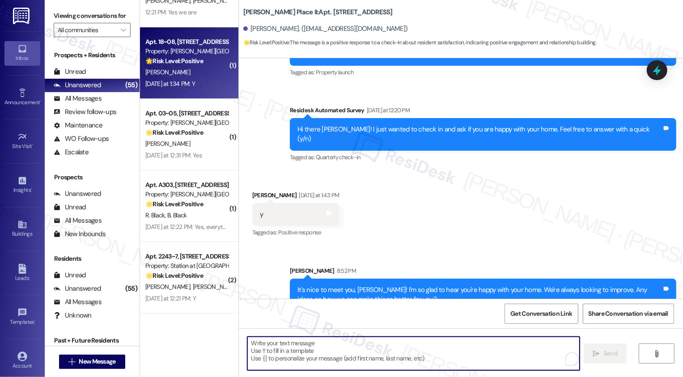
click at [194, 82] on div "Yesterday at 1:34 PM: Y Yesterday at 1:34 PM: Y" at bounding box center [170, 84] width 50 height 8
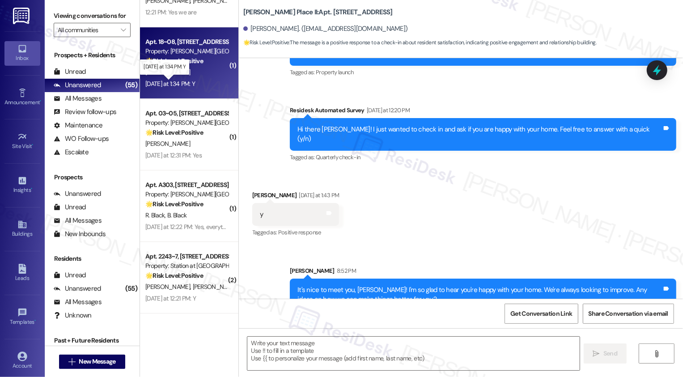
type textarea "Fetching suggested responses. Please feel free to read through the conversation…"
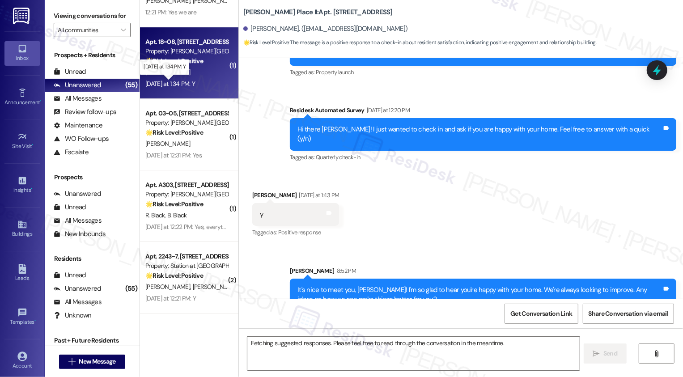
click at [194, 82] on div "Yesterday at 1:34 PM: Y Yesterday at 1:34 PM: Y" at bounding box center [170, 84] width 50 height 8
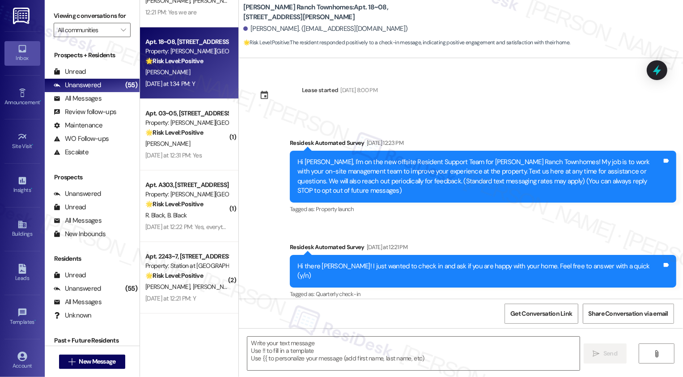
scroll to position [74, 0]
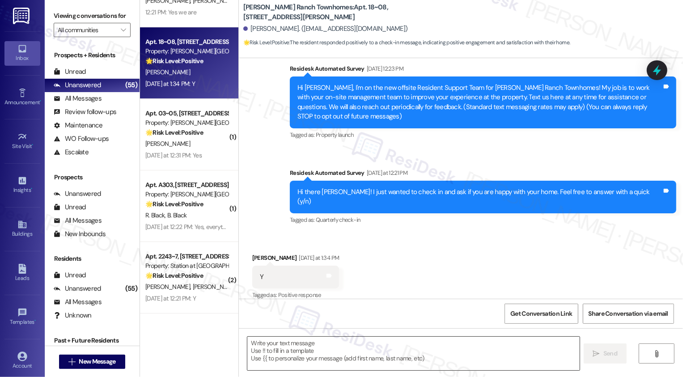
click at [338, 346] on textarea at bounding box center [413, 354] width 332 height 34
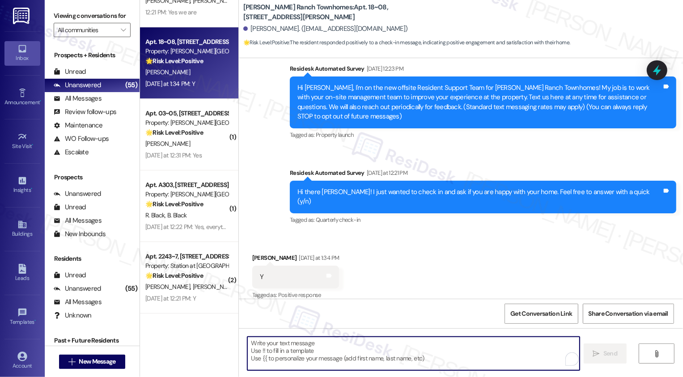
paste textarea "It's nice to meet you, {{first_name}}! I'm so glad to hear you're happy with yo…"
type textarea "It's nice to meet you, {{first_name}}! I'm so glad to hear you're happy with yo…"
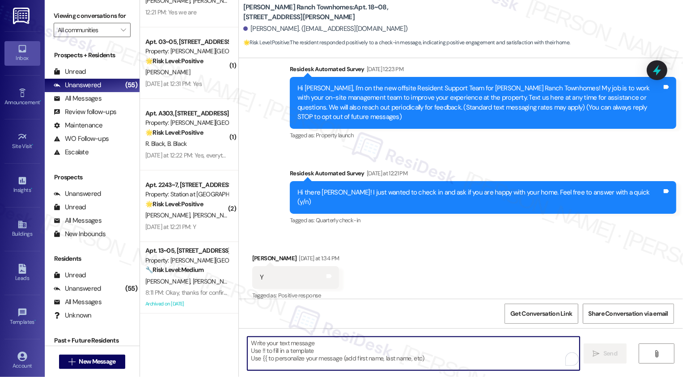
scroll to position [146, 0]
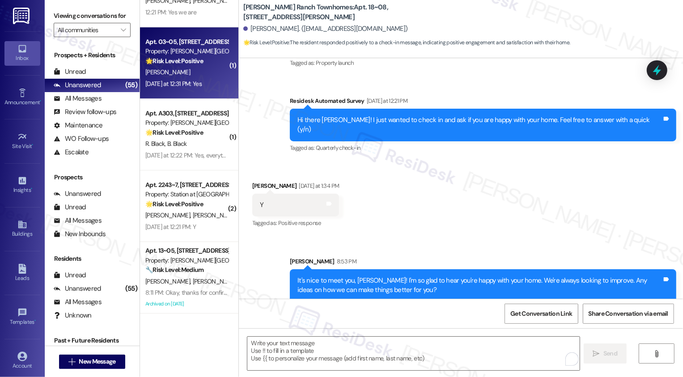
click at [168, 68] on div "M. Brown" at bounding box center [186, 72] width 85 height 11
type textarea "Fetching suggested responses. Please feel free to read through the conversation…"
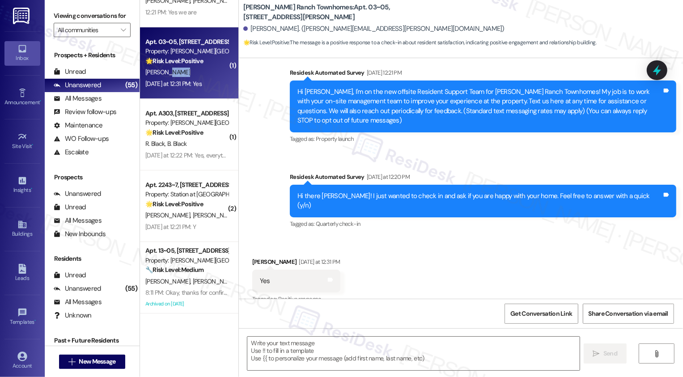
scroll to position [74, 0]
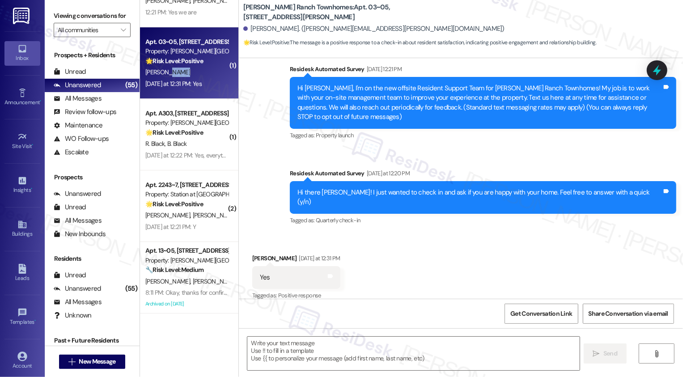
type textarea "Fetching suggested responses. Please feel free to read through the conversation…"
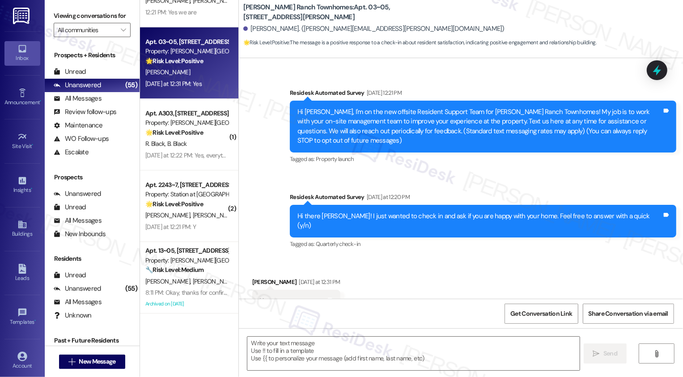
scroll to position [74, 0]
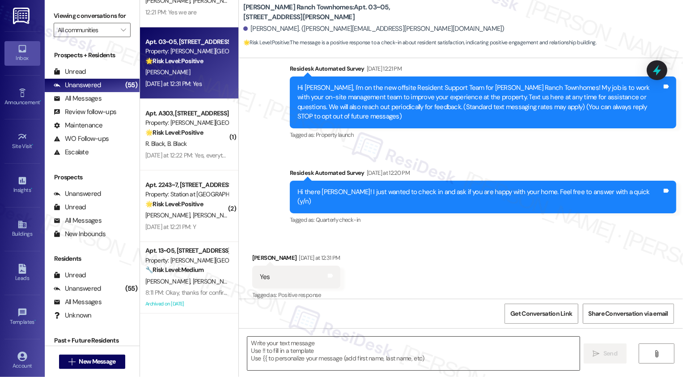
click at [277, 340] on textarea at bounding box center [413, 354] width 332 height 34
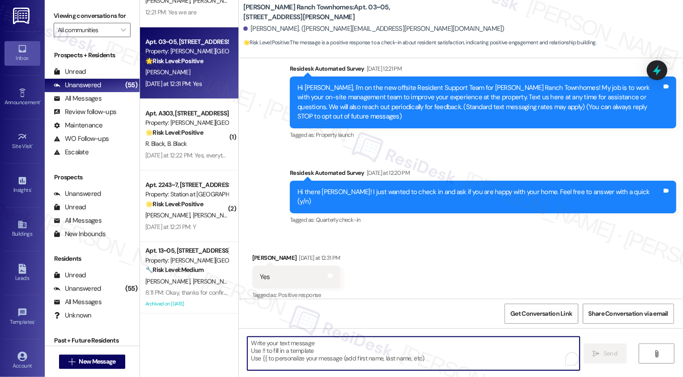
paste textarea "It's nice to meet you, {{first_name}}! I'm so glad to hear you're happy with yo…"
type textarea "It's nice to meet you, {{first_name}}! I'm so glad to hear you're happy with yo…"
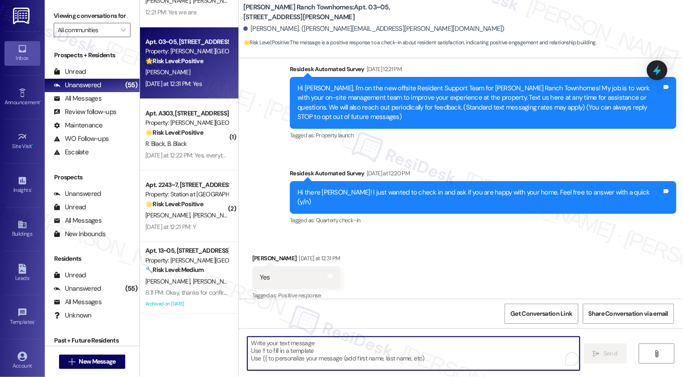
scroll to position [146, 0]
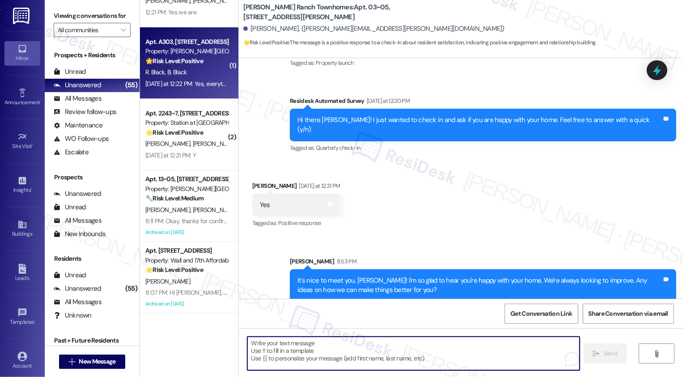
click at [196, 67] on div "R. Black B. Black" at bounding box center [186, 72] width 85 height 11
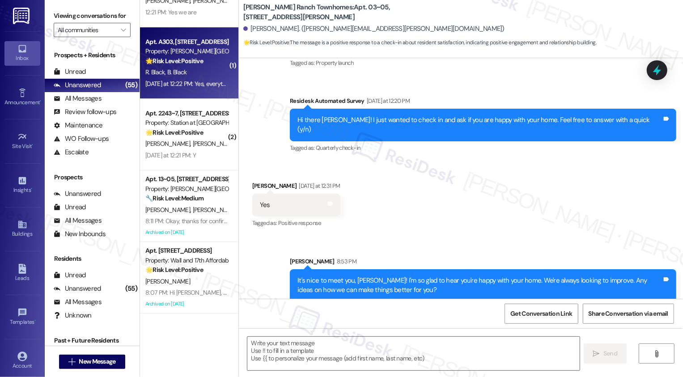
type textarea "Fetching suggested responses. Please feel free to read through the conversation…"
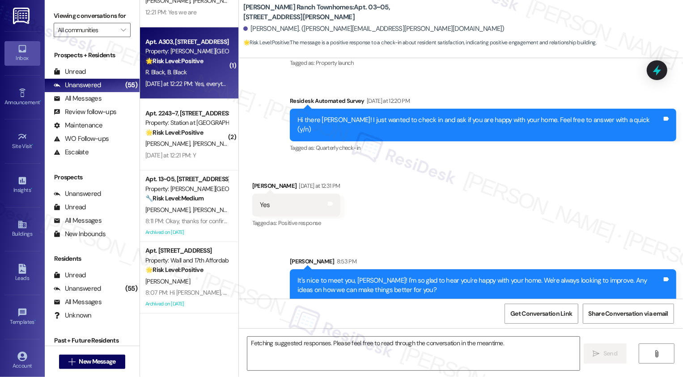
click at [196, 67] on div "R. Black B. Black" at bounding box center [186, 72] width 85 height 11
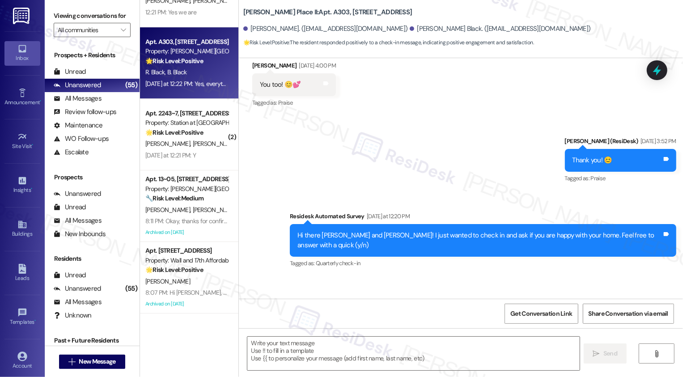
scroll to position [376, 0]
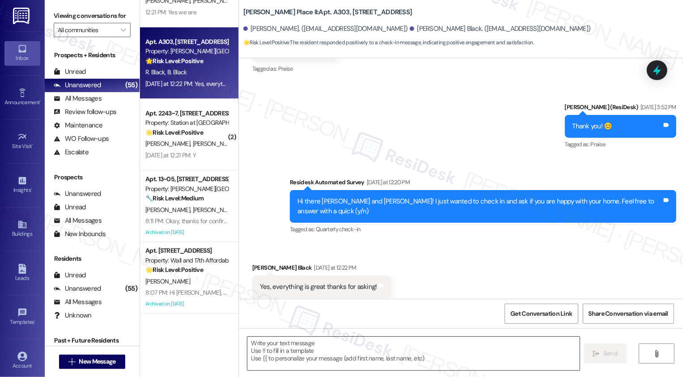
click at [302, 354] on textarea at bounding box center [413, 354] width 332 height 34
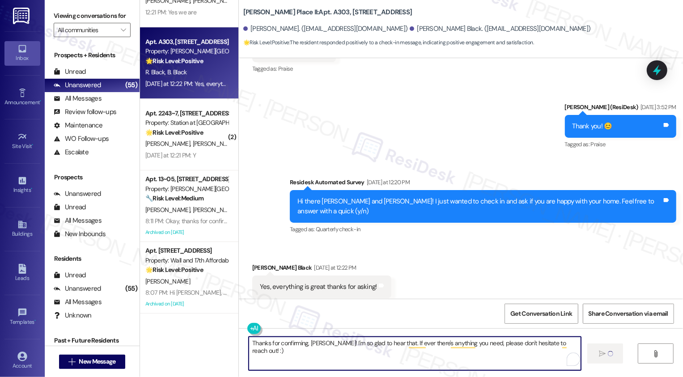
type textarea "Thanks for confirming, Brooks! I'm so glad to hear that. If ever there's anythi…"
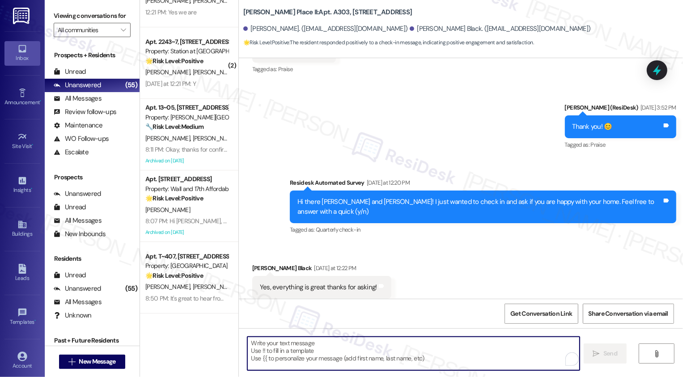
scroll to position [439, 0]
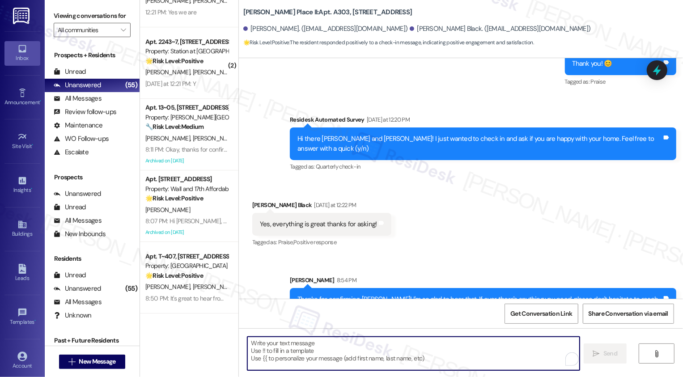
click at [378, 353] on textarea "To enrich screen reader interactions, please activate Accessibility in Grammarl…" at bounding box center [413, 354] width 332 height 34
paste textarea "It would mean a lot to us if you could take a moment to leave us a review on Go…"
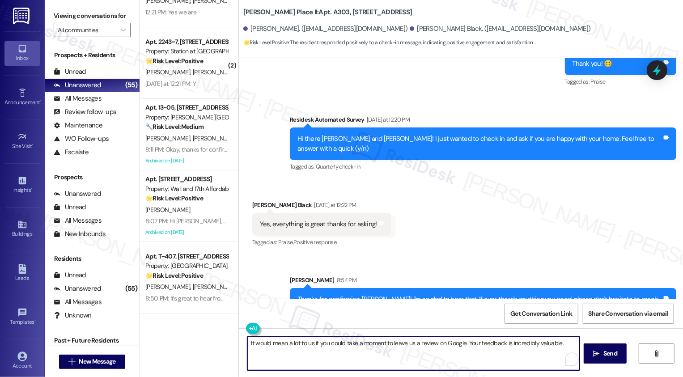
click at [266, 342] on textarea "It would mean a lot to us if you could take a moment to leave us a review on Go…" at bounding box center [413, 354] width 332 height 34
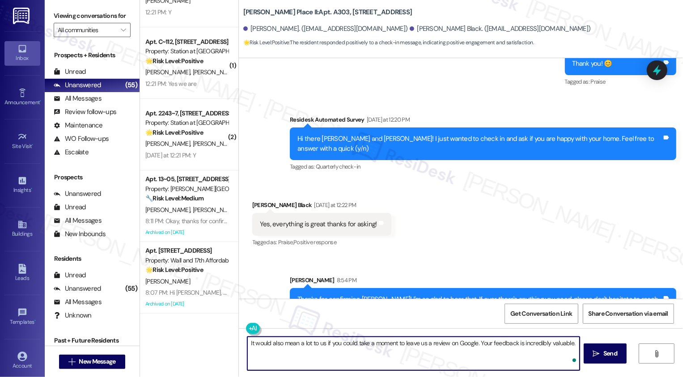
click at [390, 352] on textarea "It would also mean a lot to us if you could take a moment to leave us a review …" at bounding box center [413, 354] width 332 height 34
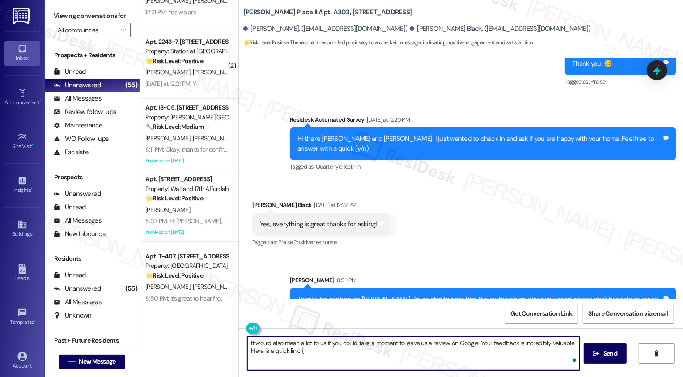
type textarea "It would also mean a lot to us if you could take a moment to leave us a review …"
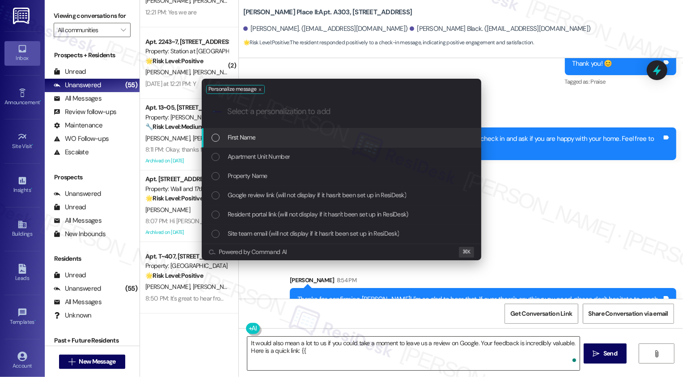
type input "g"
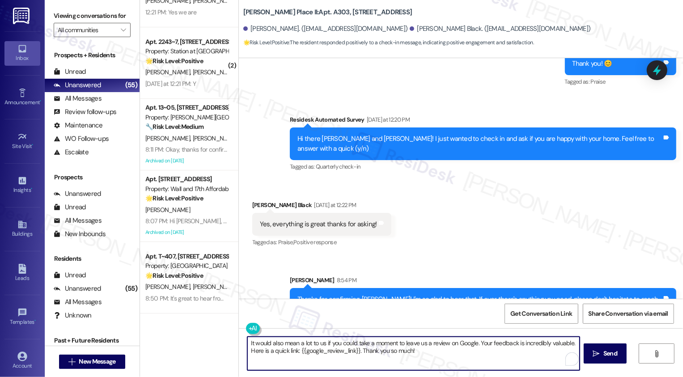
click at [573, 343] on textarea "It would also mean a lot to us if you could take a moment to leave us a review …" at bounding box center [413, 354] width 332 height 34
type textarea "It would also mean a lot to us if you could take a moment to leave us a review …"
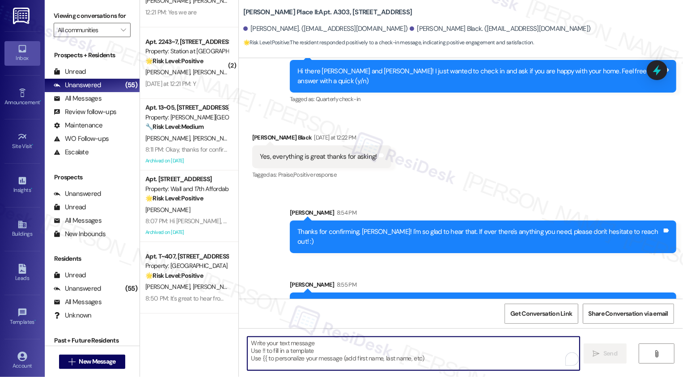
scroll to position [511, 0]
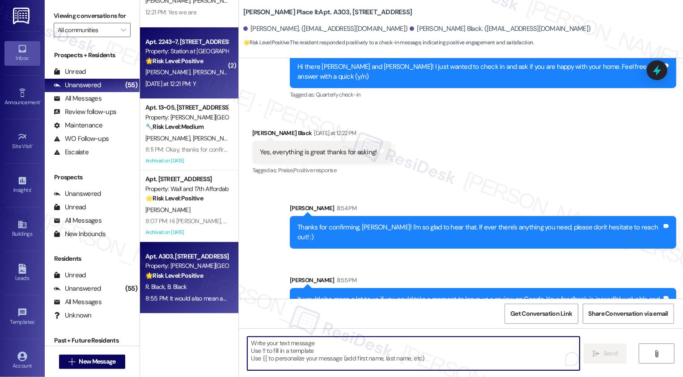
click at [240, 74] on span "K. Arroyo" at bounding box center [262, 72] width 45 height 8
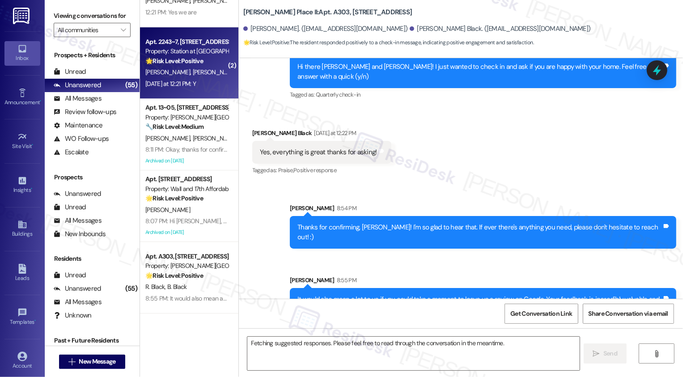
click at [240, 74] on span "K. Arroyo" at bounding box center [262, 72] width 45 height 8
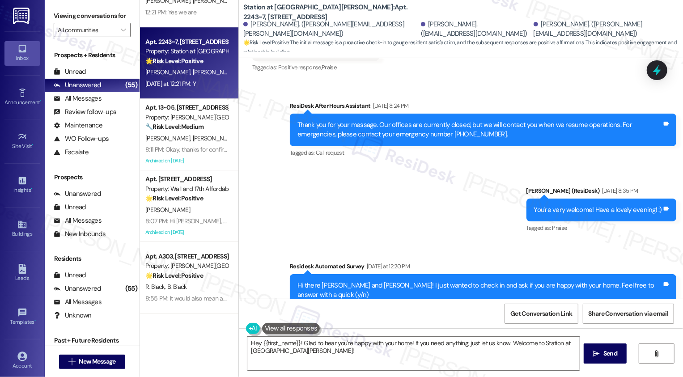
scroll to position [857, 0]
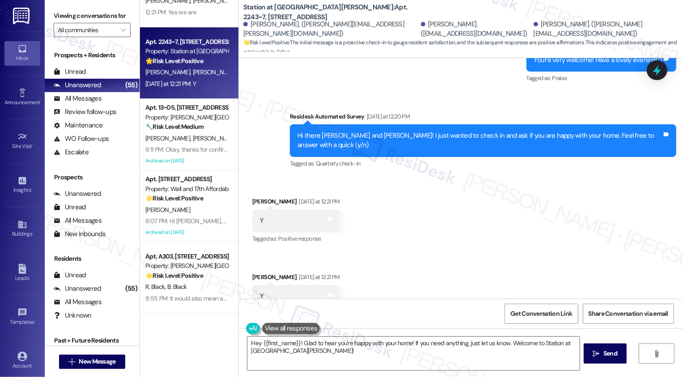
click at [255, 197] on div "Adrian Arroyo Yesterday at 12:21 PM" at bounding box center [296, 203] width 88 height 13
copy div "Adrian"
click at [284, 340] on textarea "Hey {{first_name}}! Glad to hear you're happy with your home! If you need anyth…" at bounding box center [413, 354] width 332 height 34
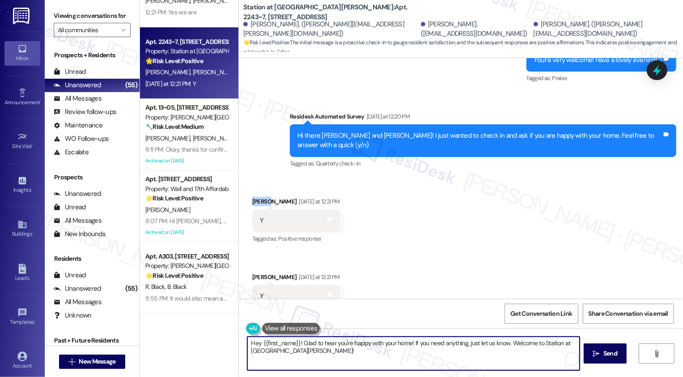
click at [284, 340] on textarea "Hey {{first_name}}! Glad to hear you're happy with your home! If you need anyth…" at bounding box center [413, 354] width 332 height 34
paste textarea "Adrian"
click at [255, 272] on div "Kristie Arroyo Yesterday at 12:21 PM" at bounding box center [296, 278] width 88 height 13
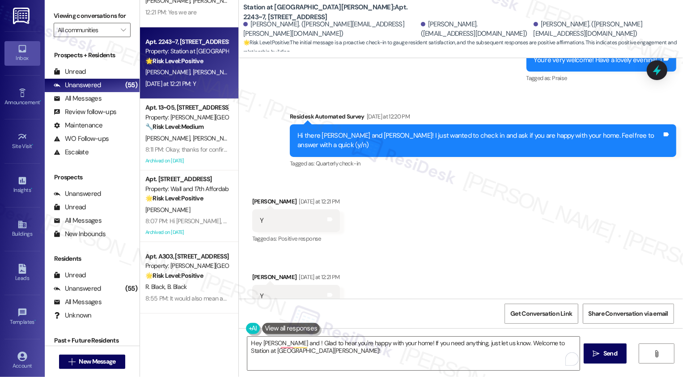
click at [255, 272] on div "Kristie Arroyo Yesterday at 12:21 PM" at bounding box center [296, 278] width 88 height 13
copy div "Kristie"
click at [285, 342] on textarea "Hey Adrian and ! Glad to hear you're happy with your home! If you need anything…" at bounding box center [413, 354] width 332 height 34
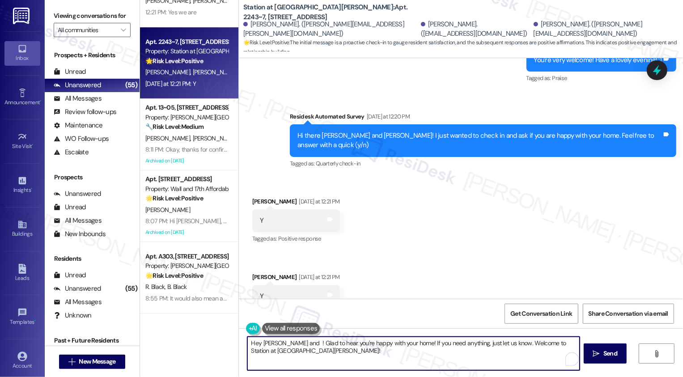
paste textarea "Kristie"
click at [304, 337] on textarea "Hey Adrian and Kristie! Glad to hear you're happy with your home! If you need a…" at bounding box center [413, 354] width 332 height 34
click at [303, 343] on textarea "Hey Adrian and Kristie! Glad to hear you're happy with your home! If you need a…" at bounding box center [413, 354] width 332 height 34
type textarea "Hey Adrian and Kristie! I'm so glad to hear you're happy with your home! If you…"
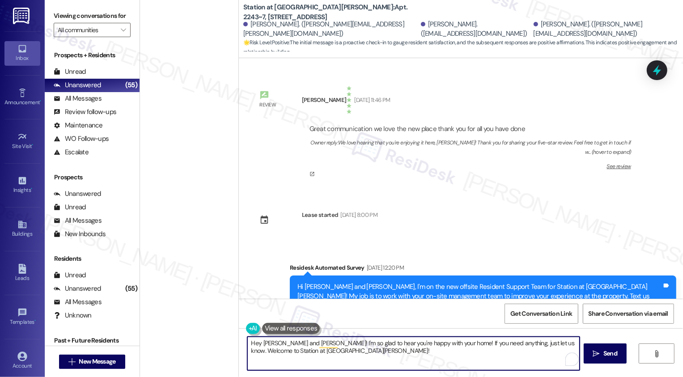
scroll to position [857, 0]
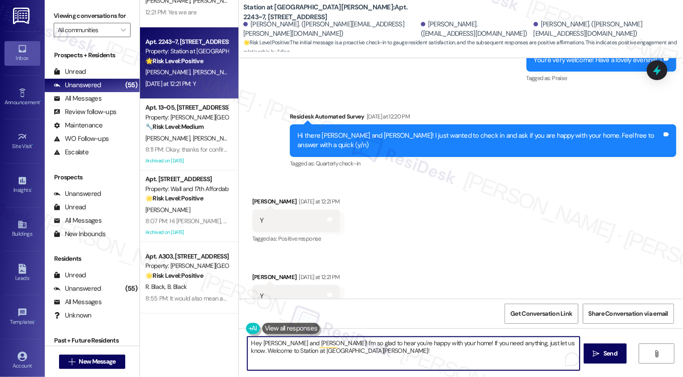
click at [463, 340] on textarea "Hey [PERSON_NAME] and [PERSON_NAME]! I'm so glad to hear you're happy with your…" at bounding box center [413, 354] width 332 height 34
drag, startPoint x: 527, startPoint y: 343, endPoint x: 539, endPoint y: 354, distance: 16.5
click at [539, 355] on textarea "Hey [PERSON_NAME] and [PERSON_NAME]! I'm so glad to hear you're happy with your…" at bounding box center [413, 354] width 332 height 34
type textarea "Hey [PERSON_NAME] and [PERSON_NAME]! I'm so glad to hear you're happy with your…"
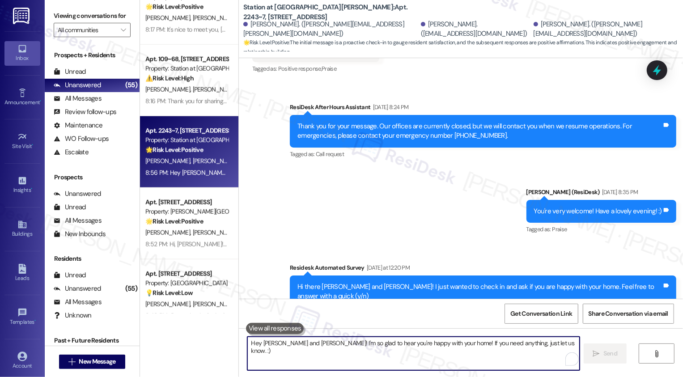
scroll to position [3264, 0]
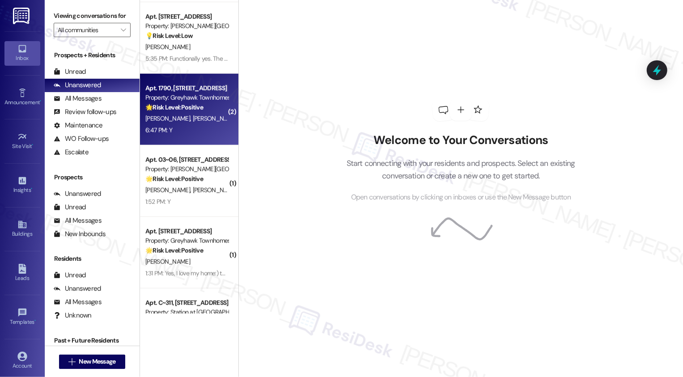
scroll to position [644, 0]
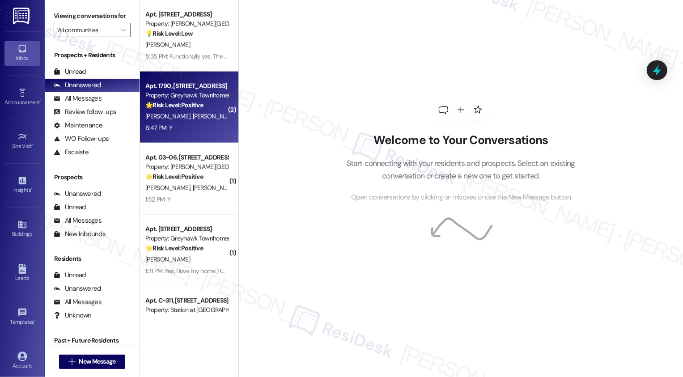
click at [192, 134] on div "Apt. 1790, [STREET_ADDRESS] Property: Greyhawk Townhomes 🌟 Risk Level: Positive…" at bounding box center [189, 108] width 98 height 72
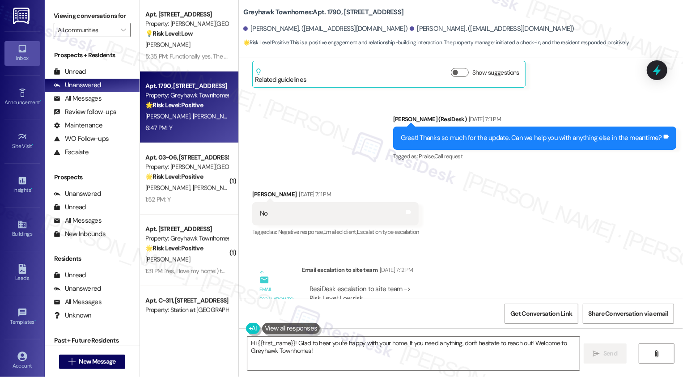
scroll to position [912, 0]
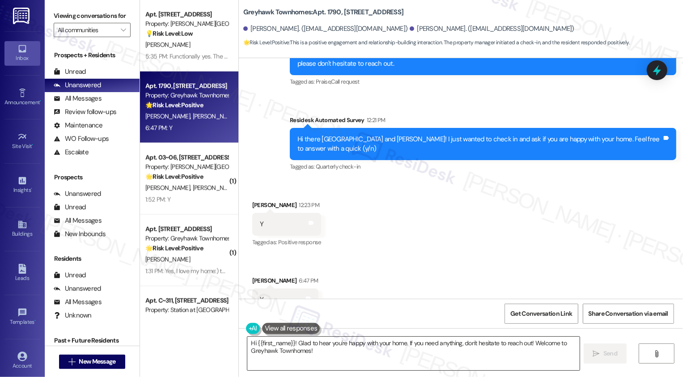
click at [313, 351] on textarea "Hi {{first_name}}! Glad to hear you're happy with your home. If you need anythi…" at bounding box center [413, 354] width 332 height 34
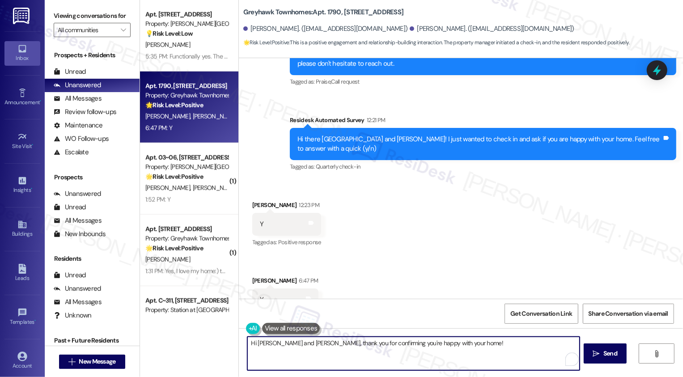
paste textarea "If I may ask, how has your experience been living at {{property}}? Has the prop…"
click at [464, 343] on textarea "Hi [PERSON_NAME] and [PERSON_NAME], thank you for confirming you're happy with …" at bounding box center [413, 354] width 332 height 34
click at [522, 343] on textarea "Hi [PERSON_NAME] and [PERSON_NAME], thank you for confirming you're happy with …" at bounding box center [413, 354] width 332 height 34
type textarea "Hi [PERSON_NAME] and [PERSON_NAME], thank you for confirming you're happy with …"
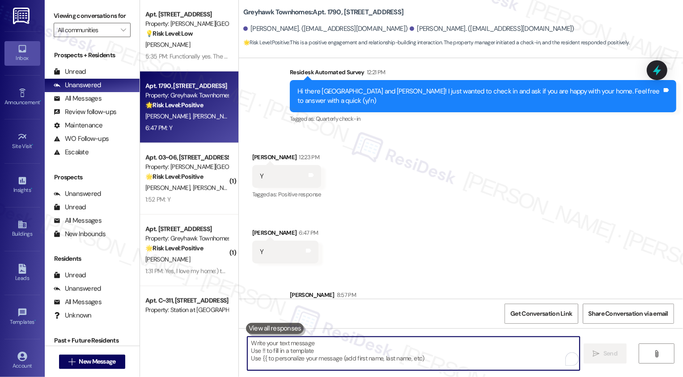
scroll to position [984, 0]
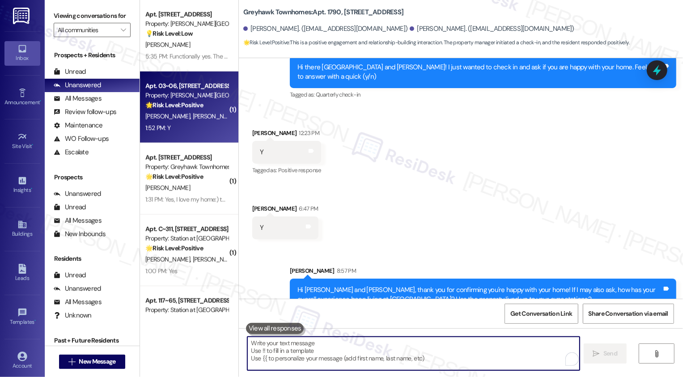
click at [198, 129] on div "1:52 PM: Y 1:52 PM: Y" at bounding box center [186, 128] width 85 height 11
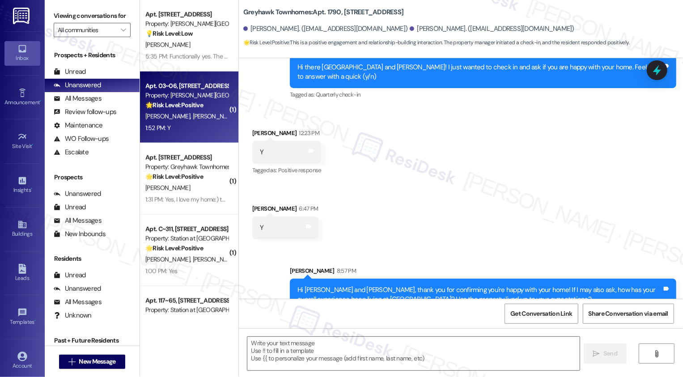
click at [198, 129] on div "1:52 PM: Y 1:52 PM: Y" at bounding box center [186, 128] width 85 height 11
type textarea "Fetching suggested responses. Please feel free to read through the conversation…"
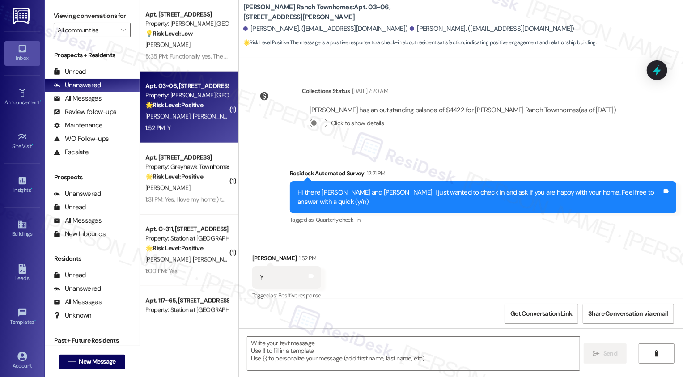
scroll to position [156, 0]
type textarea "Fetching suggested responses. Please feel free to read through the conversation…"
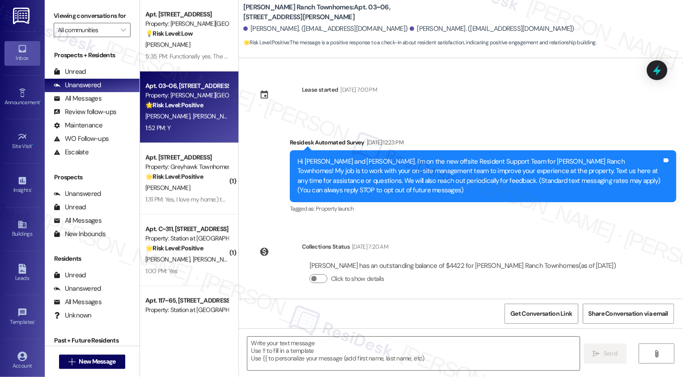
scroll to position [157, 0]
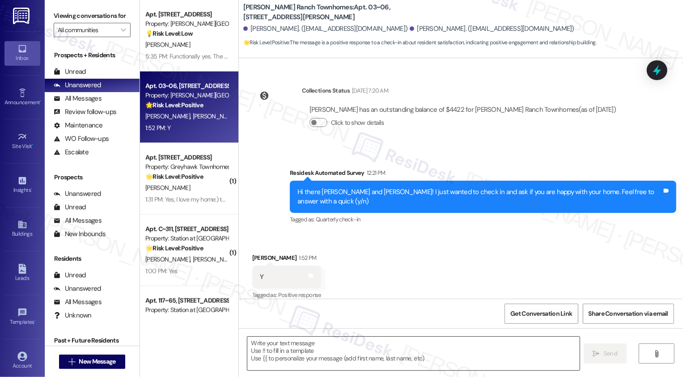
click at [295, 350] on textarea at bounding box center [413, 354] width 332 height 34
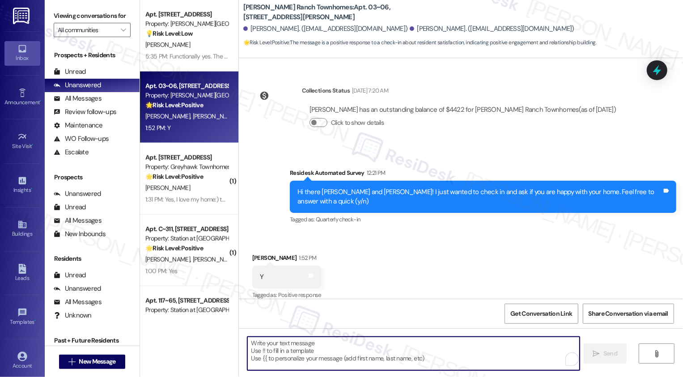
paste textarea "Hi {{first_name}}, it's nice to meet you! I'm so glad to hear you're happy with…"
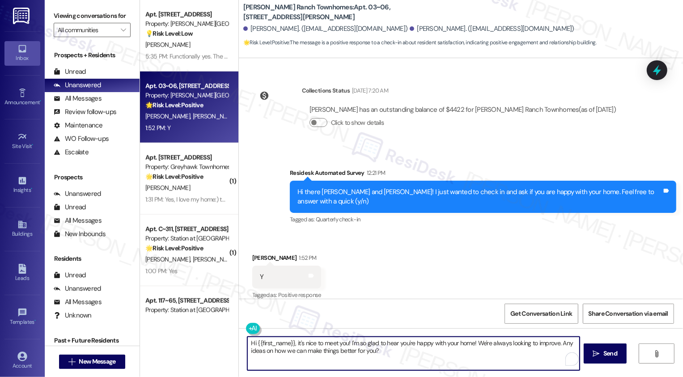
click at [278, 347] on textarea "Hi {{first_name}}, it's nice to meet you! I'm so glad to hear you're happy with…" at bounding box center [413, 354] width 332 height 34
type textarea "Hi [PERSON_NAME], it's nice to meet you! I'm so glad to hear you're happy with …"
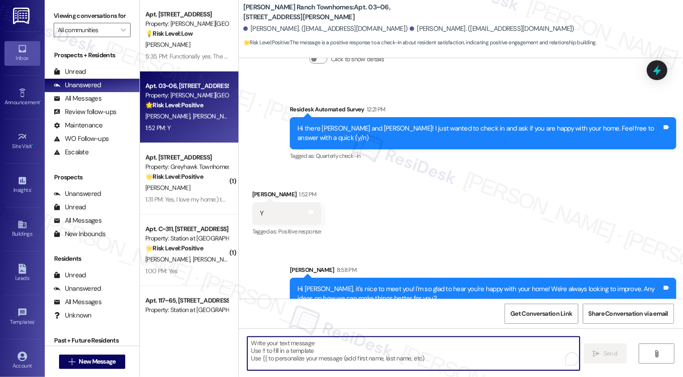
scroll to position [229, 0]
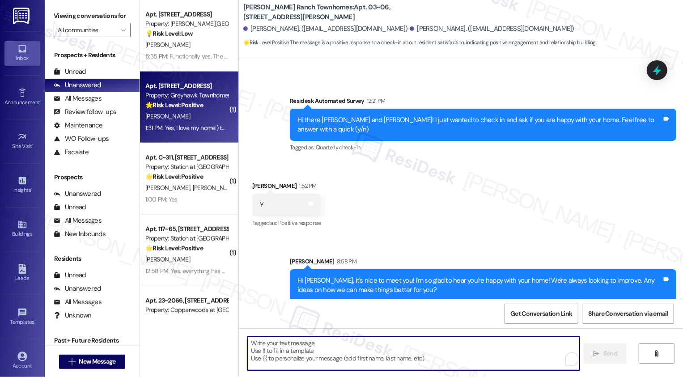
click at [203, 127] on div "1:31 PM: Yes, I love my home:) thank you! 1:31 PM: Yes, I love my home:) thank …" at bounding box center [195, 128] width 101 height 8
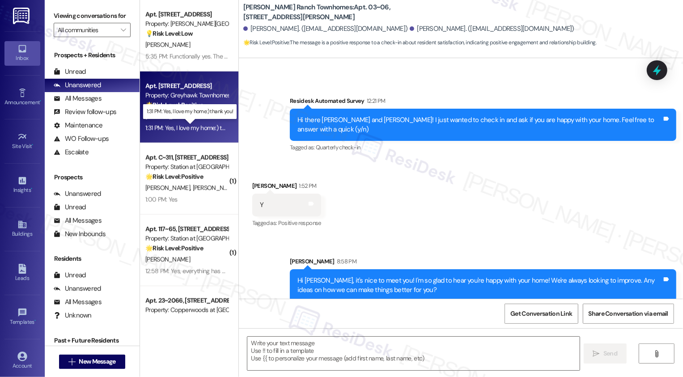
type textarea "Fetching suggested responses. Please feel free to read through the conversation…"
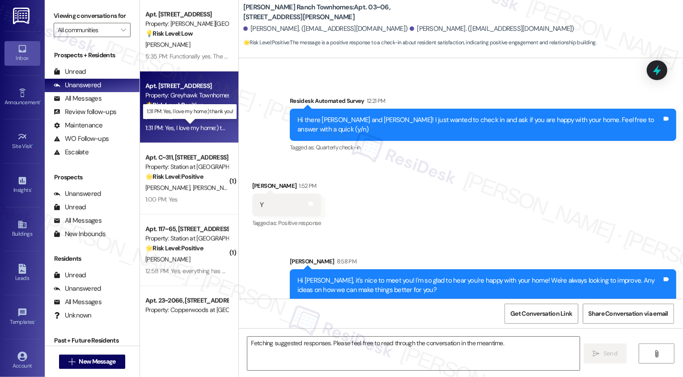
click at [203, 127] on div "1:31 PM: Yes, I love my home:) thank you! 1:31 PM: Yes, I love my home:) thank …" at bounding box center [195, 128] width 101 height 8
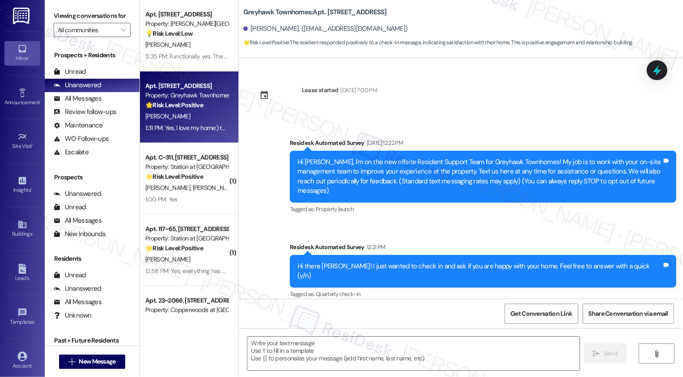
scroll to position [65, 0]
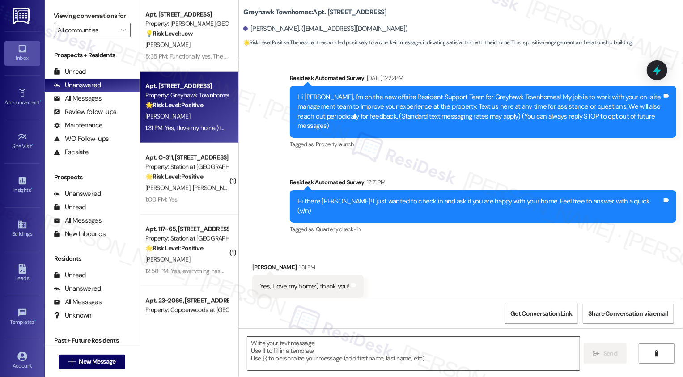
click at [315, 353] on textarea at bounding box center [413, 354] width 332 height 34
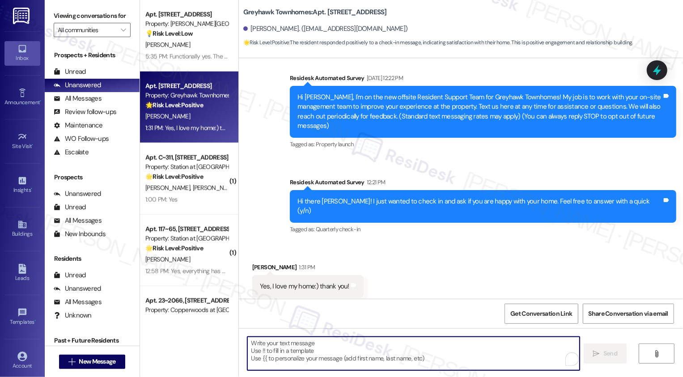
paste textarea "Hi {{first_name}}, it's nice to meet you! I'm so glad to hear you're happy with…"
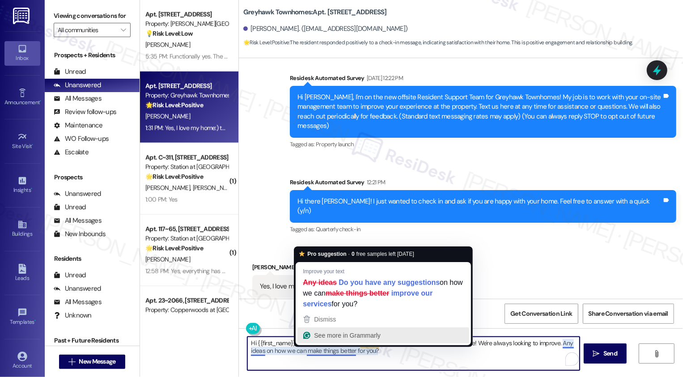
click at [299, 343] on button "See more in Grammarly" at bounding box center [383, 335] width 172 height 16
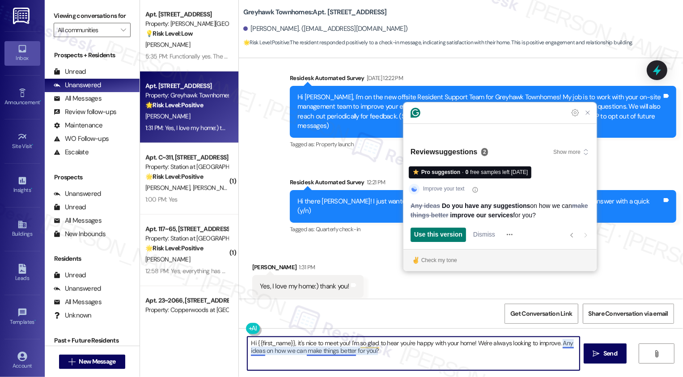
click at [325, 347] on textarea "Hi {{first_name}}, it's nice to meet you! I'm so glad to hear you're happy with…" at bounding box center [413, 354] width 332 height 34
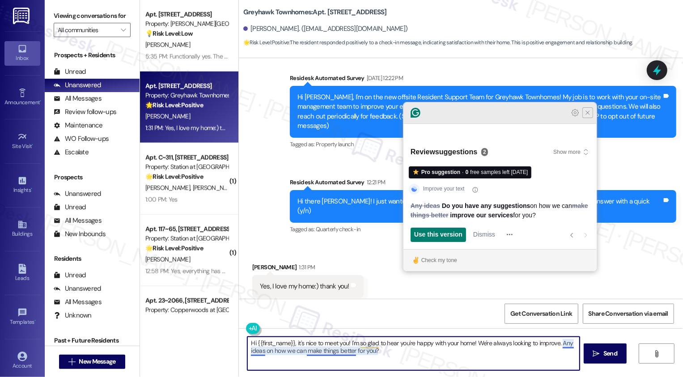
type textarea "Hi {{first_name}}, it's nice to meet you! I'm so glad to hear you're happy with…"
click at [589, 114] on icon "Close Grammarly Assistant" at bounding box center [588, 113] width 4 height 4
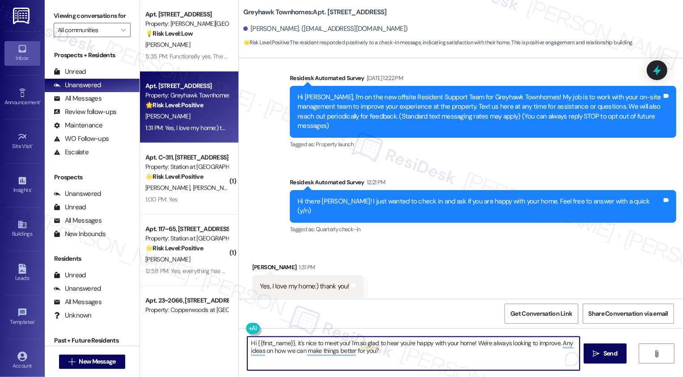
click at [398, 358] on textarea "Hi {{first_name}}, it's nice to meet you! I'm so glad to hear you're happy with…" at bounding box center [413, 354] width 332 height 34
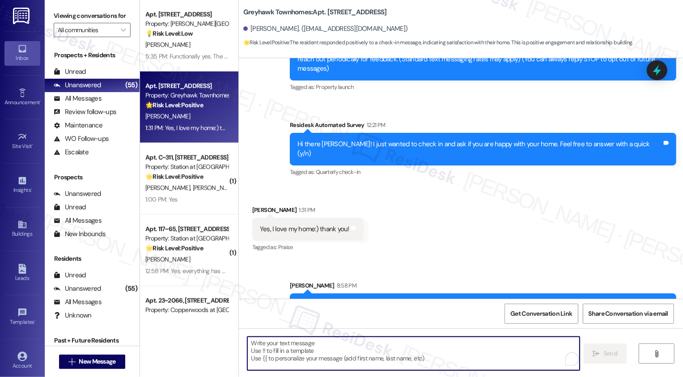
scroll to position [137, 0]
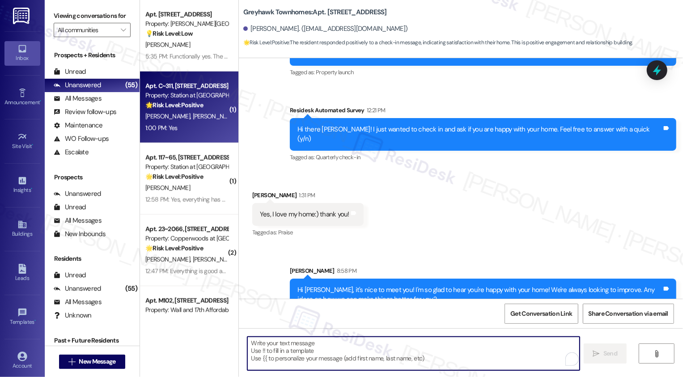
click at [204, 132] on div "1:00 PM: Yes 1:00 PM: Yes" at bounding box center [186, 128] width 85 height 11
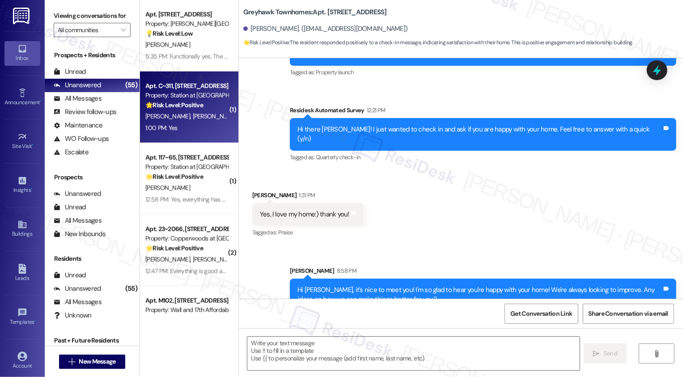
type textarea "Fetching suggested responses. Please feel free to read through the conversation…"
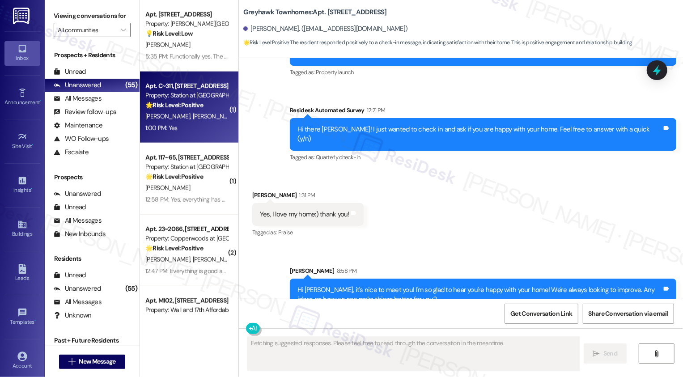
click at [204, 132] on div "1:00 PM: Yes 1:00 PM: Yes" at bounding box center [186, 128] width 85 height 11
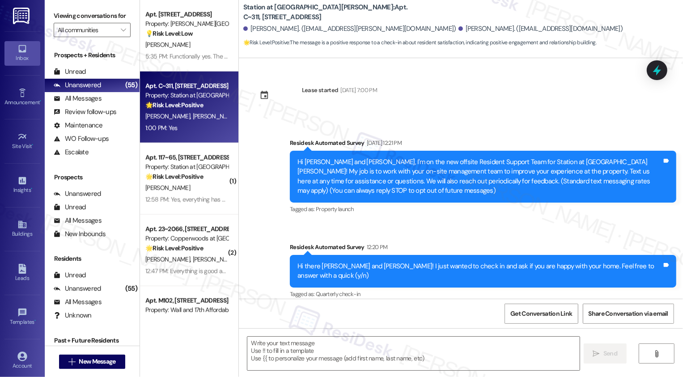
scroll to position [84, 0]
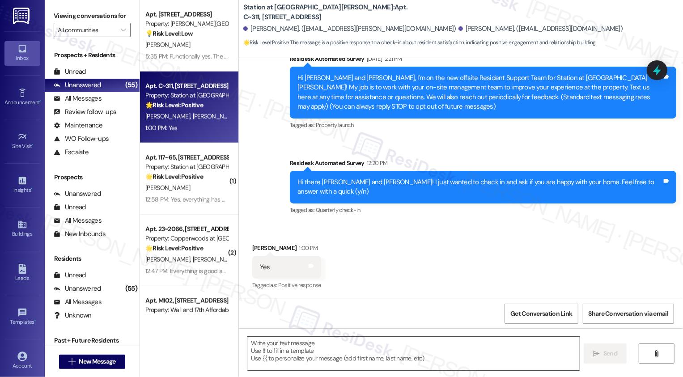
click at [277, 343] on textarea at bounding box center [413, 354] width 332 height 34
paste textarea "Hi {{first_name}}, it's nice to meet you! I'm so glad to hear you're happy with…"
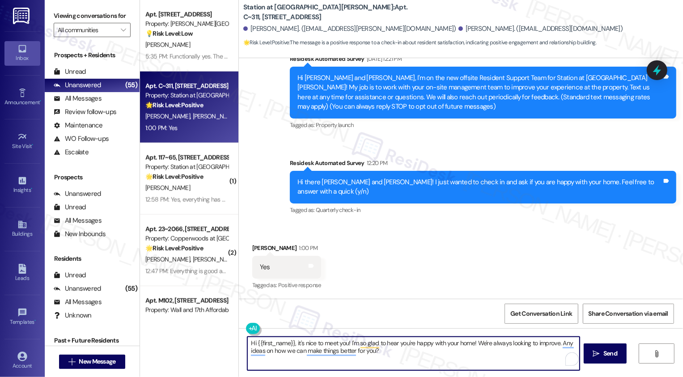
click at [267, 338] on textarea "Hi {{first_name}}, it's nice to meet you! I'm so glad to hear you're happy with…" at bounding box center [413, 354] width 332 height 34
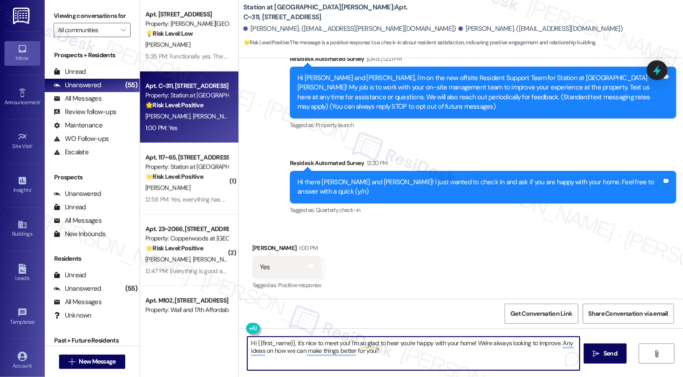
click at [277, 342] on textarea "Hi {{first_name}}, it's nice to meet you! I'm so glad to hear you're happy with…" at bounding box center [413, 354] width 332 height 34
click at [378, 356] on textarea "Hi [PERSON_NAME], it's nice to meet you! I'm so glad to hear you're happy with …" at bounding box center [413, 354] width 332 height 34
click at [418, 356] on textarea "Hi [PERSON_NAME], it's nice to meet you! I'm so glad to hear you're happy with …" at bounding box center [413, 354] width 332 height 34
type textarea "Hi [PERSON_NAME], it's nice to meet you! I'm so glad to hear you're happy with …"
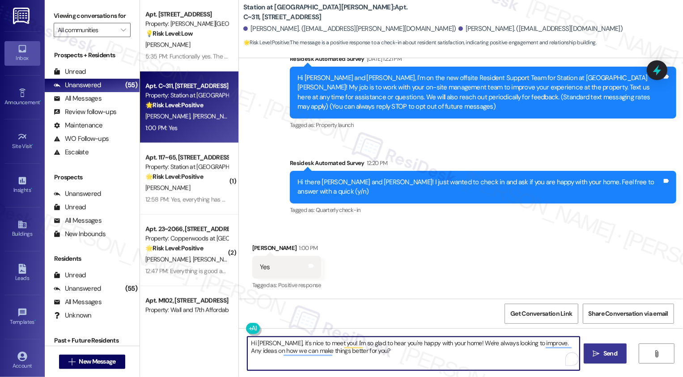
click at [600, 356] on span " Send" at bounding box center [605, 353] width 28 height 9
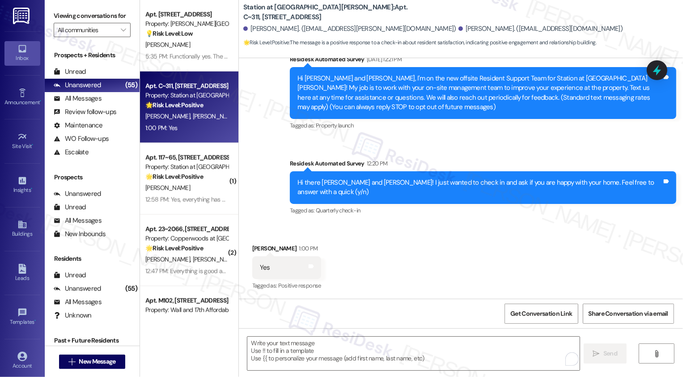
scroll to position [156, 0]
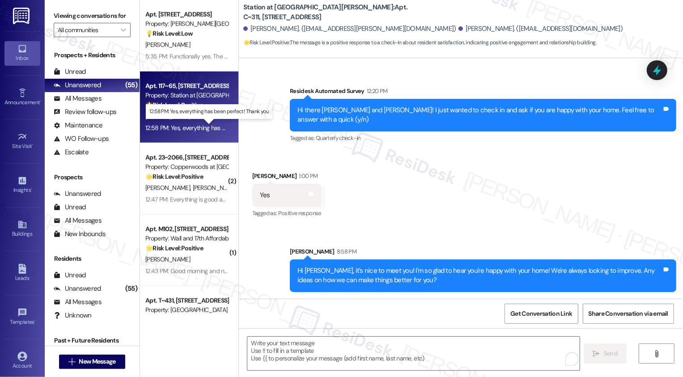
click at [197, 124] on div "12:58 PM: Yes, everything has been perfect! Thank you 12:58 PM: Yes, everything…" at bounding box center [215, 128] width 140 height 8
type textarea "Fetching suggested responses. Please feel free to read through the conversation…"
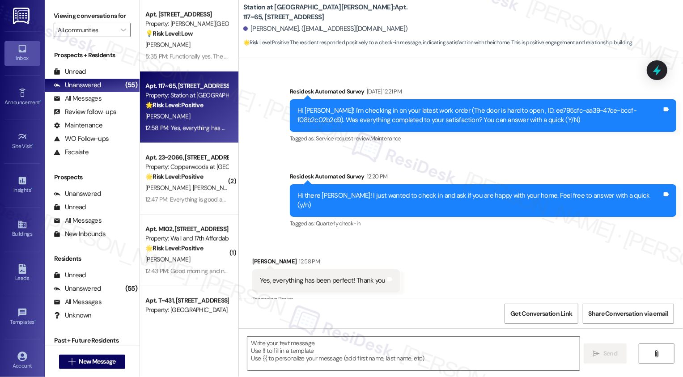
scroll to position [160, 0]
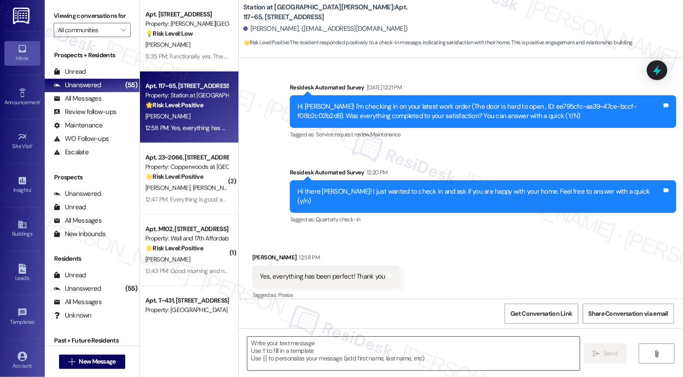
click at [320, 364] on textarea at bounding box center [413, 354] width 332 height 34
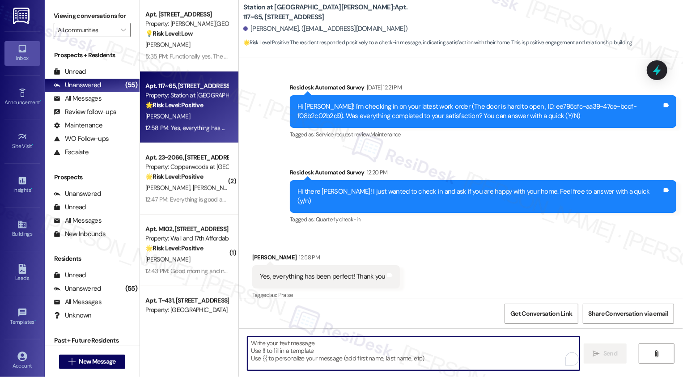
paste textarea "Hi {{first_name}}, it's nice to meet you! I'm so glad to hear you're happy with…"
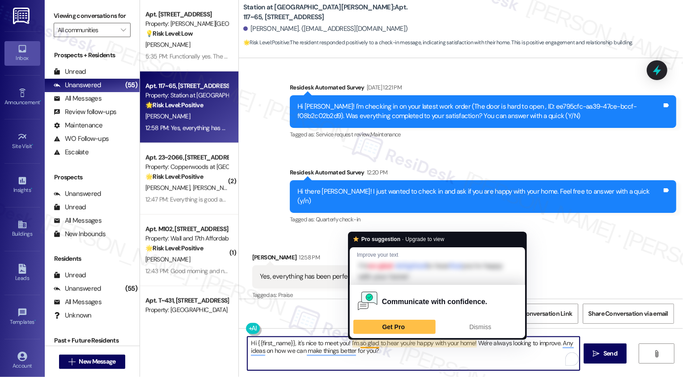
click at [400, 356] on textarea "Hi {{first_name}}, it's nice to meet you! I'm so glad to hear you're happy with…" at bounding box center [413, 354] width 332 height 34
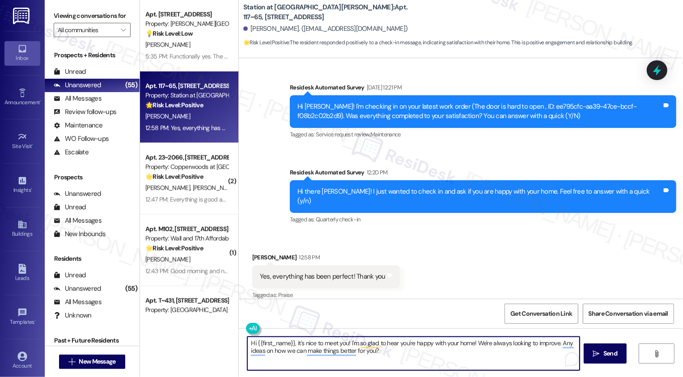
click at [416, 356] on textarea "Hi {{first_name}}, it's nice to meet you! I'm so glad to hear you're happy with…" at bounding box center [413, 354] width 332 height 34
click at [421, 355] on textarea "Hi {{first_name}}, it's nice to meet you! I'm so glad to hear you're happy with…" at bounding box center [413, 354] width 332 height 34
type textarea "Hi {{first_name}}, it's nice to meet you! I'm so glad to hear you're happy with…"
click at [604, 354] on span "Send" at bounding box center [610, 353] width 14 height 9
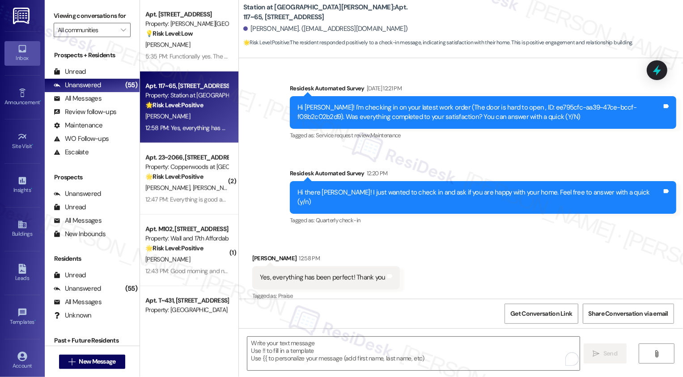
scroll to position [231, 0]
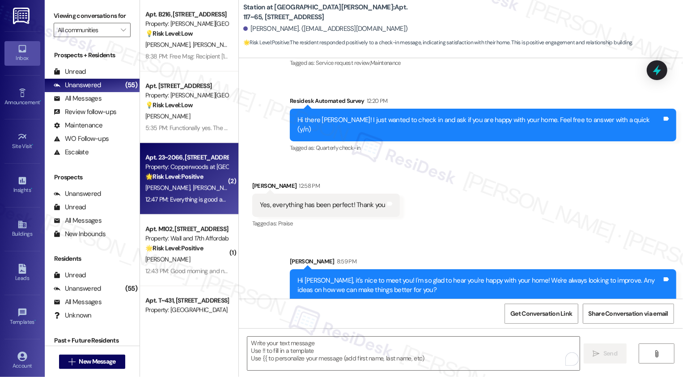
click at [191, 168] on div "Property: Copperwoods at [GEOGRAPHIC_DATA]" at bounding box center [186, 166] width 83 height 9
type textarea "Fetching suggested responses. Please feel free to read through the conversation…"
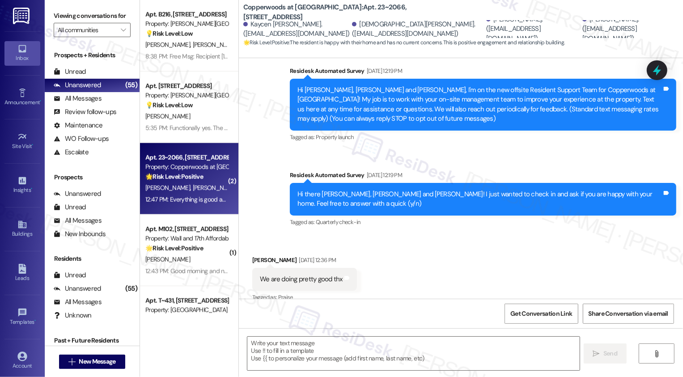
type textarea "Fetching suggested responses. Please feel free to read through the conversation…"
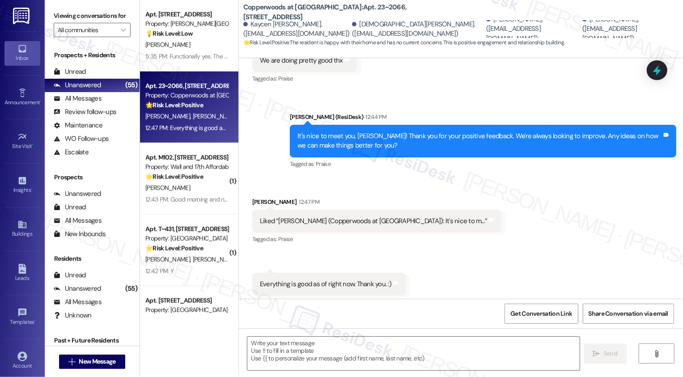
scroll to position [308, 0]
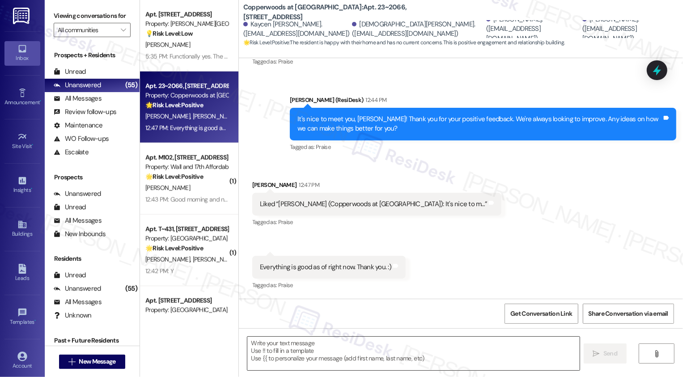
click at [342, 349] on textarea at bounding box center [413, 354] width 332 height 34
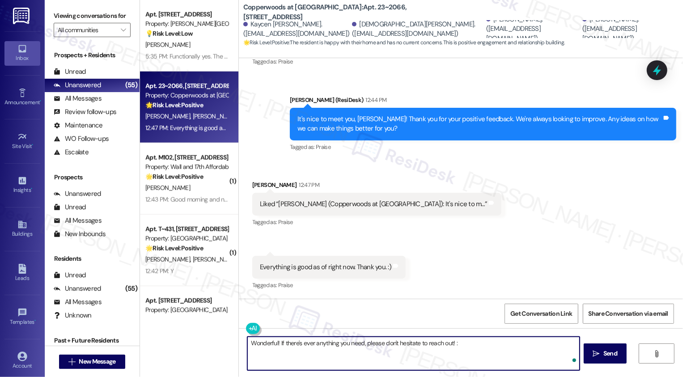
type textarea "Wonderful! If there's ever anything you need, please don't hesitate to reach ou…"
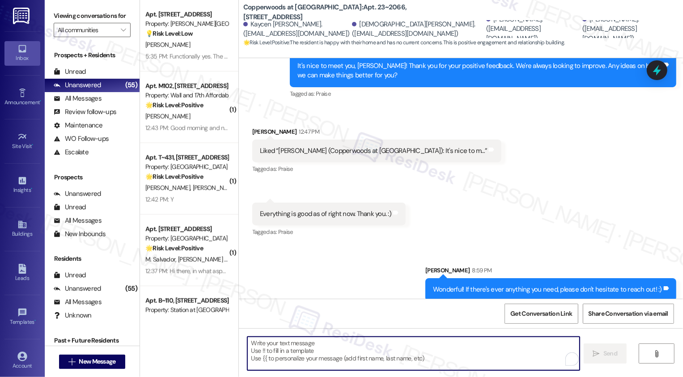
scroll to position [370, 0]
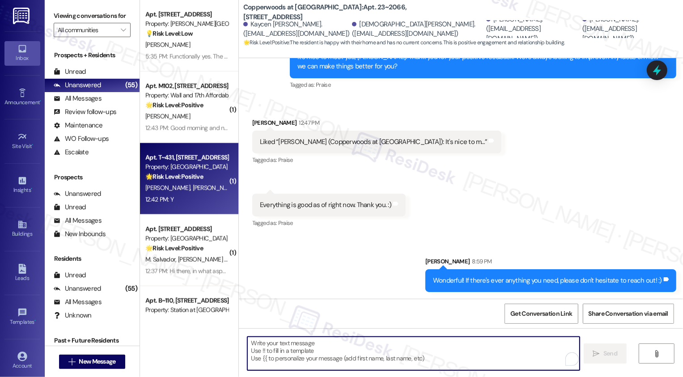
click at [198, 194] on div "12:42 PM: Y 12:42 PM: Y" at bounding box center [186, 199] width 85 height 11
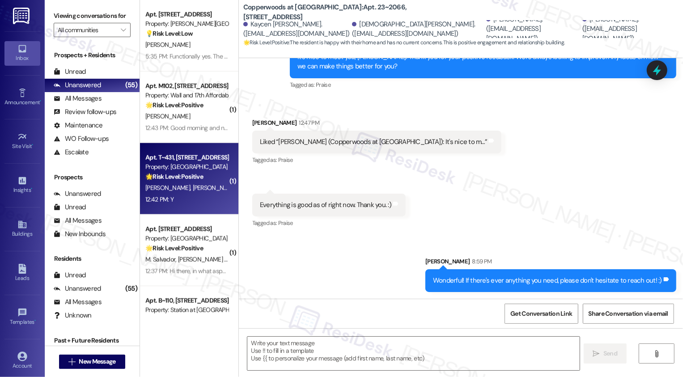
click at [198, 194] on div "12:42 PM: Y 12:42 PM: Y" at bounding box center [186, 199] width 85 height 11
type textarea "Fetching suggested responses. Please feel free to read through the conversation…"
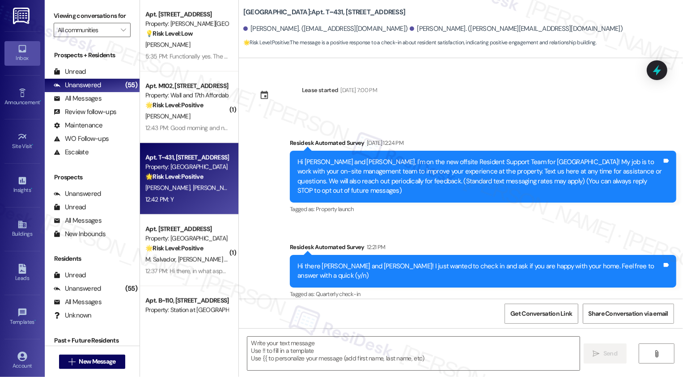
scroll to position [84, 0]
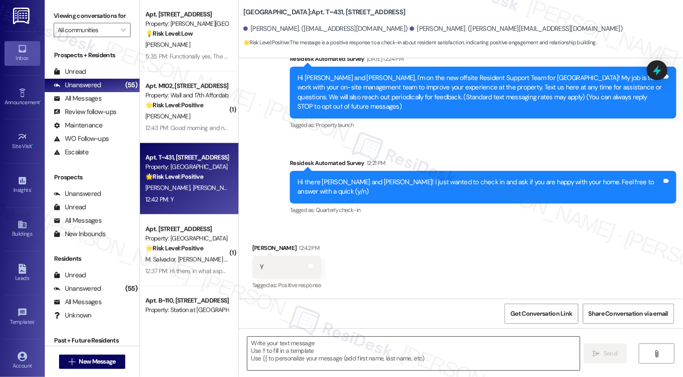
click at [325, 346] on textarea at bounding box center [413, 354] width 332 height 34
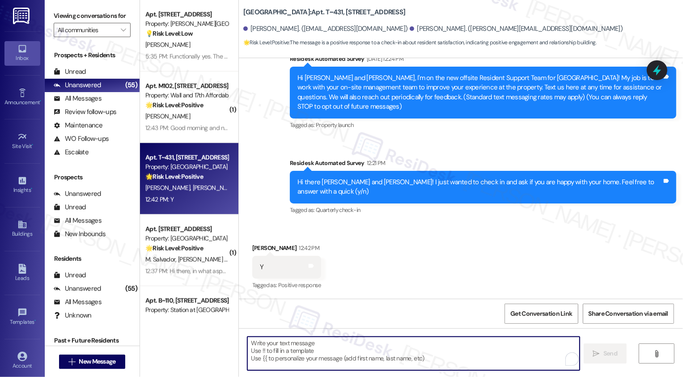
paste textarea "Hi {{first_name}}, it's nice to meet you! I'm so glad to hear you're happy with…"
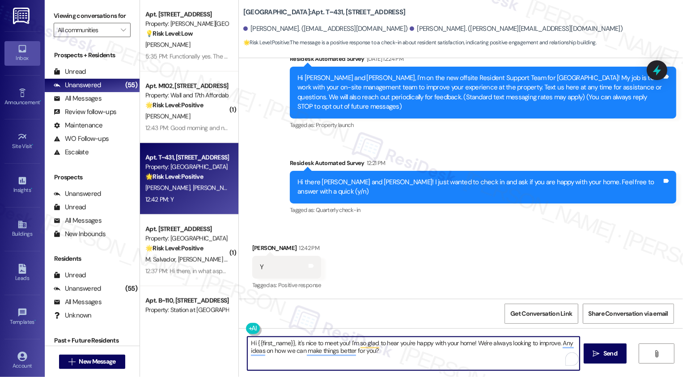
click at [262, 248] on div "Nathanael Jensen 12:42 PM" at bounding box center [286, 249] width 69 height 13
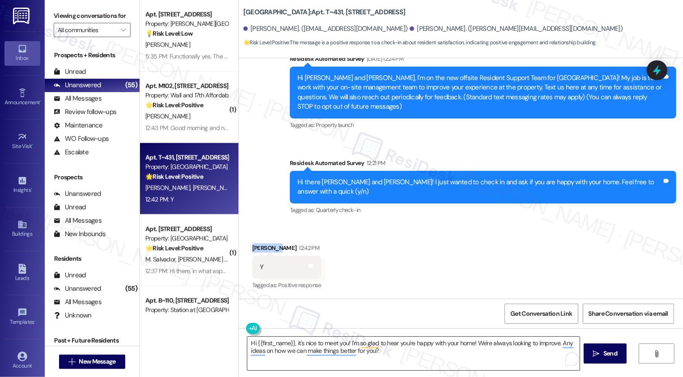
click at [280, 343] on textarea "Hi {{first_name}}, it's nice to meet you! I'm so glad to hear you're happy with…" at bounding box center [413, 354] width 332 height 34
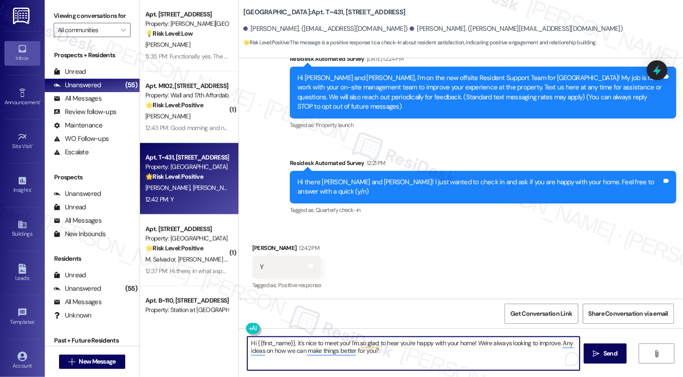
click at [280, 343] on textarea "Hi {{first_name}}, it's nice to meet you! I'm so glad to hear you're happy with…" at bounding box center [413, 354] width 332 height 34
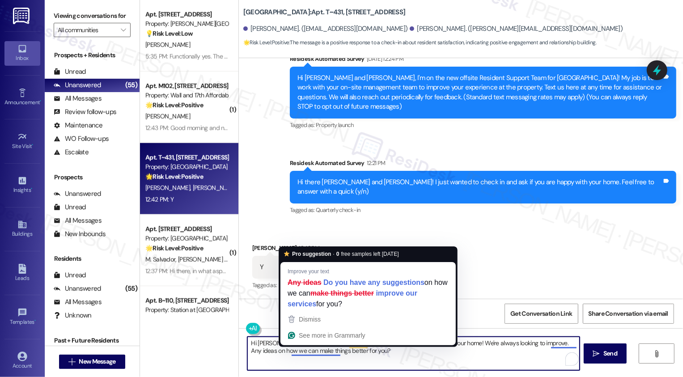
click at [380, 360] on textarea "Hi Nathanael, it's nice to meet you! I'm so glad to hear you're happy with your…" at bounding box center [413, 354] width 332 height 34
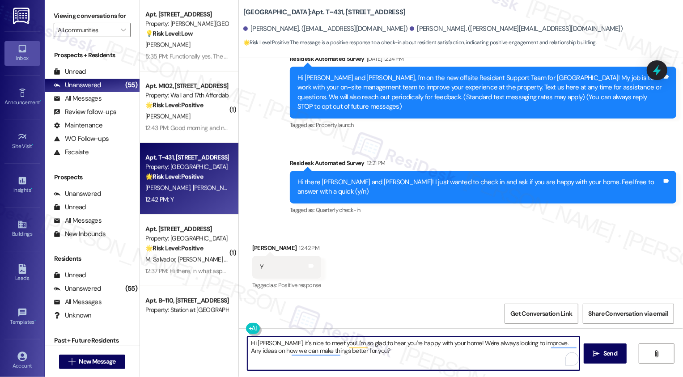
click at [411, 360] on textarea "Hi Nathanael, it's nice to meet you! I'm so glad to hear you're happy with your…" at bounding box center [413, 354] width 332 height 34
type textarea "Hi Nathanael, it's nice to meet you! I'm so glad to hear you're happy with your…"
click at [608, 352] on span "Send" at bounding box center [610, 353] width 14 height 9
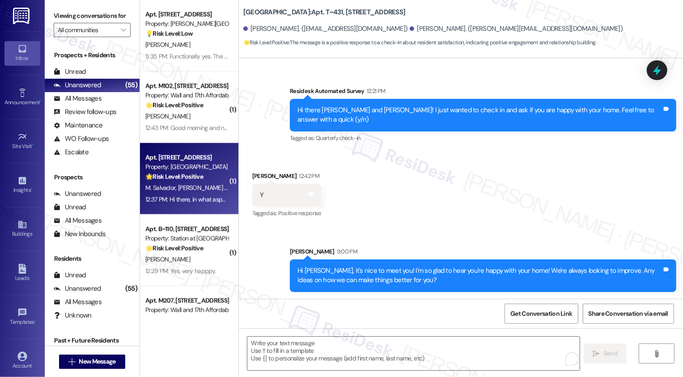
scroll to position [683, 0]
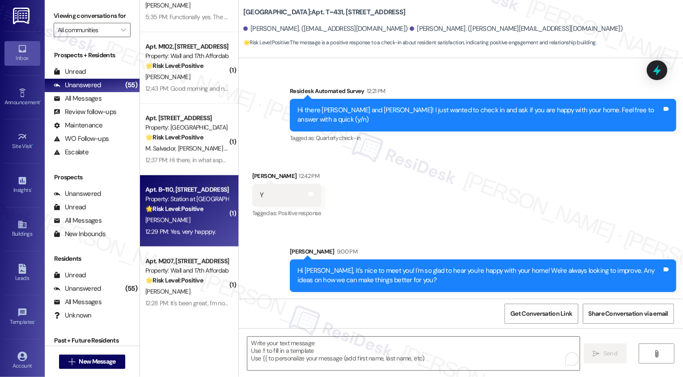
click at [209, 208] on div "🌟 Risk Level: Positive The resident responded positively to a check-in message,…" at bounding box center [186, 208] width 83 height 9
type textarea "Fetching suggested responses. Please feel free to read through the conversation…"
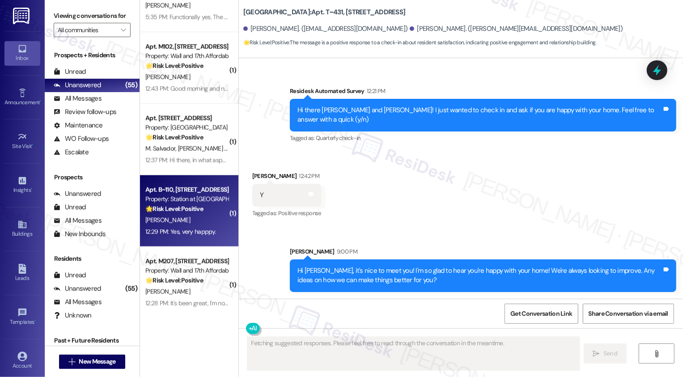
click at [209, 208] on div "🌟 Risk Level: Positive The resident responded positively to a check-in message,…" at bounding box center [186, 208] width 83 height 9
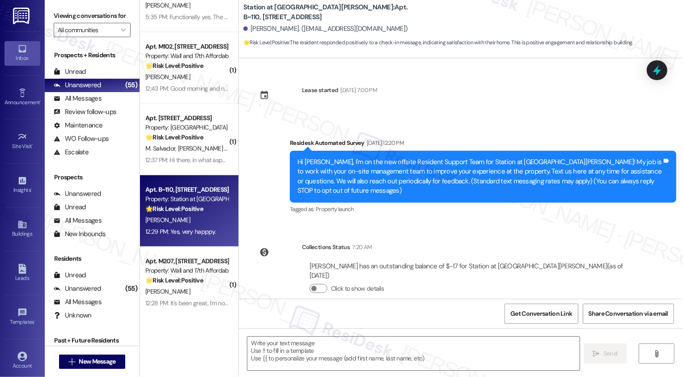
scroll to position [157, 0]
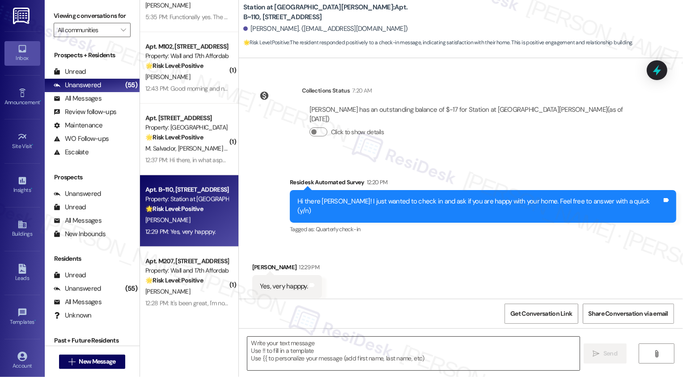
click at [348, 363] on textarea at bounding box center [413, 354] width 332 height 34
